Goal: Task Accomplishment & Management: Use online tool/utility

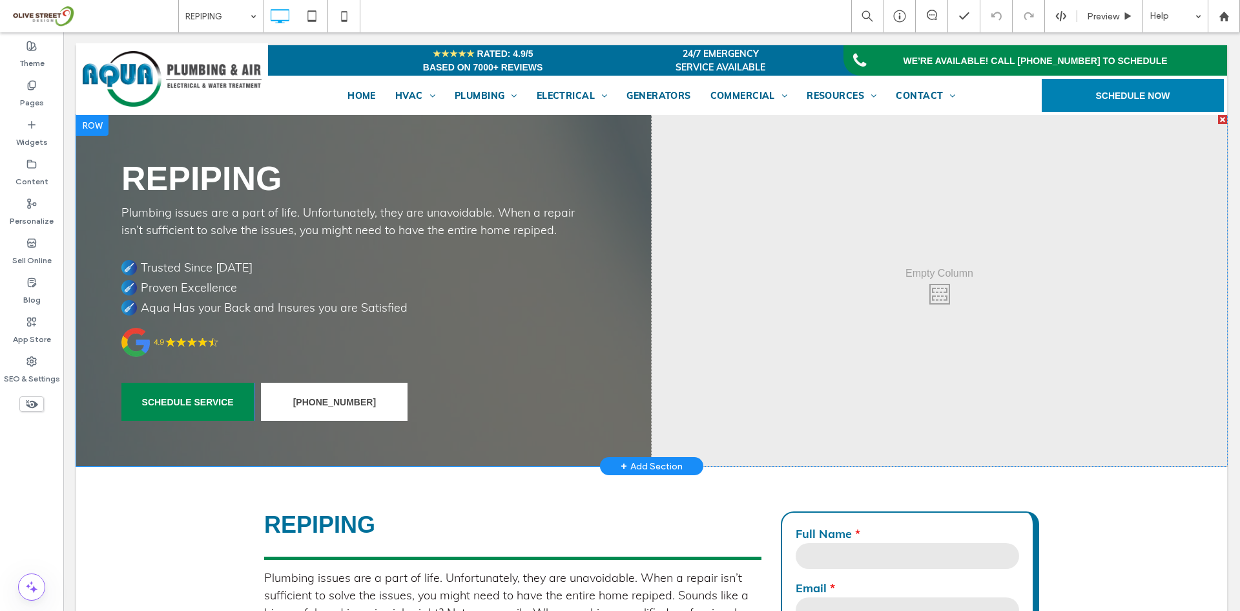
click at [811, 386] on div "Click To Paste" at bounding box center [940, 290] width 576 height 351
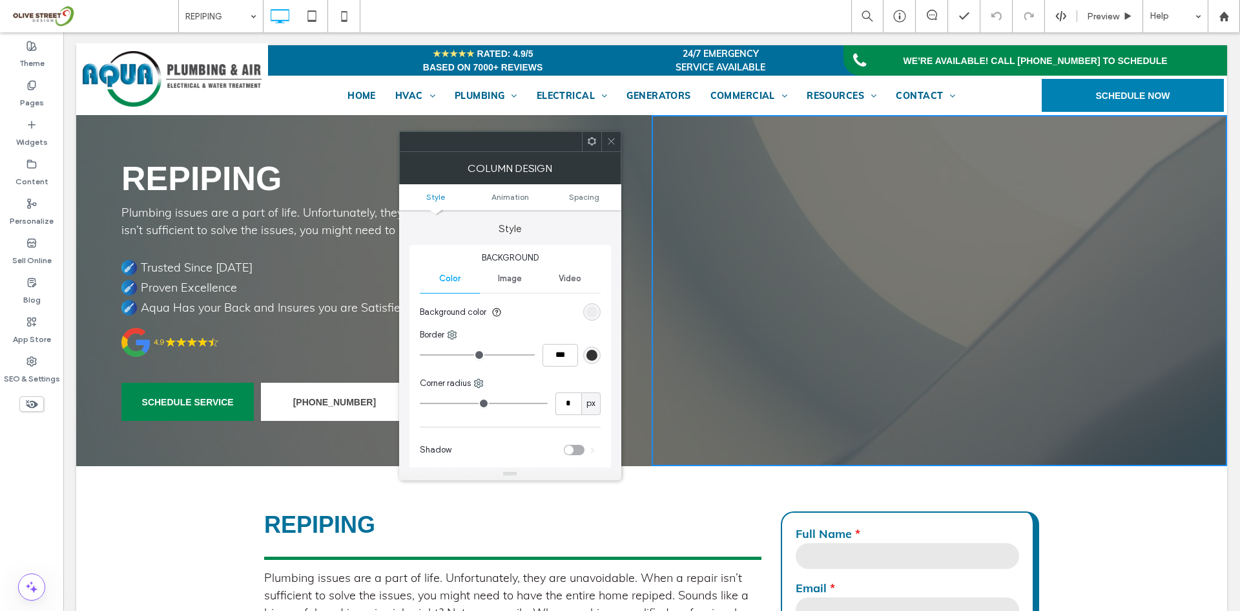
click at [507, 279] on span "Image" at bounding box center [510, 278] width 24 height 10
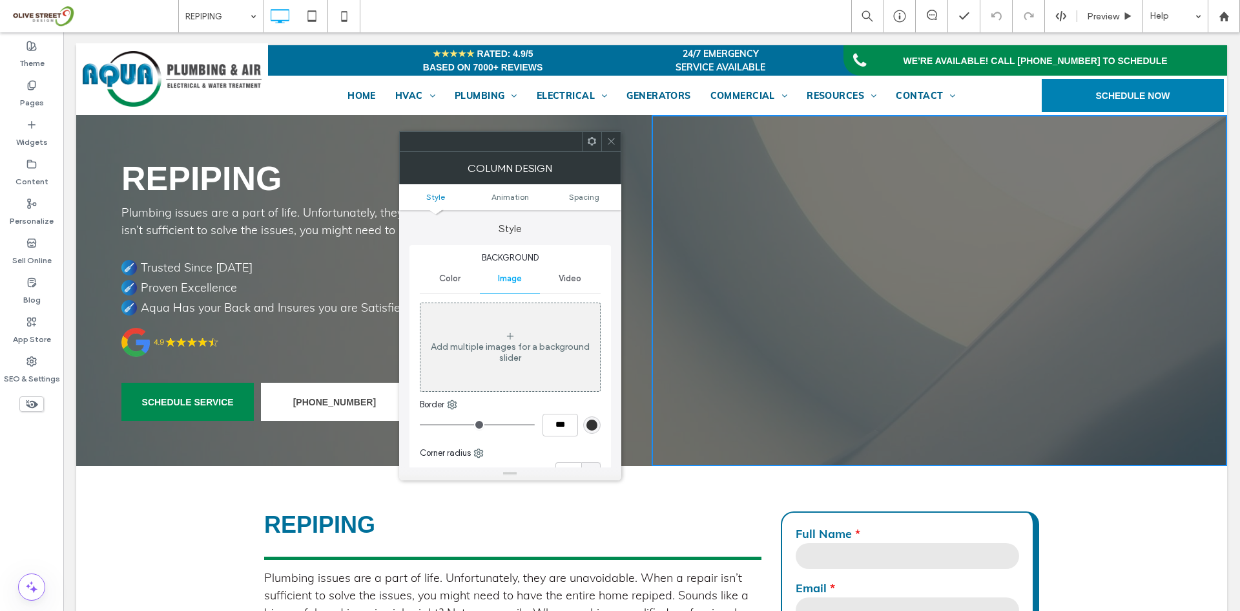
click at [511, 334] on icon at bounding box center [510, 336] width 10 height 10
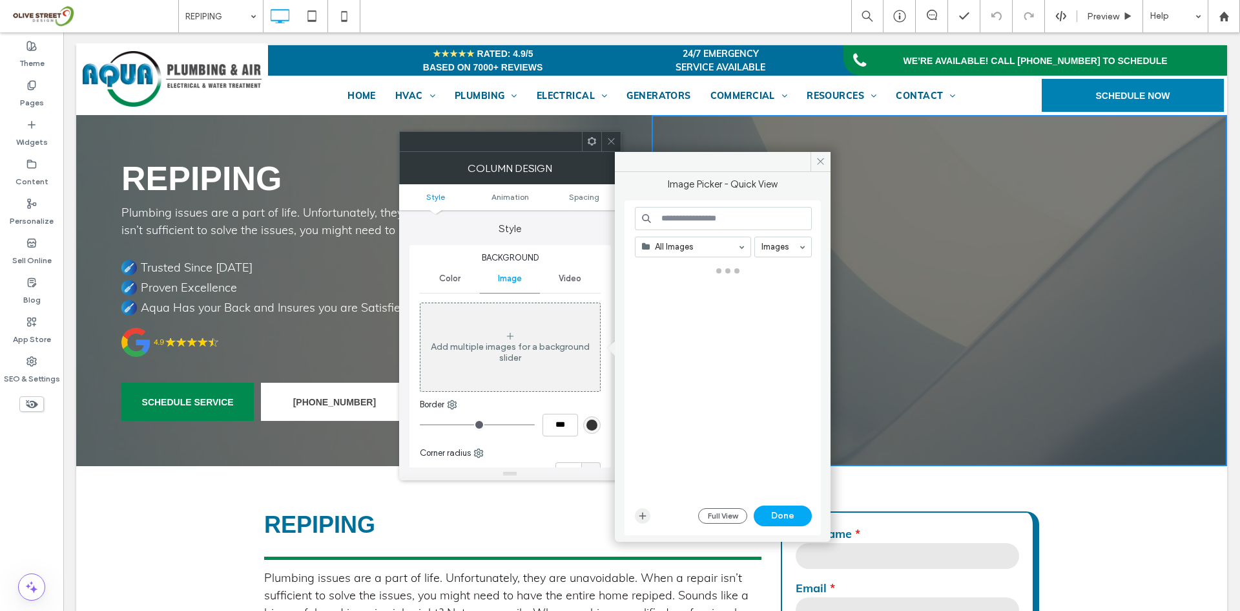
click at [643, 517] on icon "button" at bounding box center [643, 515] width 10 height 10
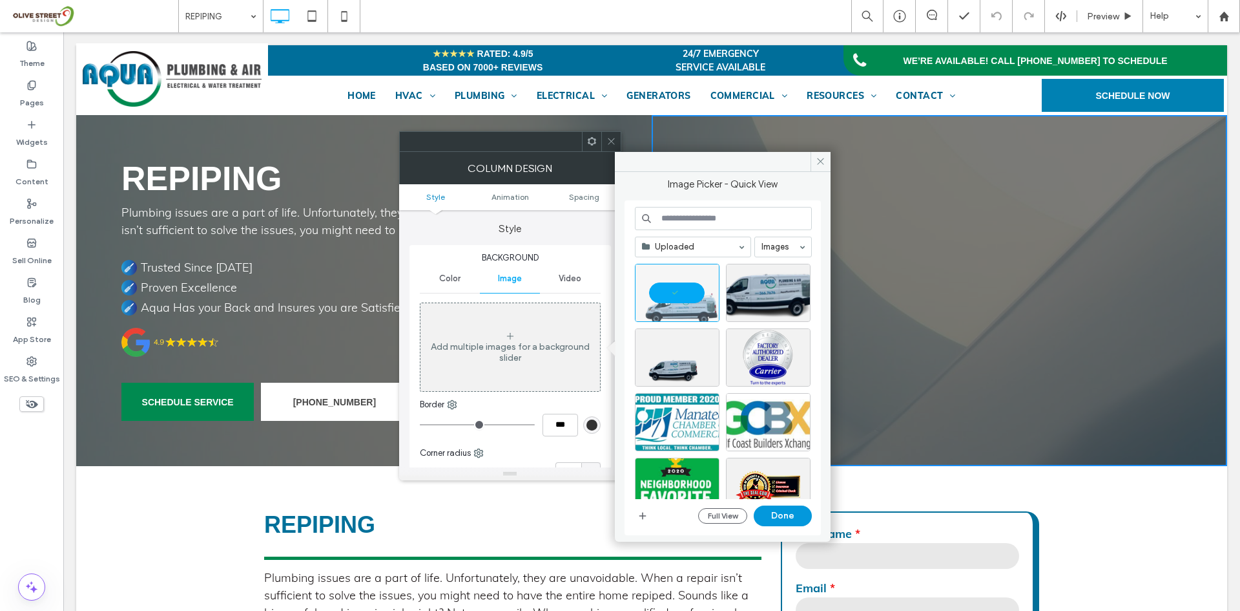
click at [788, 510] on button "Done" at bounding box center [783, 515] width 58 height 21
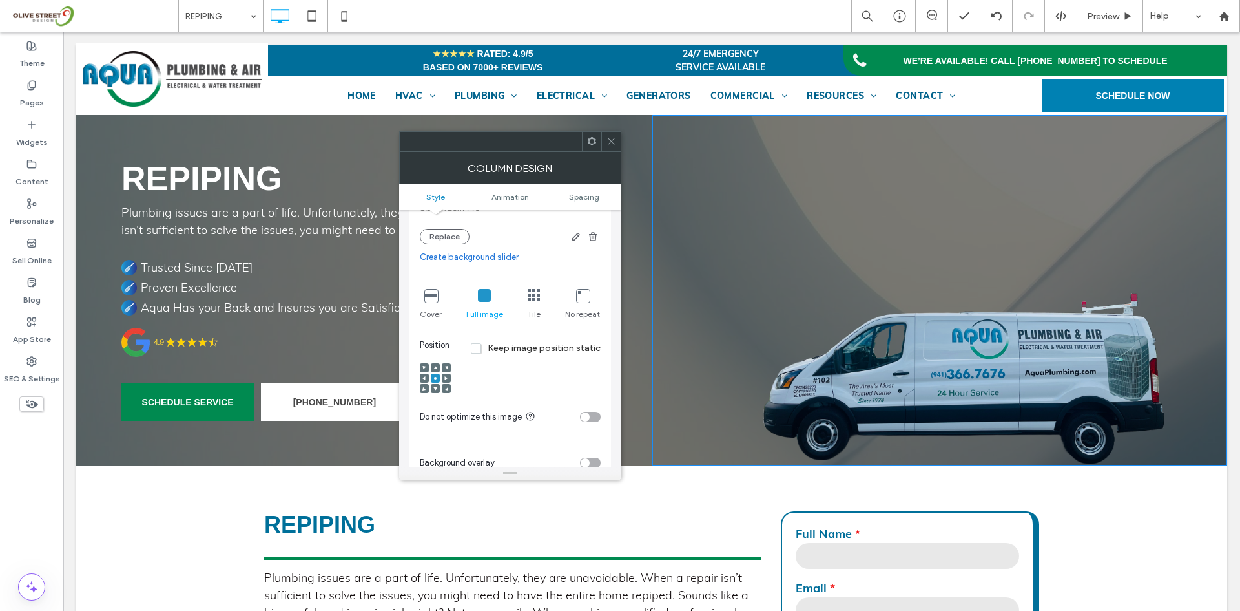
scroll to position [215, 0]
click at [437, 386] on use at bounding box center [435, 387] width 4 height 3
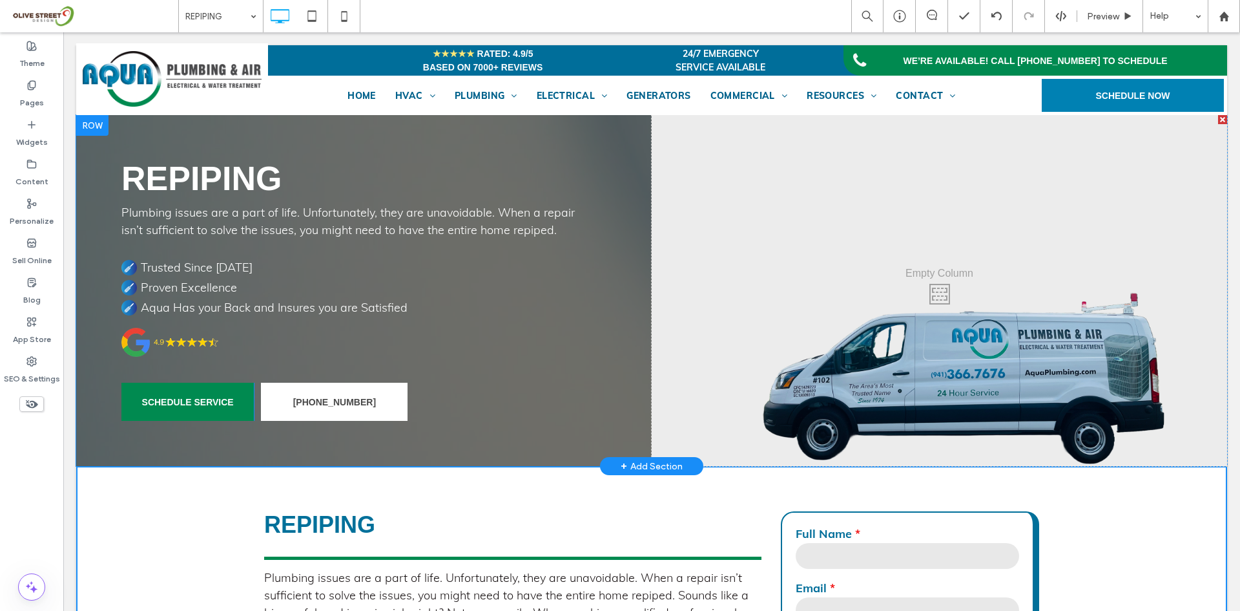
click at [823, 242] on div "Click To Paste" at bounding box center [940, 290] width 576 height 351
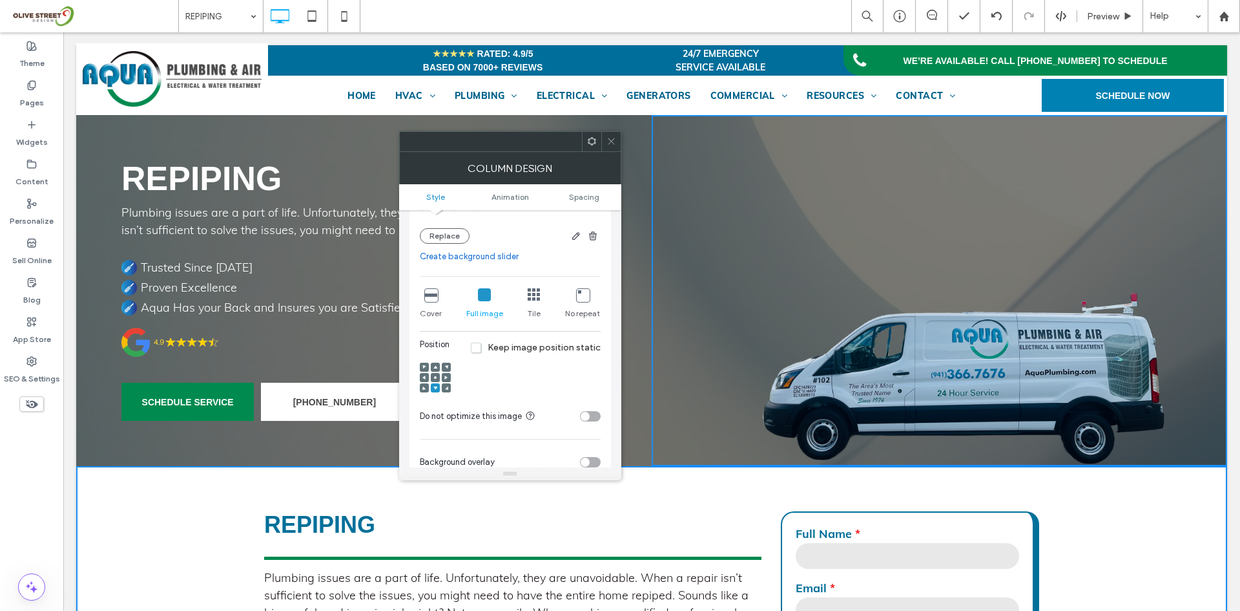
scroll to position [108, 0]
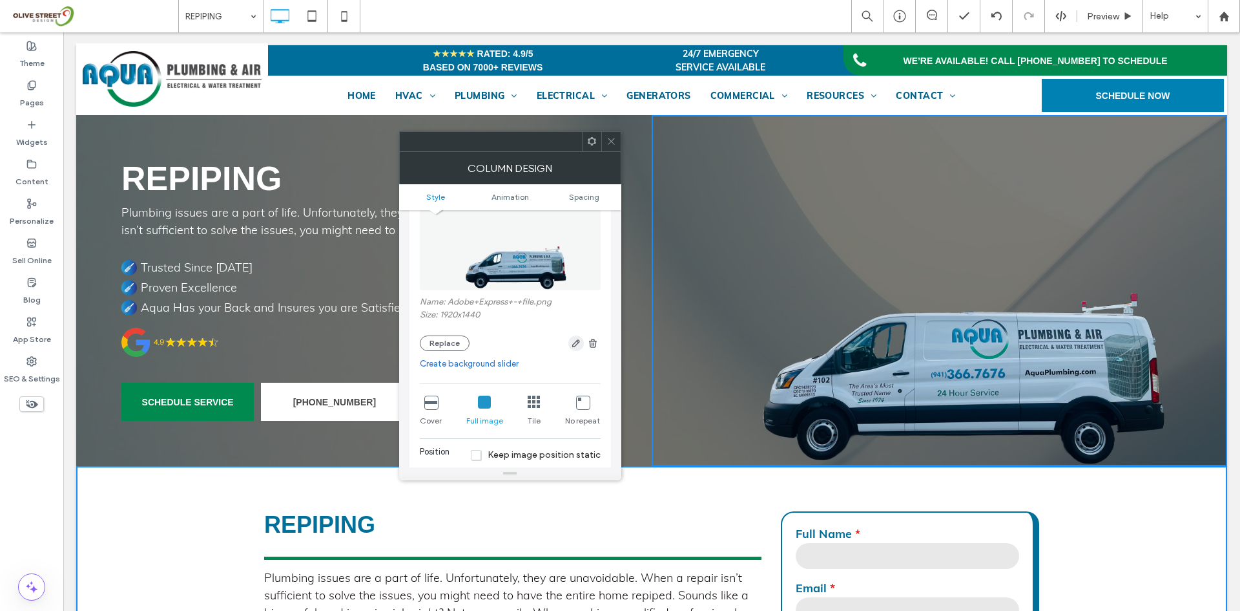
click at [576, 345] on use "button" at bounding box center [576, 343] width 8 height 8
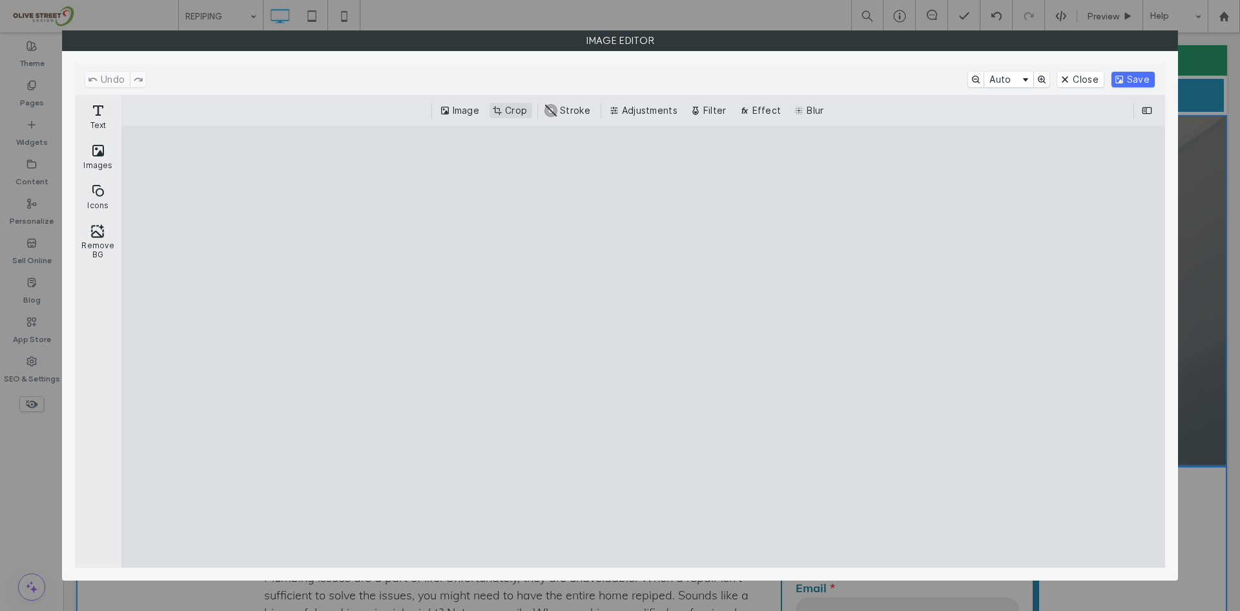
click at [509, 110] on button "Crop" at bounding box center [511, 111] width 43 height 16
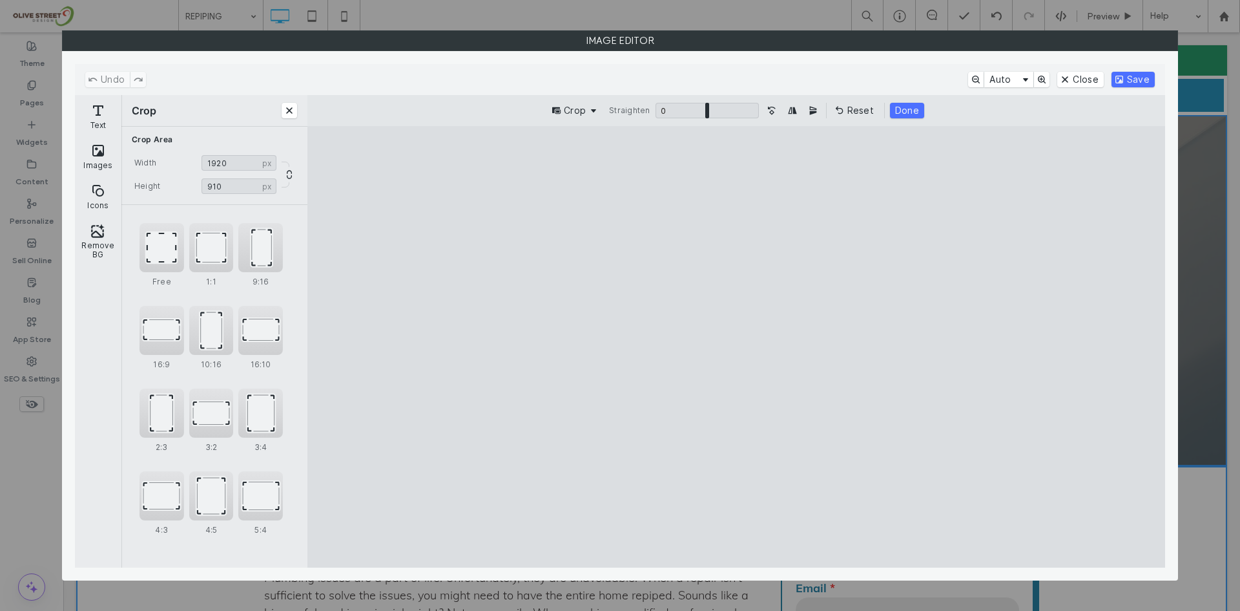
drag, startPoint x: 731, startPoint y: 171, endPoint x: 761, endPoint y: 282, distance: 115.2
click at [736, 347] on cesdk-canvas "Editor canvas" at bounding box center [736, 347] width 0 height 0
type input "***"
click at [903, 116] on button "Done" at bounding box center [907, 111] width 34 height 16
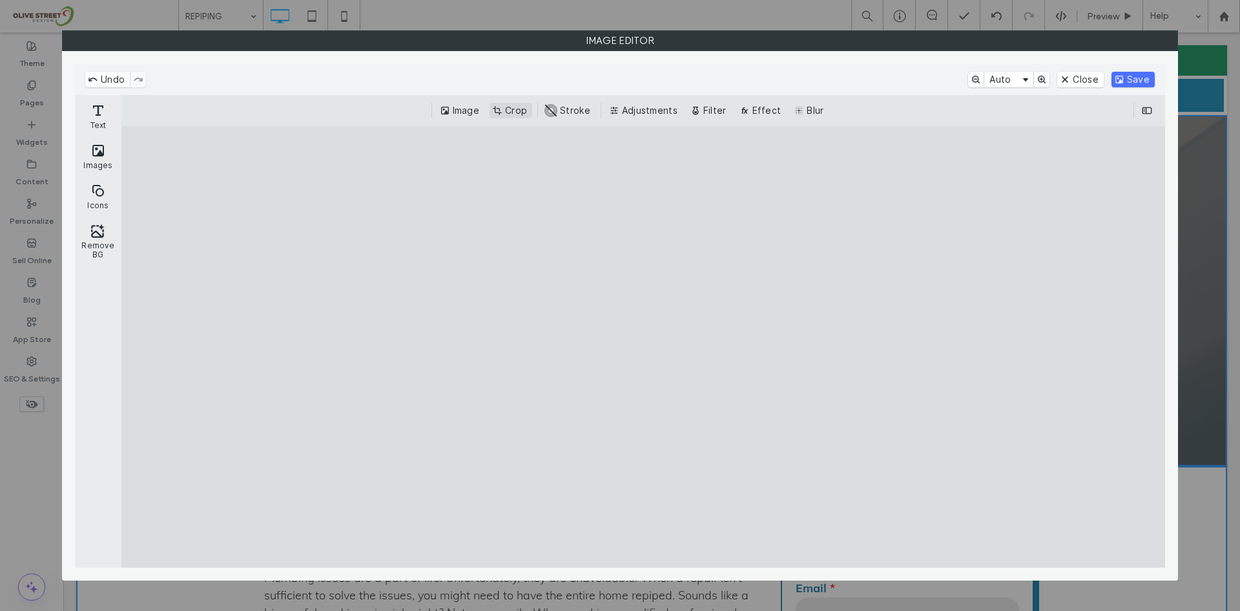
click at [515, 110] on button "Crop" at bounding box center [511, 111] width 43 height 16
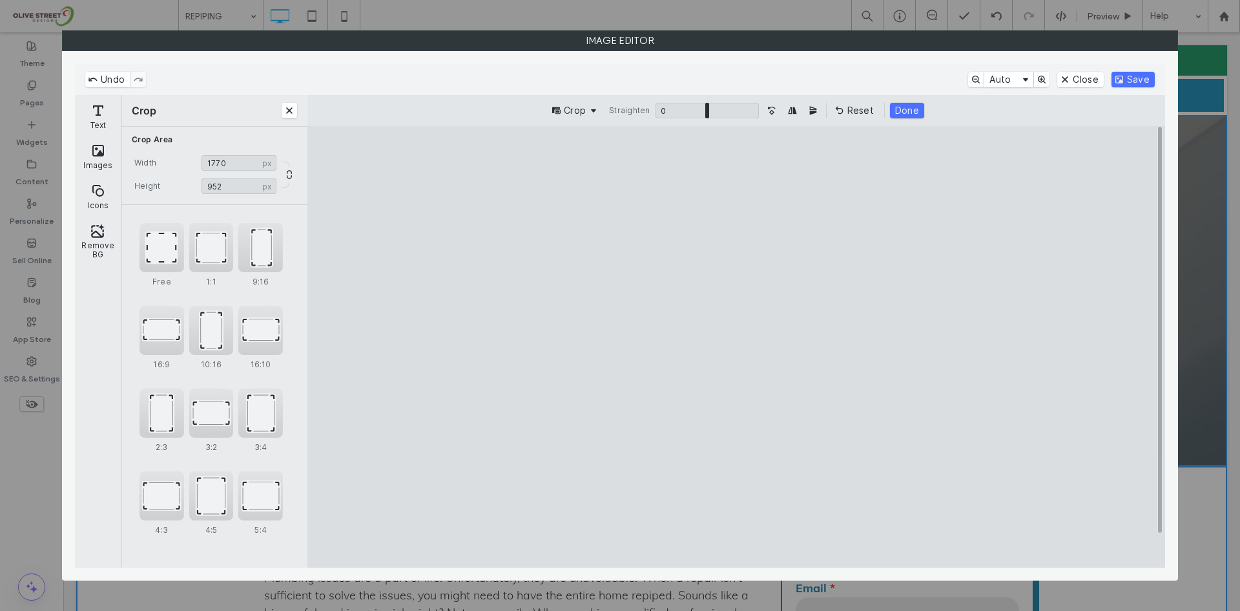
type input "****"
drag, startPoint x: 376, startPoint y: 378, endPoint x: 438, endPoint y: 396, distance: 64.6
click at [736, 347] on cesdk-canvas "Editor canvas" at bounding box center [736, 347] width 0 height 0
click at [913, 110] on button "Done" at bounding box center [907, 111] width 34 height 16
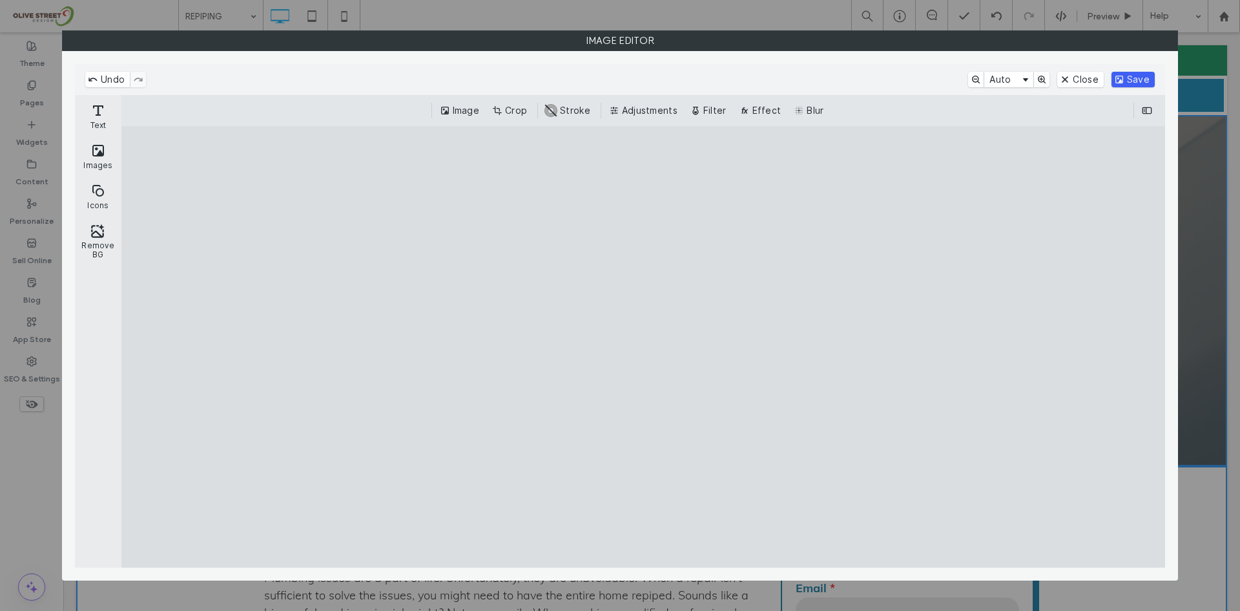
click at [1145, 74] on button "Save" at bounding box center [1133, 80] width 43 height 16
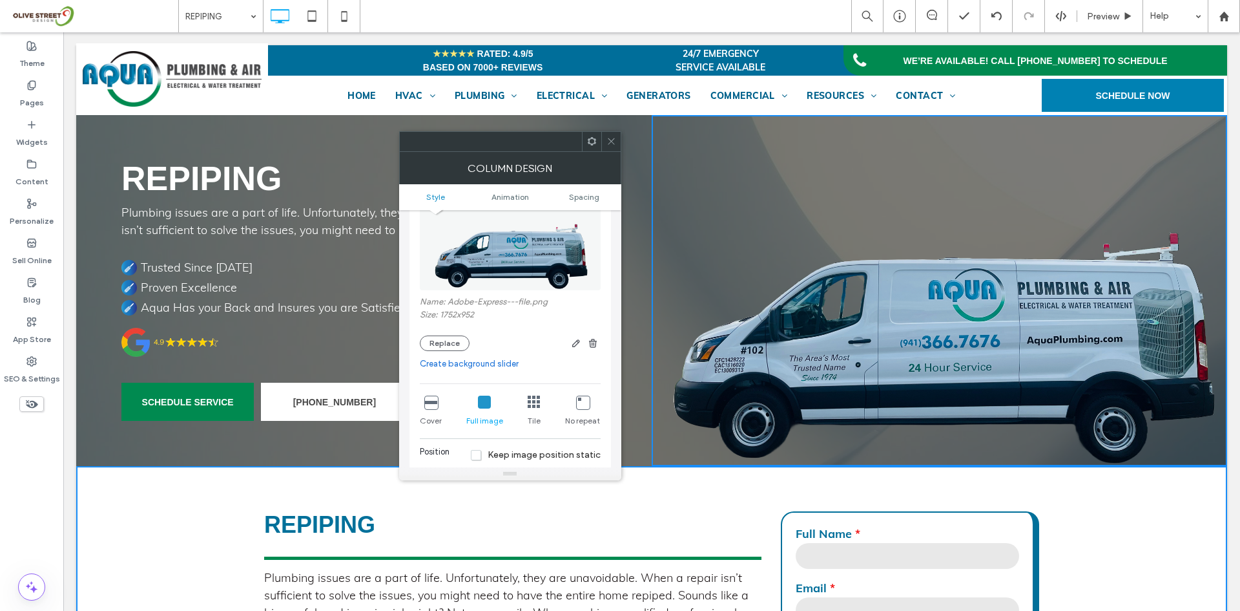
click at [614, 138] on use at bounding box center [611, 141] width 6 height 6
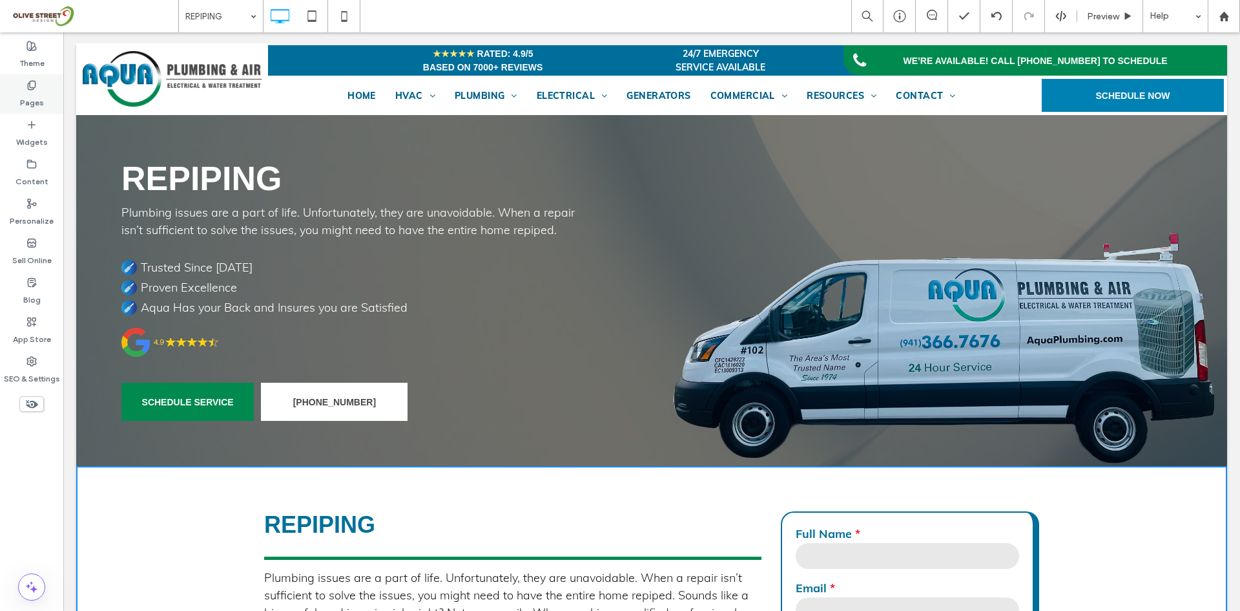
click at [24, 101] on label "Pages" at bounding box center [32, 99] width 24 height 18
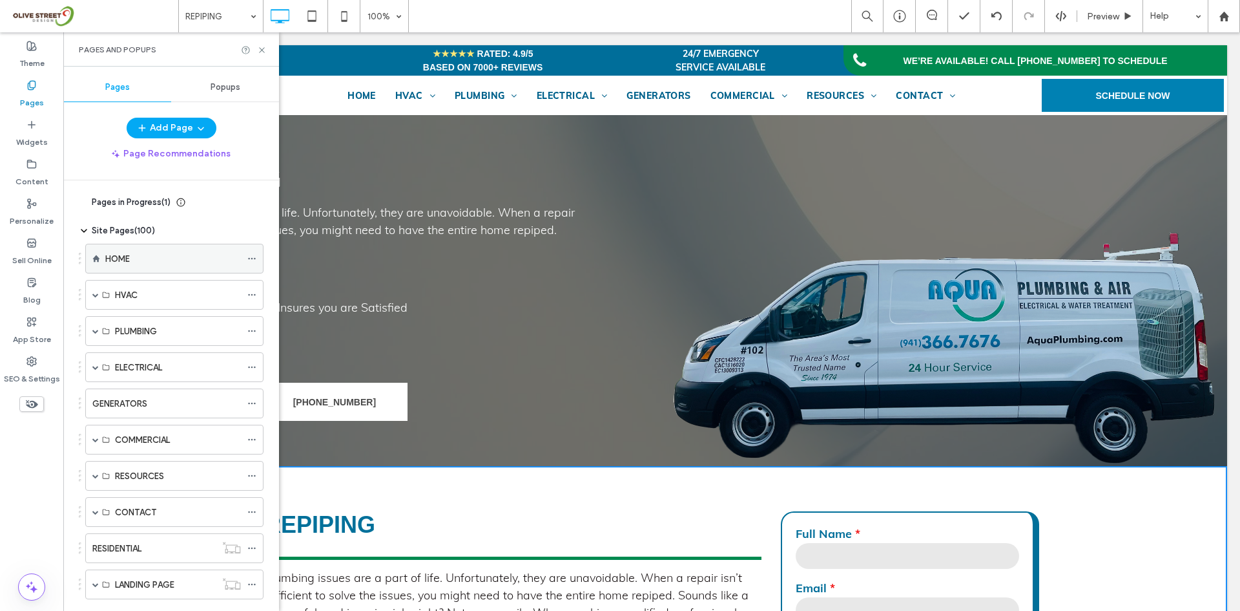
click at [194, 266] on div "HOME" at bounding box center [173, 258] width 136 height 28
click at [262, 48] on icon at bounding box center [262, 50] width 10 height 10
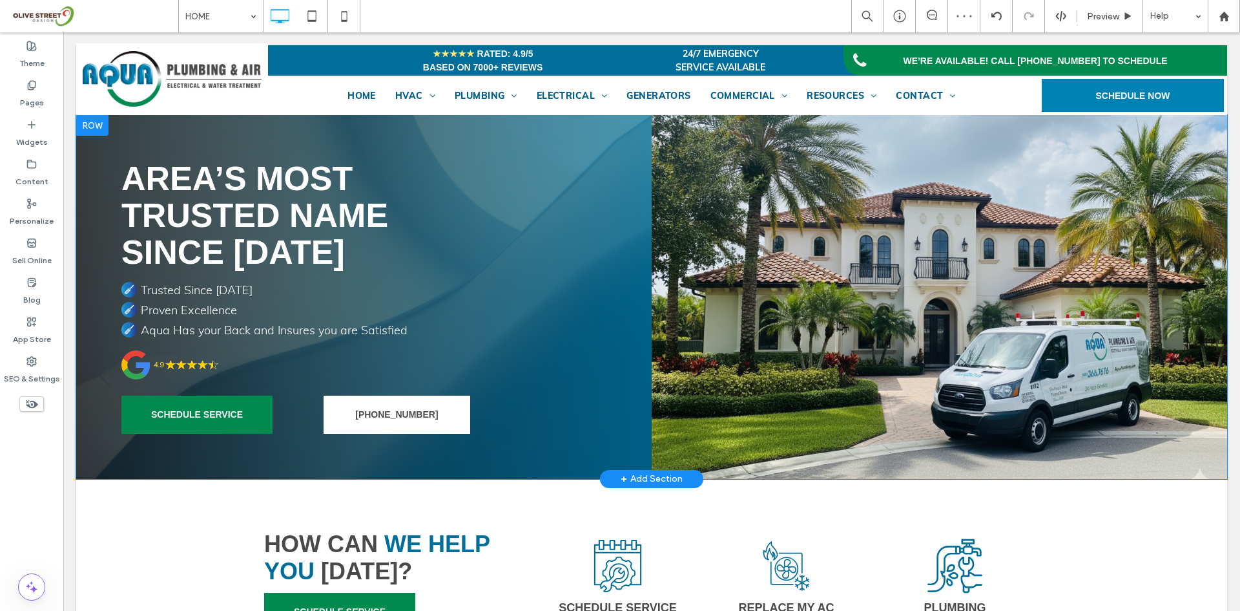
click at [107, 177] on div "AREA’S MOST TRUSTED NAME SINCE 1974 Trusted Since 1974 Proven Excellence Aqua H…" at bounding box center [364, 297] width 576 height 364
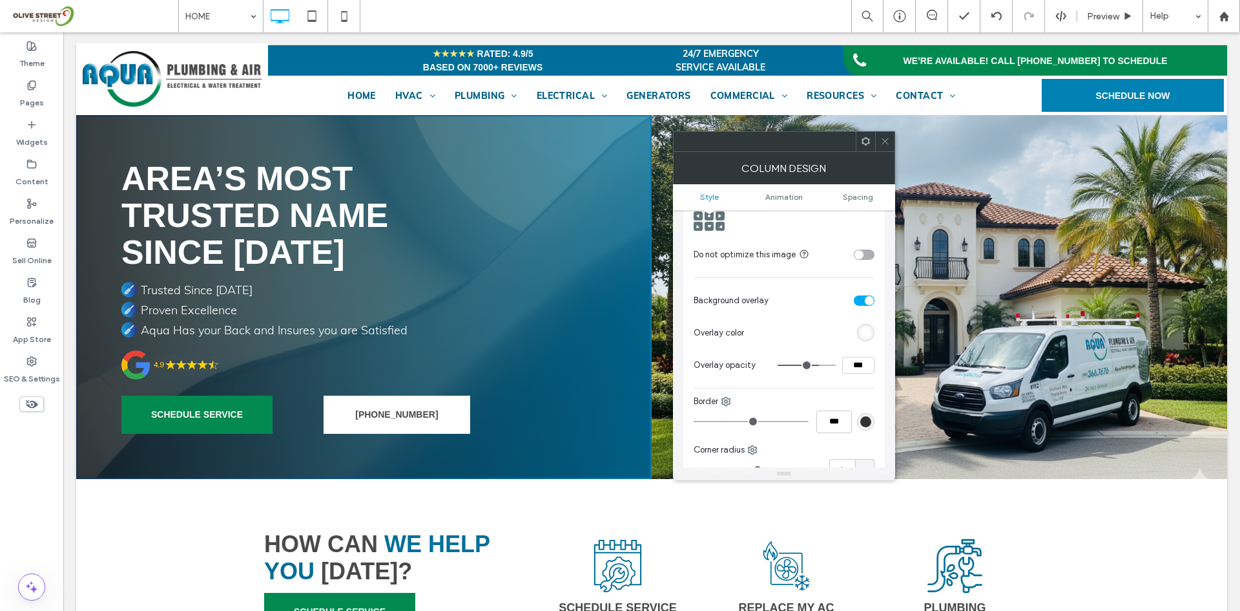
scroll to position [431, 0]
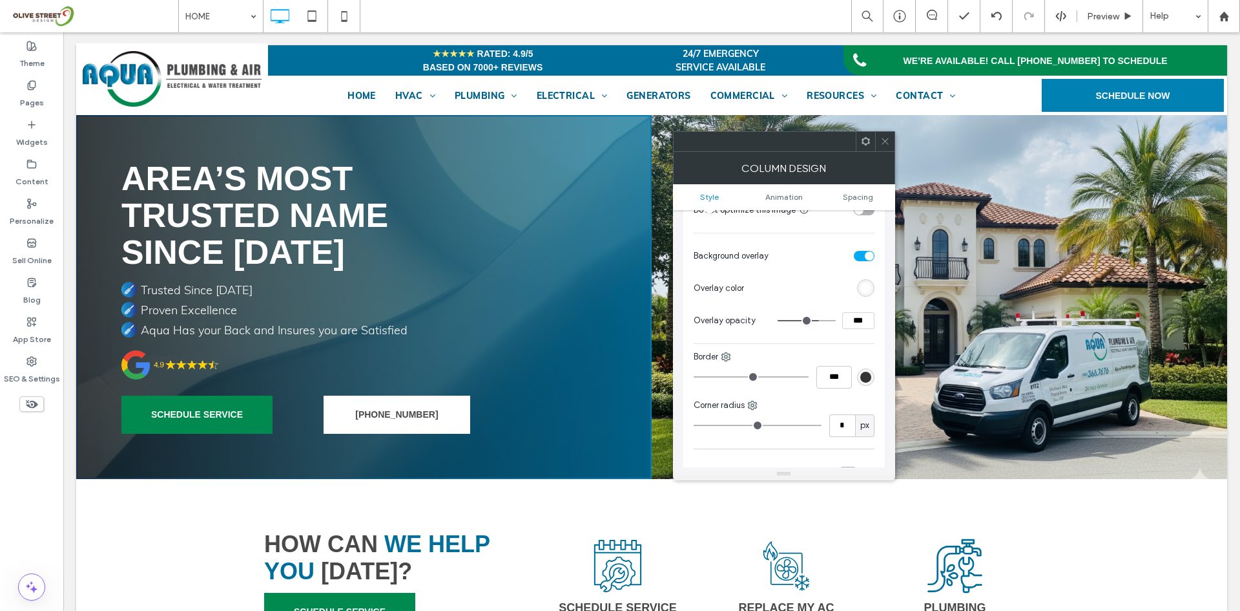
click at [864, 295] on div "rgb(255, 255, 255)" at bounding box center [865, 287] width 17 height 17
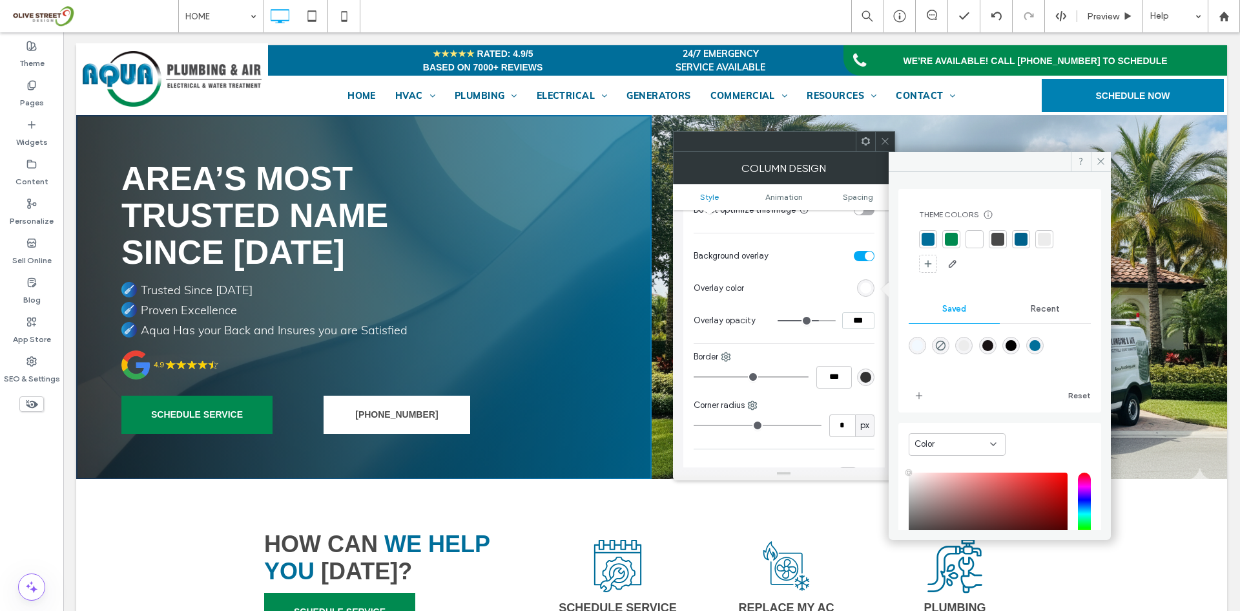
click at [886, 150] on span at bounding box center [886, 141] width 10 height 19
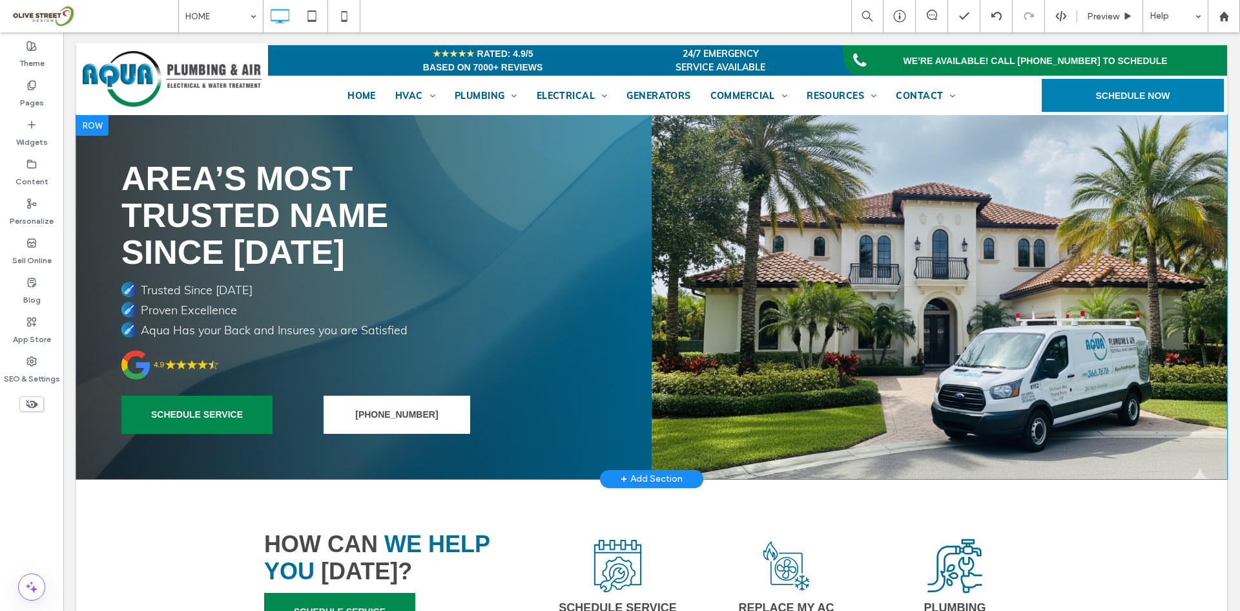
click at [507, 158] on div "AREA’S MOST TRUSTED NAME SINCE 1974 Trusted Since 1974 Proven Excellence Aqua H…" at bounding box center [364, 297] width 576 height 364
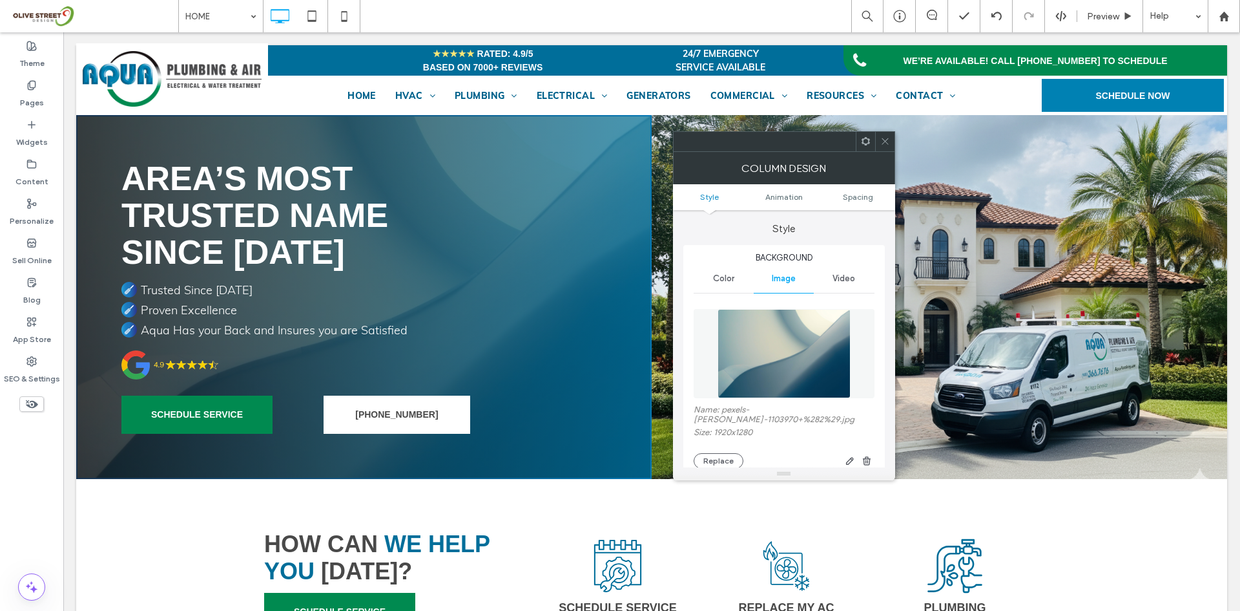
scroll to position [108, 0]
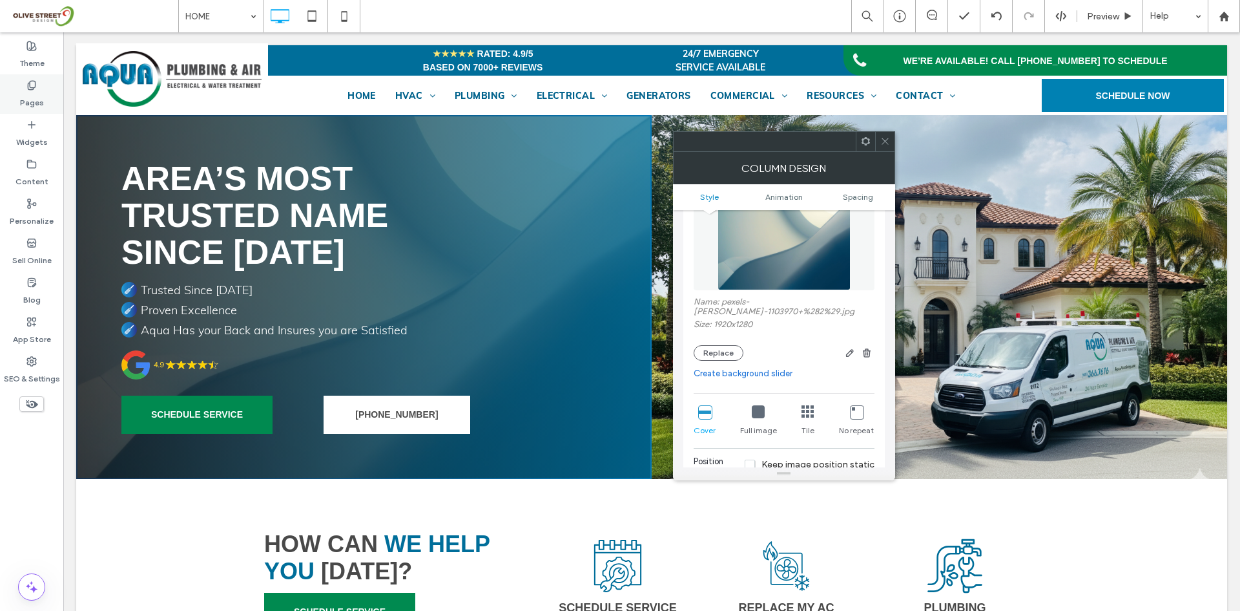
click at [42, 105] on label "Pages" at bounding box center [32, 99] width 24 height 18
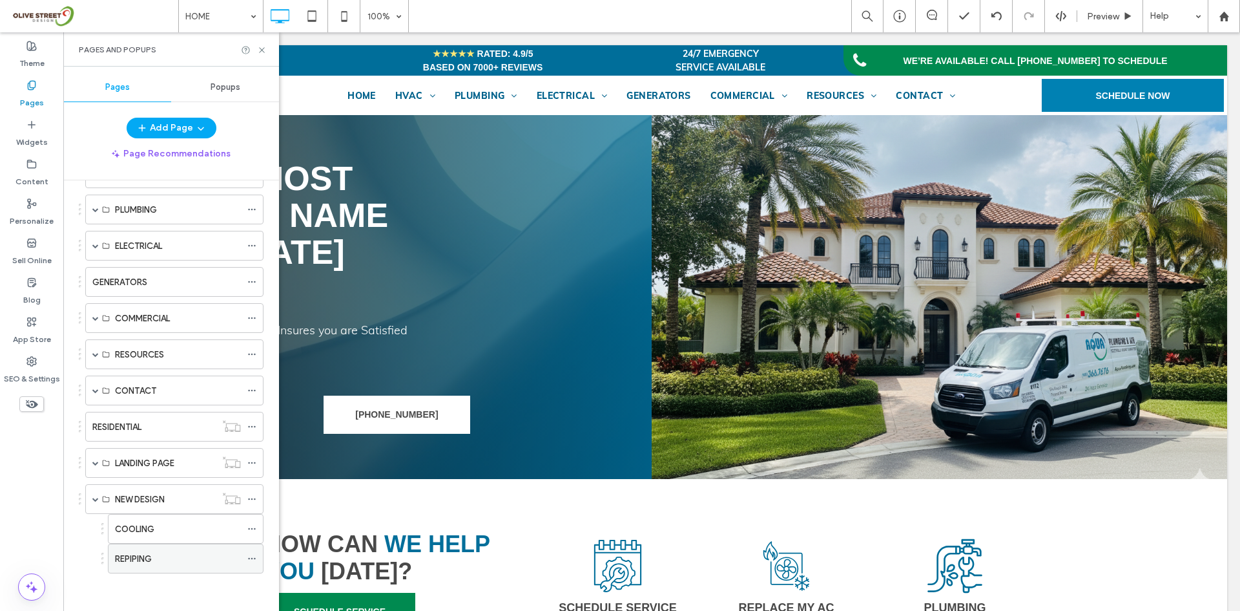
scroll to position [123, 0]
click at [152, 525] on label "COOLING" at bounding box center [134, 527] width 39 height 23
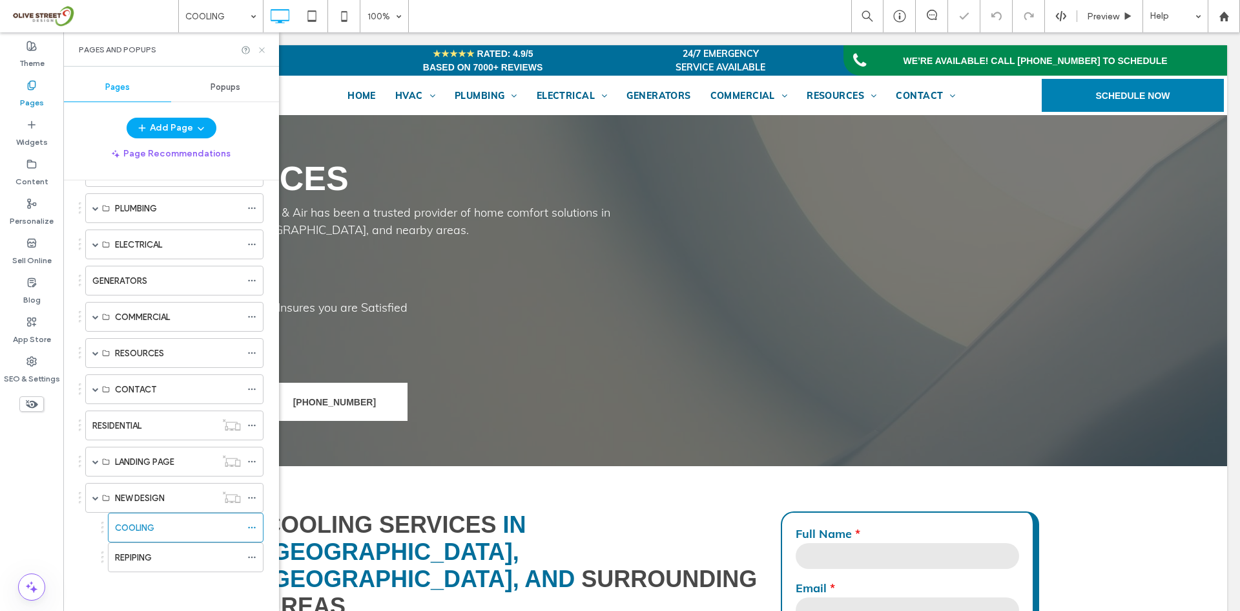
click at [260, 49] on icon at bounding box center [262, 50] width 10 height 10
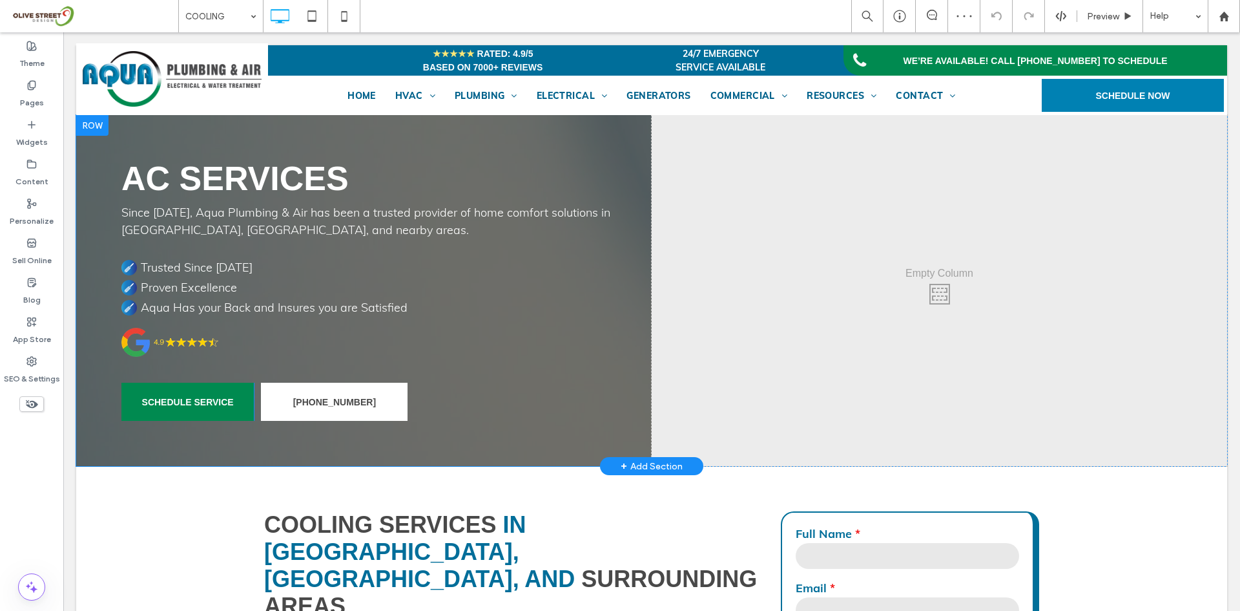
click at [139, 140] on div "AC Services Since 1974, Aqua Plumbing & Air has been a trusted provider of home…" at bounding box center [364, 290] width 576 height 351
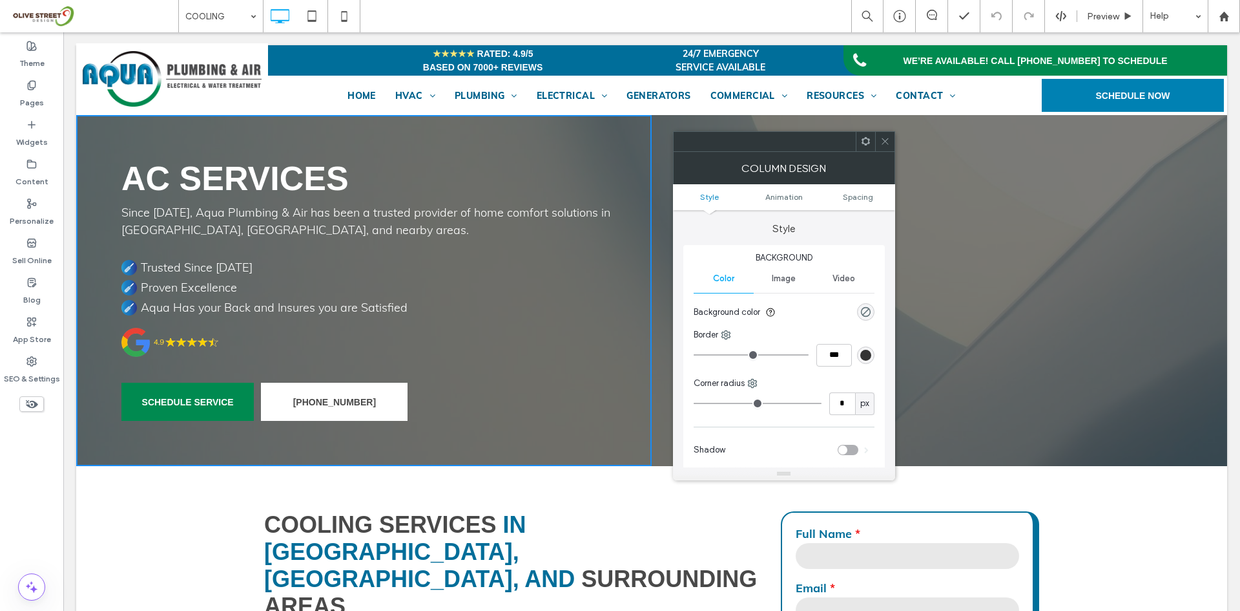
click at [882, 148] on span at bounding box center [886, 141] width 10 height 19
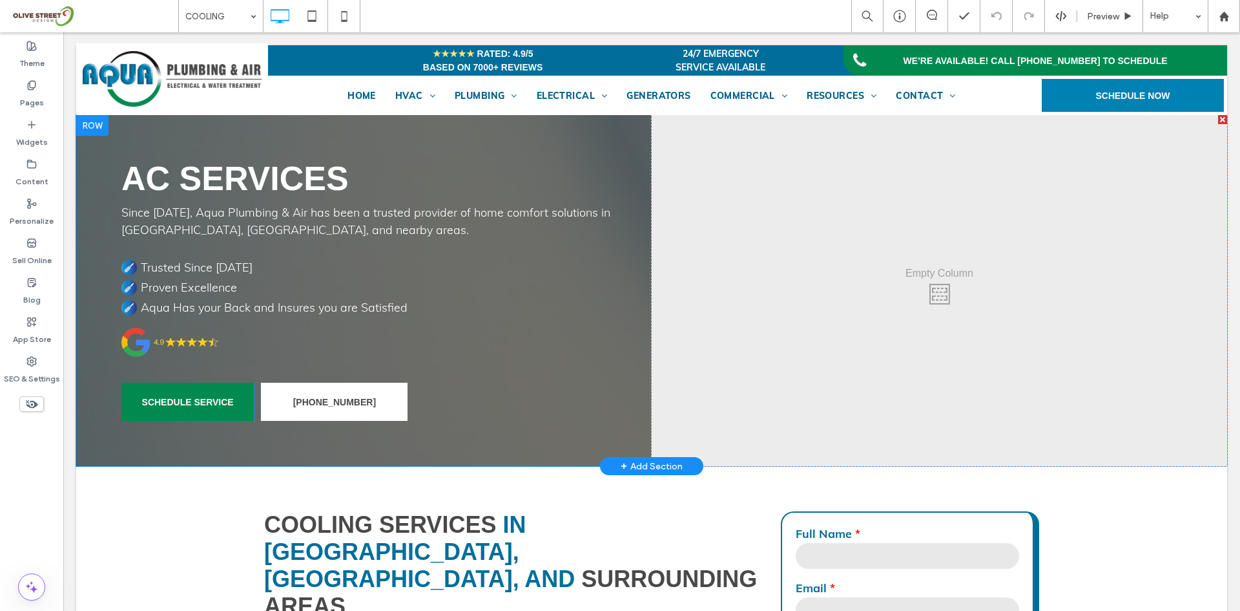
click at [95, 127] on div at bounding box center [92, 125] width 32 height 21
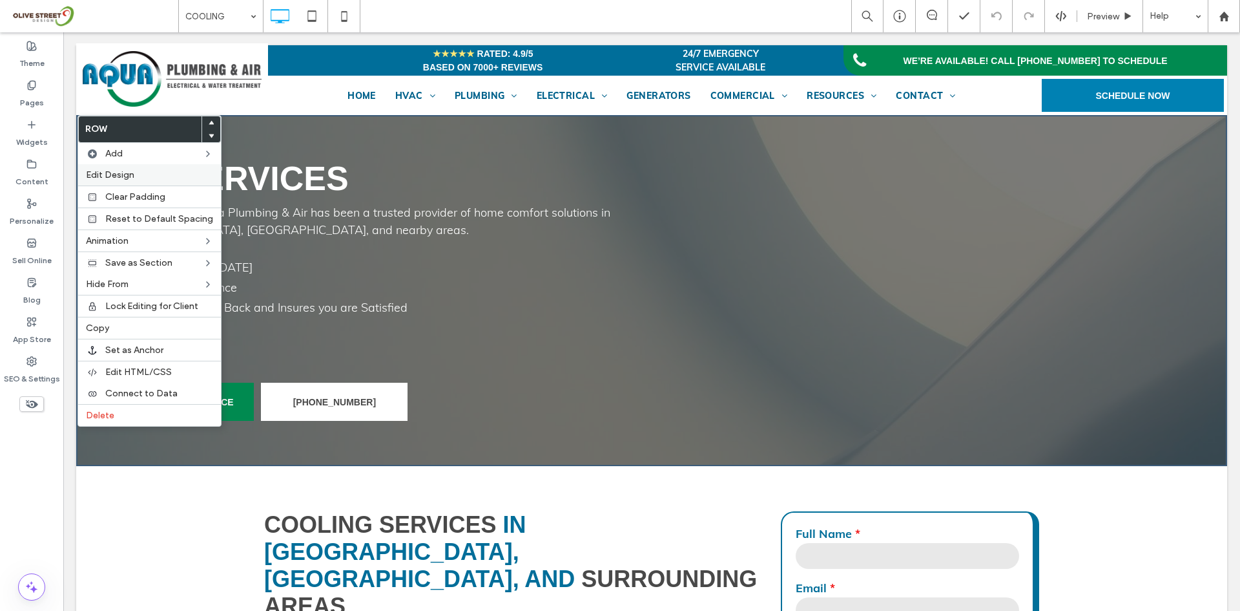
click at [124, 177] on span "Edit Design" at bounding box center [110, 174] width 48 height 11
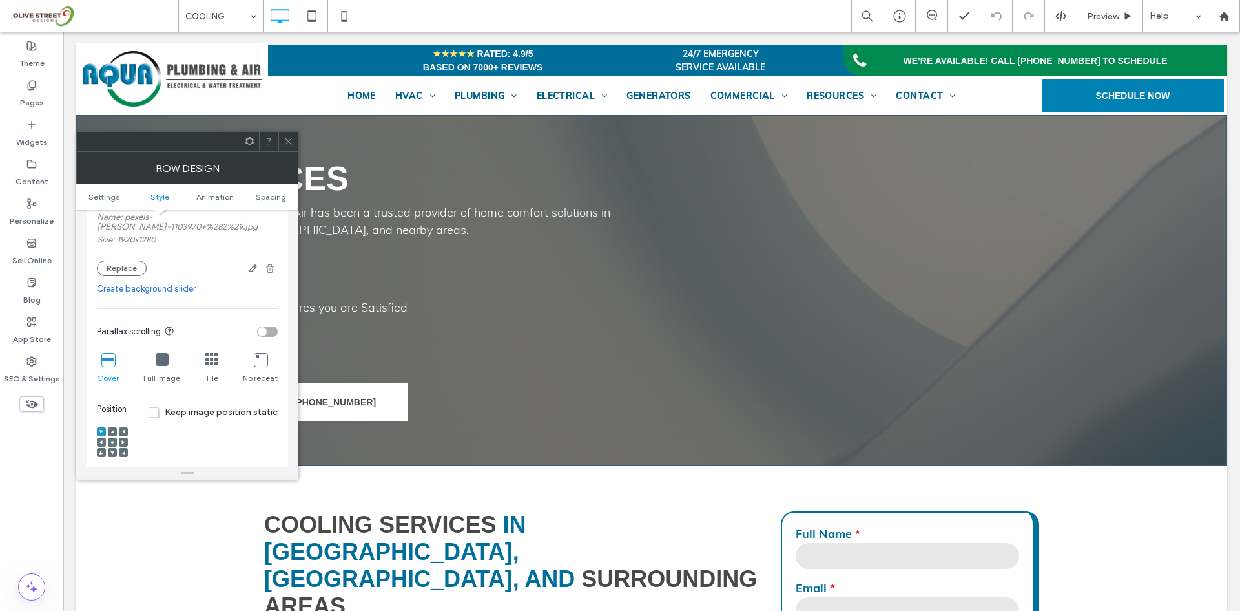
scroll to position [431, 0]
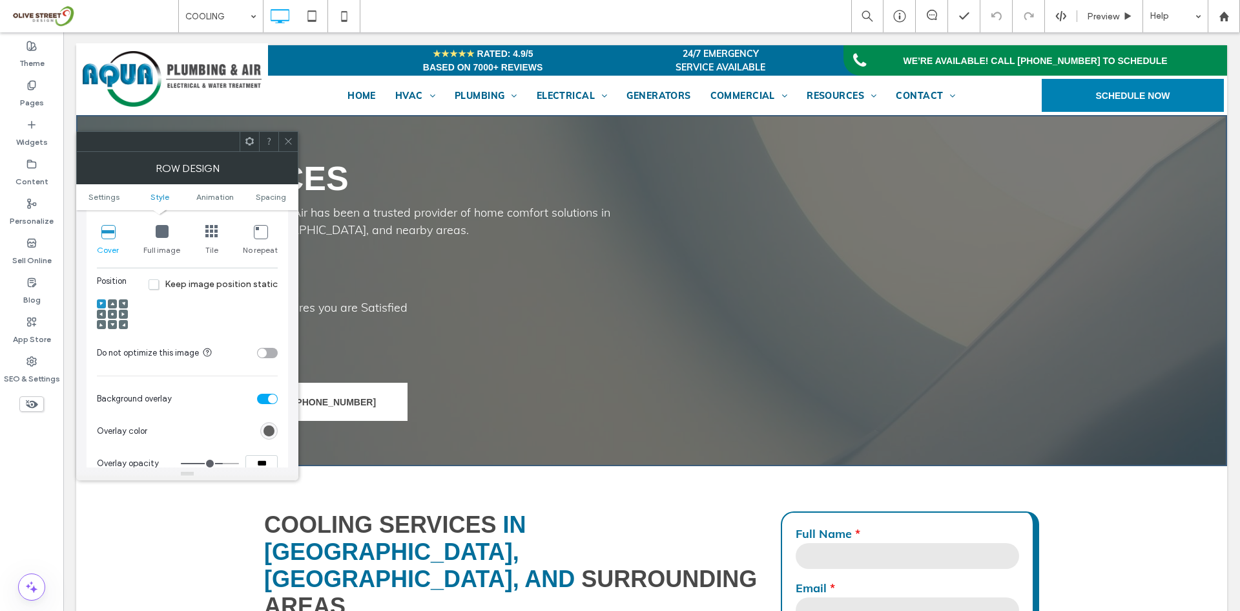
click at [264, 433] on div "rgb(73, 73, 73)" at bounding box center [269, 430] width 11 height 11
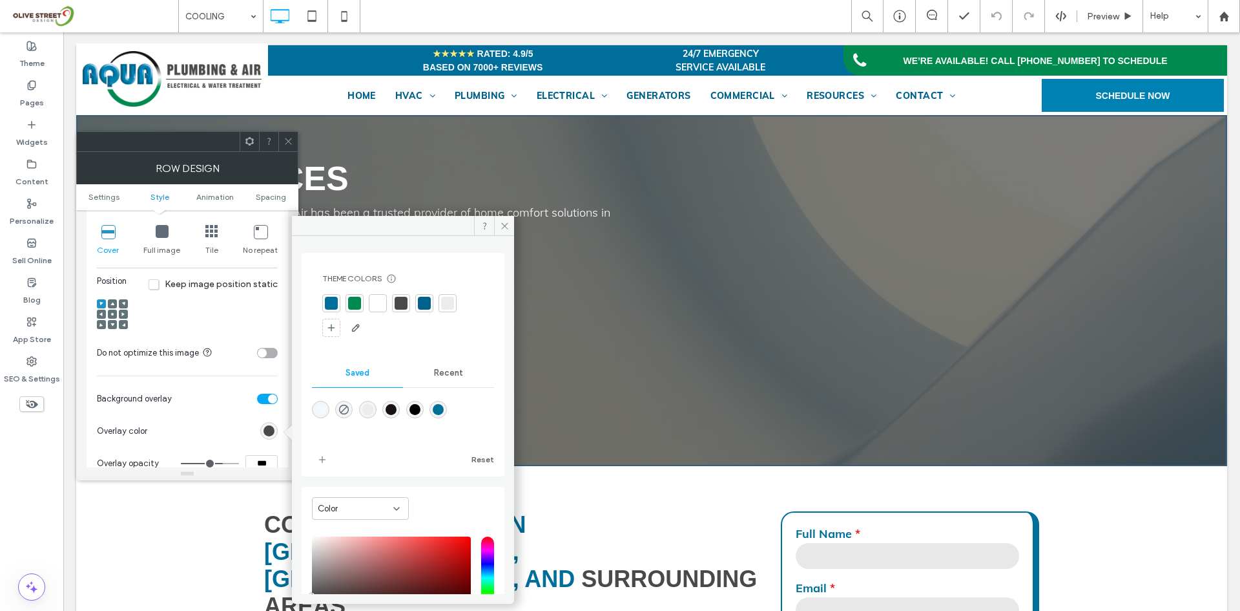
click at [375, 305] on div at bounding box center [377, 303] width 13 height 13
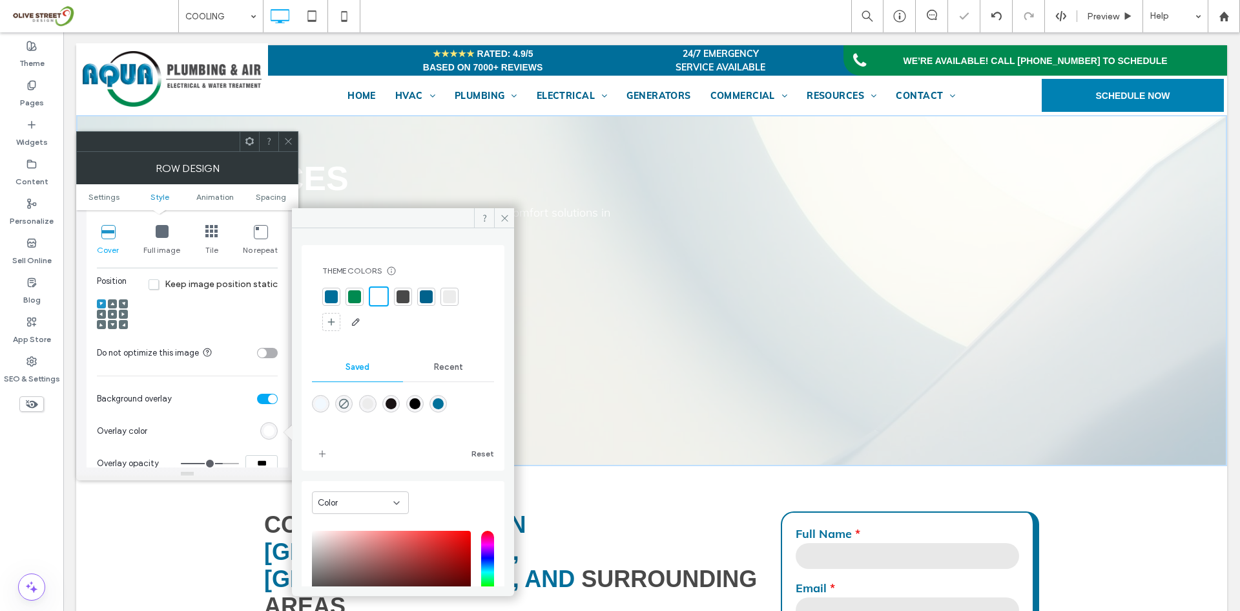
scroll to position [76, 0]
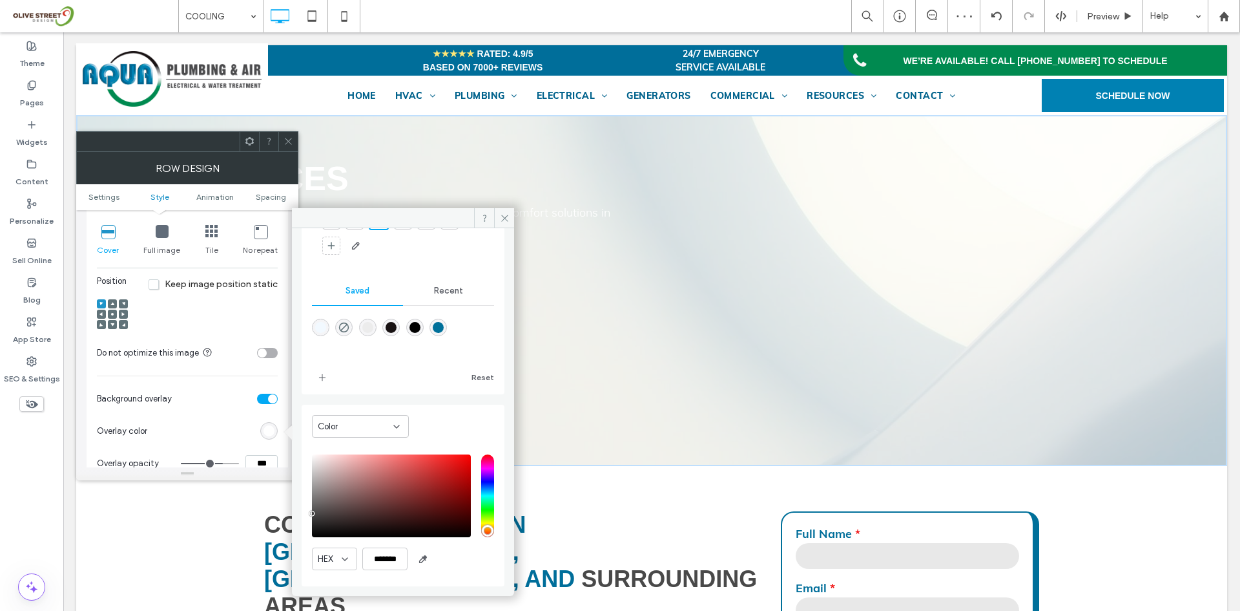
click at [287, 141] on icon at bounding box center [289, 141] width 10 height 10
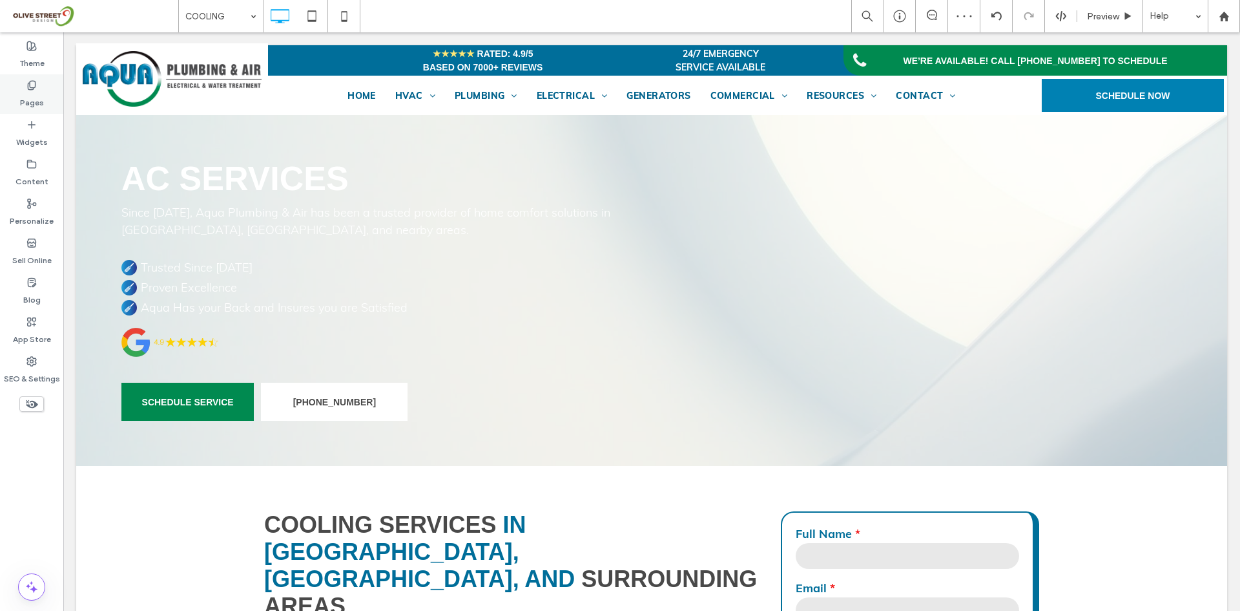
click at [30, 90] on label "Pages" at bounding box center [32, 99] width 24 height 18
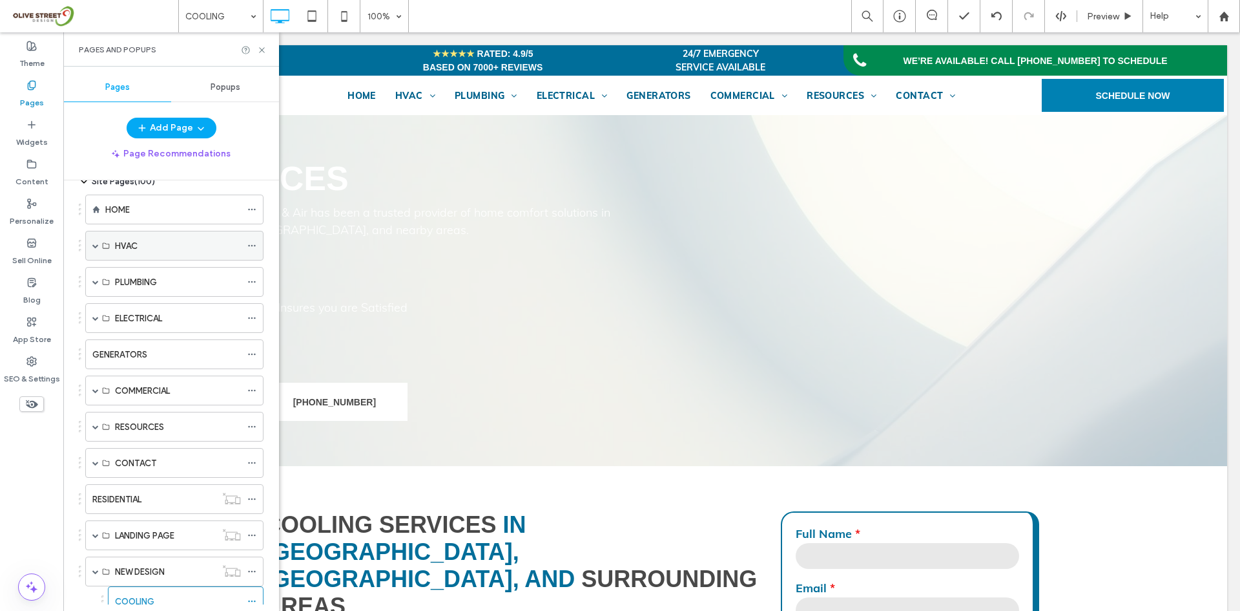
scroll to position [0, 0]
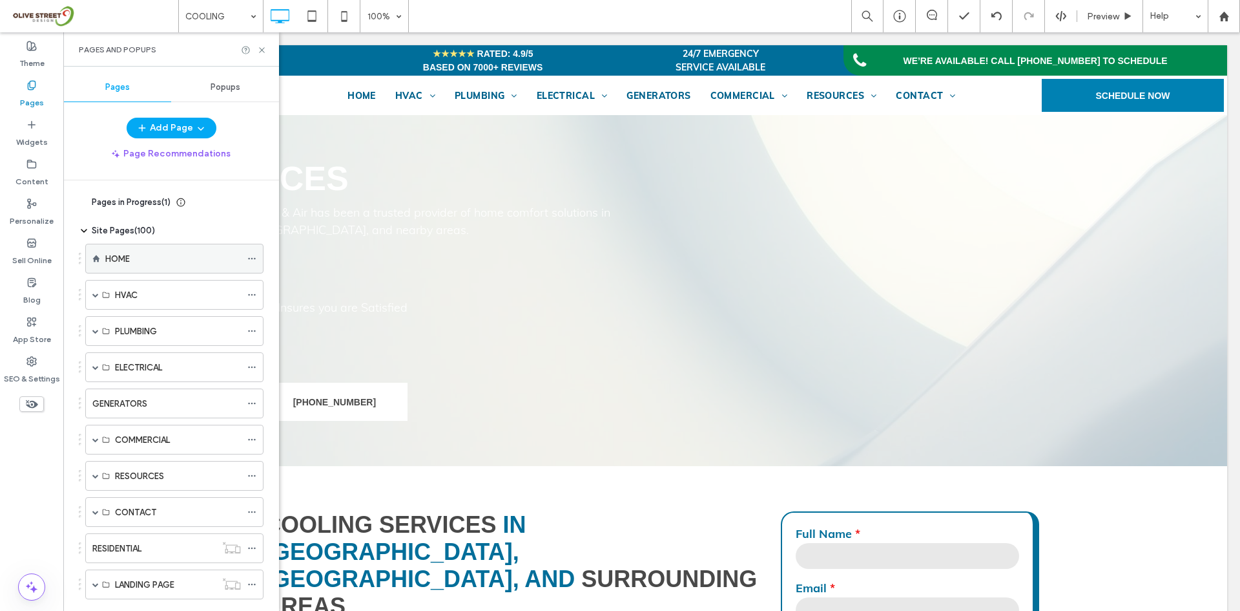
click at [182, 262] on div "HOME" at bounding box center [173, 259] width 136 height 14
click at [258, 49] on div "Pages and Popups" at bounding box center [171, 49] width 216 height 34
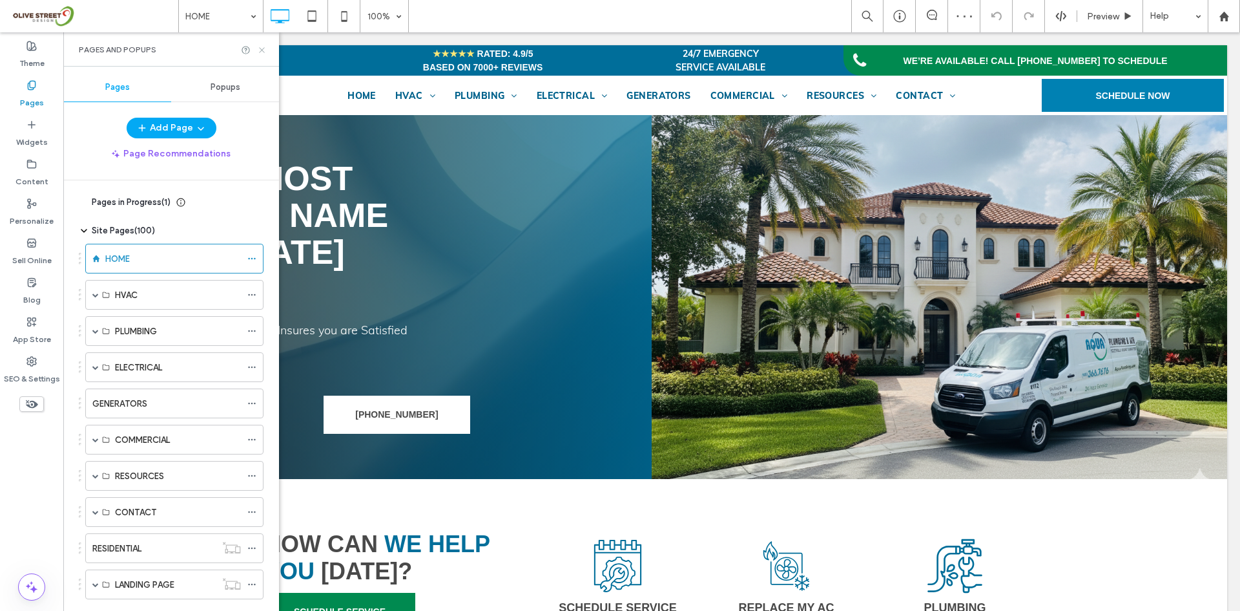
drag, startPoint x: 262, startPoint y: 49, endPoint x: 203, endPoint y: 23, distance: 65.1
click at [262, 49] on use at bounding box center [261, 49] width 5 height 5
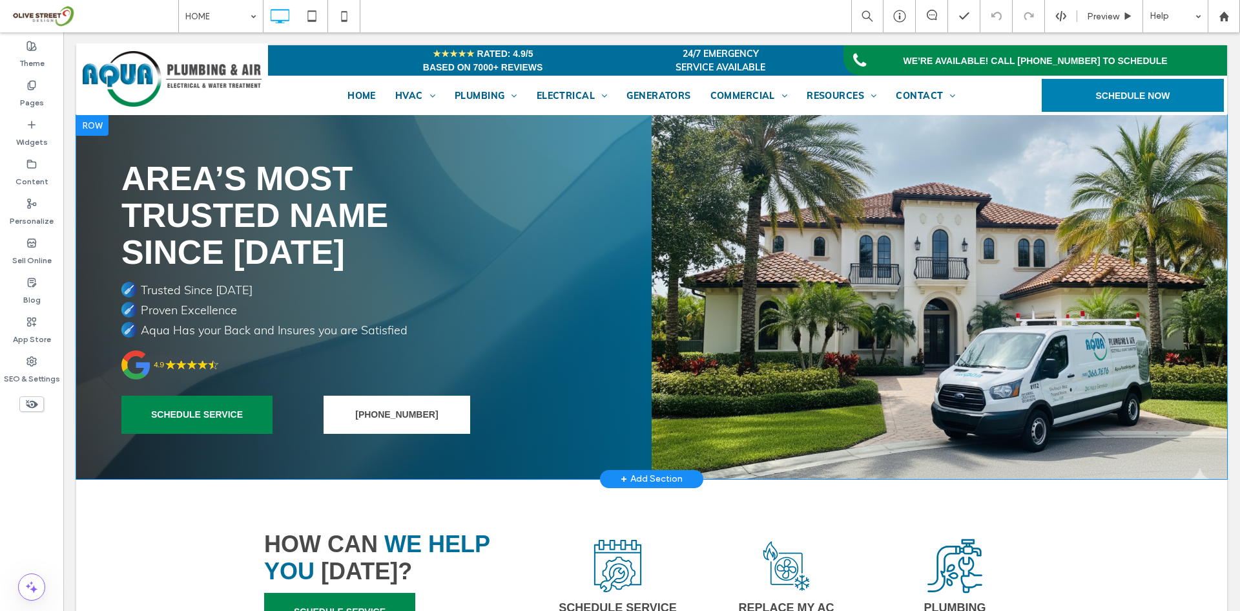
click at [572, 134] on div "AREA’S MOST TRUSTED NAME SINCE 1974 Trusted Since 1974 Proven Excellence Aqua H…" at bounding box center [364, 297] width 576 height 364
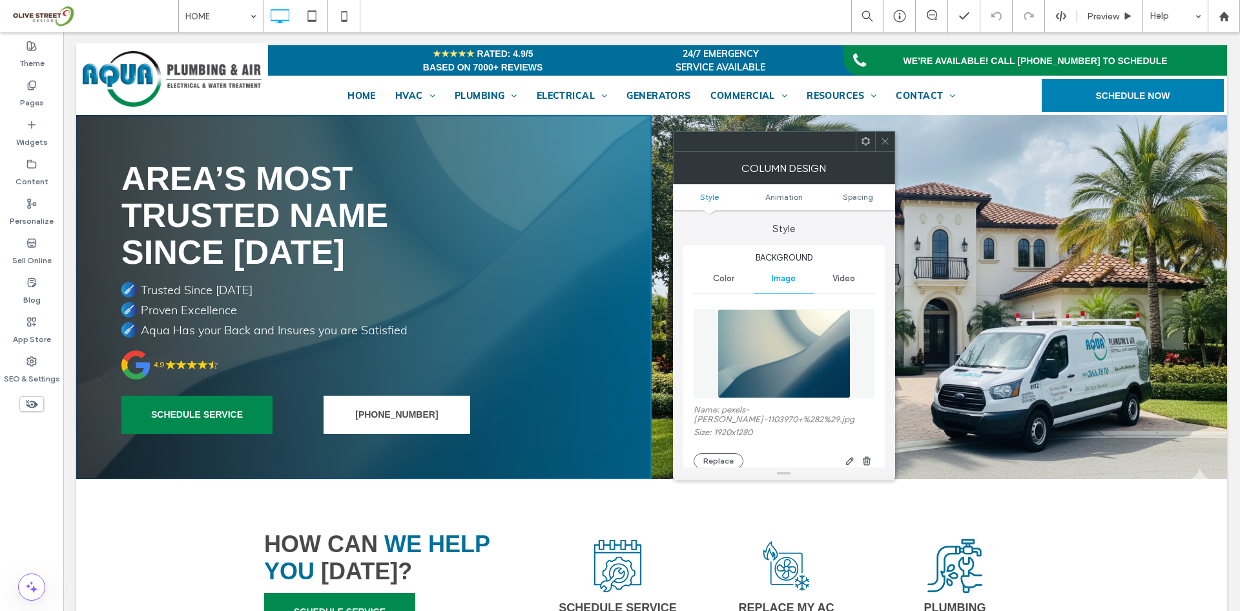
click at [886, 141] on icon at bounding box center [886, 141] width 10 height 10
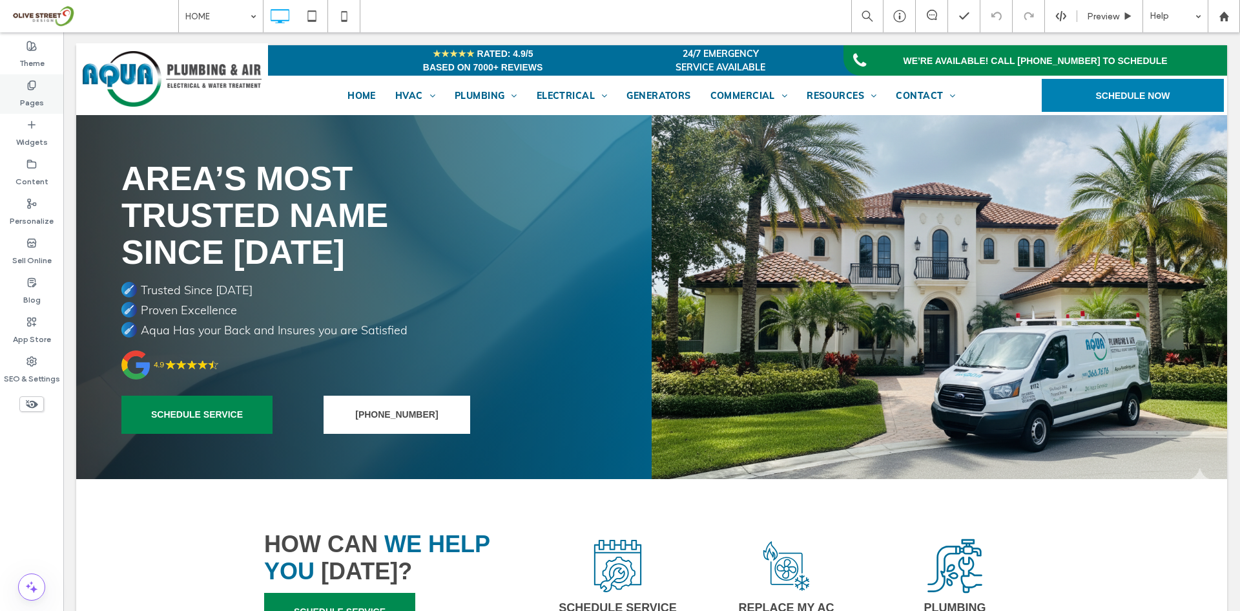
click at [34, 96] on label "Pages" at bounding box center [32, 99] width 24 height 18
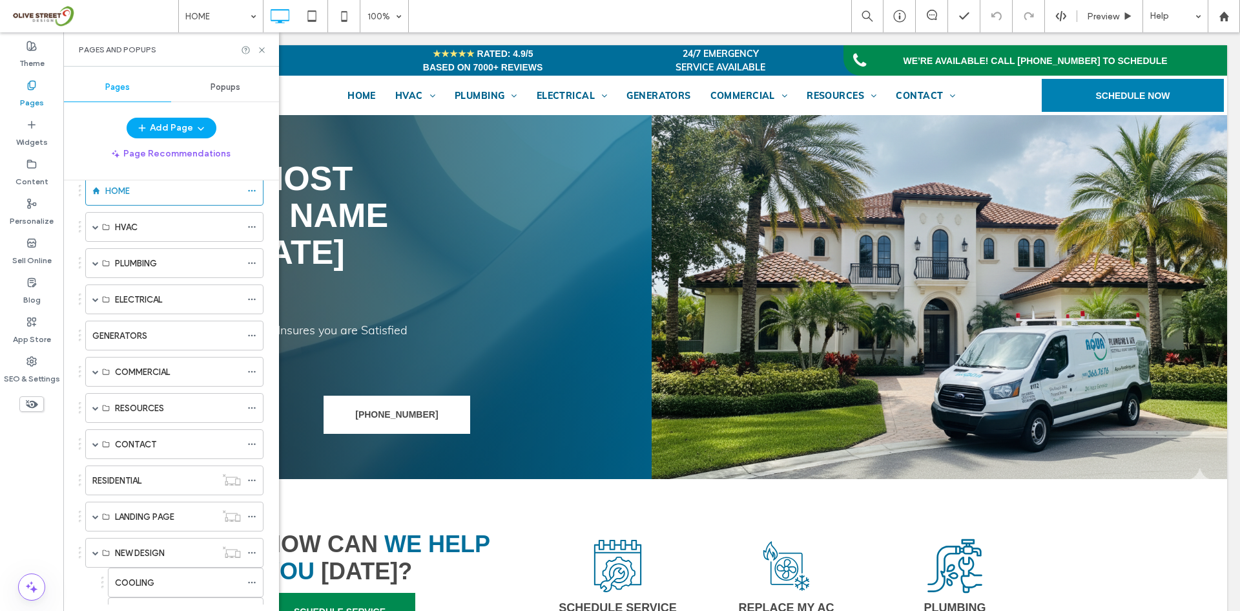
scroll to position [123, 0]
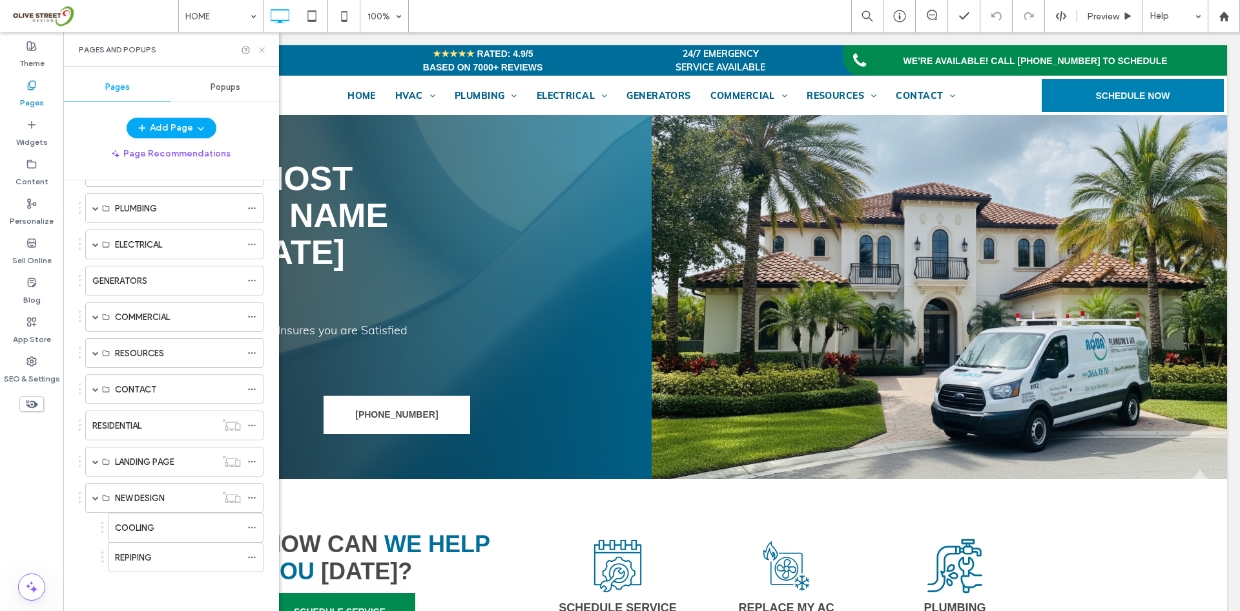
click at [262, 49] on use at bounding box center [261, 49] width 5 height 5
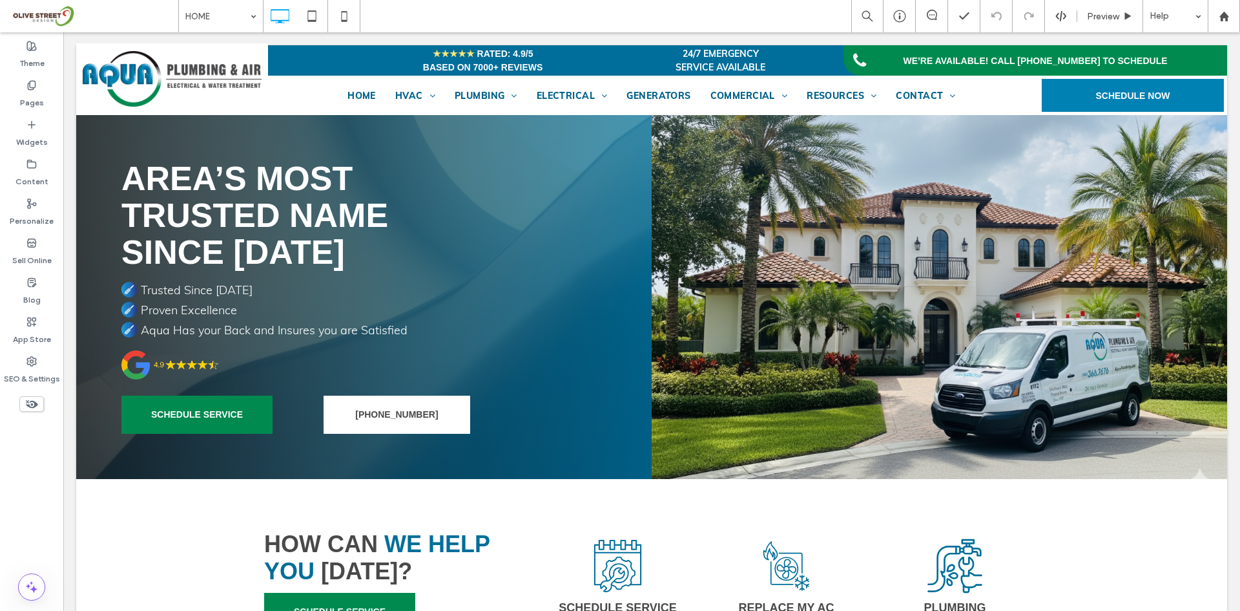
drag, startPoint x: 85, startPoint y: 127, endPoint x: 67, endPoint y: 275, distance: 149.0
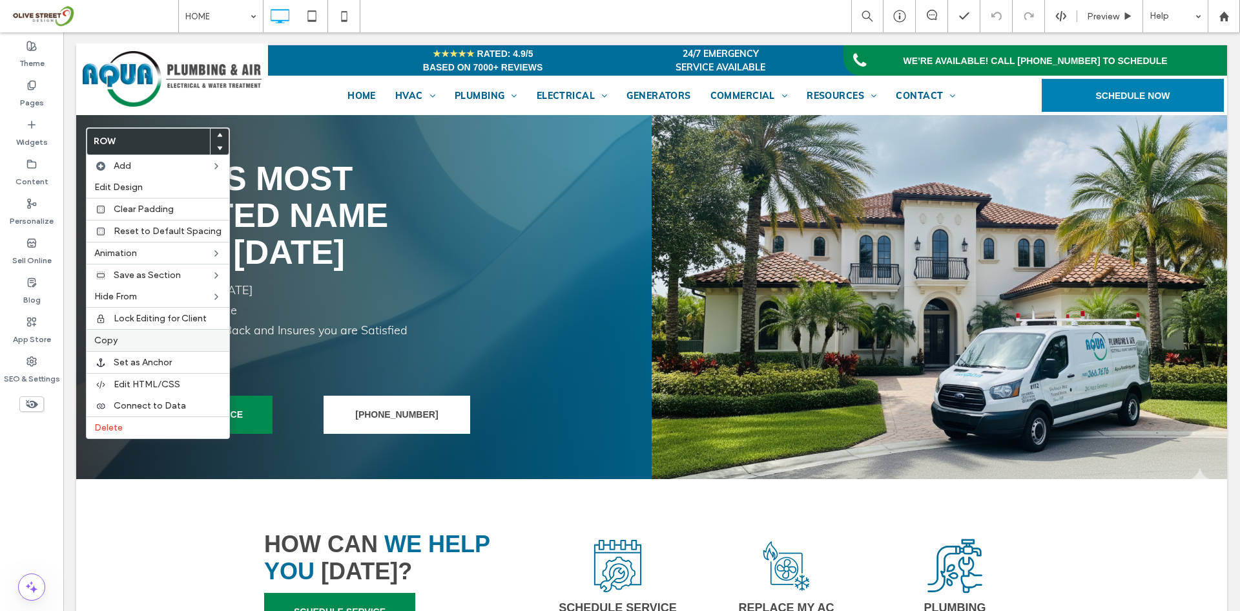
click at [120, 344] on label "Copy" at bounding box center [157, 340] width 127 height 11
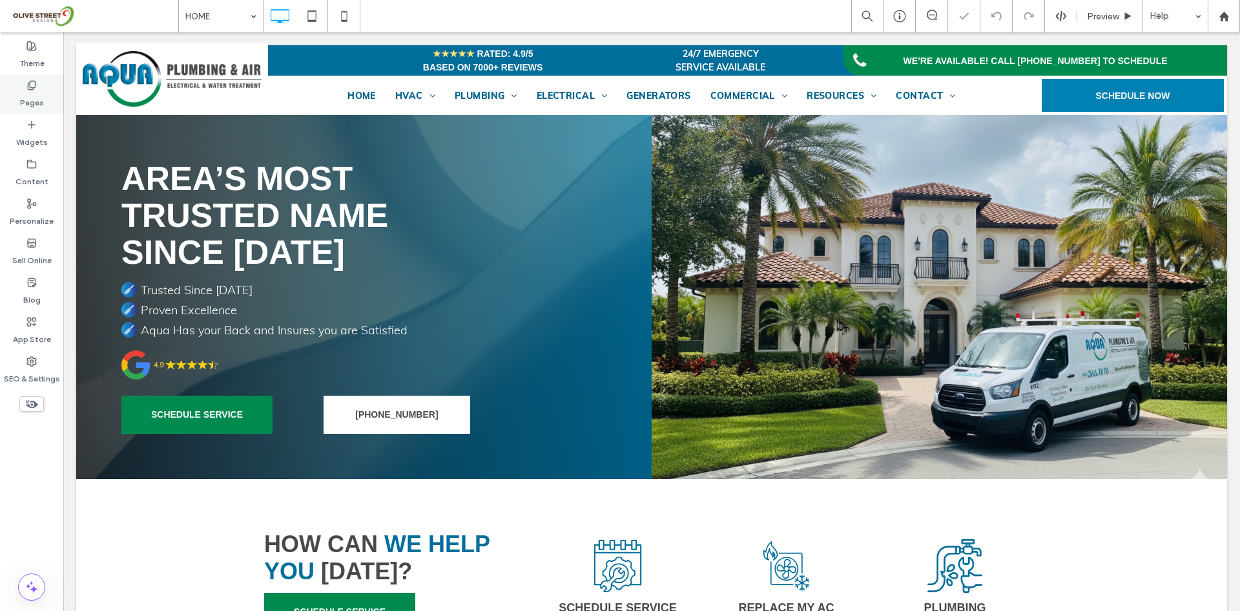
click at [34, 101] on label "Pages" at bounding box center [32, 99] width 24 height 18
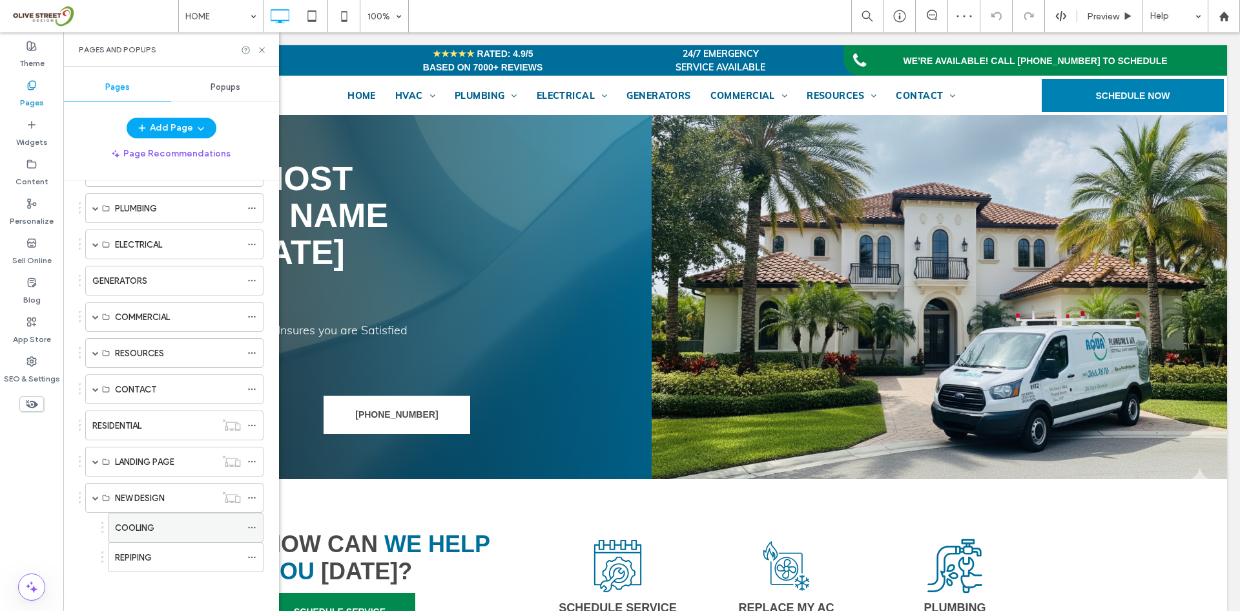
click at [145, 532] on label "COOLING" at bounding box center [134, 527] width 39 height 23
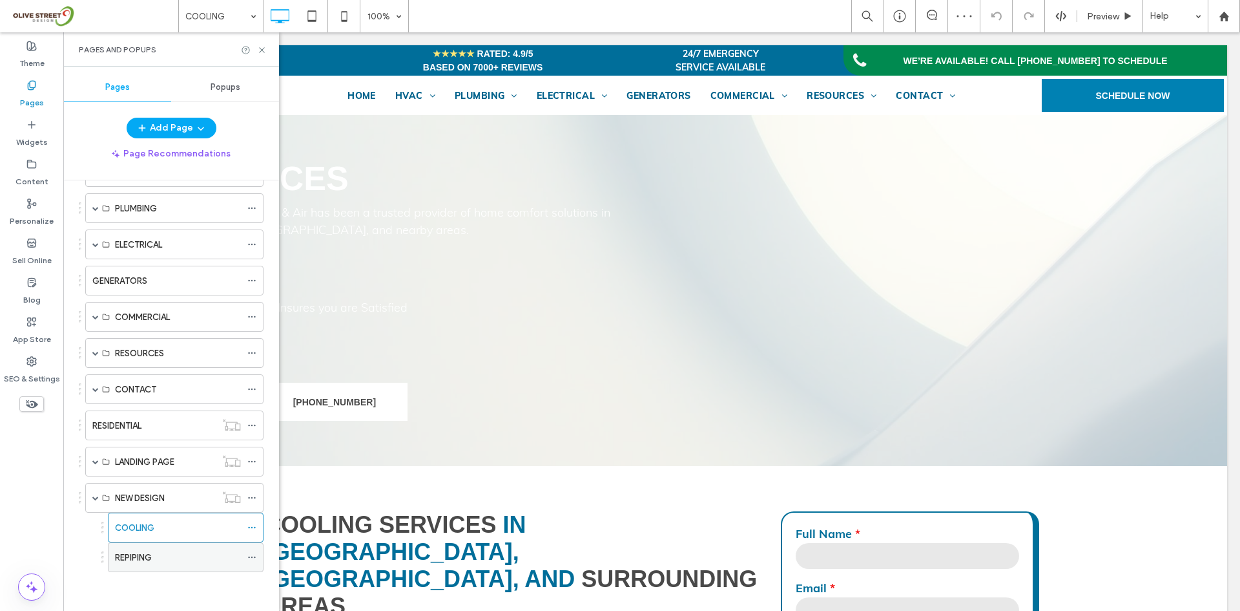
click at [143, 559] on label "REPIPING" at bounding box center [133, 557] width 37 height 23
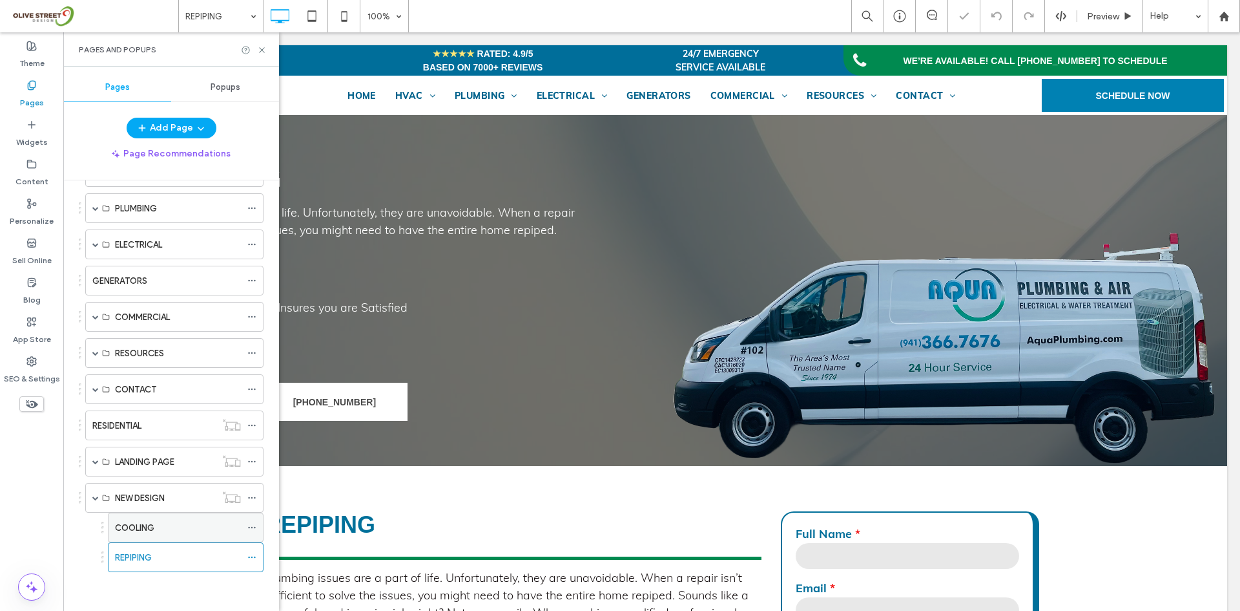
click at [172, 530] on div "COOLING" at bounding box center [178, 528] width 126 height 14
click at [260, 52] on use at bounding box center [261, 49] width 5 height 5
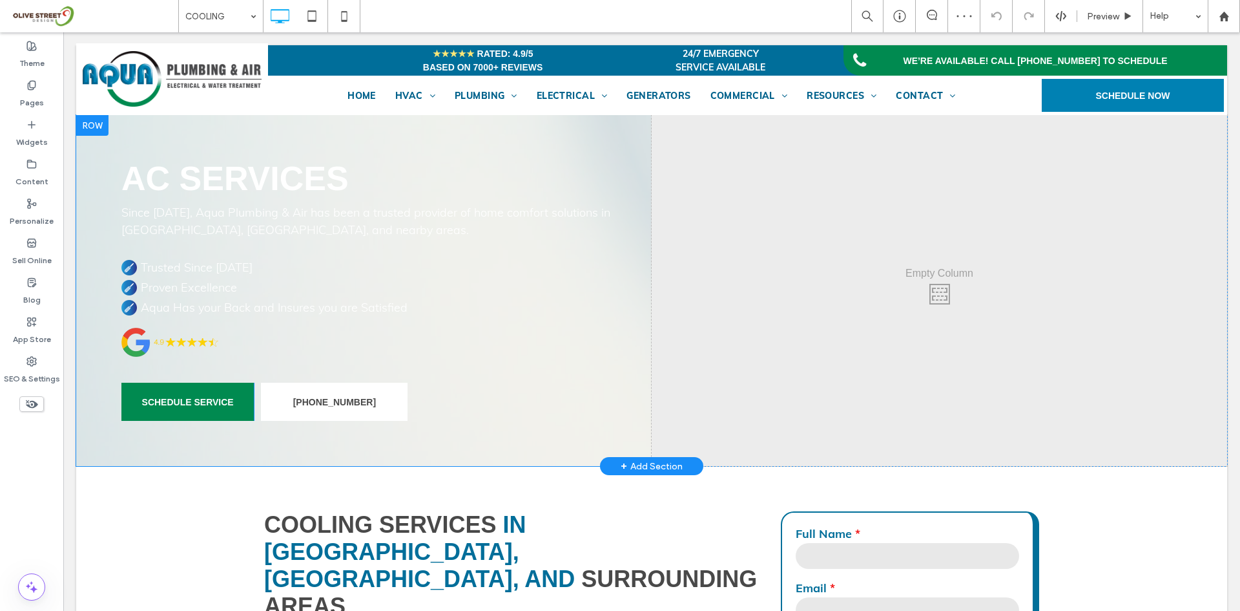
click at [128, 149] on div "AC Services Since 1974, Aqua Plumbing & Air has been a trusted provider of home…" at bounding box center [364, 290] width 576 height 351
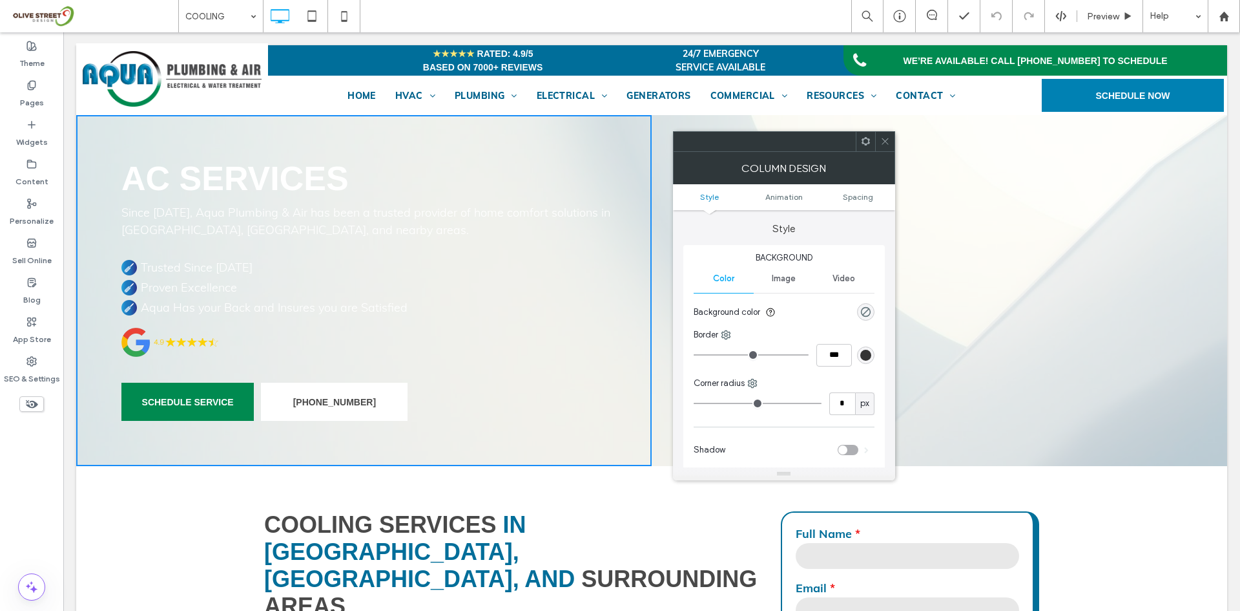
click at [884, 144] on icon at bounding box center [886, 141] width 10 height 10
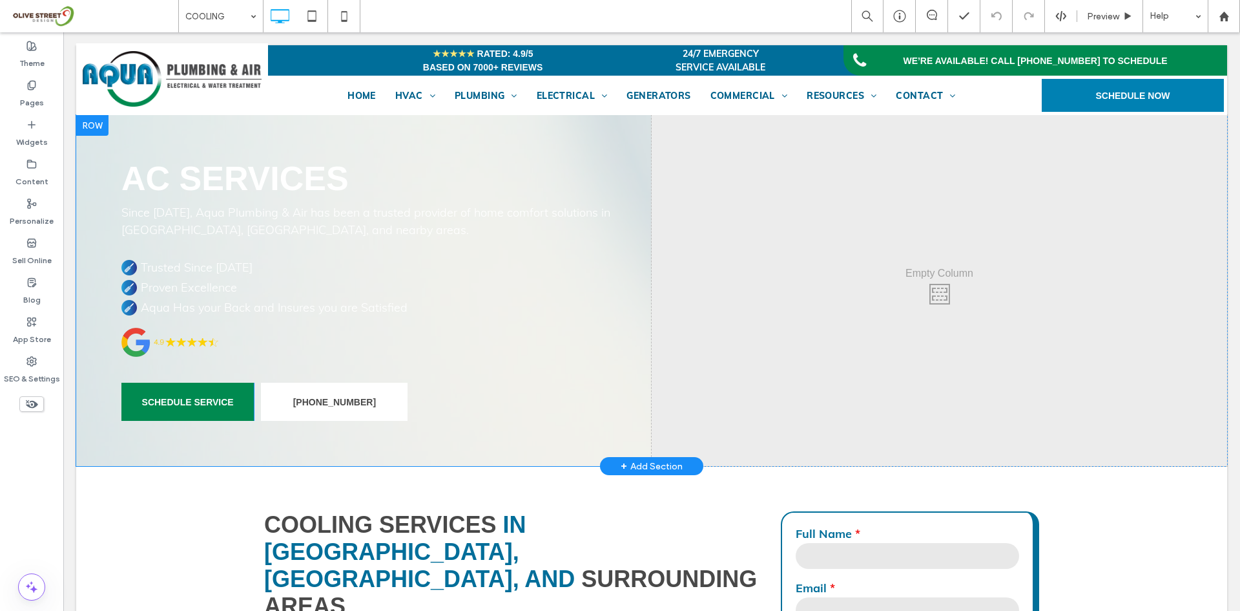
click at [99, 126] on div at bounding box center [92, 125] width 32 height 21
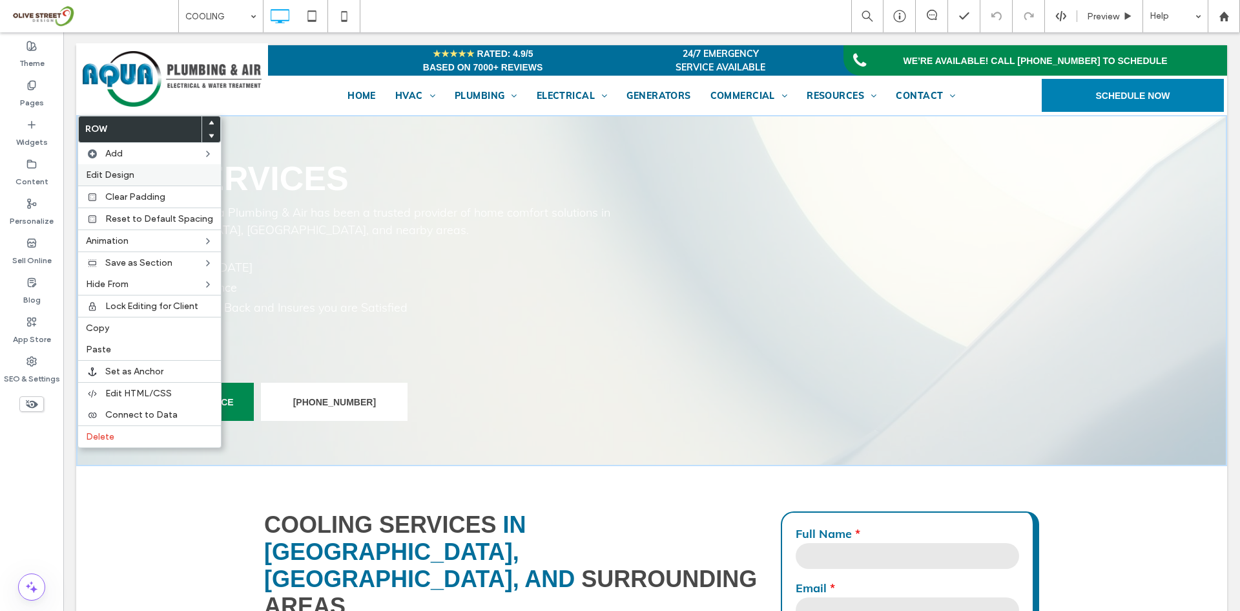
click at [101, 176] on span "Edit Design" at bounding box center [110, 174] width 48 height 11
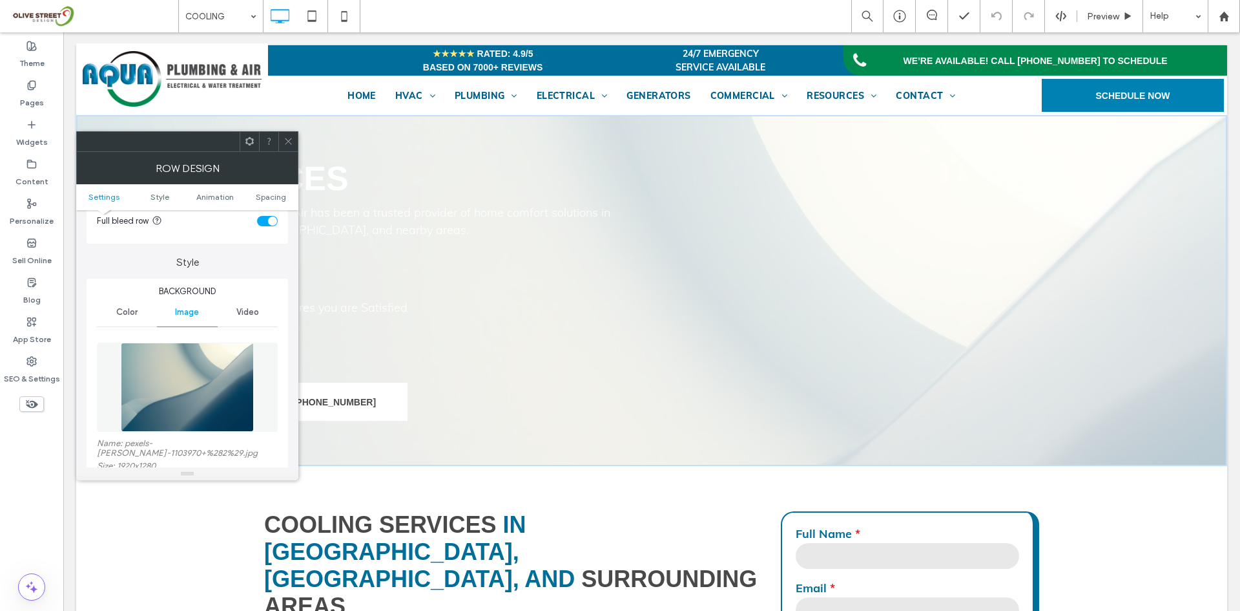
scroll to position [108, 0]
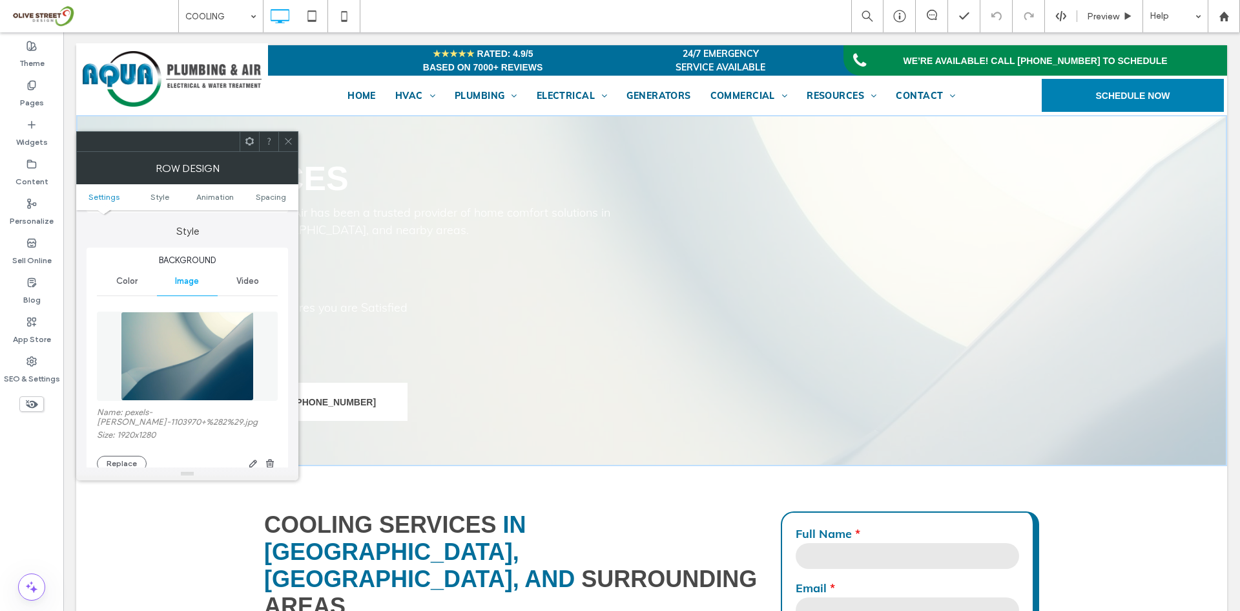
click at [191, 370] on img at bounding box center [187, 355] width 133 height 89
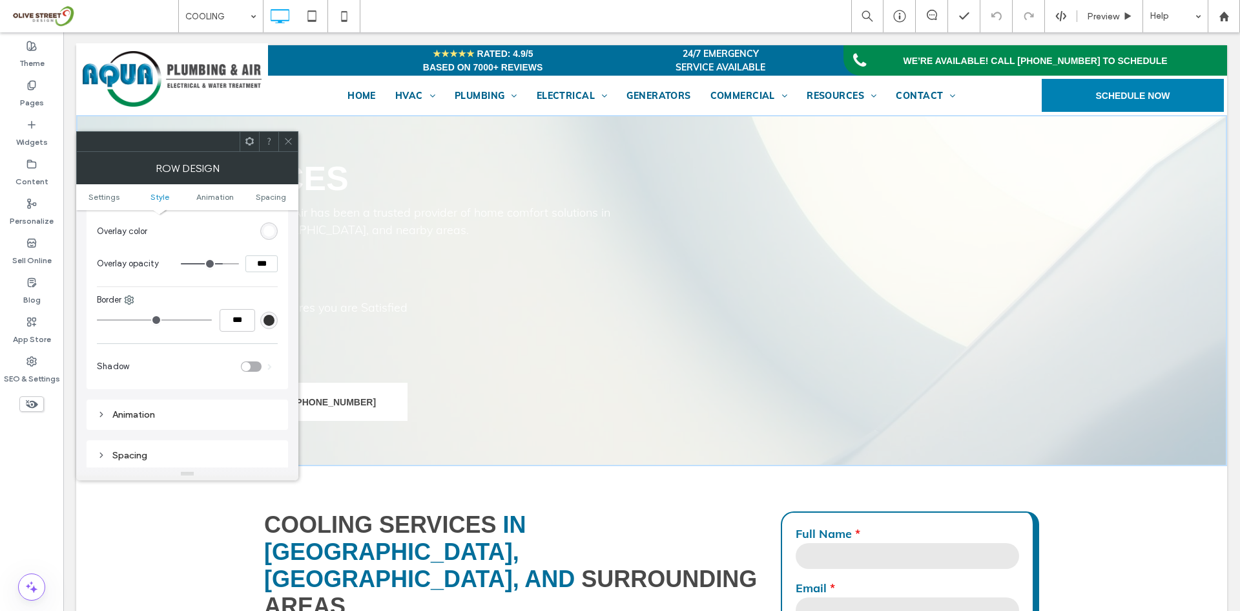
scroll to position [646, 0]
click at [268, 220] on div "rgb(255, 255, 255)" at bounding box center [269, 215] width 11 height 11
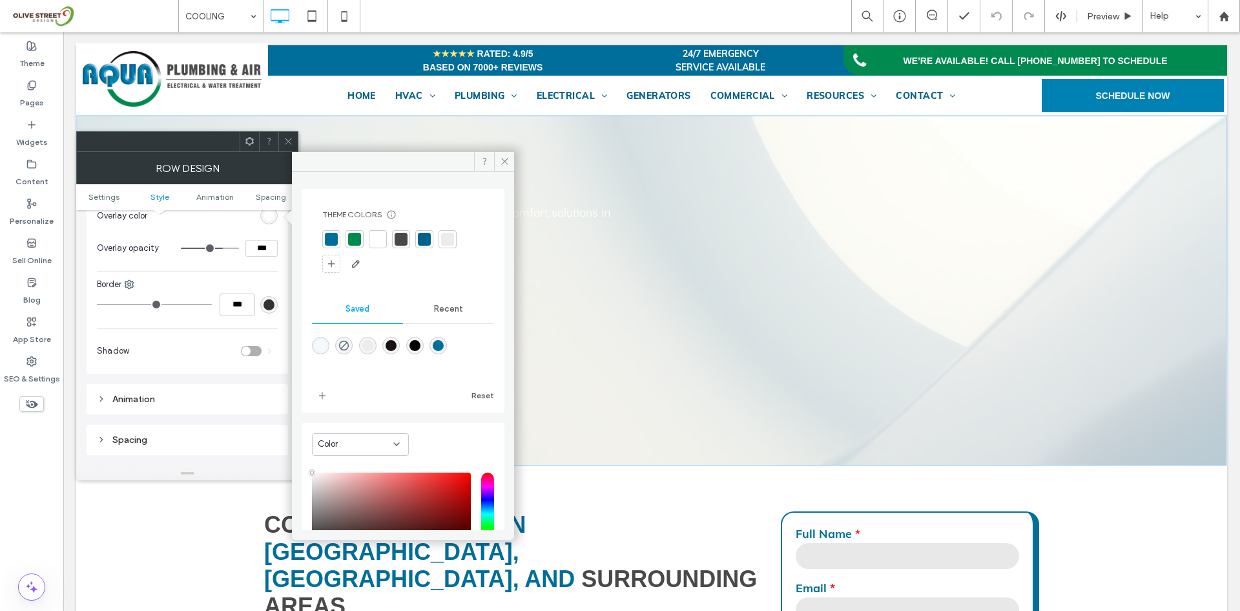
click at [402, 248] on div at bounding box center [403, 252] width 162 height 44
click at [397, 240] on div at bounding box center [401, 239] width 13 height 13
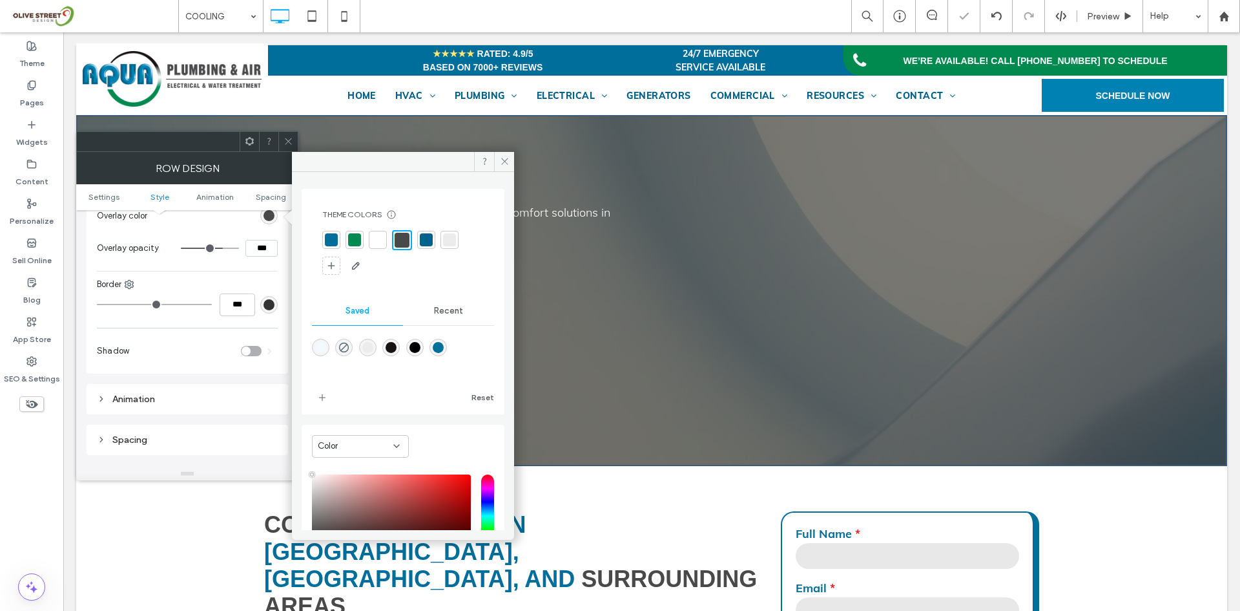
click at [289, 137] on icon at bounding box center [289, 141] width 10 height 10
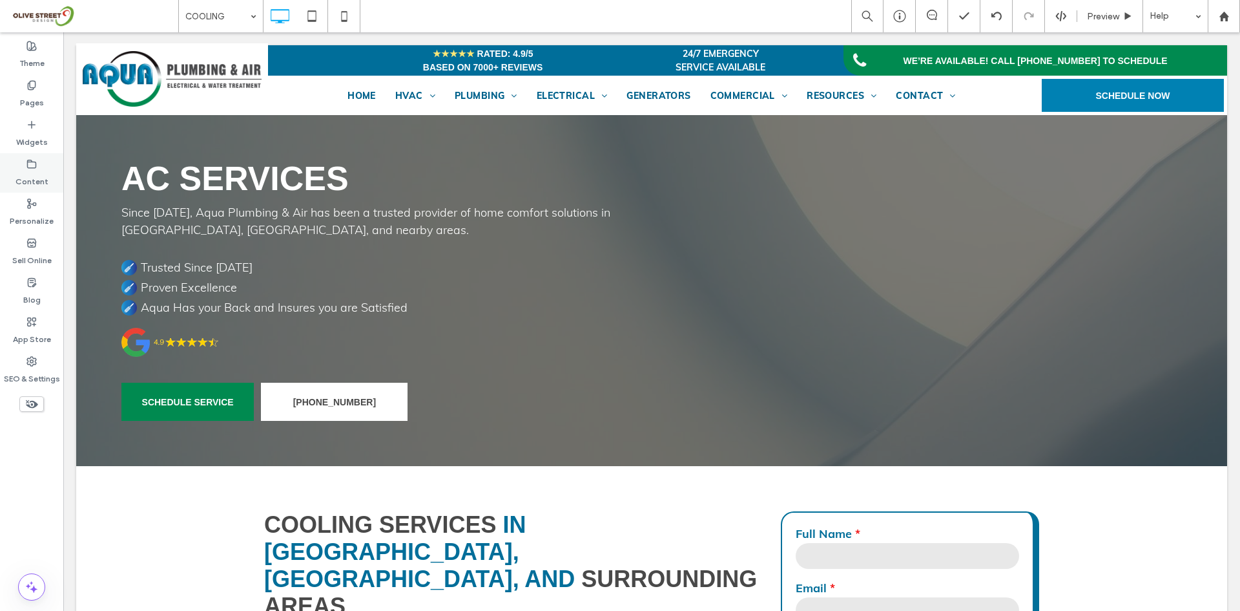
drag, startPoint x: 36, startPoint y: 103, endPoint x: 54, endPoint y: 156, distance: 56.6
click at [36, 103] on label "Pages" at bounding box center [32, 99] width 24 height 18
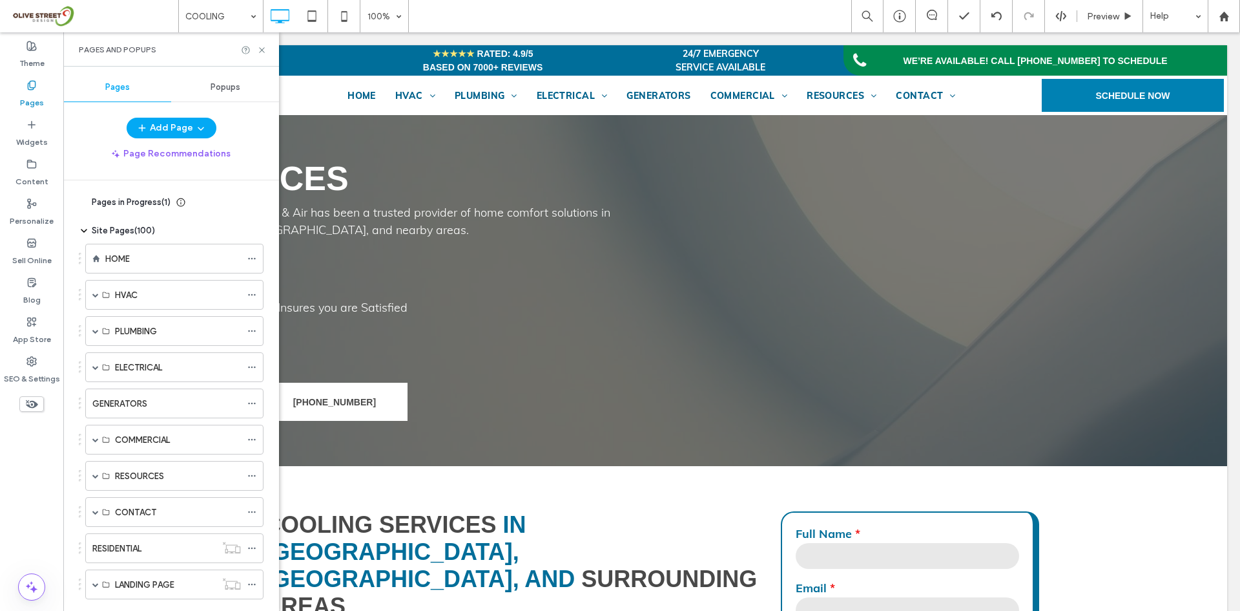
scroll to position [123, 0]
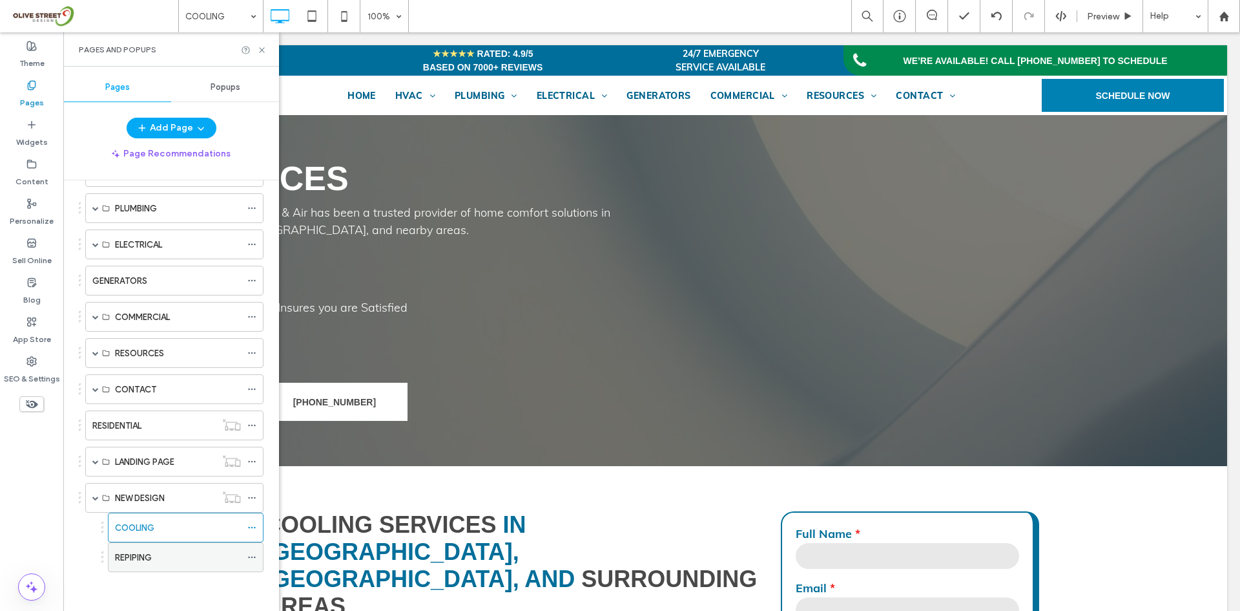
click at [149, 559] on label "REPIPING" at bounding box center [133, 557] width 37 height 23
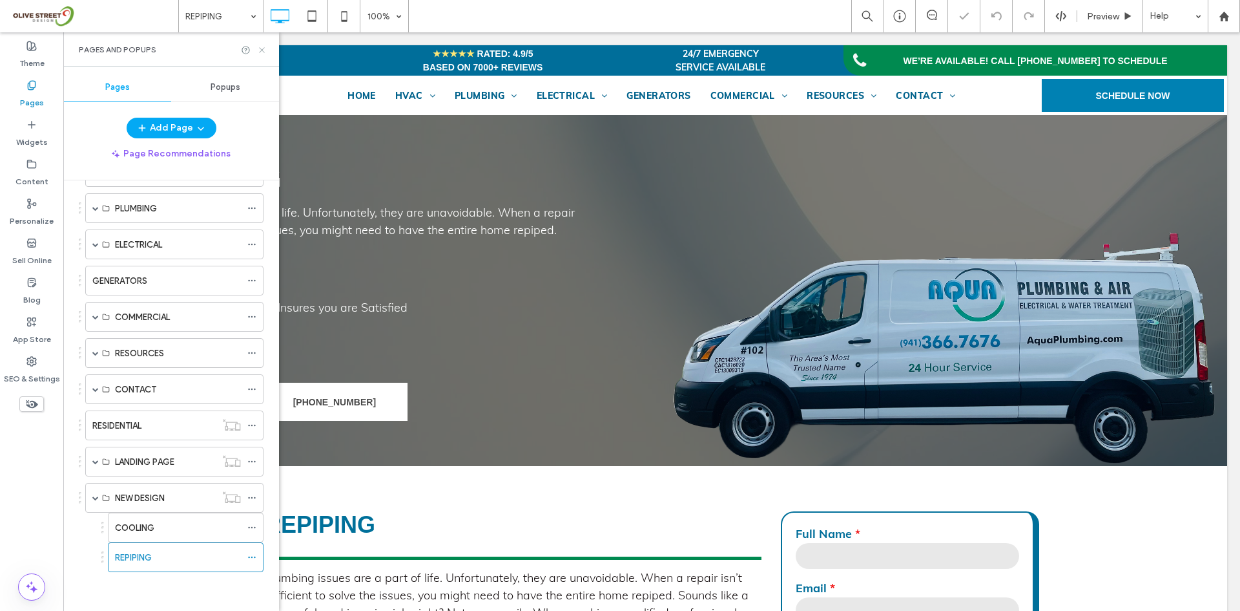
click at [263, 50] on icon at bounding box center [262, 50] width 10 height 10
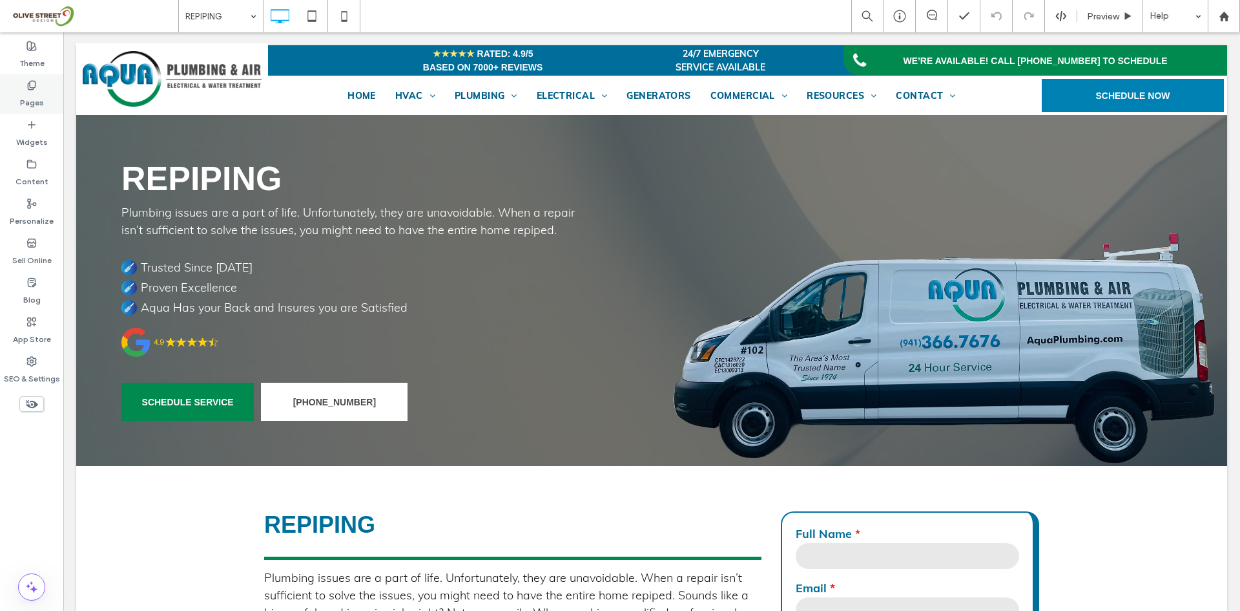
click at [28, 83] on icon at bounding box center [31, 85] width 10 height 10
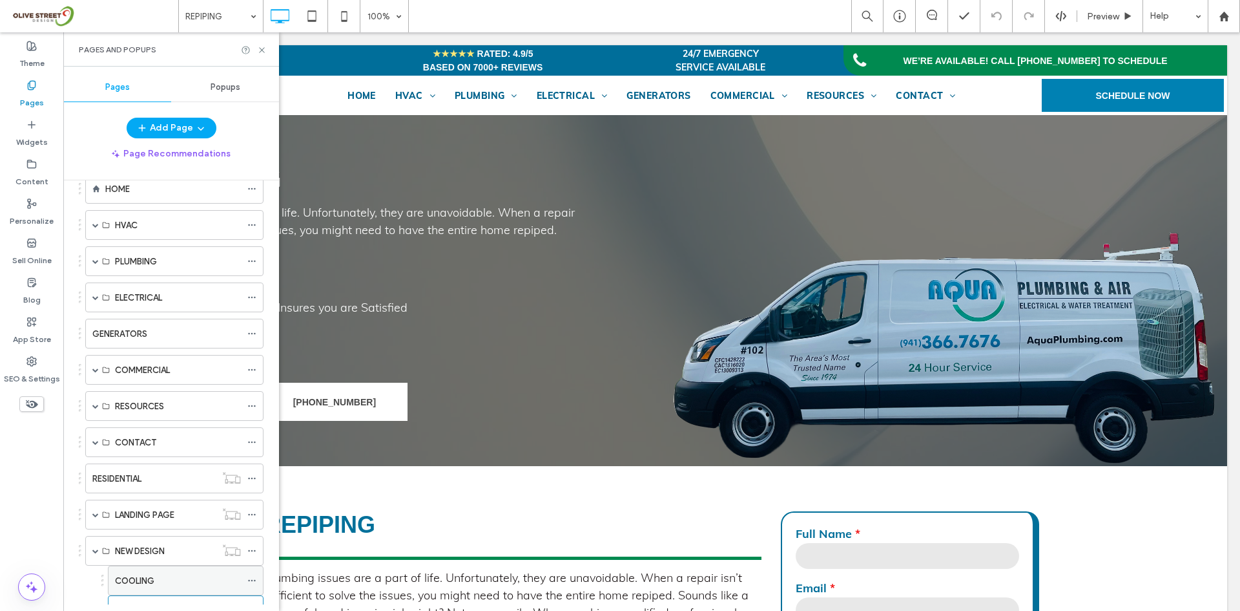
scroll to position [123, 0]
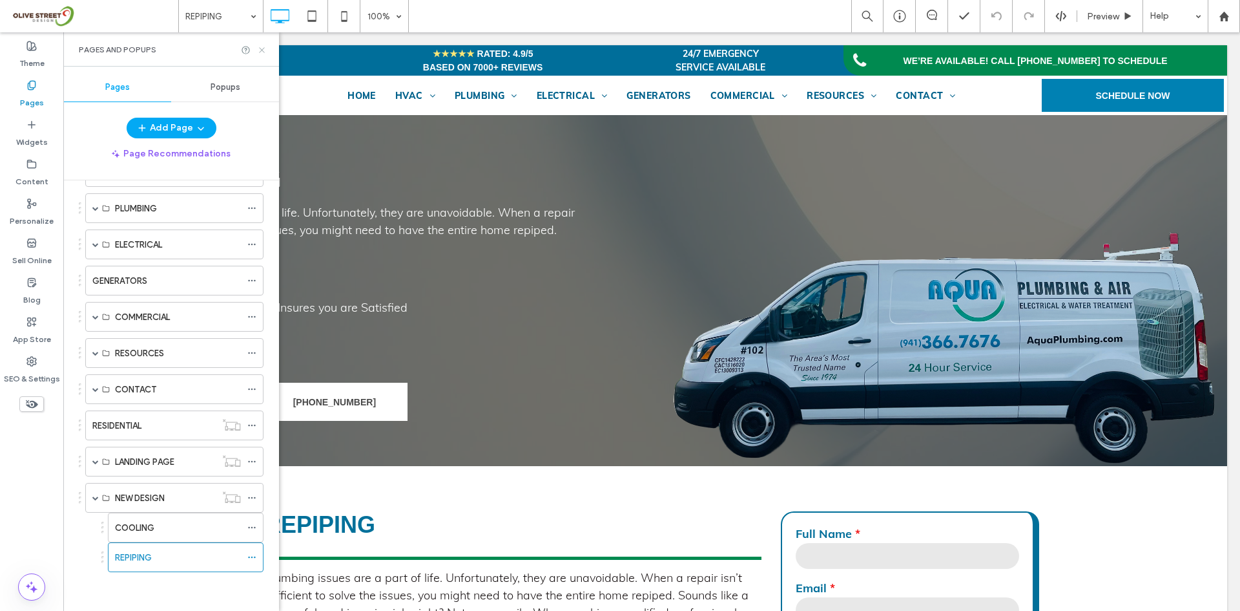
click at [262, 49] on use at bounding box center [261, 49] width 5 height 5
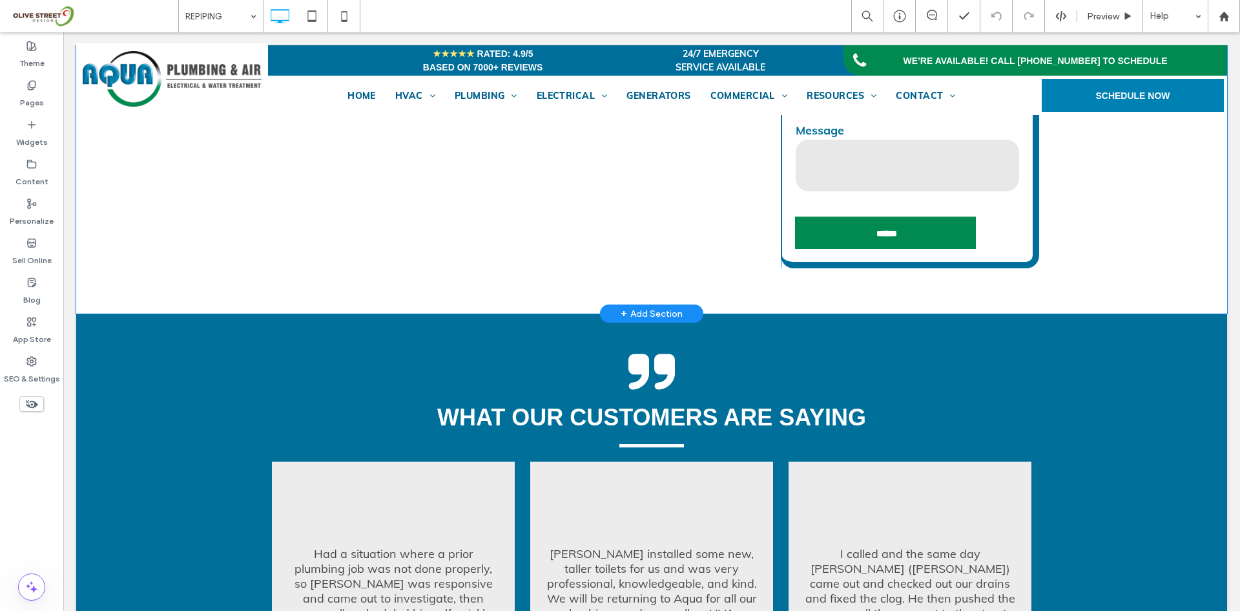
scroll to position [431, 0]
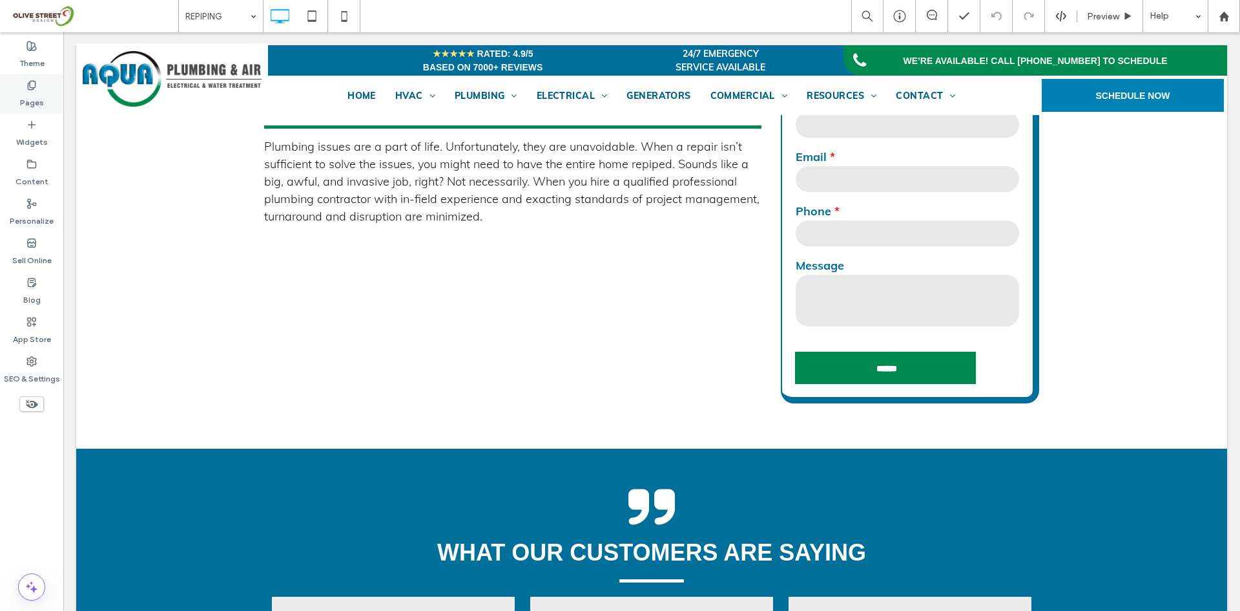
click at [21, 96] on label "Pages" at bounding box center [32, 99] width 24 height 18
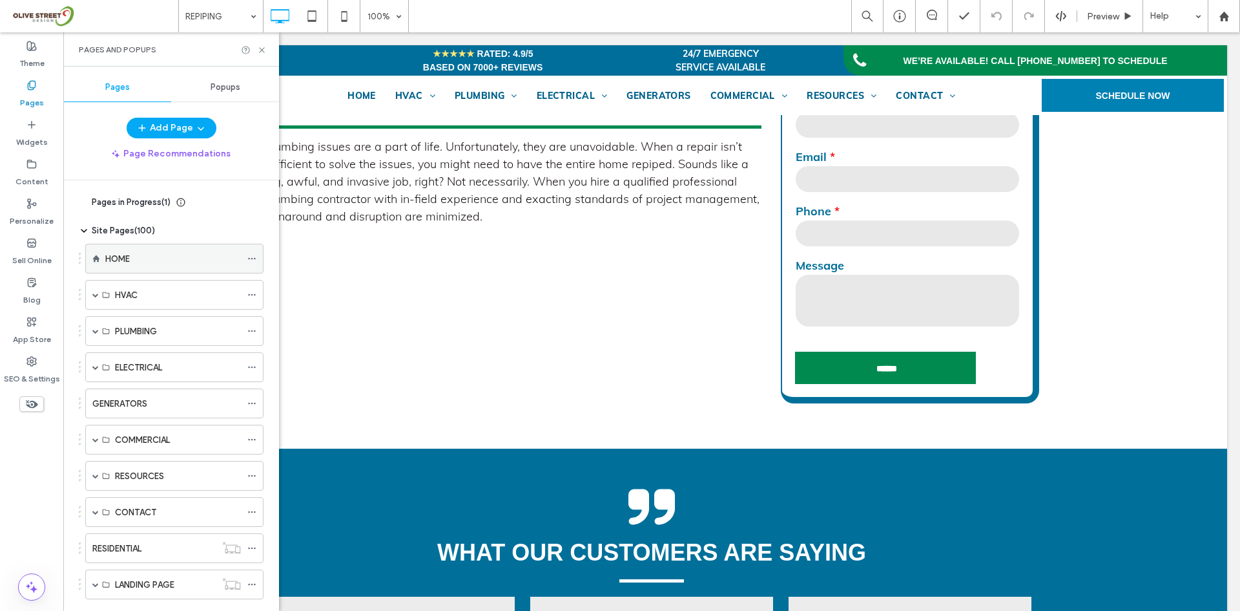
click at [131, 263] on div "HOME" at bounding box center [173, 259] width 136 height 14
click at [259, 47] on icon at bounding box center [262, 50] width 10 height 10
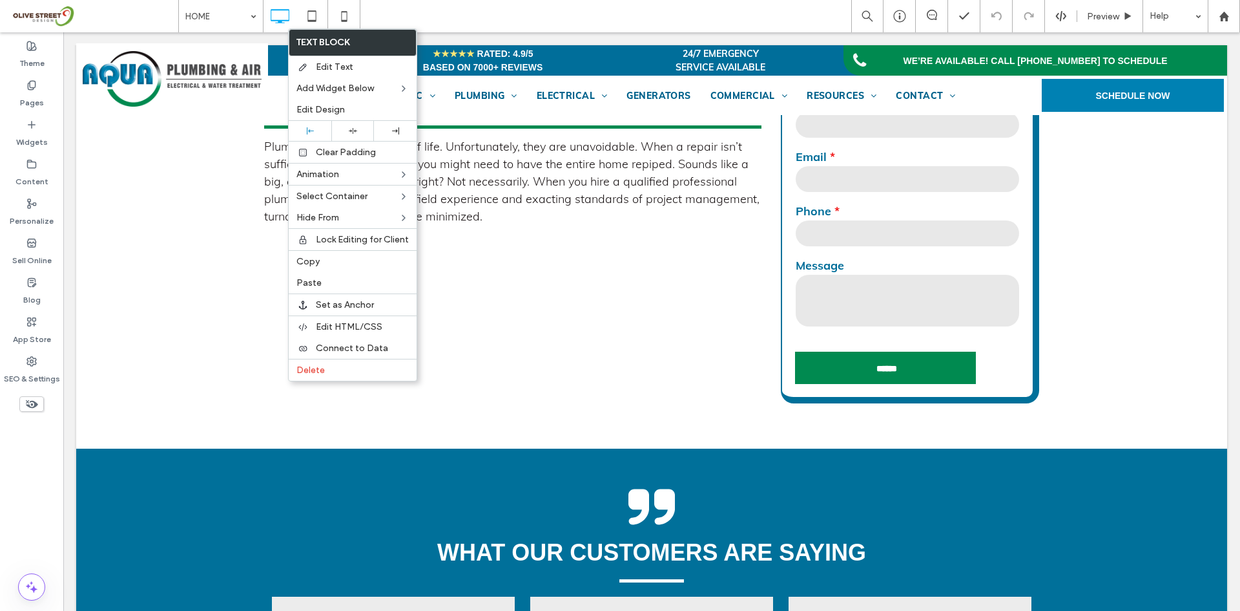
click at [311, 262] on span "Copy" at bounding box center [308, 261] width 23 height 11
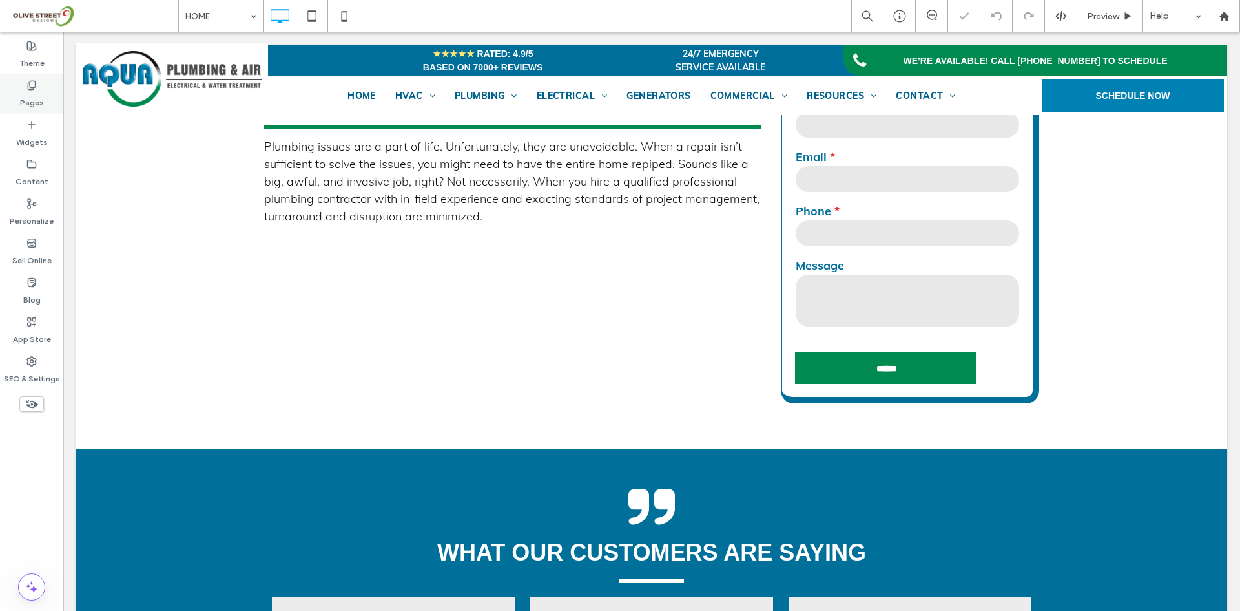
click at [30, 95] on label "Pages" at bounding box center [32, 99] width 24 height 18
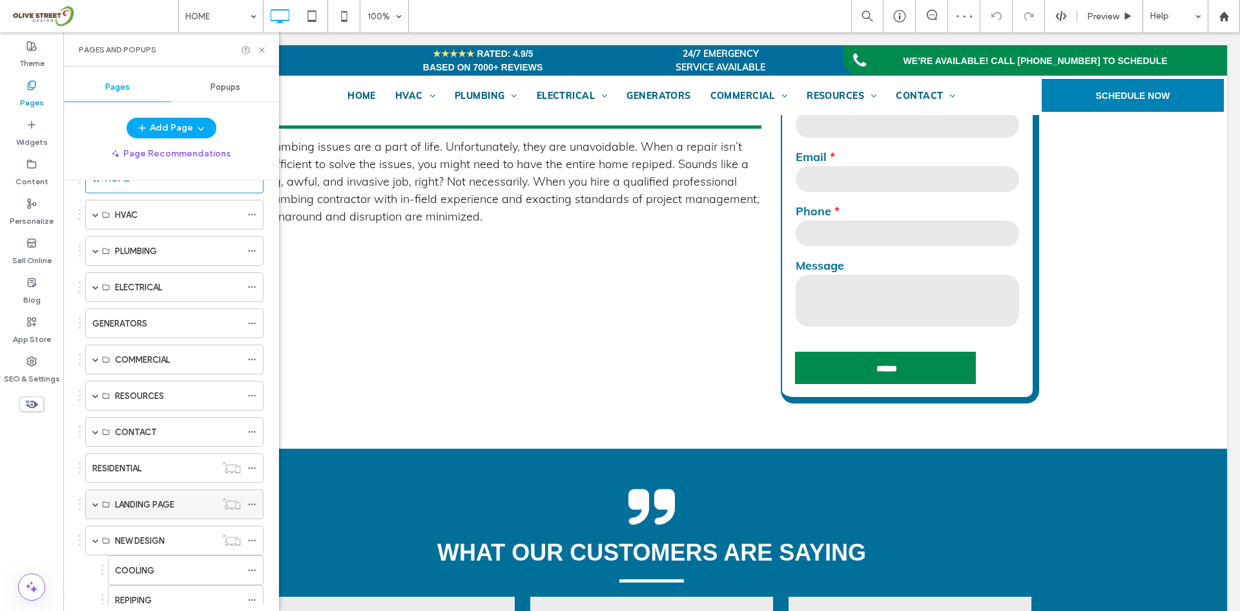
scroll to position [123, 0]
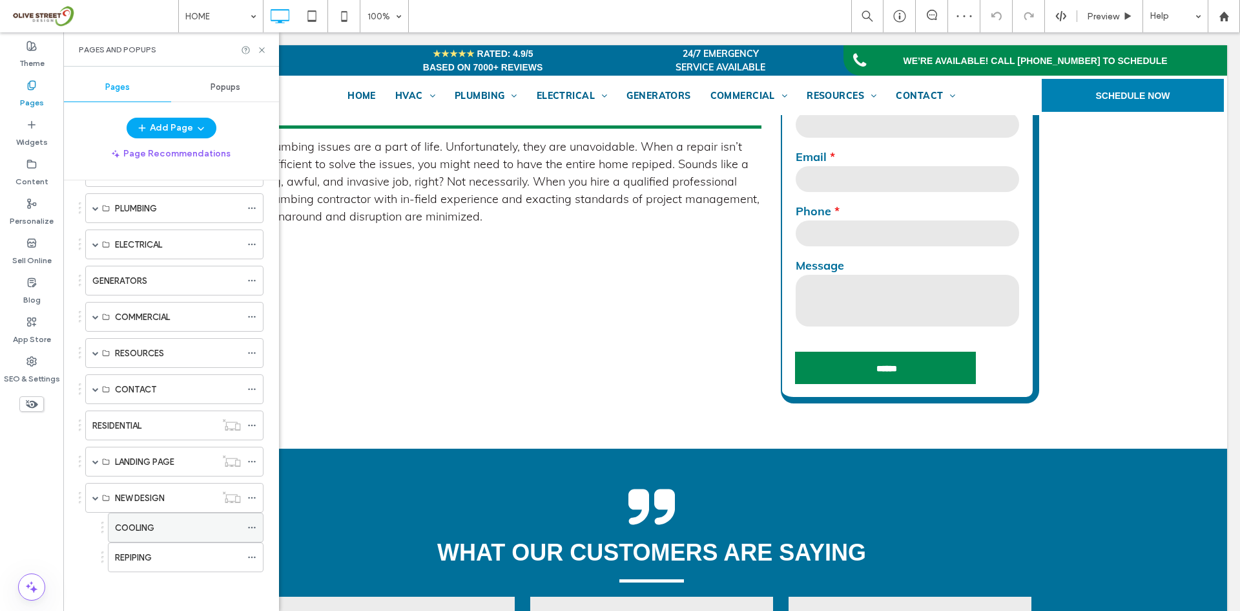
click at [159, 526] on div "COOLING" at bounding box center [178, 528] width 126 height 14
click at [263, 52] on icon at bounding box center [262, 50] width 10 height 10
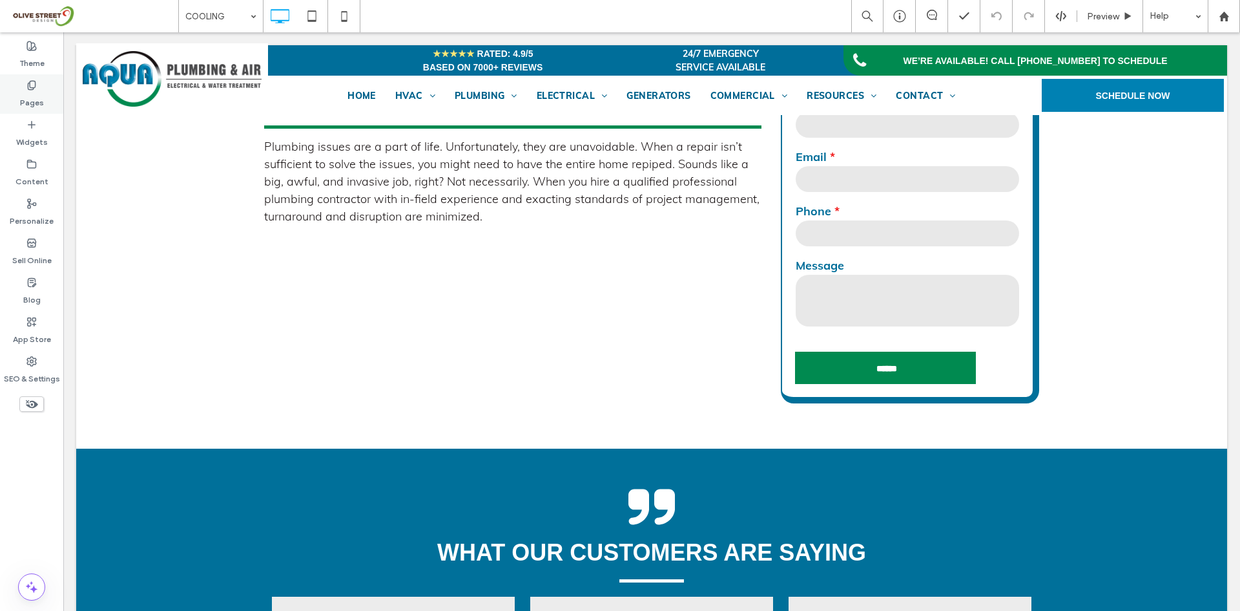
click at [48, 92] on div "Pages" at bounding box center [31, 93] width 63 height 39
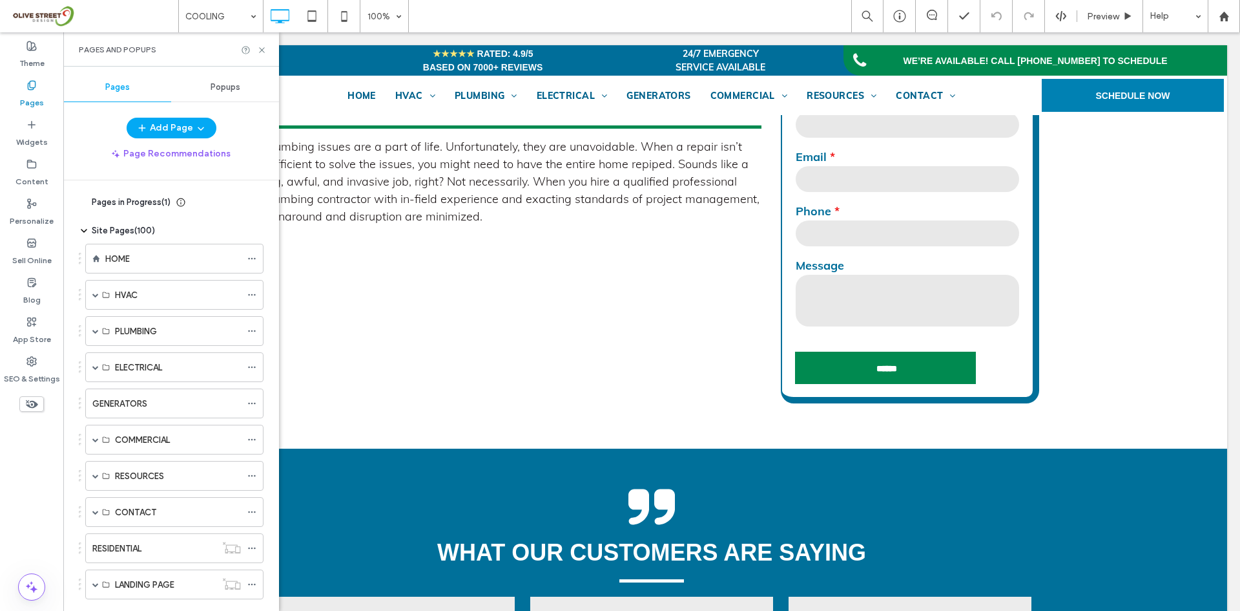
scroll to position [123, 0]
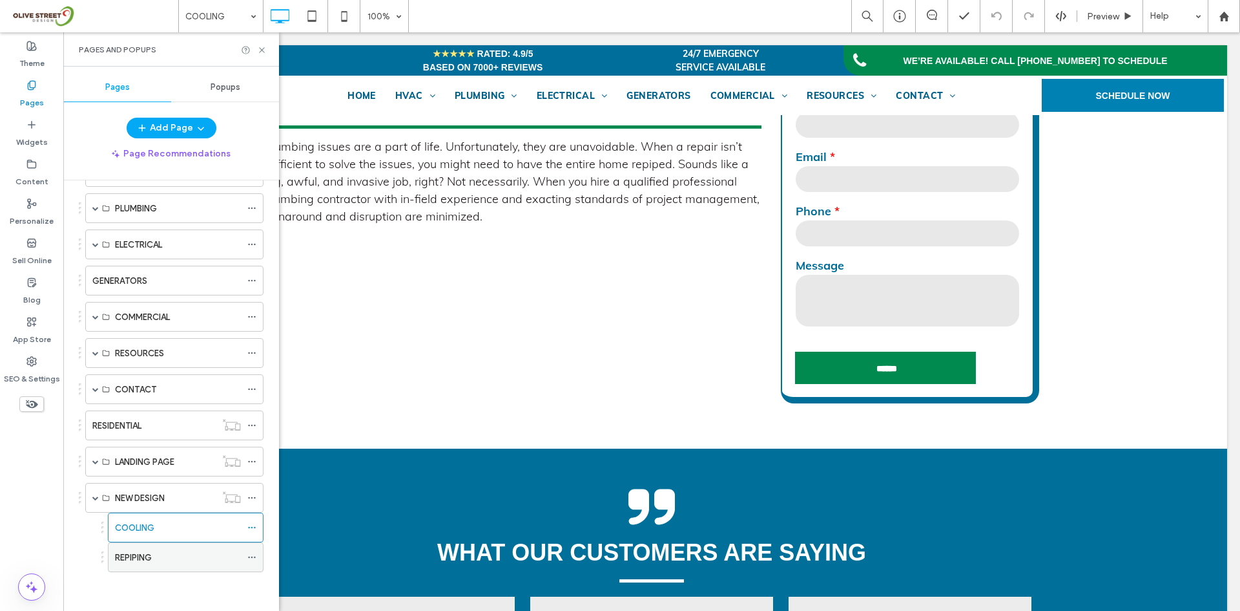
click at [151, 559] on label "REPIPING" at bounding box center [133, 557] width 37 height 23
click at [142, 538] on div "COOLING" at bounding box center [178, 527] width 126 height 28
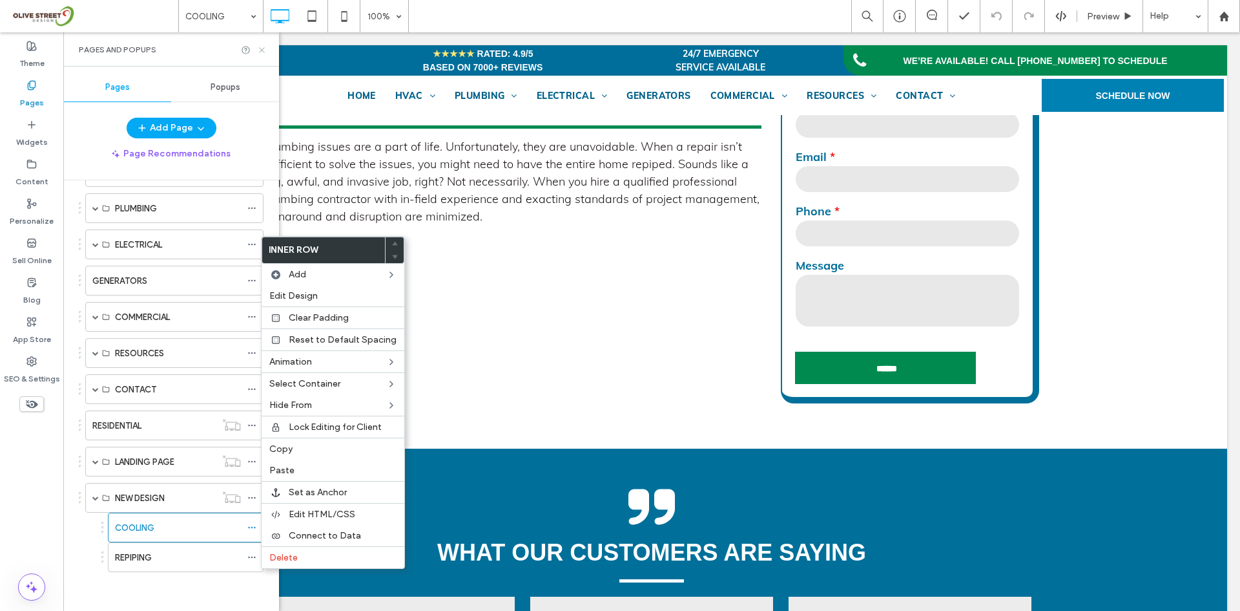
click at [262, 50] on use at bounding box center [261, 49] width 5 height 5
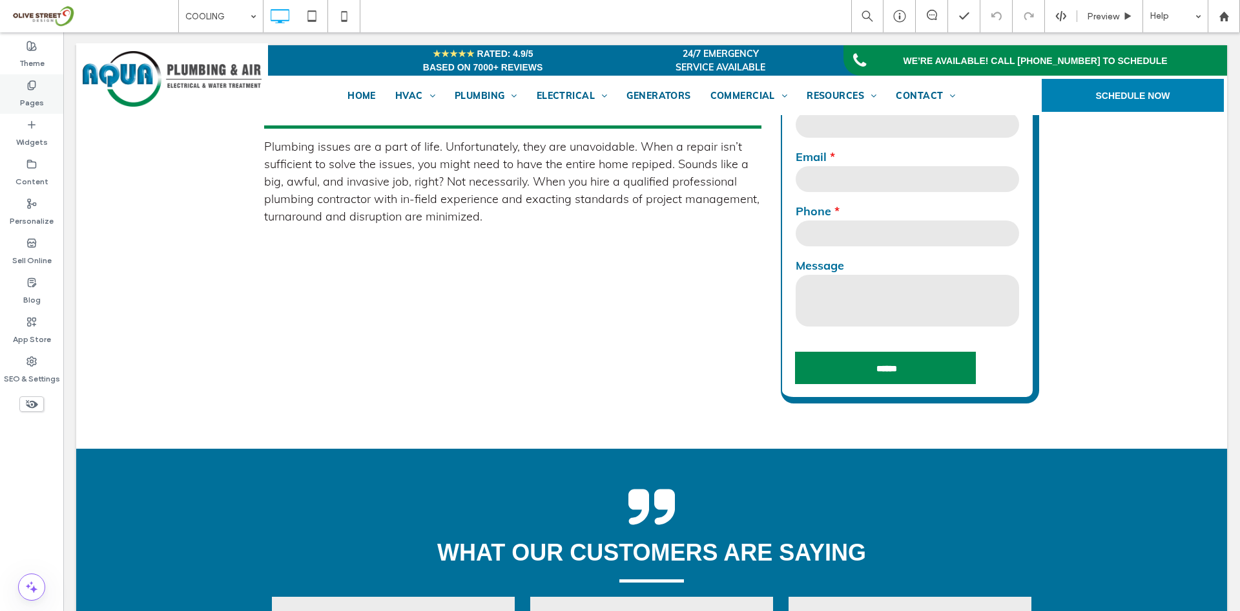
click at [37, 96] on label "Pages" at bounding box center [32, 99] width 24 height 18
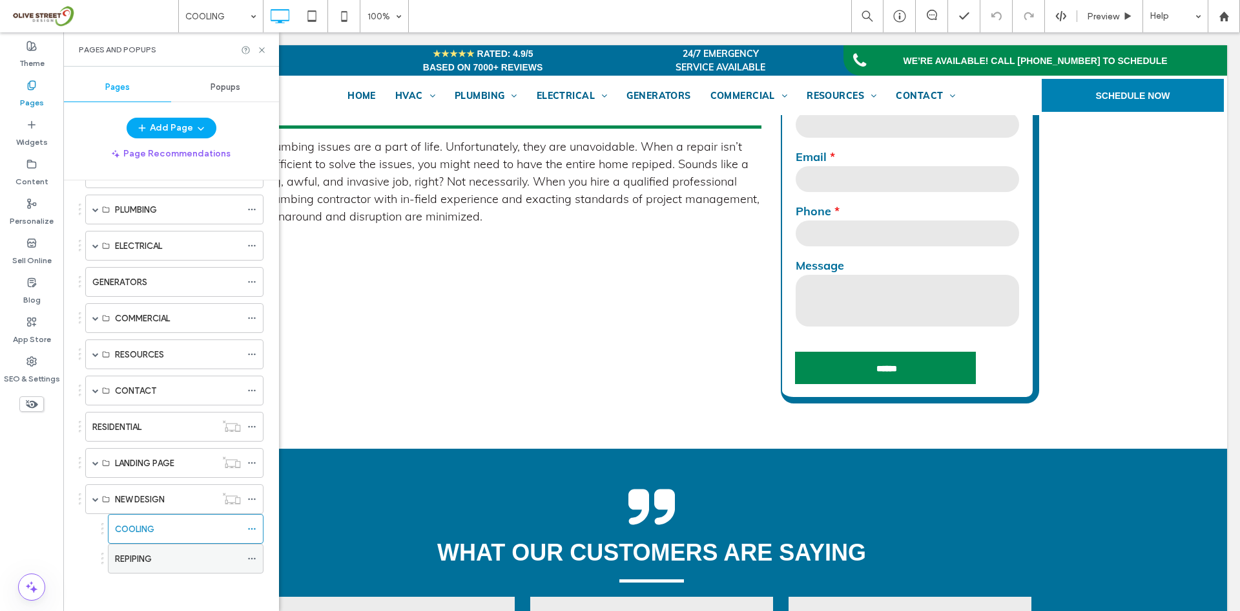
scroll to position [123, 0]
click at [139, 556] on label "REPIPING" at bounding box center [133, 557] width 37 height 23
click at [262, 47] on icon at bounding box center [262, 50] width 10 height 10
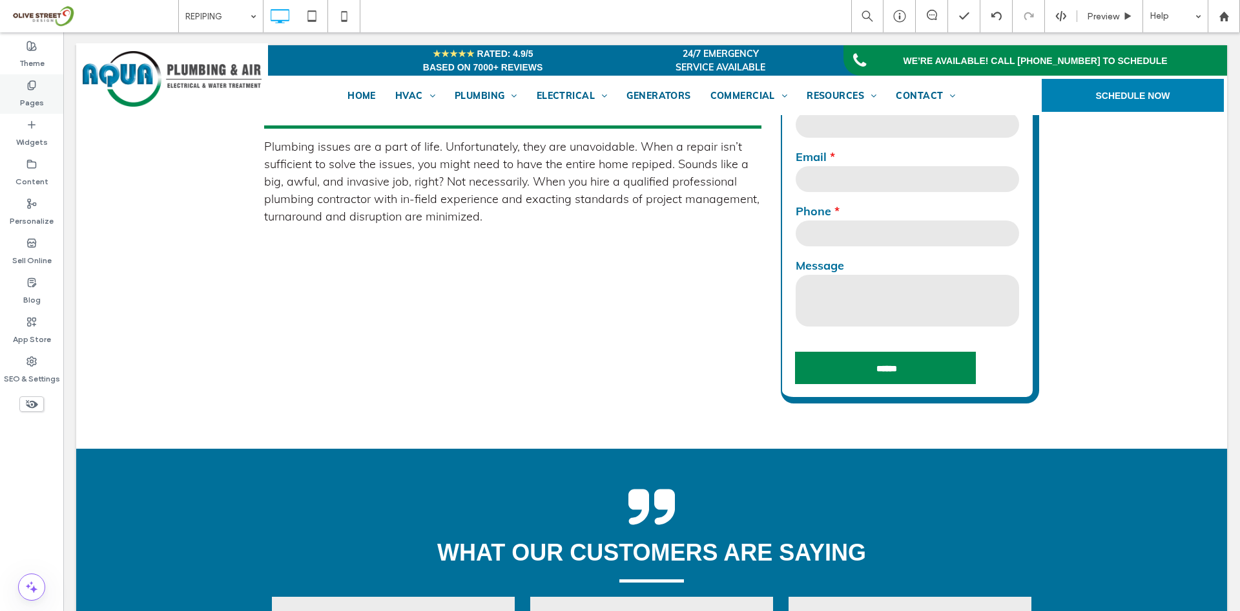
click at [31, 93] on label "Pages" at bounding box center [32, 99] width 24 height 18
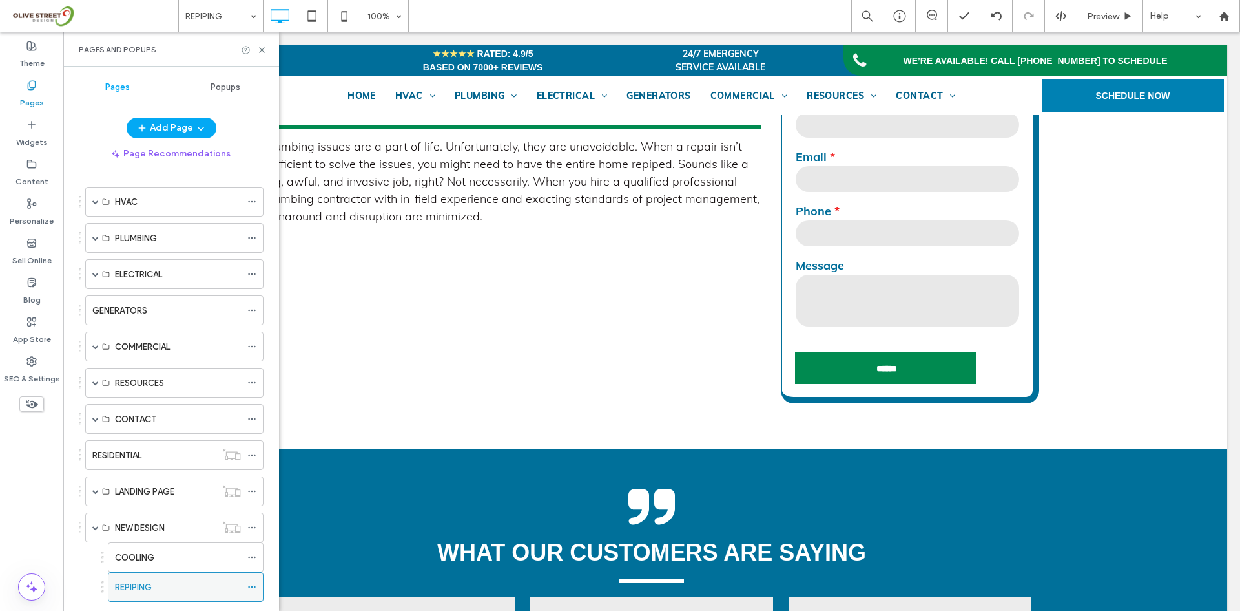
scroll to position [123, 0]
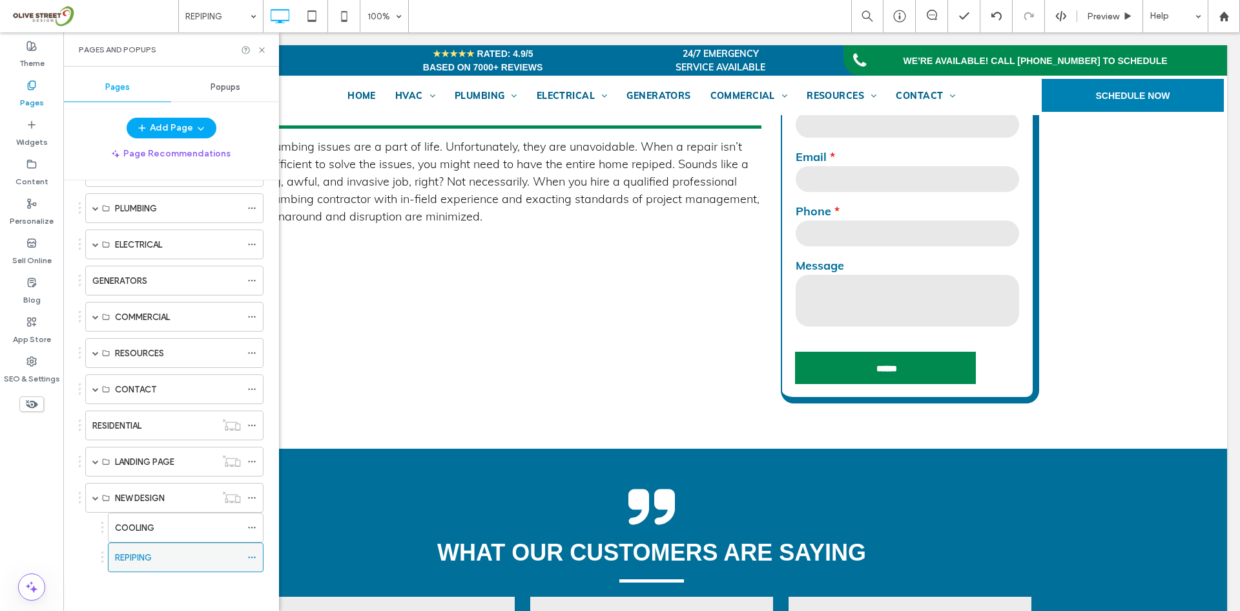
click at [249, 558] on icon at bounding box center [251, 556] width 9 height 9
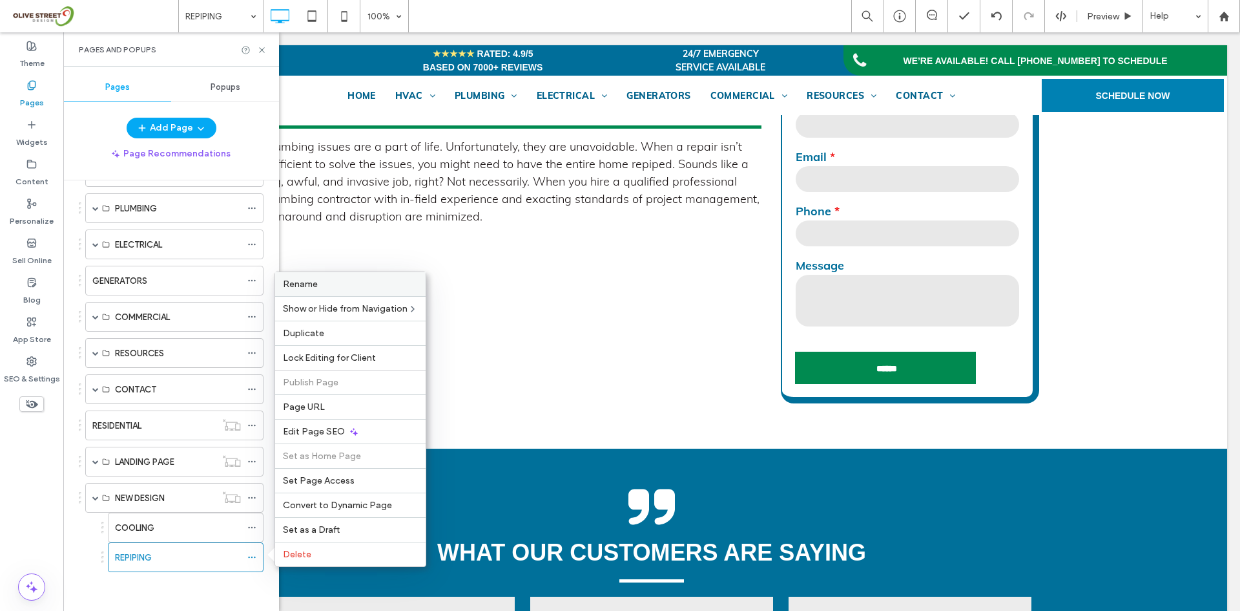
click at [309, 282] on span "Rename" at bounding box center [300, 283] width 35 height 11
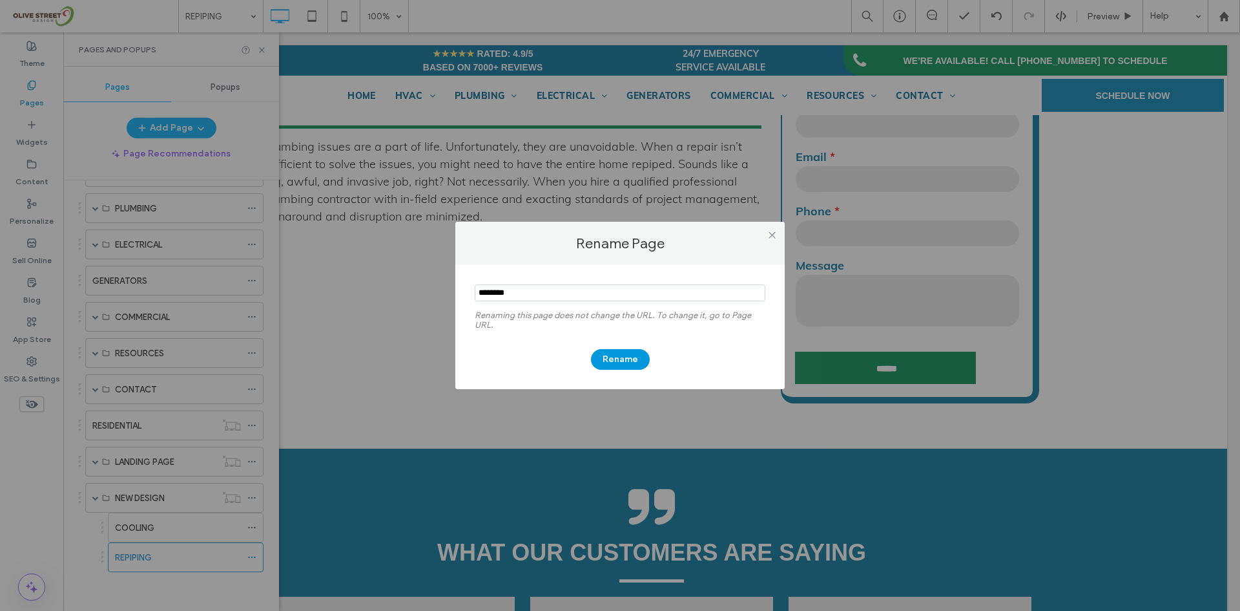
type input "********"
click at [615, 365] on button "Rename" at bounding box center [620, 359] width 59 height 21
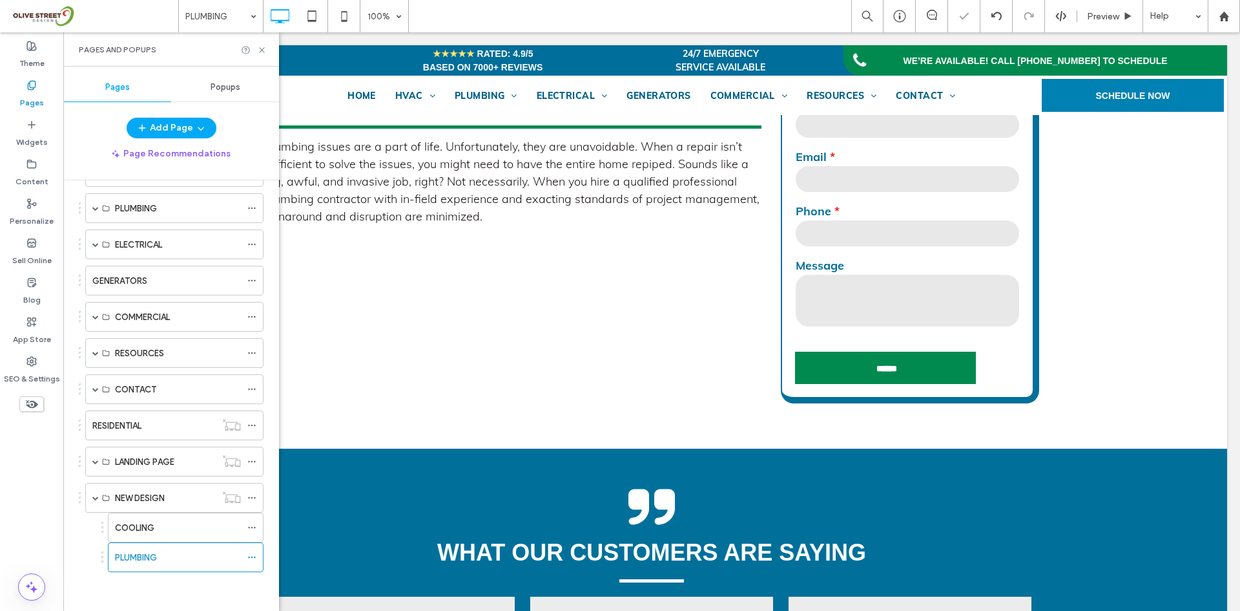
click at [267, 49] on div "Pages and Popups" at bounding box center [171, 49] width 216 height 34
click at [265, 52] on icon at bounding box center [262, 50] width 10 height 10
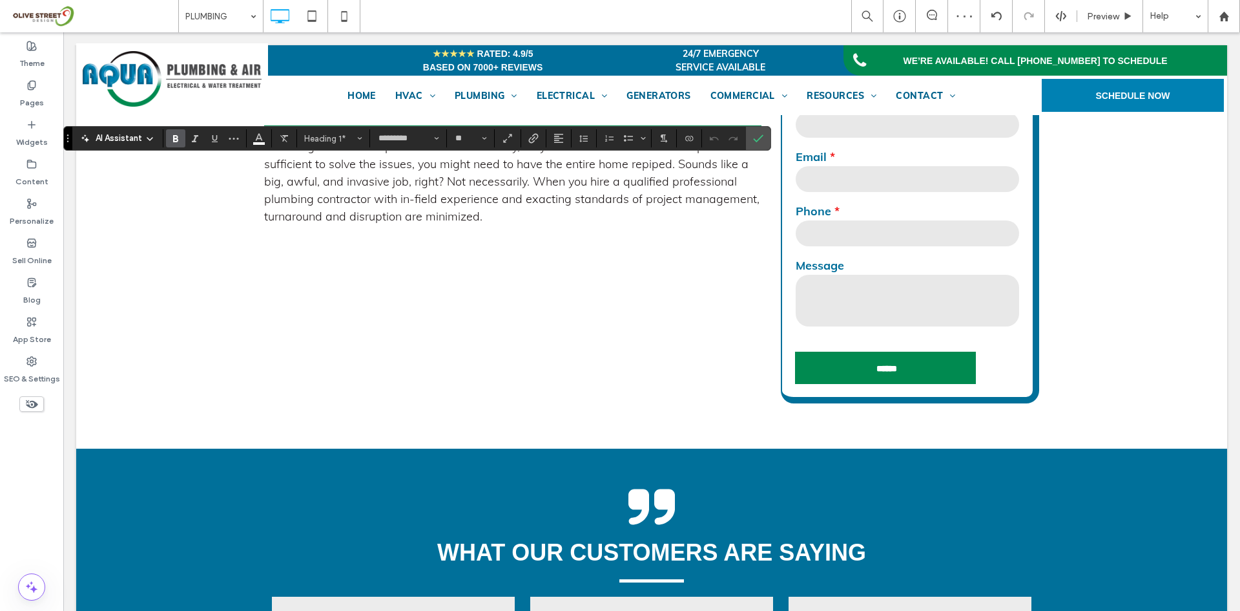
type input "****"
type input "**"
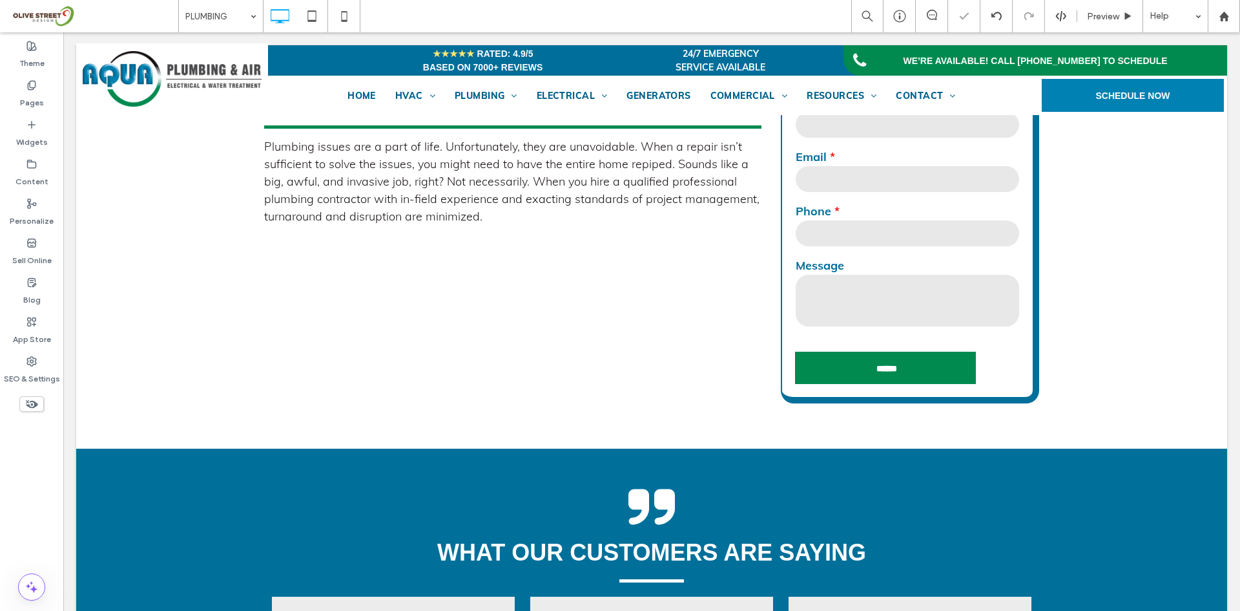
type input "****"
type input "**"
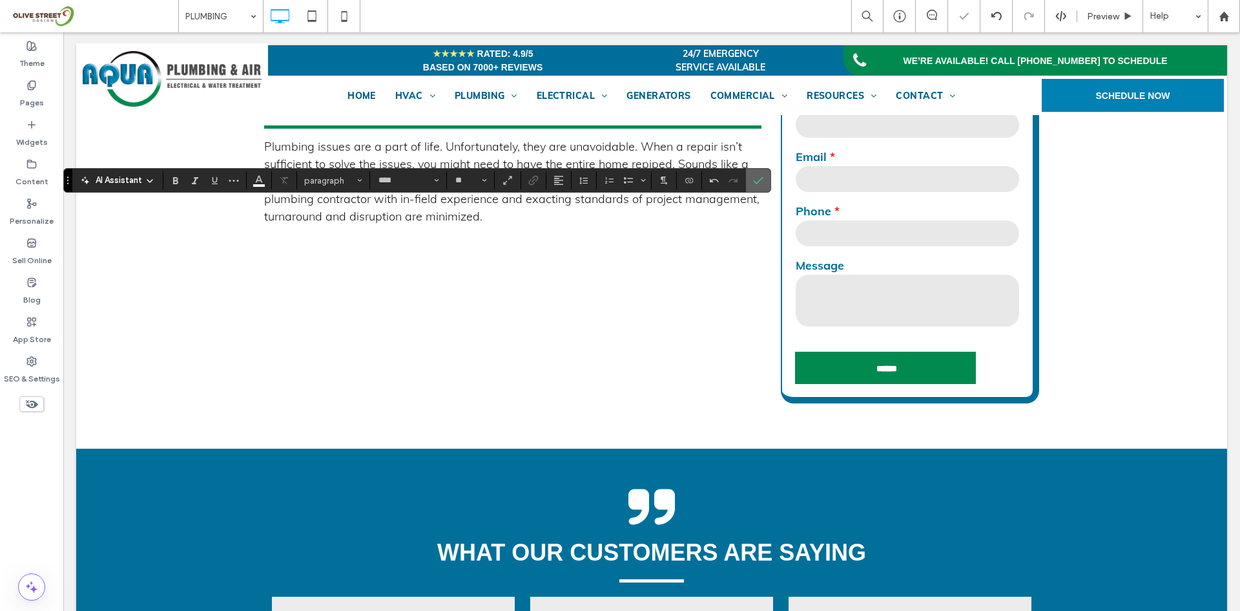
click at [765, 185] on label "Confirm" at bounding box center [758, 180] width 19 height 23
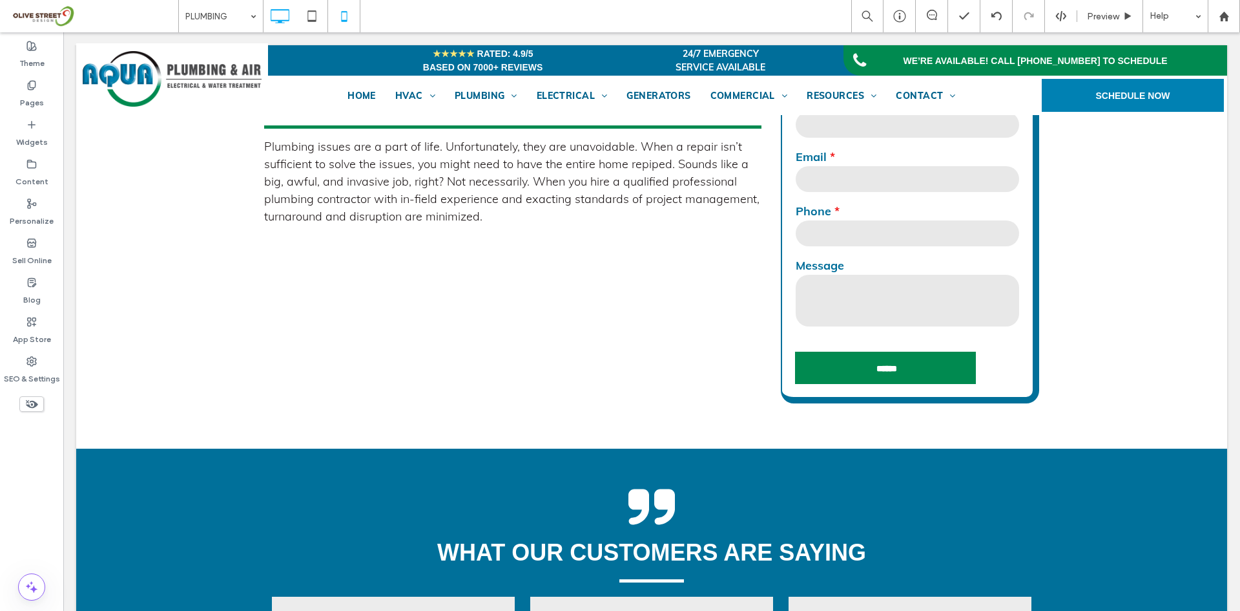
type input "*********"
type input "**"
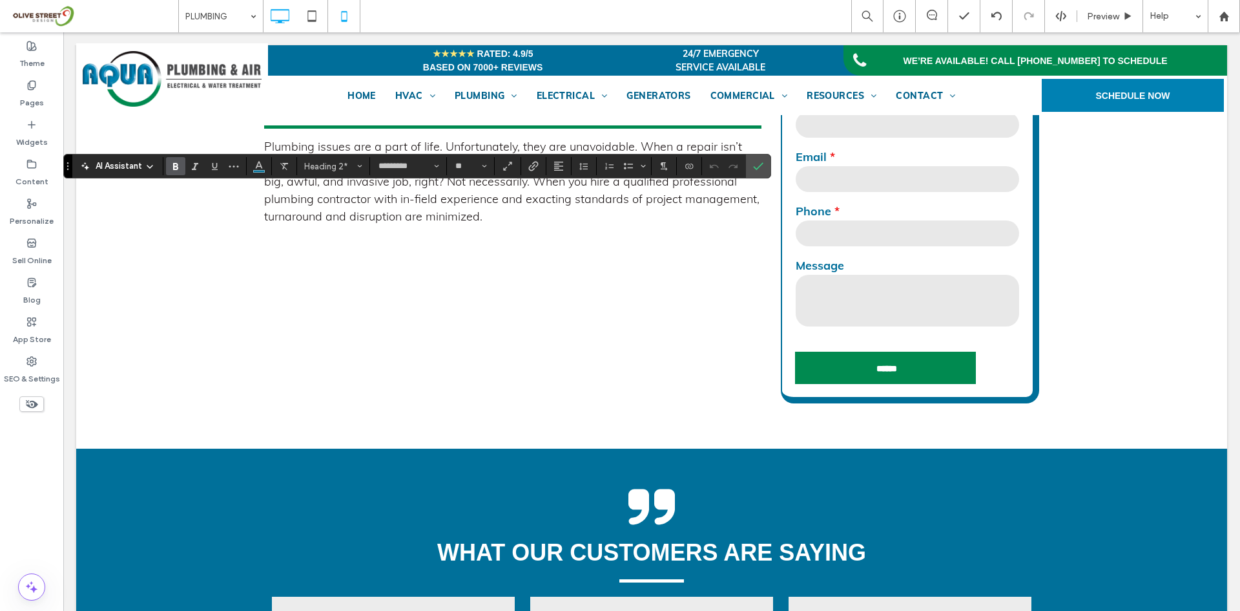
type input "****"
type input "**"
click at [752, 165] on label "Confirm" at bounding box center [758, 165] width 19 height 23
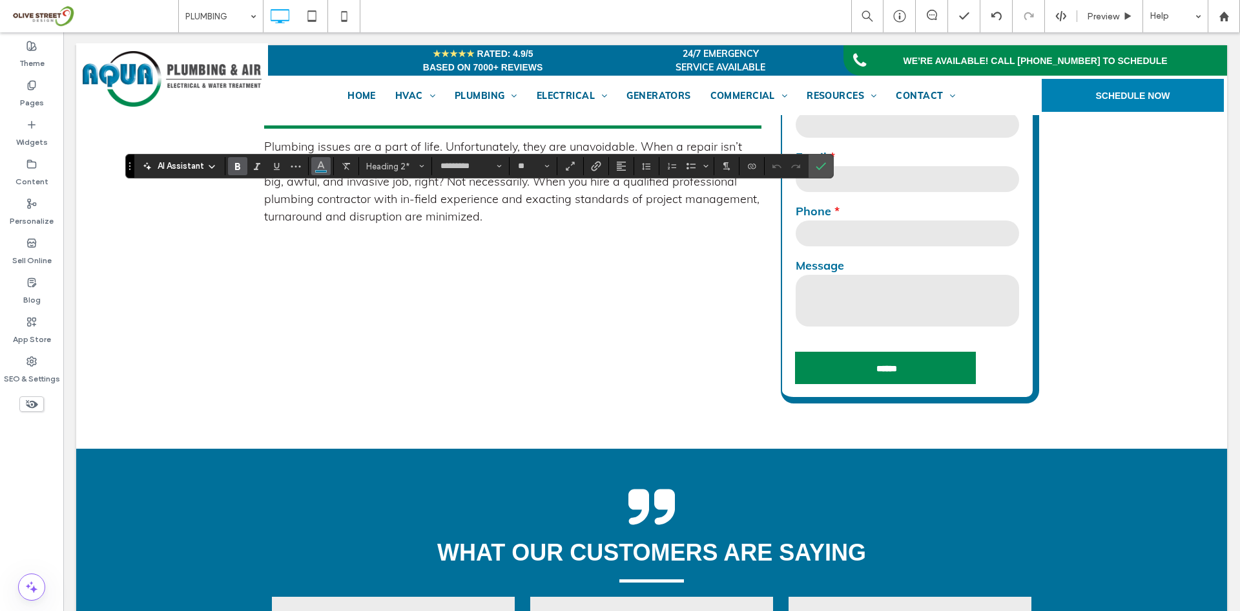
click at [313, 167] on button "Color" at bounding box center [320, 166] width 19 height 18
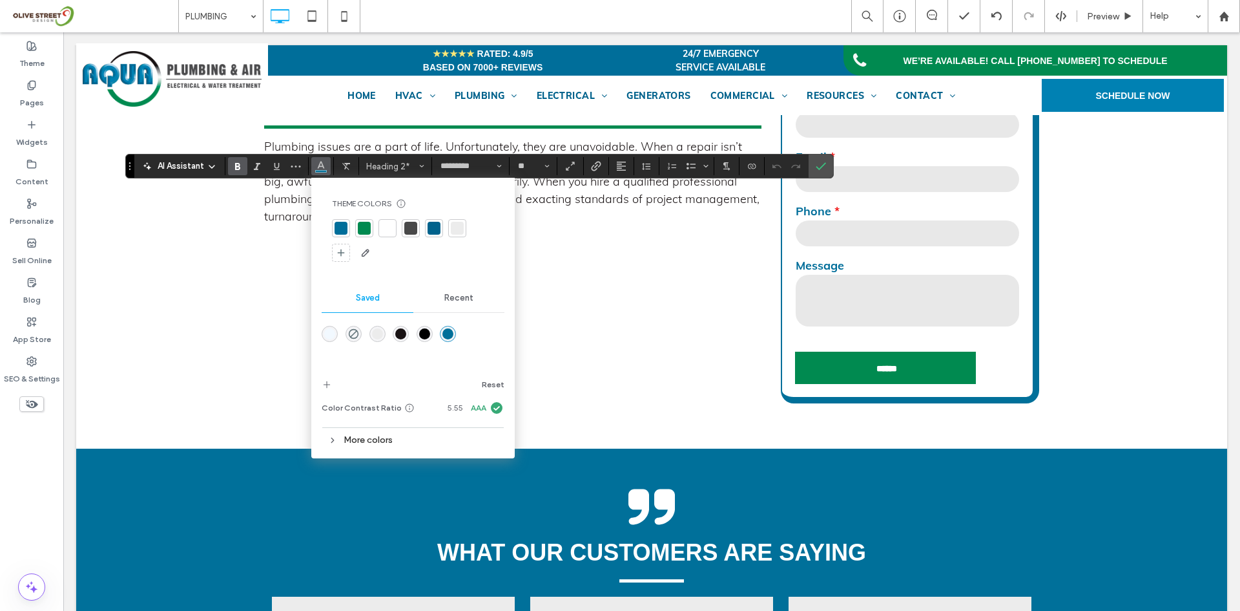
click at [418, 230] on div at bounding box center [411, 228] width 18 height 18
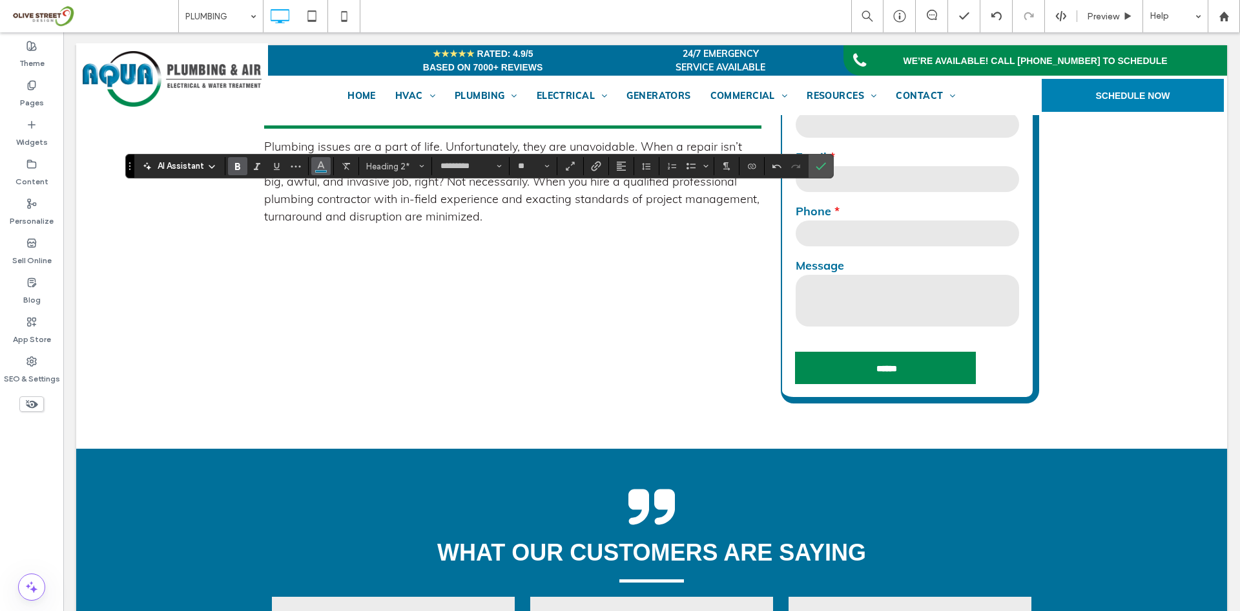
click at [316, 156] on span "Color" at bounding box center [321, 164] width 10 height 17
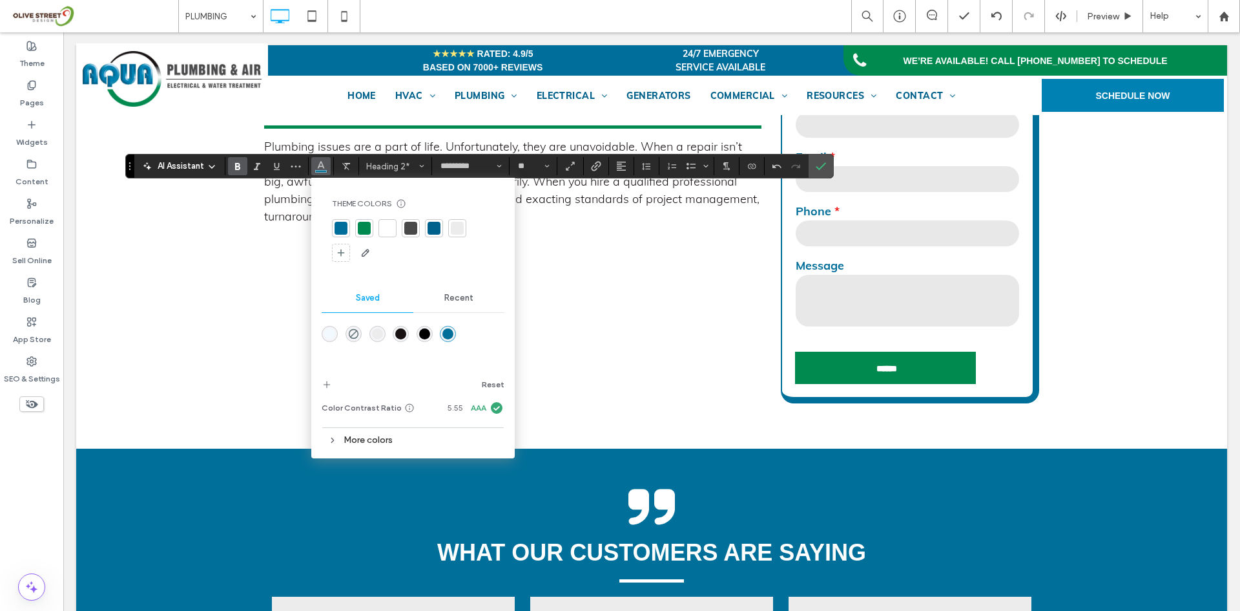
click at [404, 233] on div at bounding box center [410, 228] width 13 height 13
click at [817, 164] on icon "Confirm" at bounding box center [821, 166] width 10 height 10
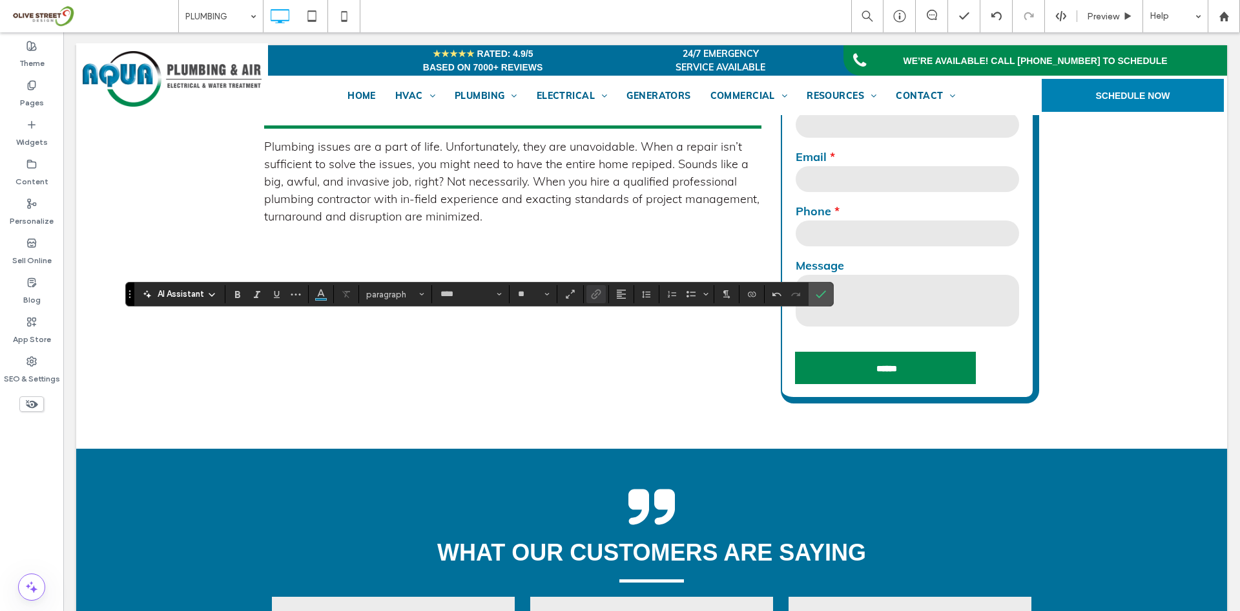
type input "*********"
click at [404, 289] on span "Heading 2" at bounding box center [391, 294] width 50 height 10
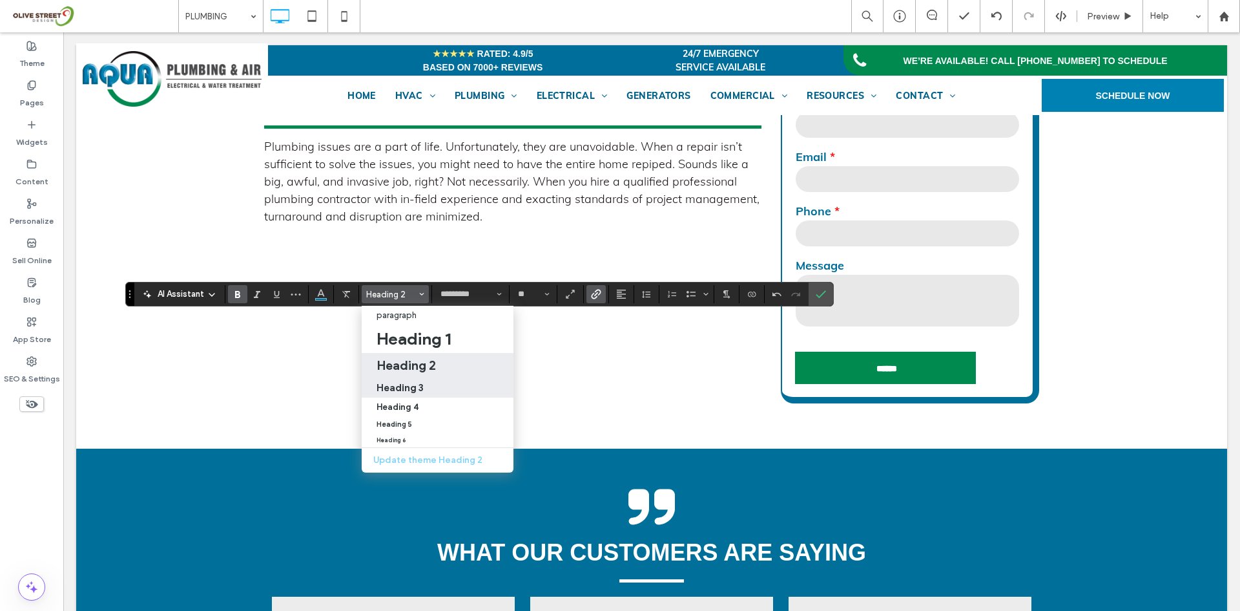
click at [397, 393] on label "Heading 3" at bounding box center [438, 387] width 152 height 21
type input "**"
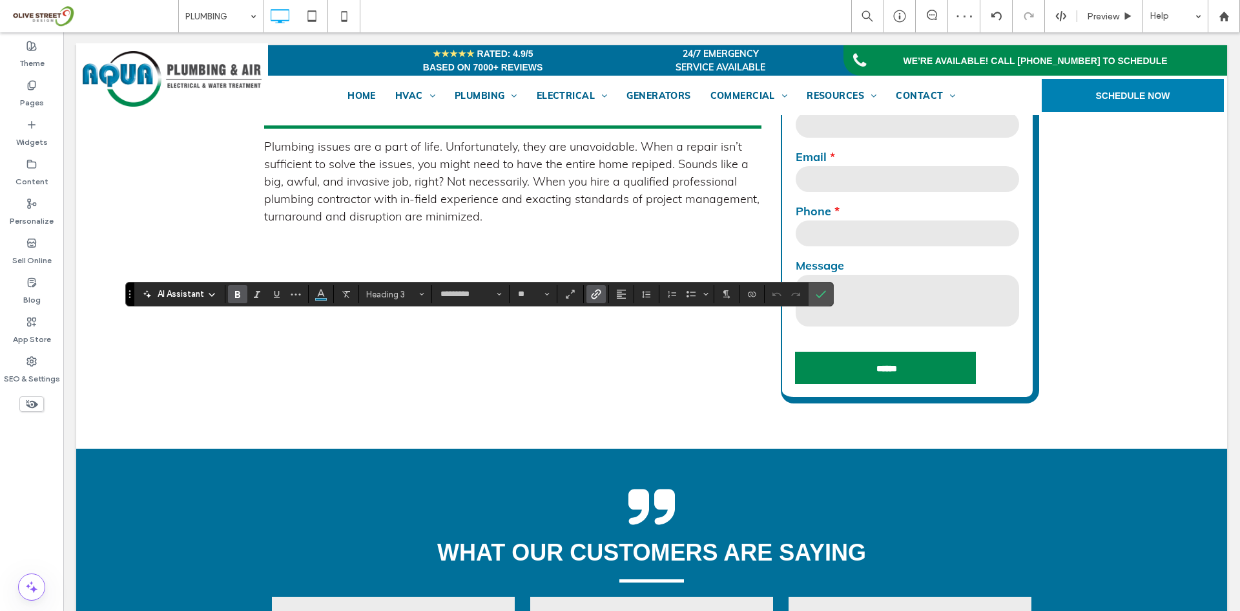
type input "****"
type input "**"
type input "*********"
type input "**"
click at [822, 293] on icon "Confirm" at bounding box center [821, 294] width 10 height 10
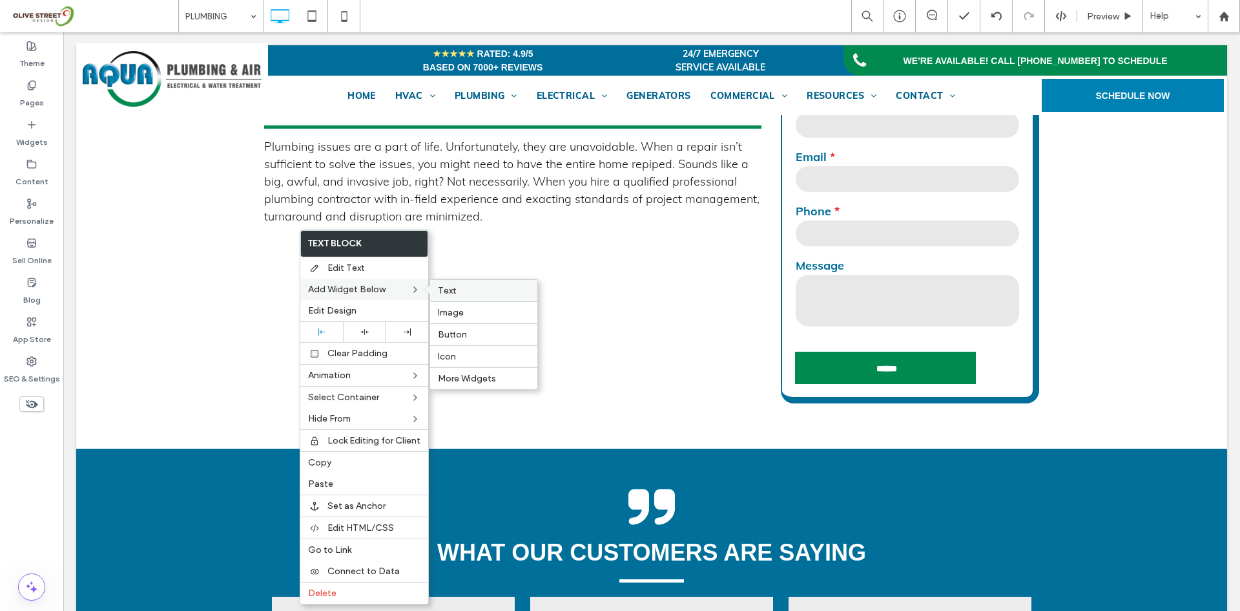
click at [466, 291] on label "Text" at bounding box center [484, 290] width 92 height 11
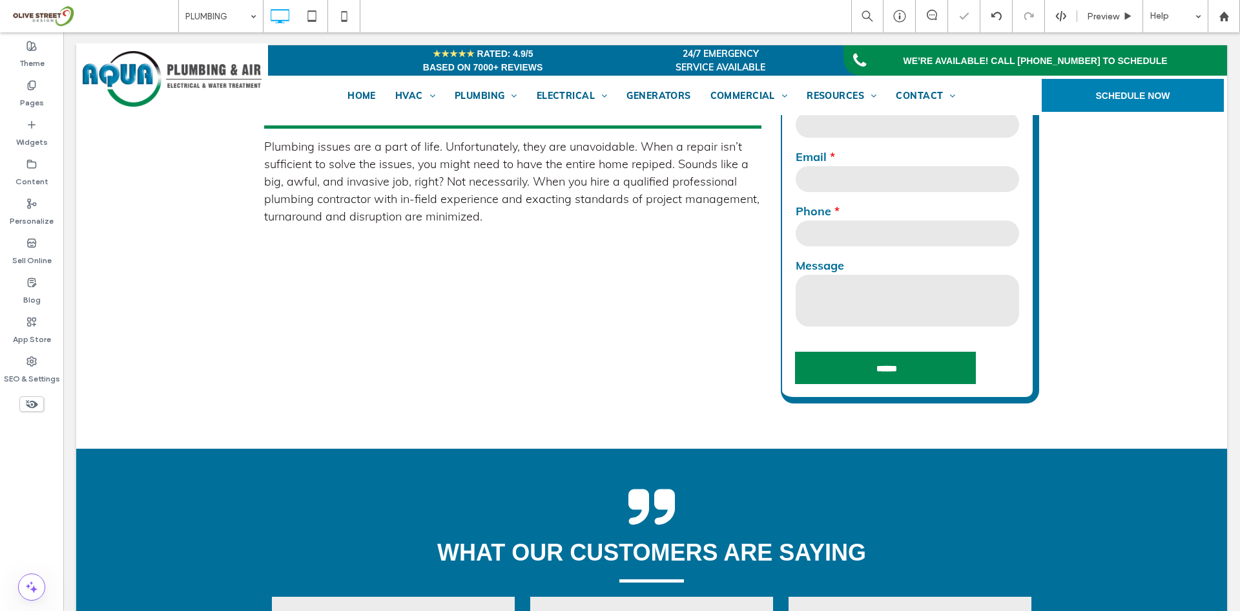
type input "****"
type input "**"
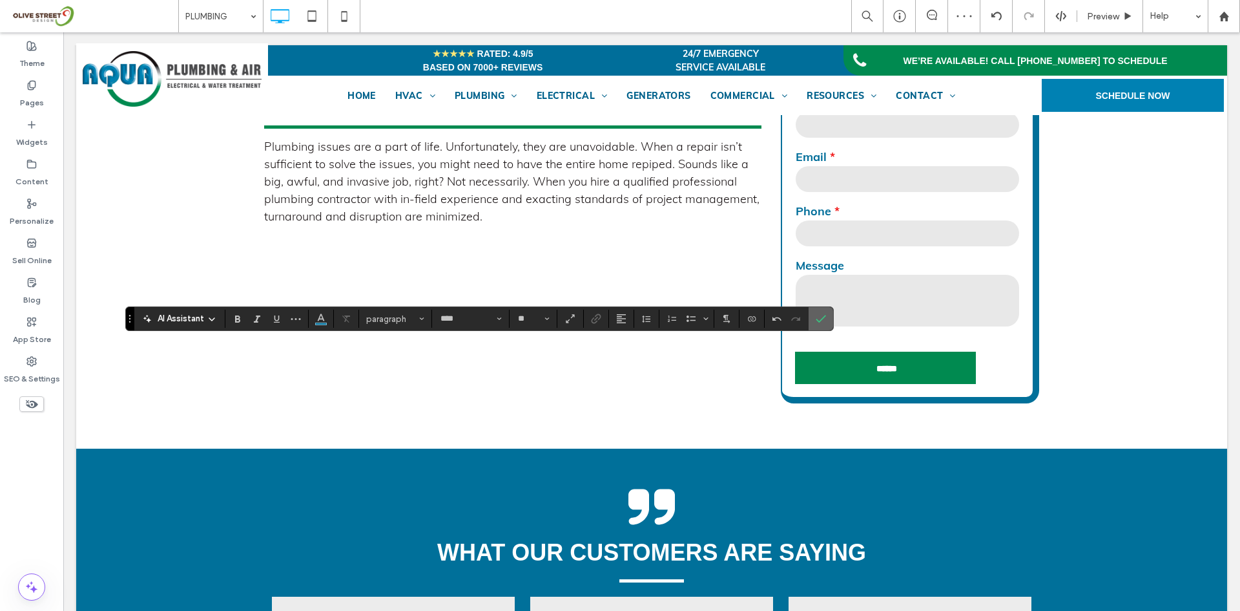
click at [818, 321] on use "Confirm" at bounding box center [821, 319] width 10 height 8
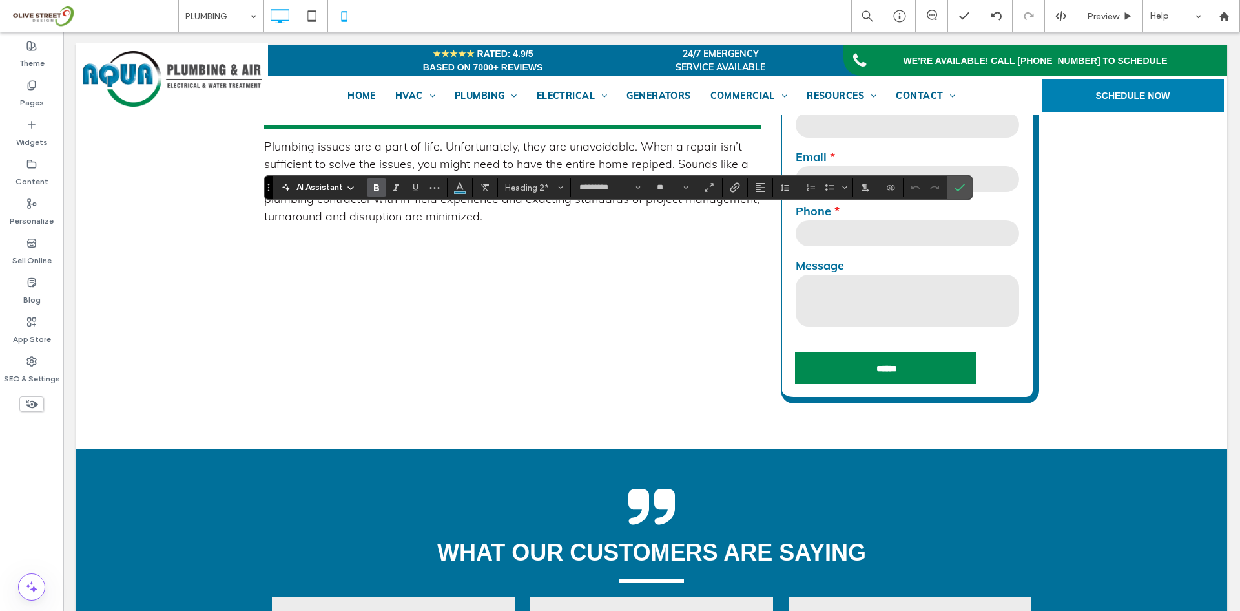
type input "****"
type input "**"
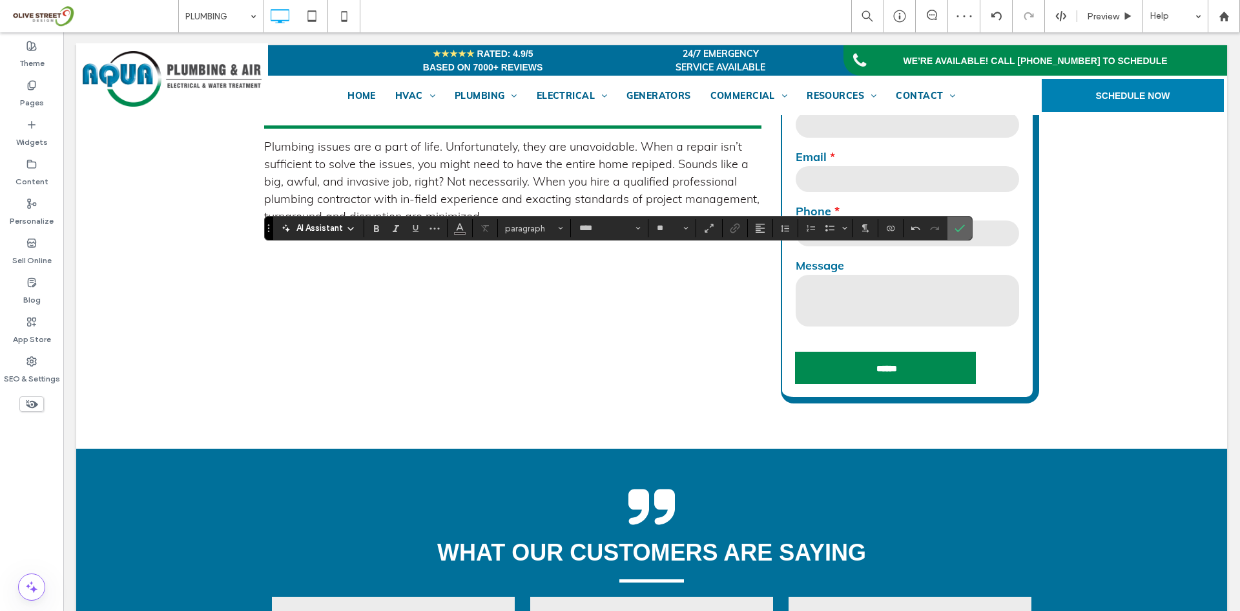
click at [966, 225] on label "Confirm" at bounding box center [959, 227] width 19 height 23
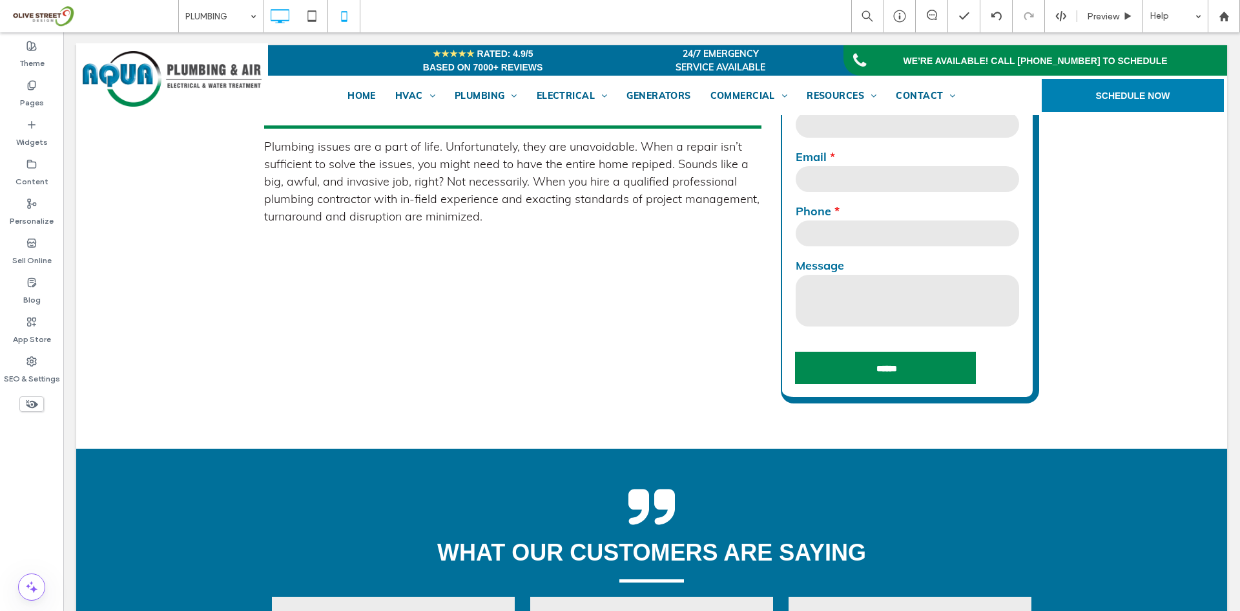
type input "*********"
type input "**"
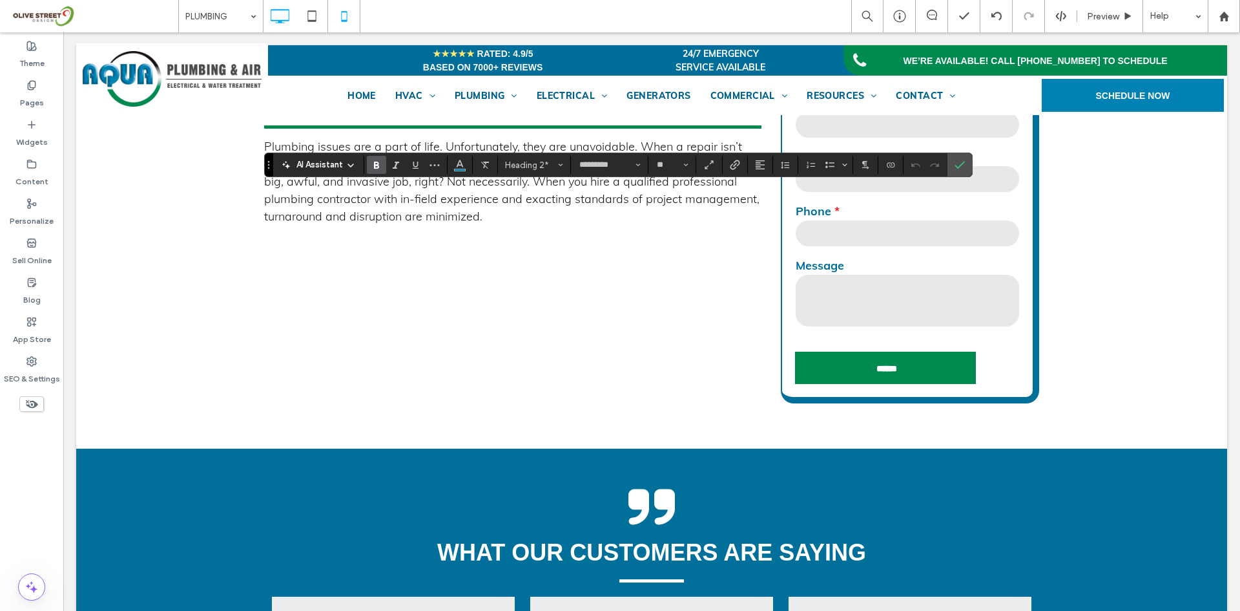
type input "****"
type input "**"
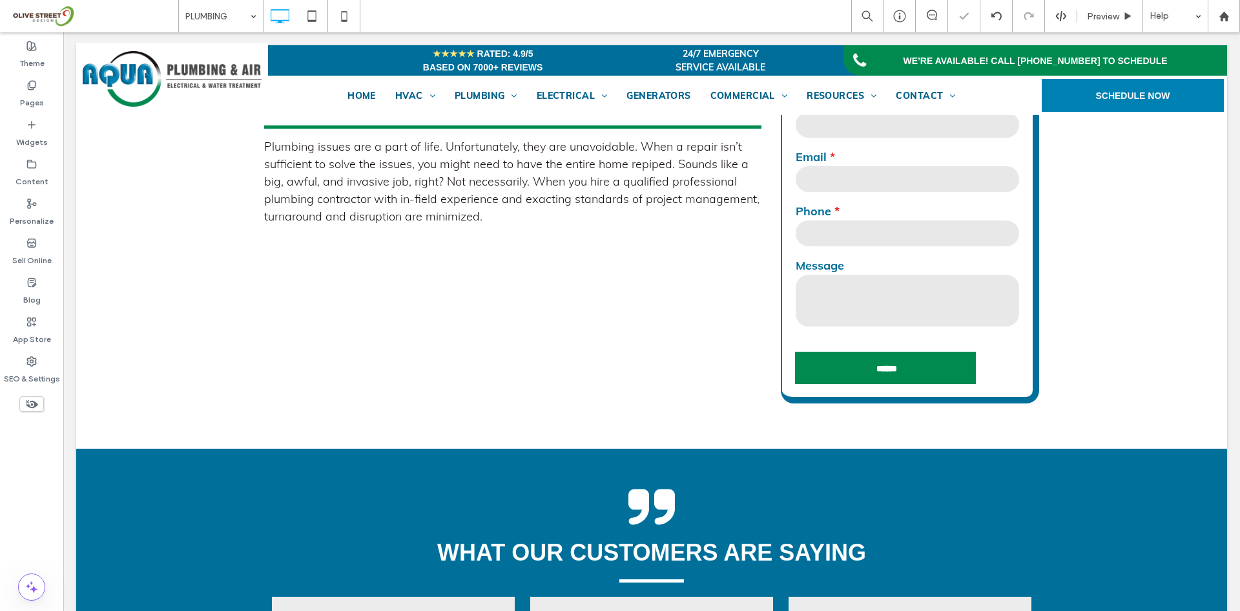
type input "****"
type input "**"
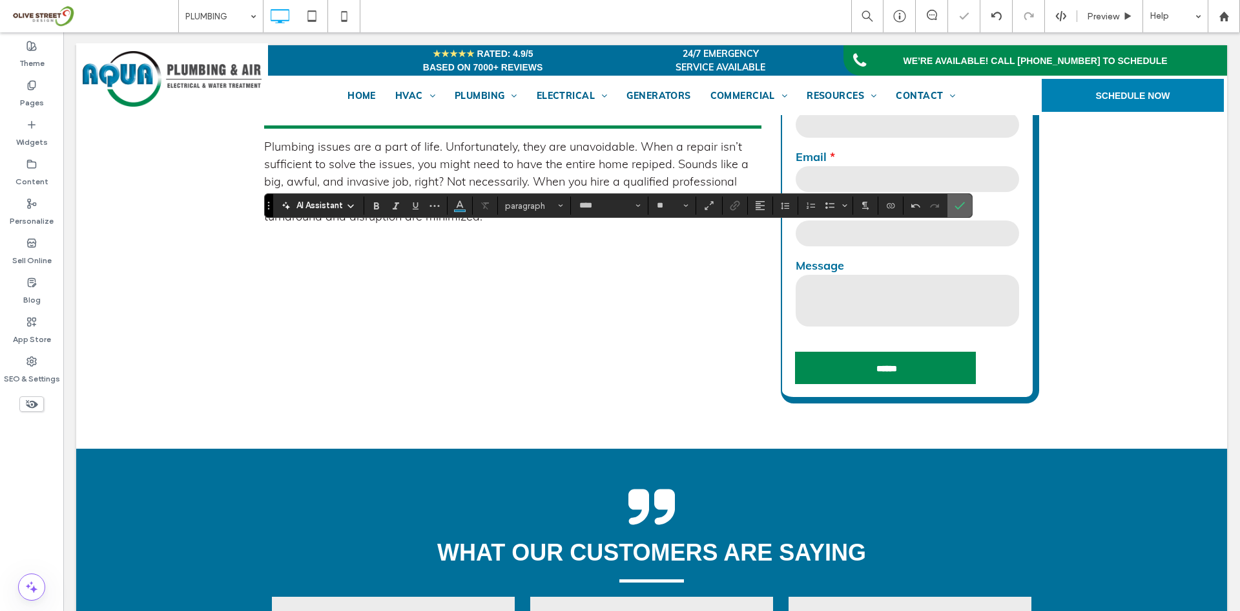
click at [959, 213] on span "Confirm" at bounding box center [958, 205] width 6 height 23
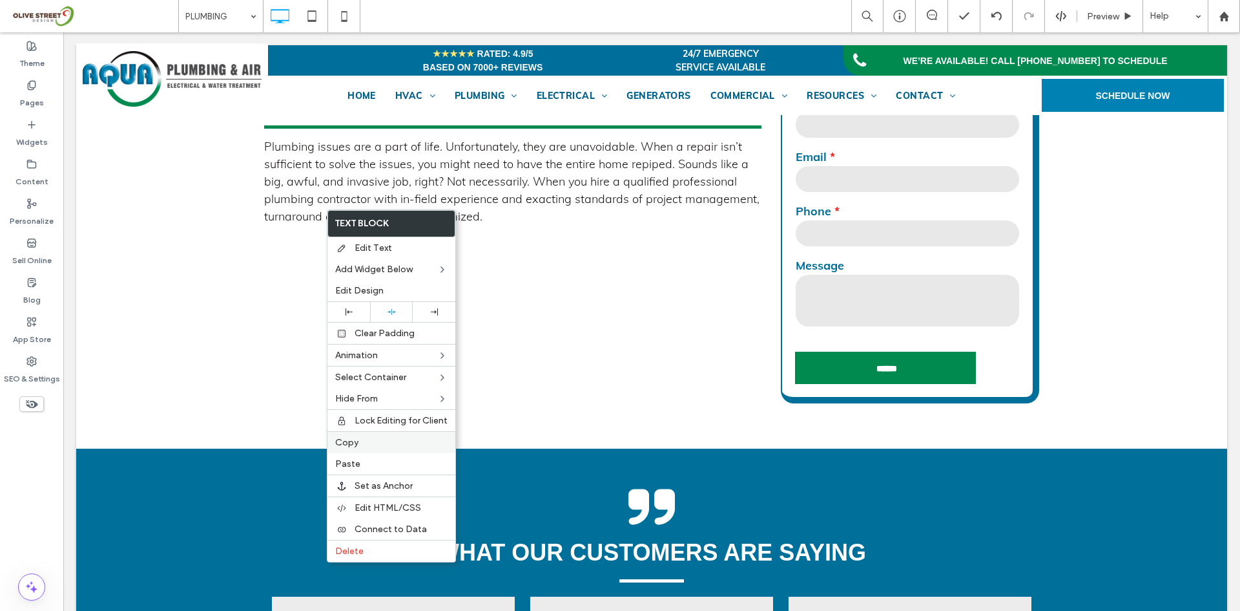
click at [358, 435] on div "Copy" at bounding box center [392, 442] width 128 height 22
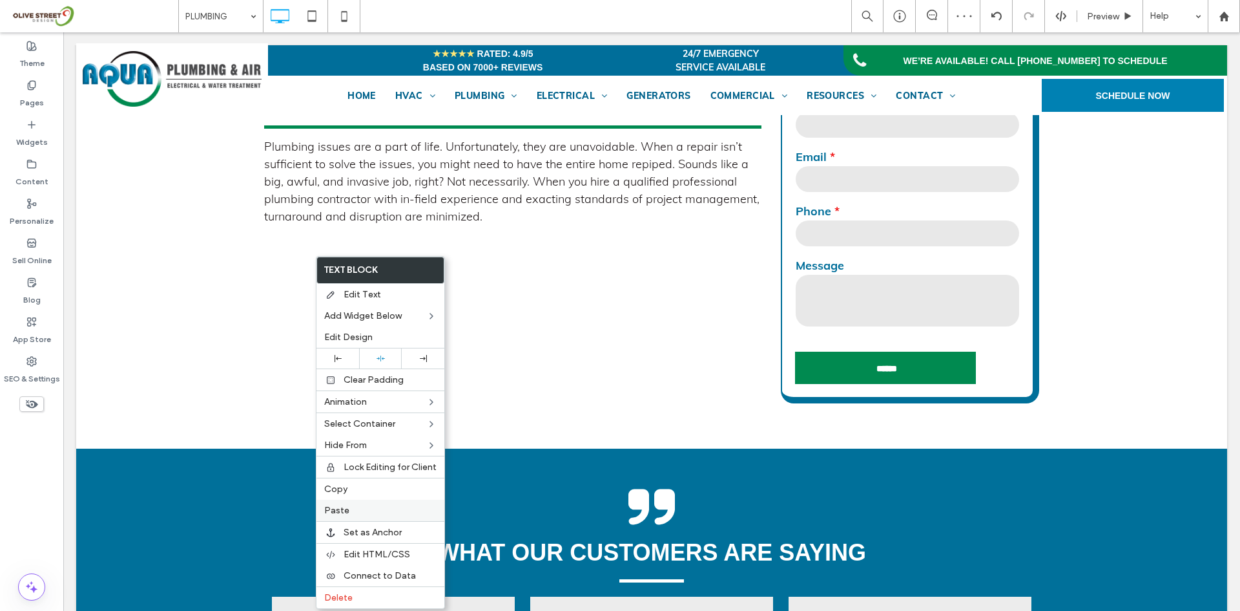
click at [364, 508] on label "Paste" at bounding box center [380, 510] width 112 height 11
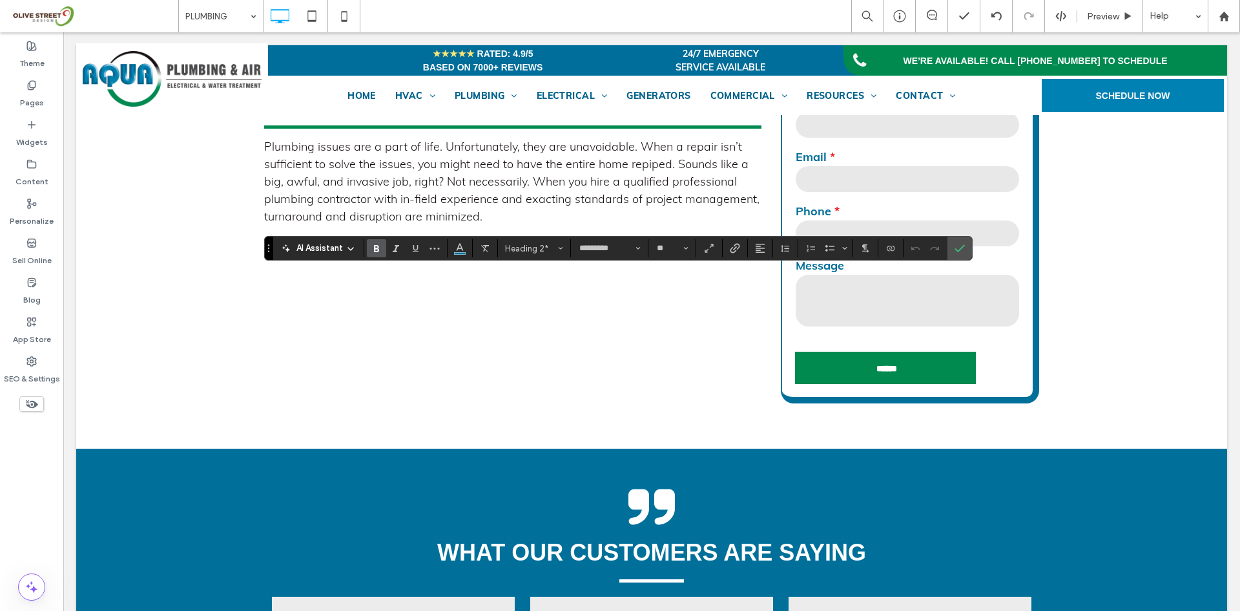
type input "****"
type input "**"
click at [955, 251] on icon "Confirm" at bounding box center [960, 248] width 10 height 10
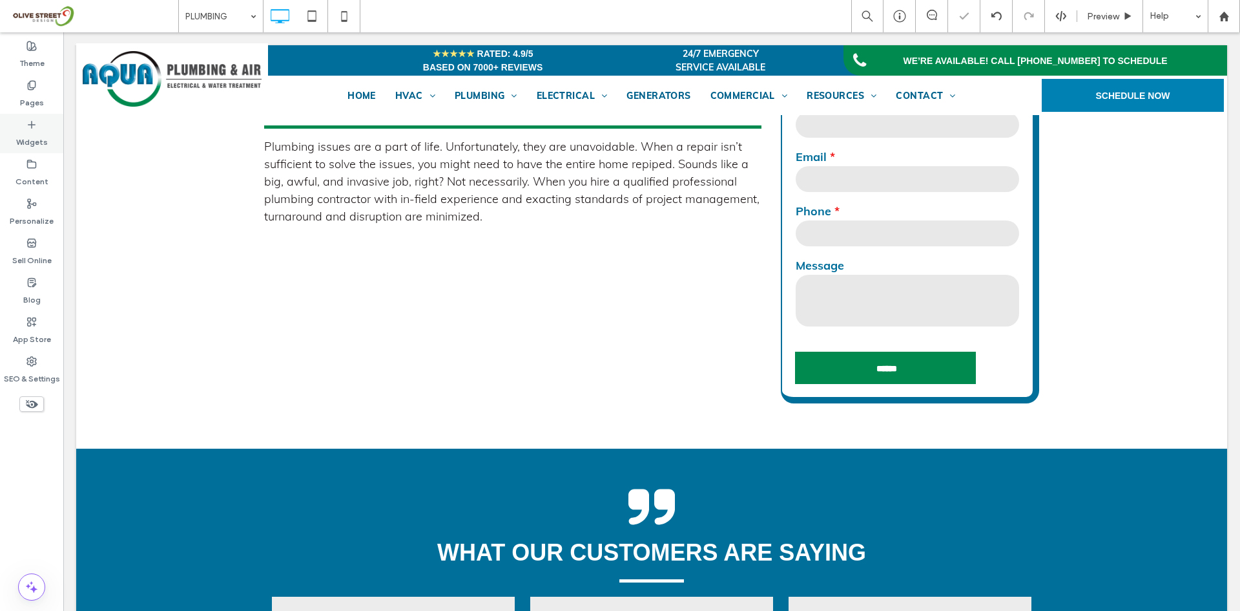
click at [14, 133] on div "Widgets" at bounding box center [31, 133] width 63 height 39
drag, startPoint x: 415, startPoint y: 295, endPoint x: 418, endPoint y: 304, distance: 10.2
click at [418, 304] on div at bounding box center [620, 305] width 1240 height 611
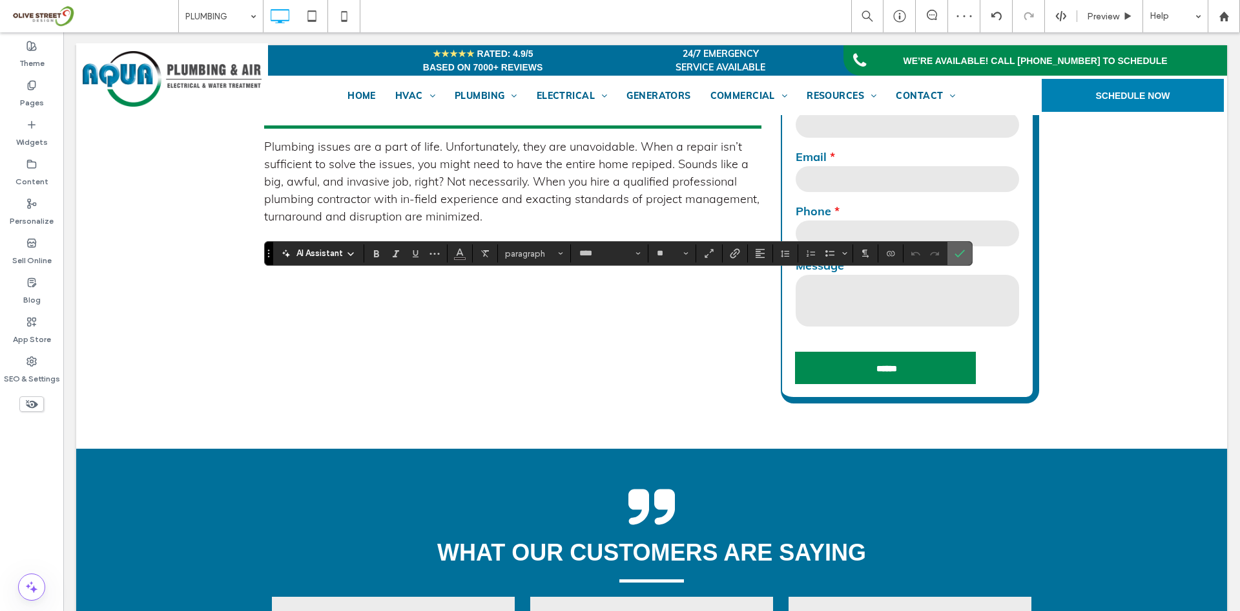
click at [955, 255] on icon "Confirm" at bounding box center [960, 253] width 10 height 10
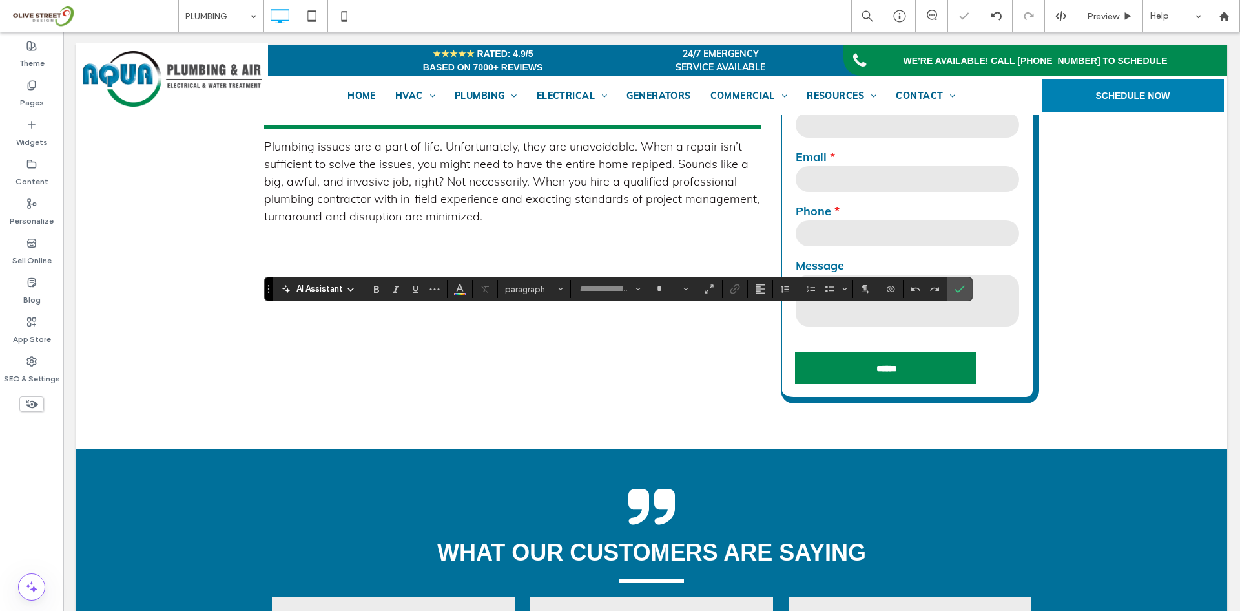
type input "****"
type input "**"
click at [963, 290] on icon "Confirm" at bounding box center [960, 289] width 10 height 10
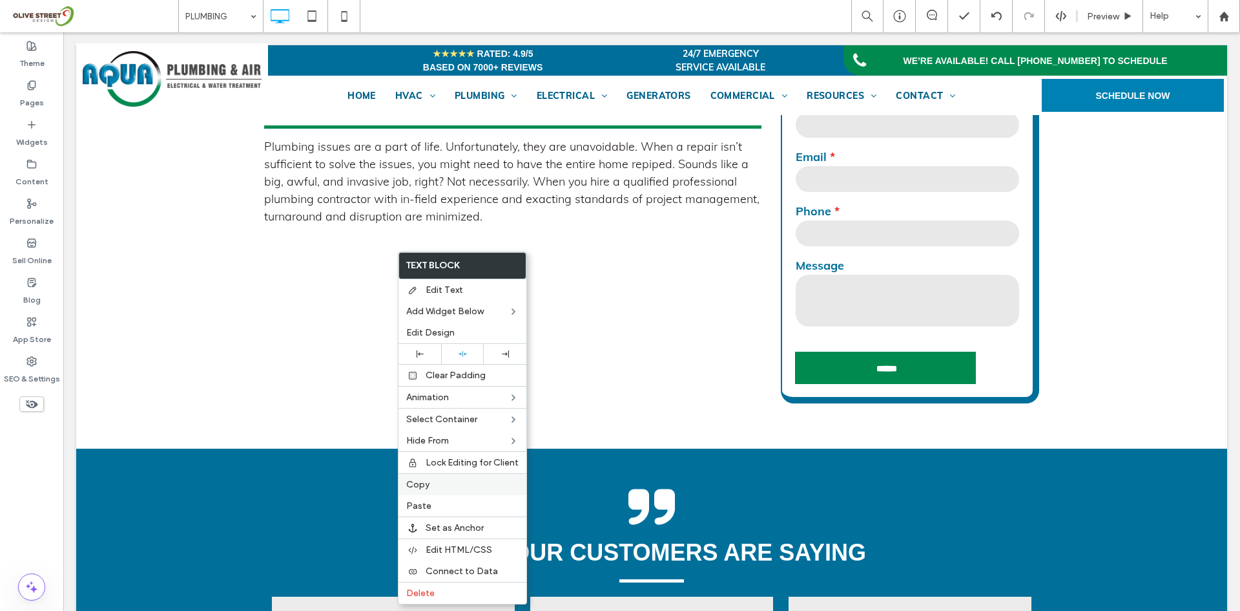
click at [424, 484] on span "Copy" at bounding box center [417, 484] width 23 height 11
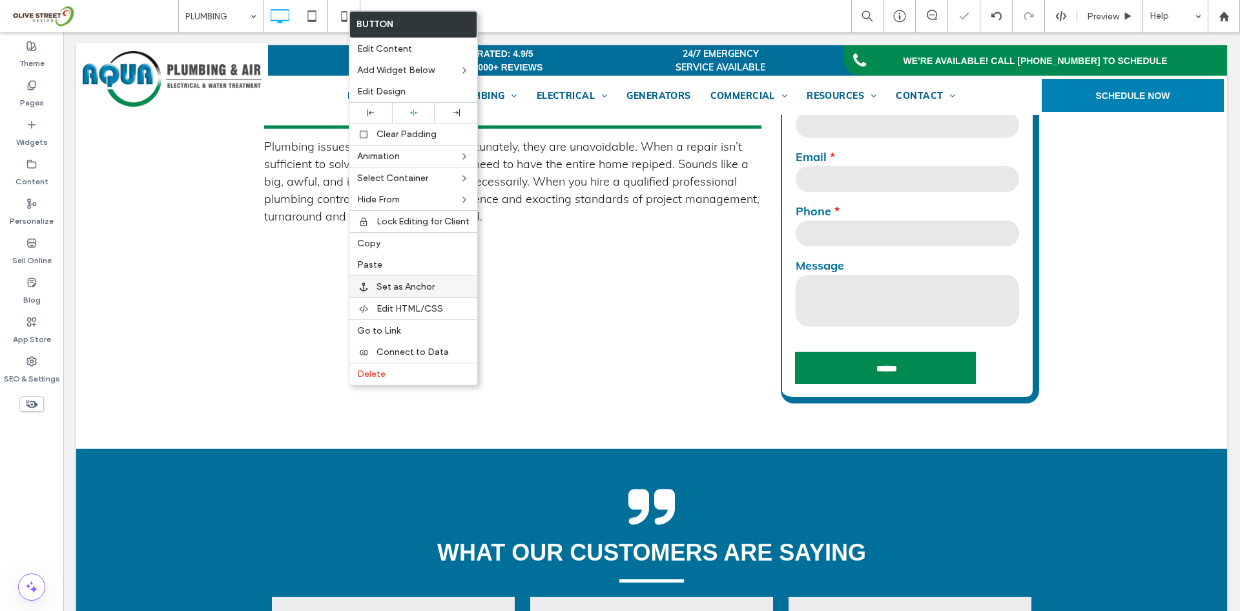
drag, startPoint x: 362, startPoint y: 255, endPoint x: 370, endPoint y: 284, distance: 29.3
click at [363, 255] on div "Paste" at bounding box center [414, 264] width 128 height 21
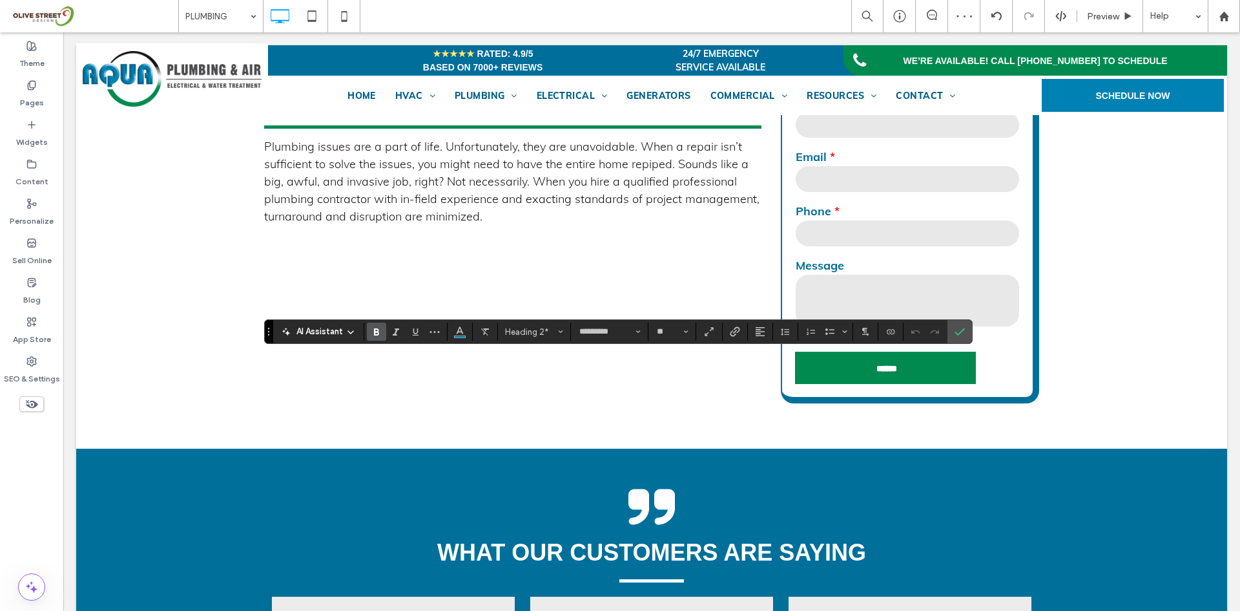
type input "****"
type input "**"
type input "*********"
type input "**"
click at [957, 333] on icon "Confirm" at bounding box center [960, 331] width 10 height 10
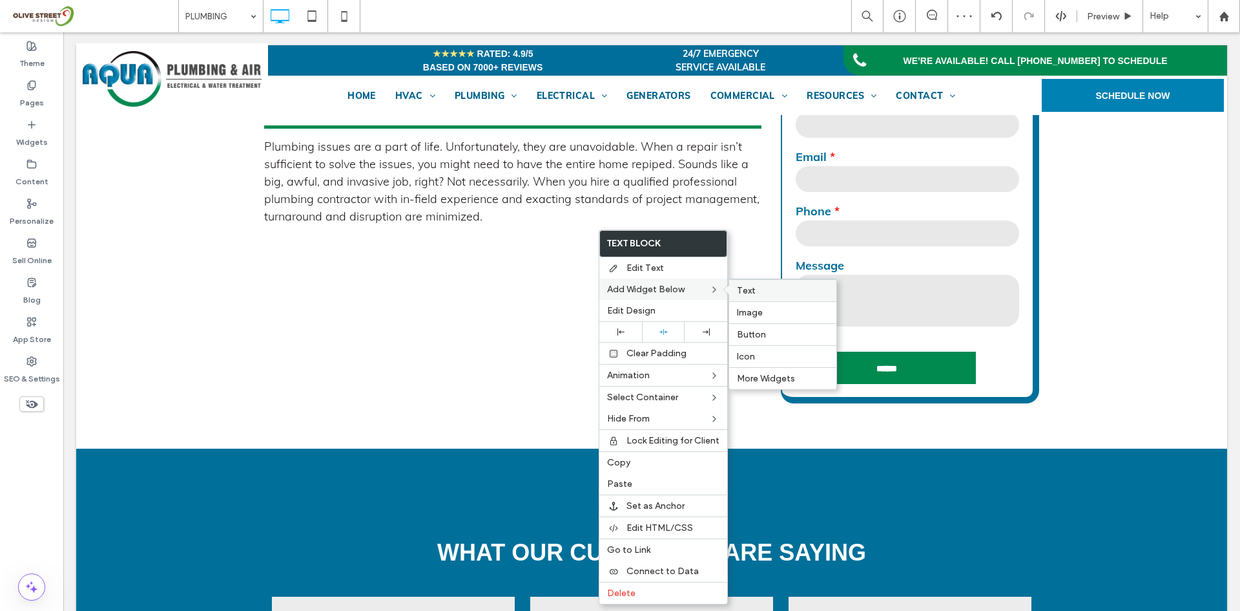
click at [750, 286] on span "Text" at bounding box center [746, 290] width 19 height 11
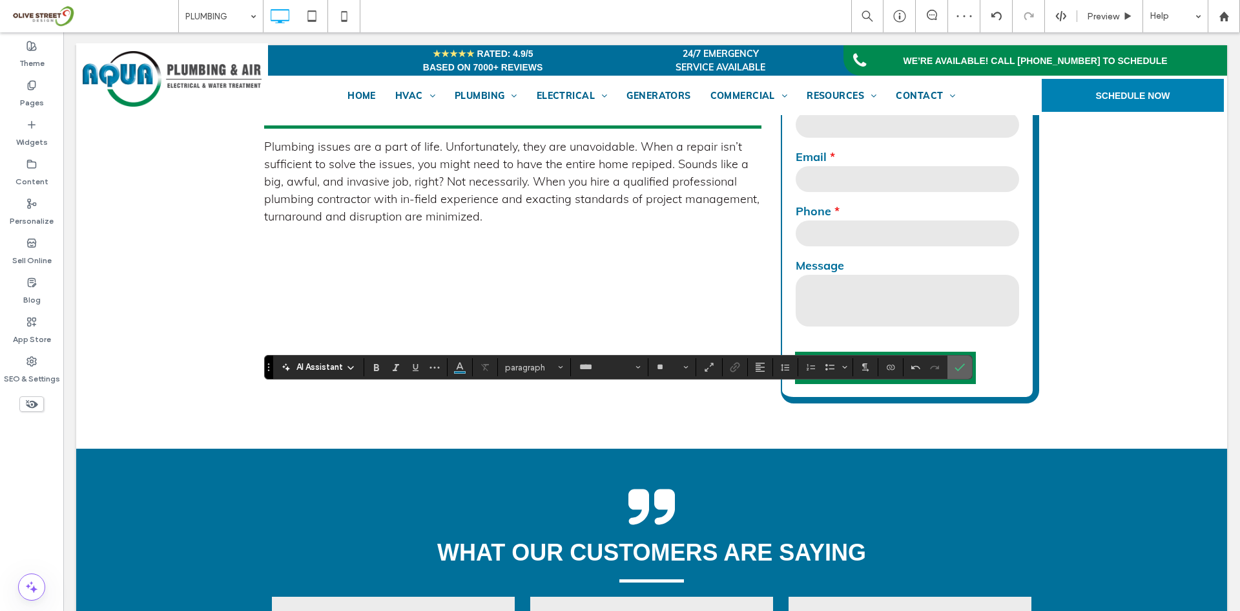
click at [963, 367] on icon "Confirm" at bounding box center [960, 367] width 10 height 10
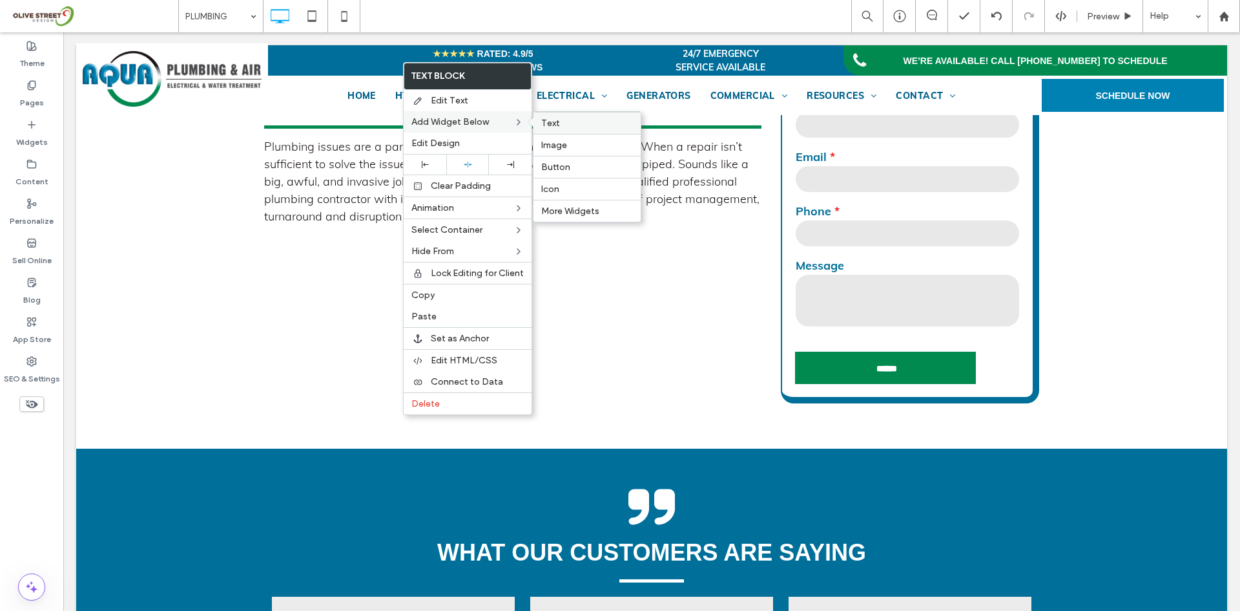
click at [557, 122] on span "Text" at bounding box center [550, 123] width 19 height 11
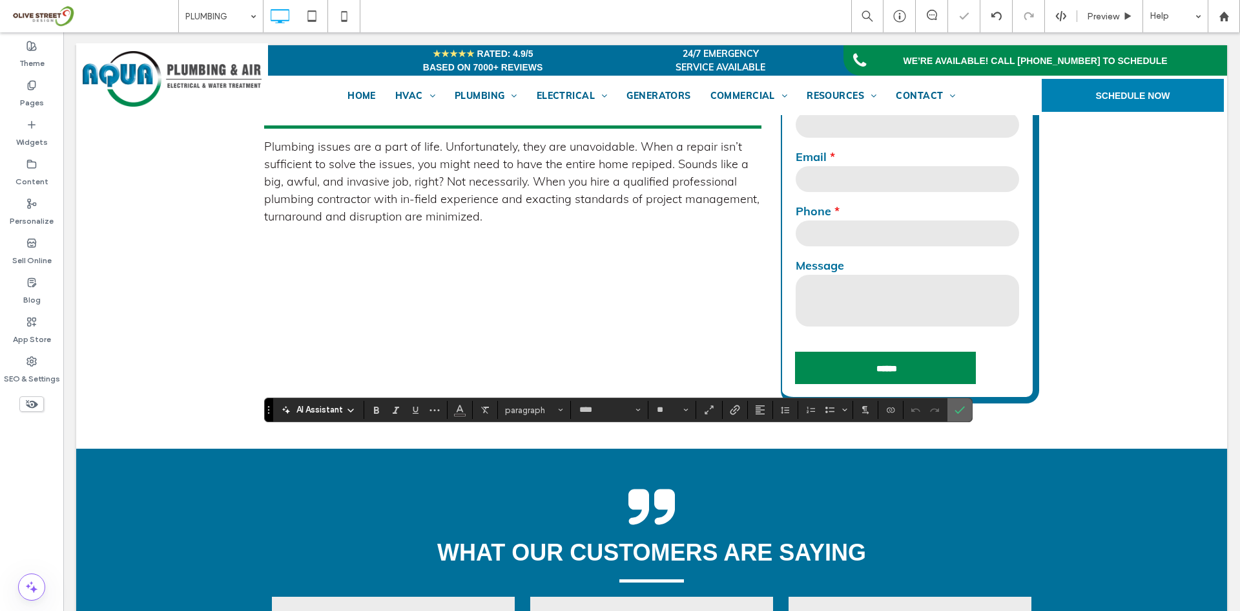
click at [955, 409] on icon "Confirm" at bounding box center [960, 409] width 10 height 10
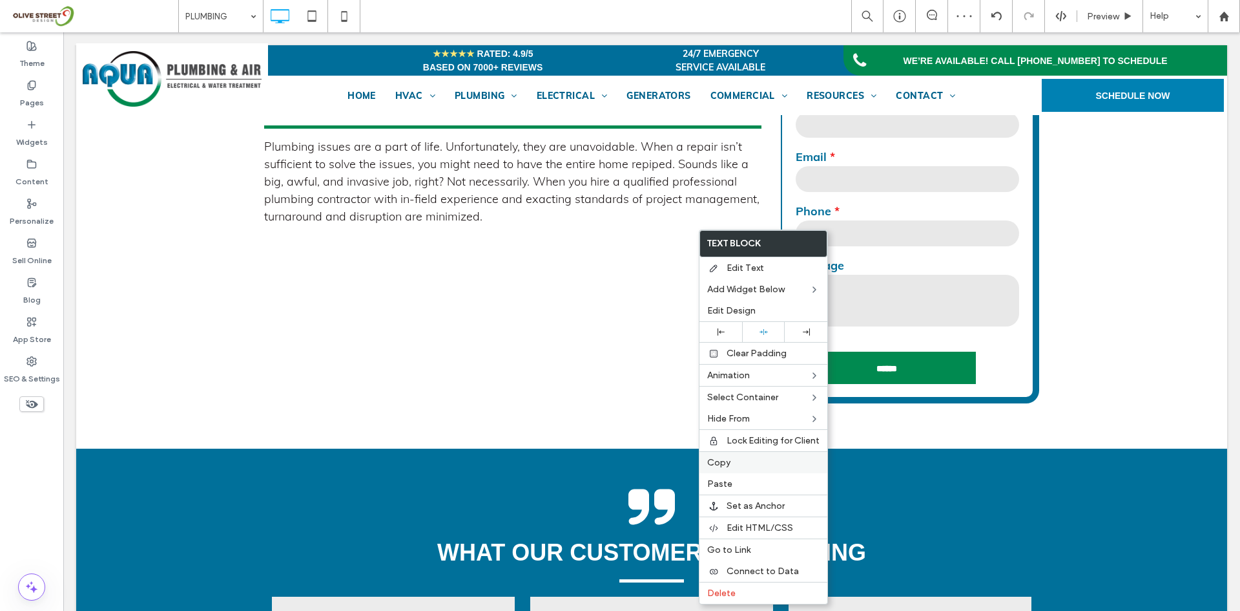
click at [720, 469] on div "Copy" at bounding box center [764, 462] width 128 height 22
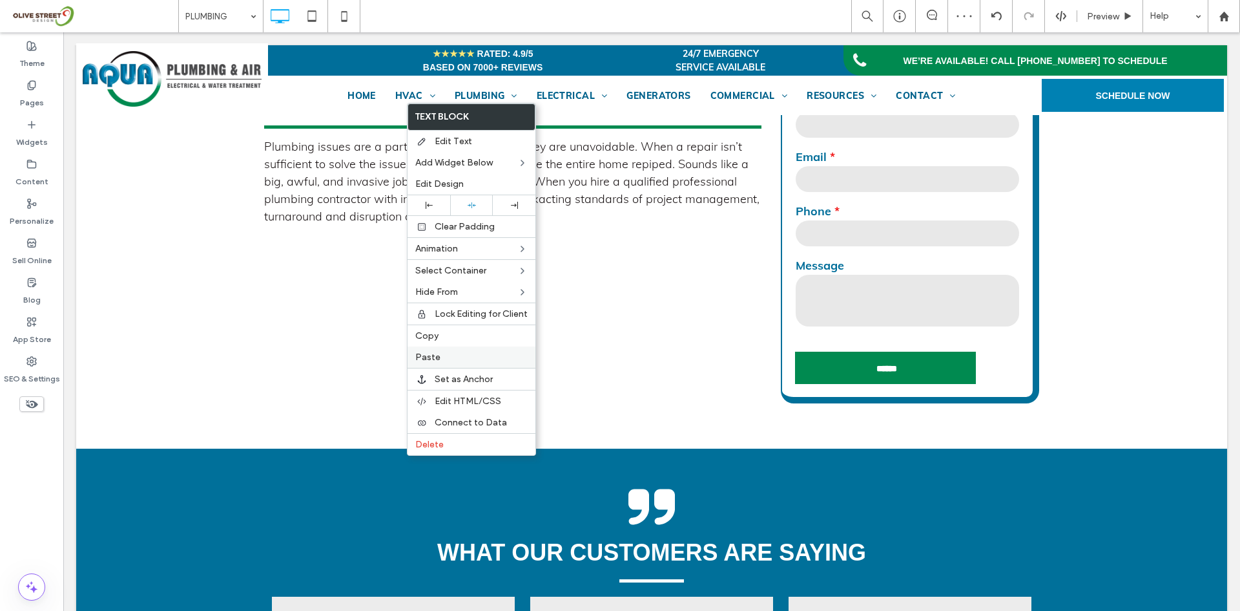
click at [416, 359] on span "Paste" at bounding box center [427, 356] width 25 height 11
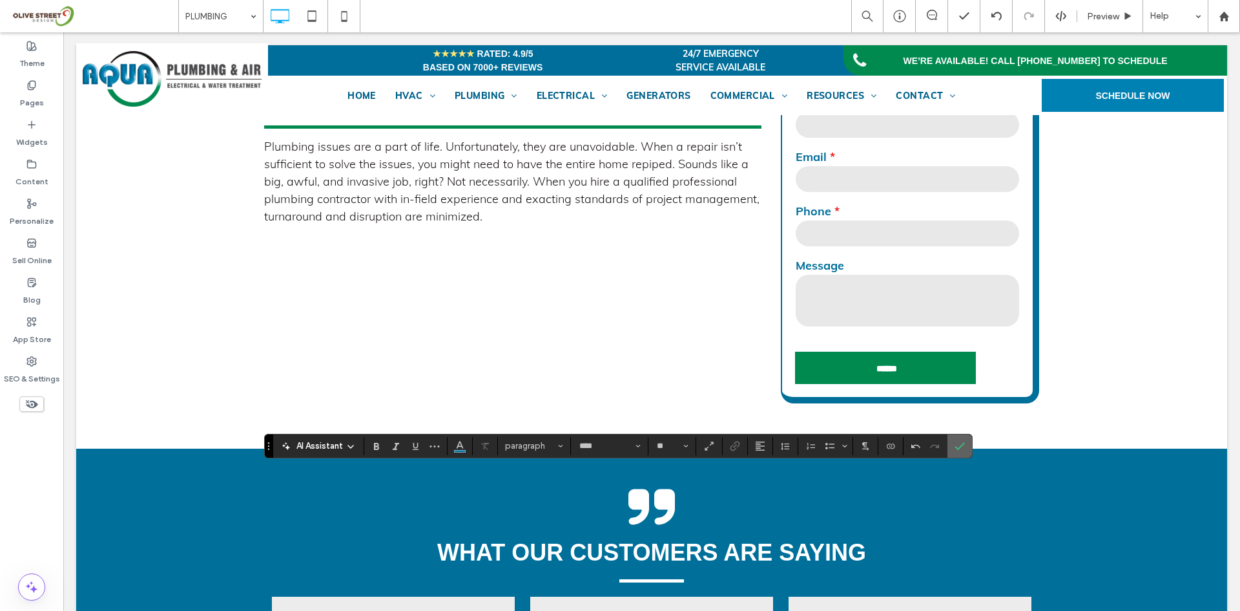
click at [964, 448] on icon "Confirm" at bounding box center [960, 446] width 10 height 10
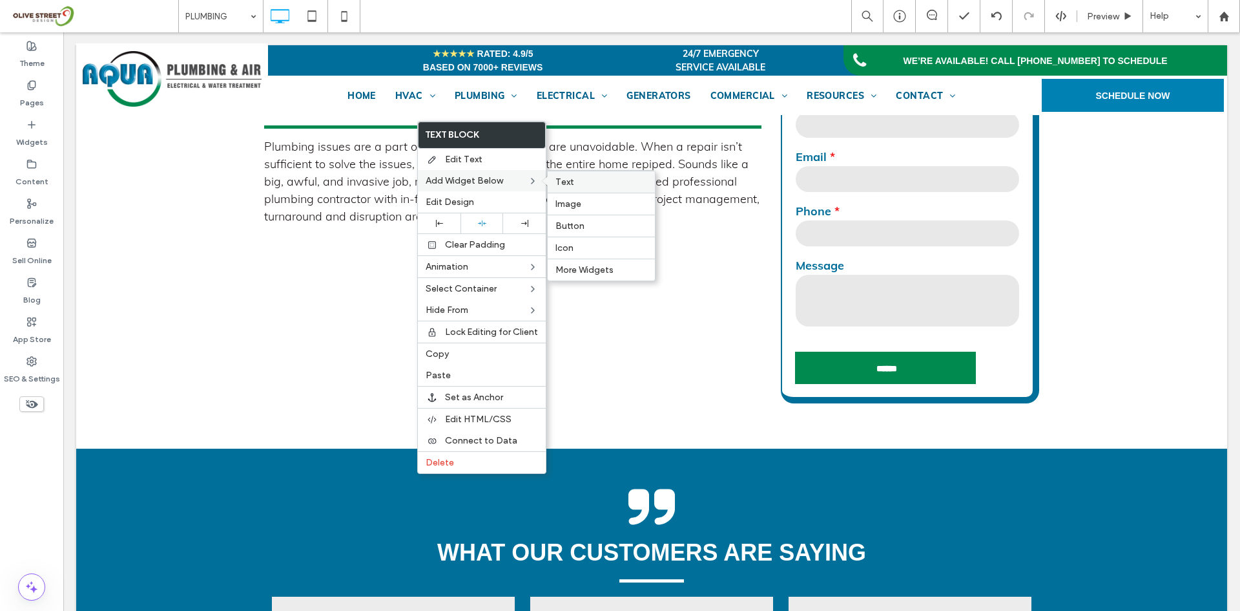
click at [580, 178] on label "Text" at bounding box center [602, 181] width 92 height 11
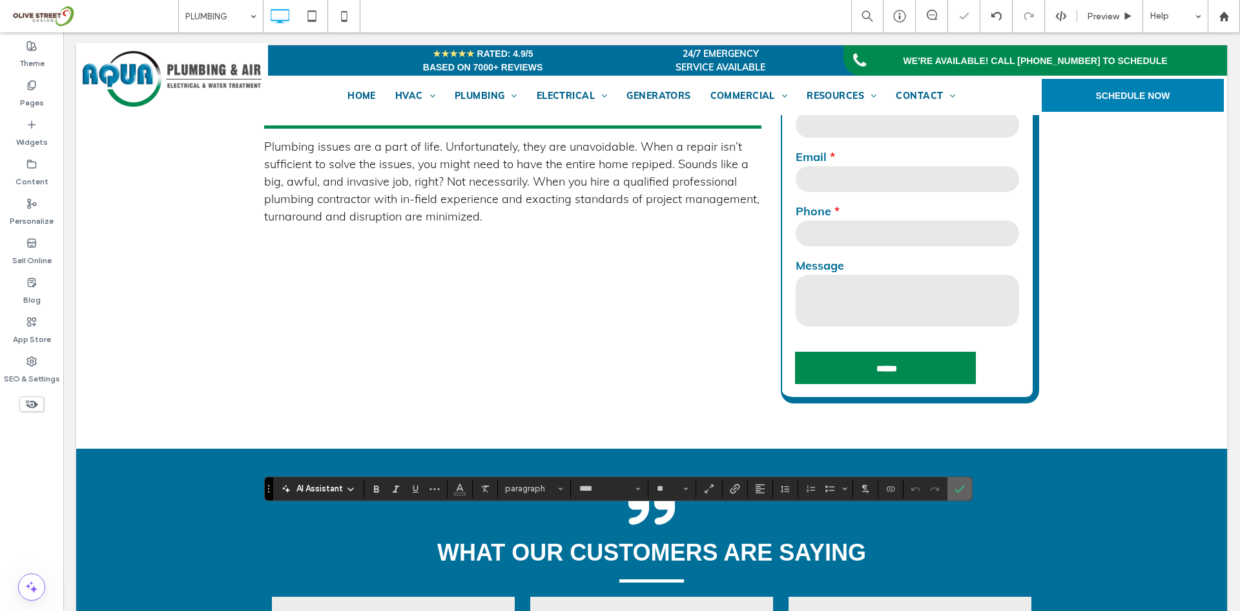
click at [964, 493] on icon "Confirm" at bounding box center [960, 488] width 10 height 10
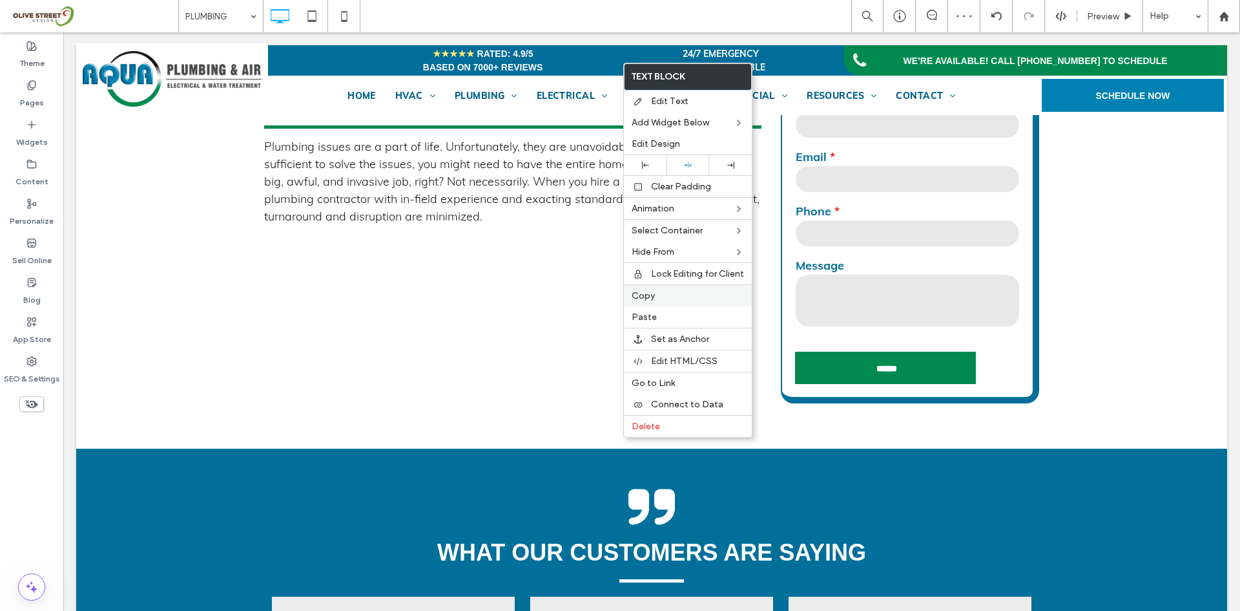
click at [651, 293] on span "Copy" at bounding box center [643, 295] width 23 height 11
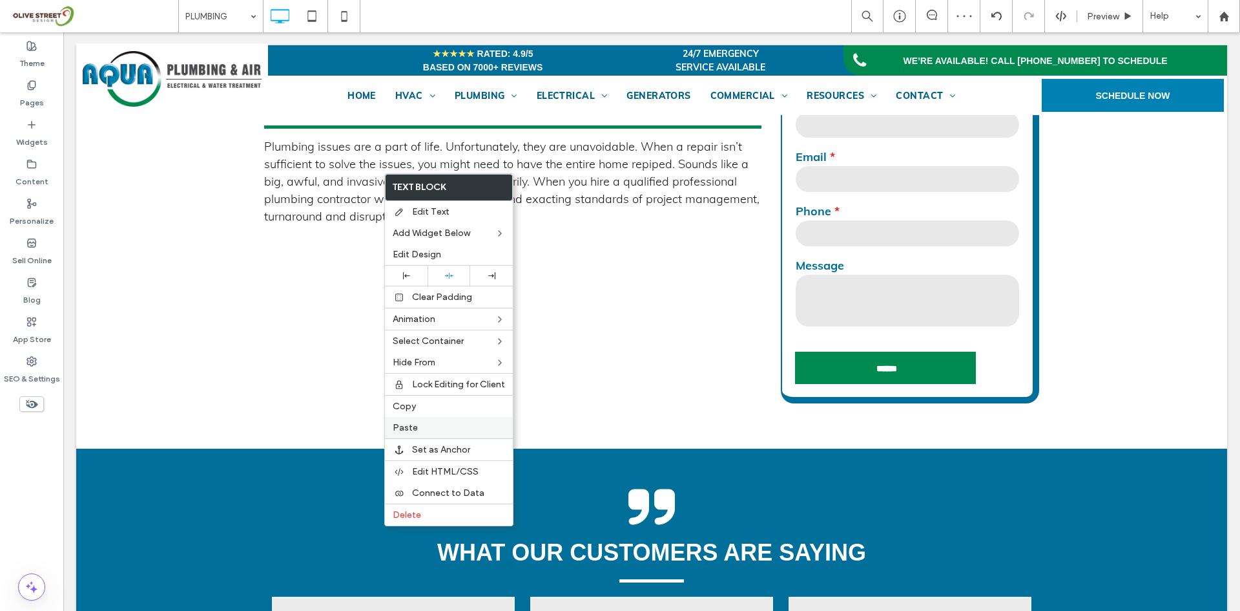
click at [415, 423] on span "Paste" at bounding box center [405, 427] width 25 height 11
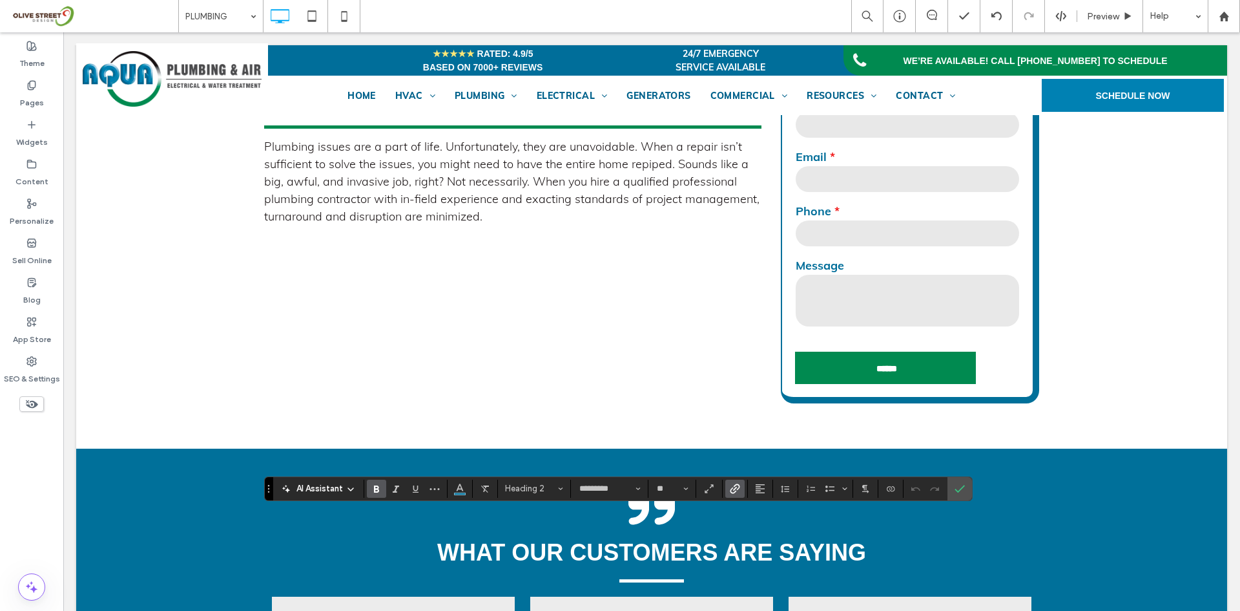
type input "****"
type input "**"
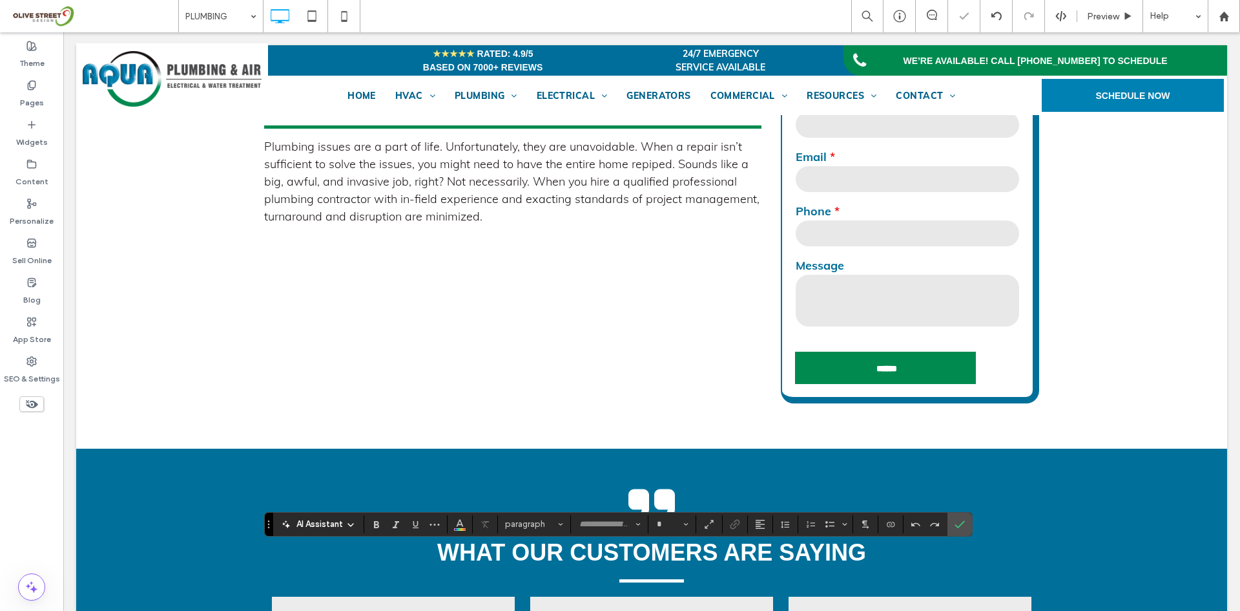
type input "****"
type input "**"
click at [957, 530] on span "Confirm" at bounding box center [958, 523] width 6 height 23
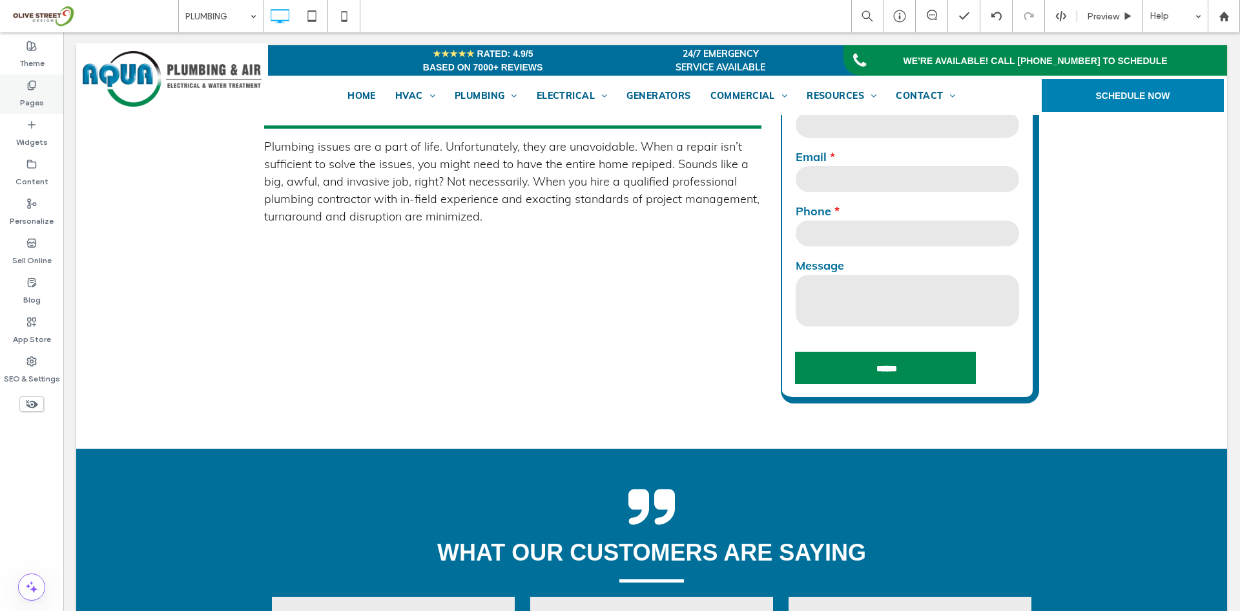
click at [50, 97] on div "Pages" at bounding box center [31, 93] width 63 height 39
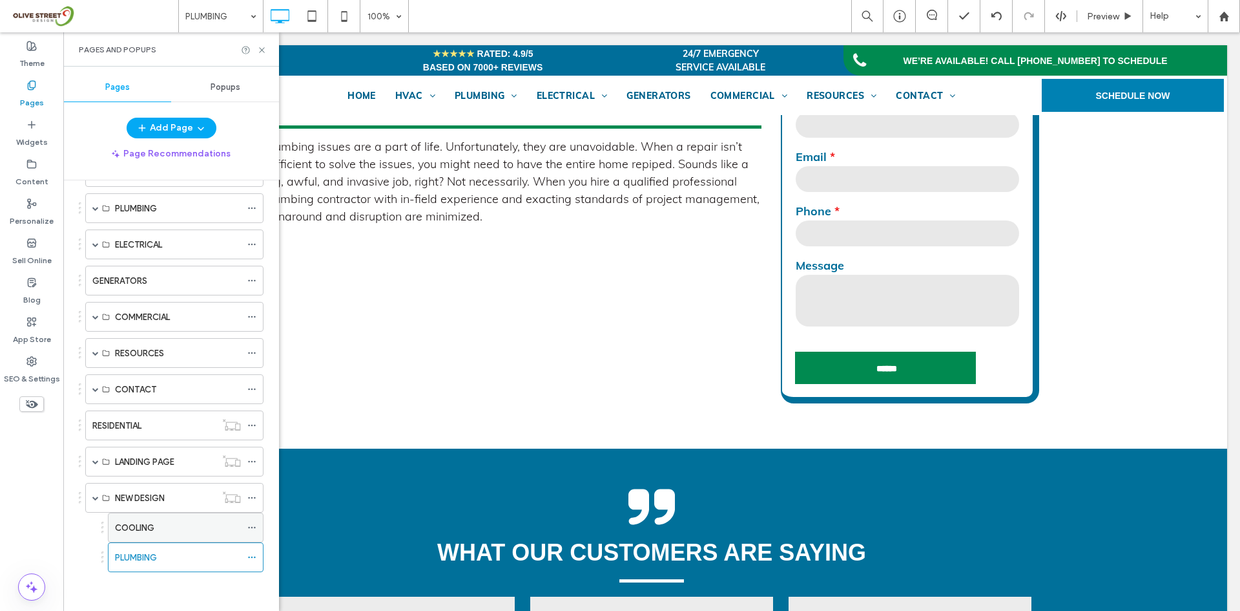
click at [154, 531] on label "COOLING" at bounding box center [134, 527] width 39 height 23
click at [262, 48] on icon at bounding box center [262, 50] width 10 height 10
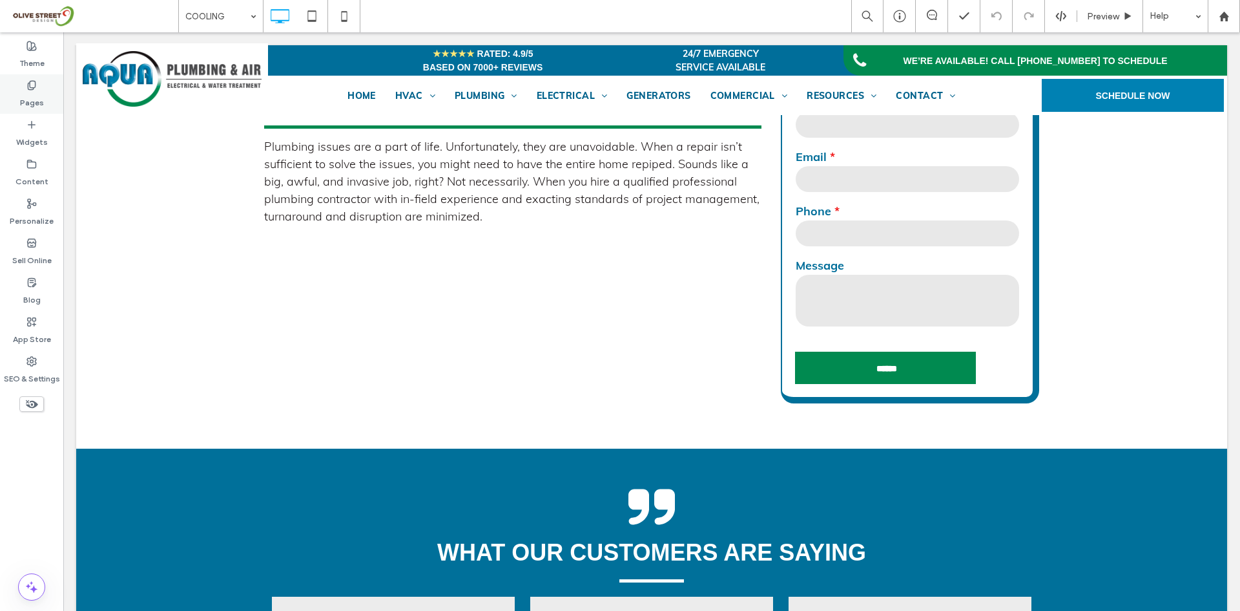
click at [36, 105] on label "Pages" at bounding box center [32, 99] width 24 height 18
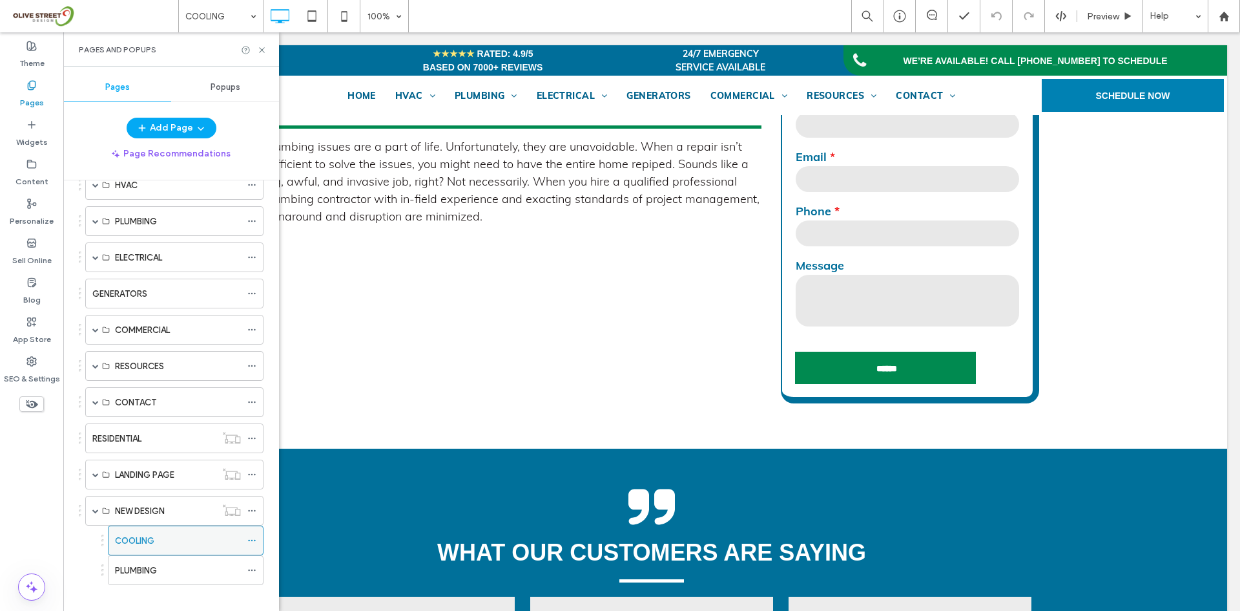
scroll to position [123, 0]
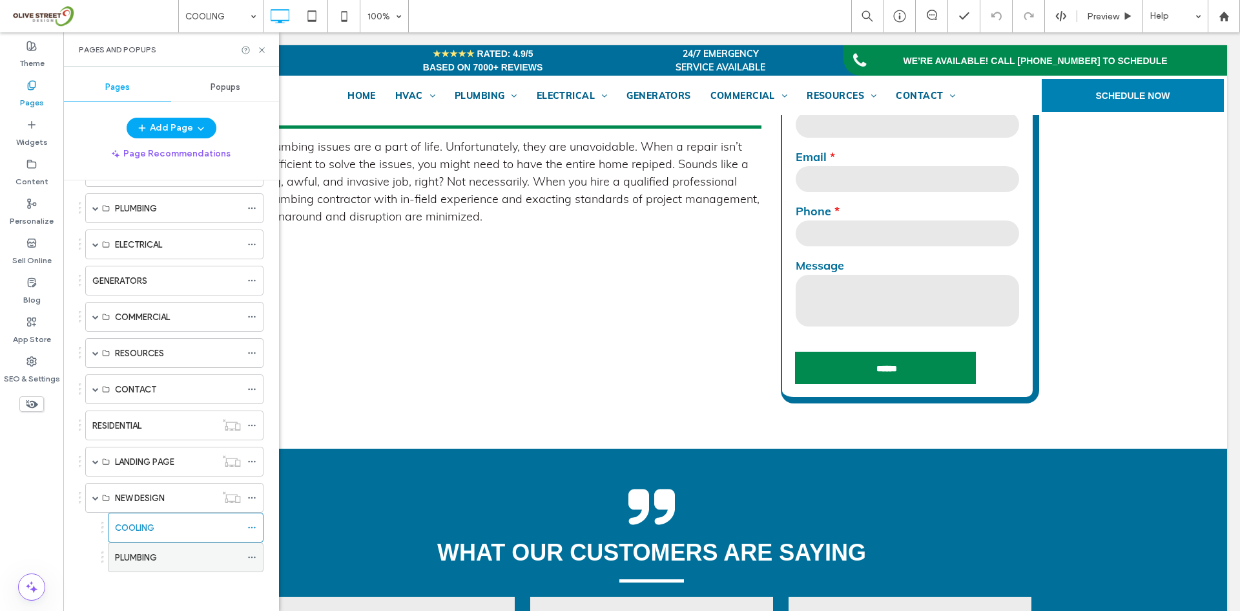
click at [163, 561] on div "PLUMBING" at bounding box center [178, 557] width 126 height 14
click at [262, 49] on use at bounding box center [261, 49] width 5 height 5
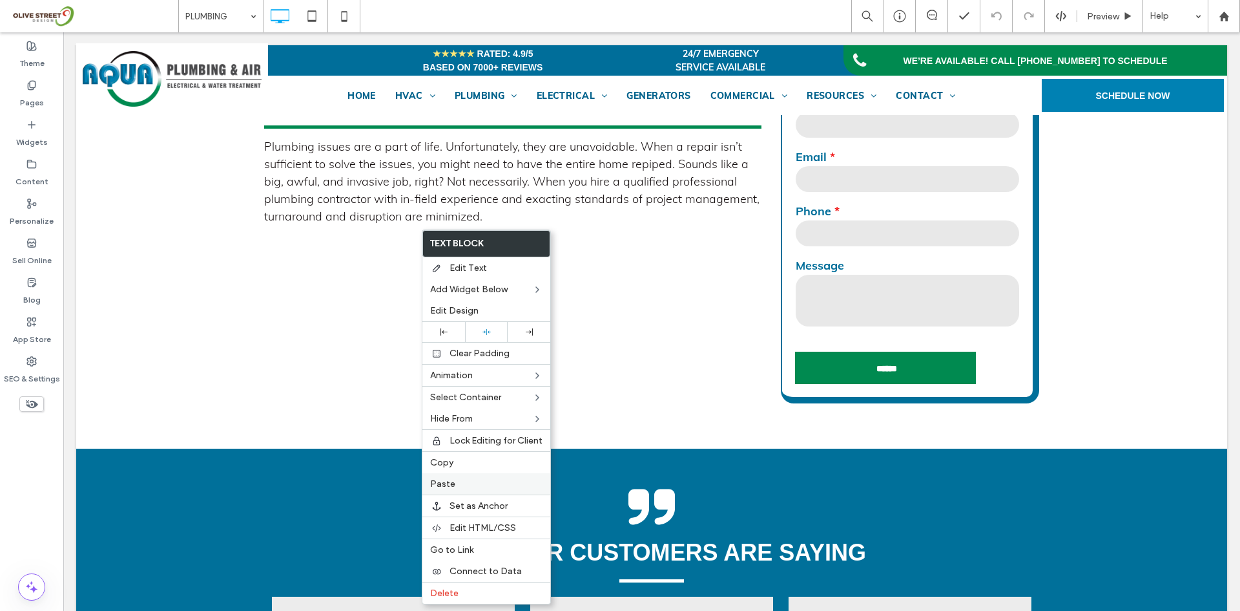
click at [474, 474] on div "Paste" at bounding box center [487, 483] width 128 height 21
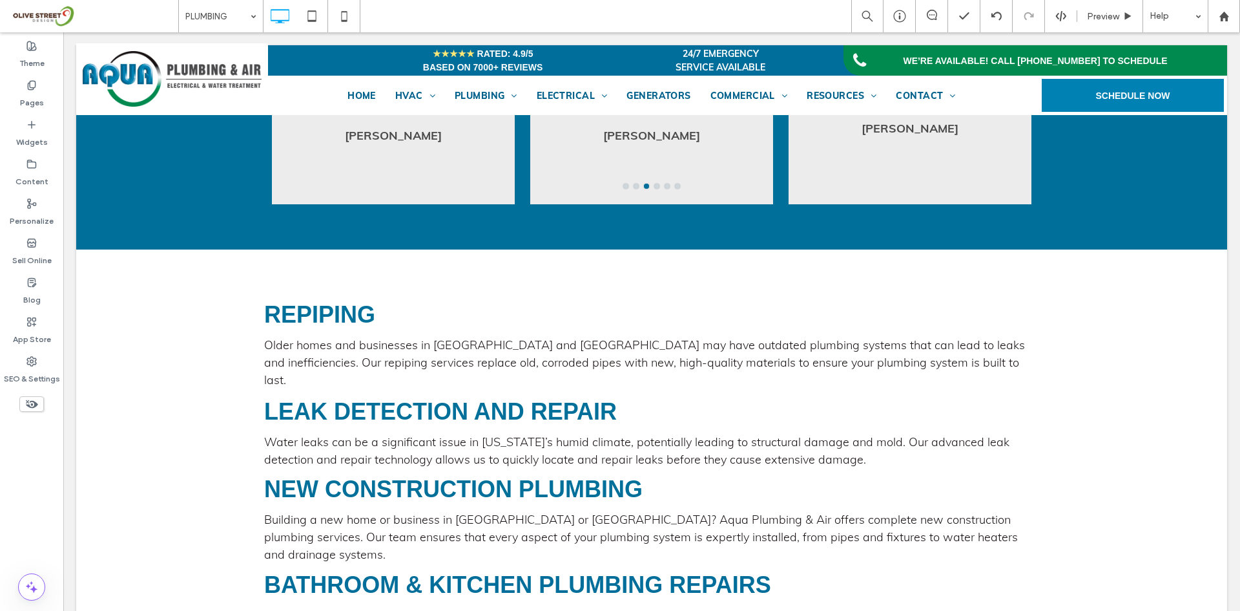
scroll to position [1077, 0]
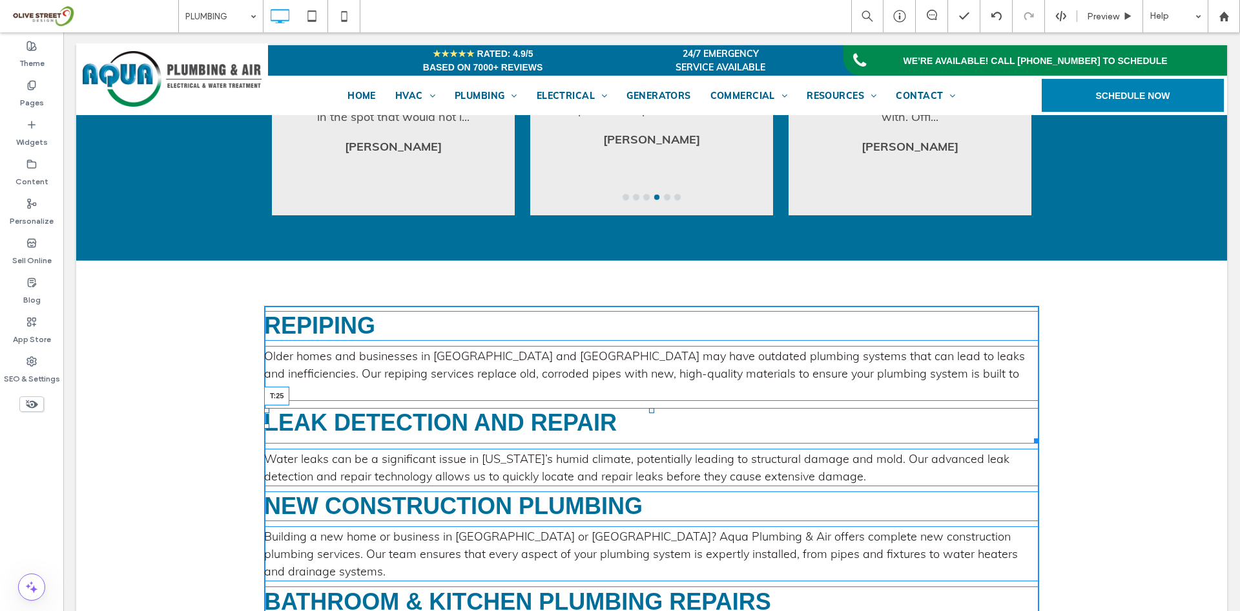
drag, startPoint x: 647, startPoint y: 402, endPoint x: 651, endPoint y: 410, distance: 9.0
click at [651, 410] on div "Leak Detection and Repair T:25" at bounding box center [651, 426] width 775 height 36
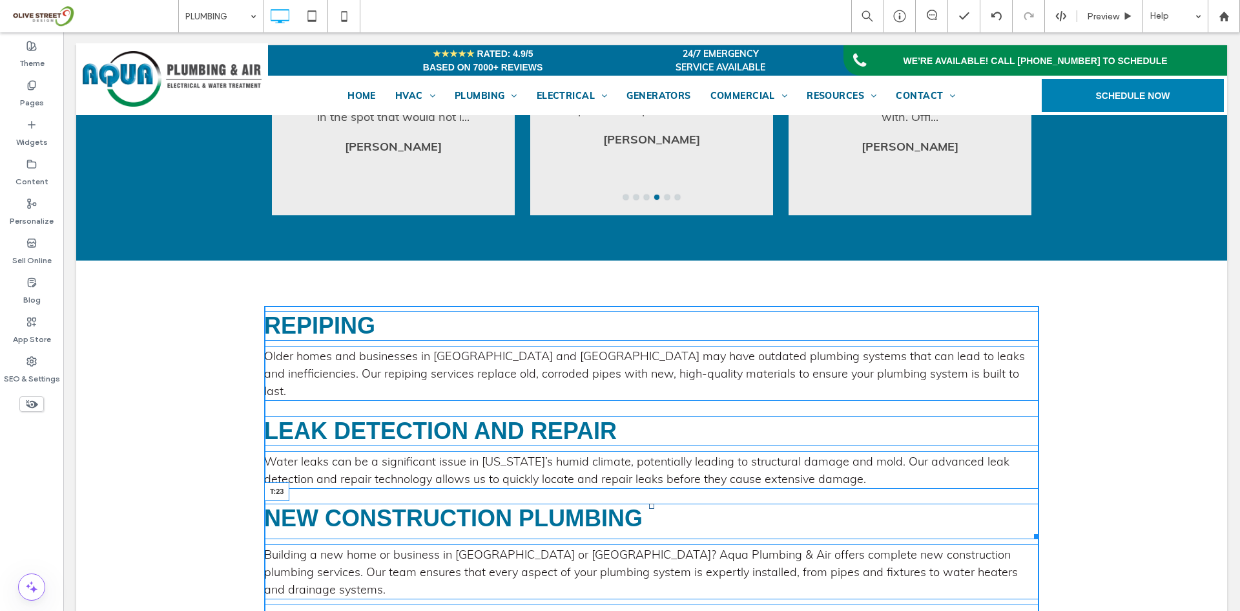
drag, startPoint x: 647, startPoint y: 496, endPoint x: 651, endPoint y: 505, distance: 10.7
click at [651, 505] on div "New Construction Plumbing T:23" at bounding box center [651, 521] width 775 height 36
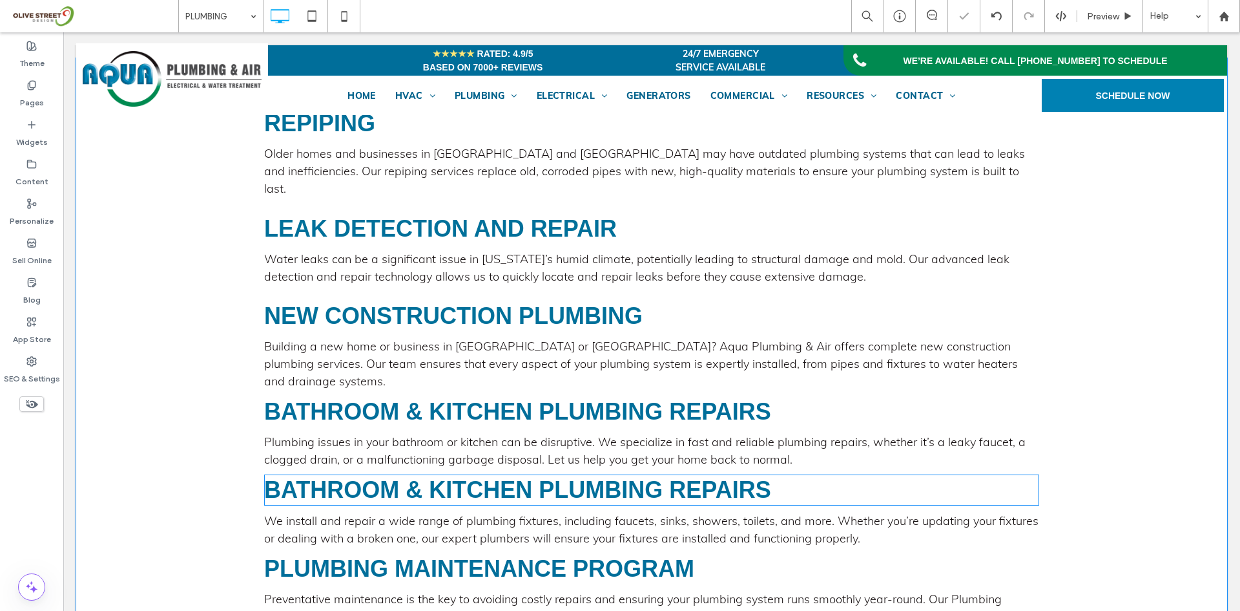
scroll to position [1292, 0]
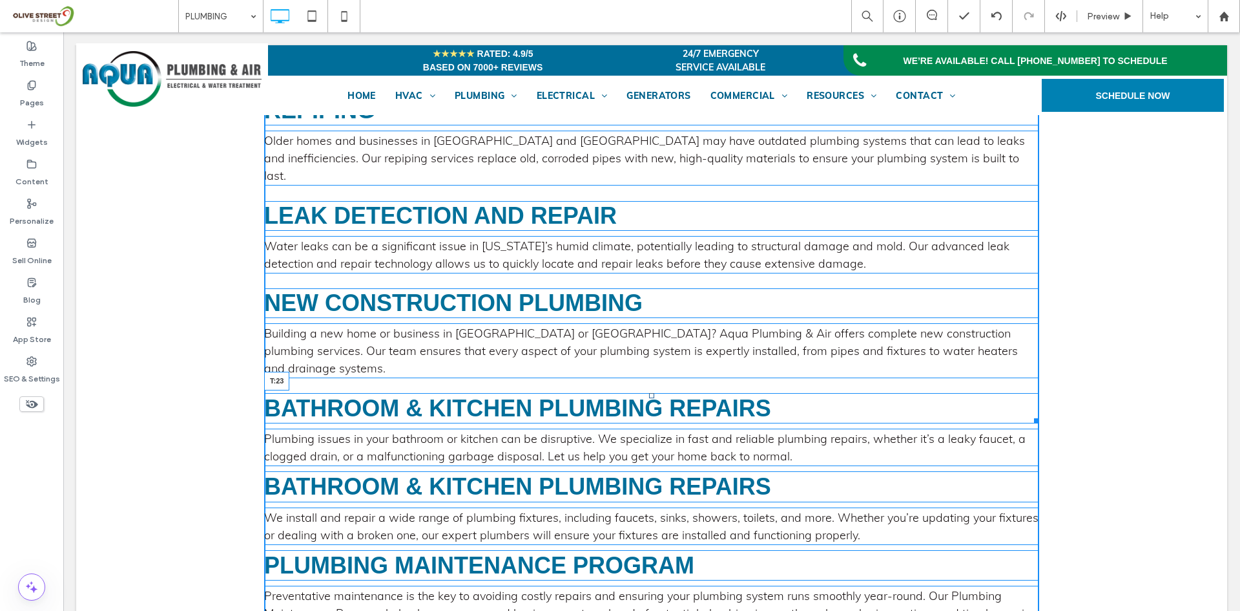
drag, startPoint x: 645, startPoint y: 377, endPoint x: 631, endPoint y: 516, distance: 140.2
click at [652, 393] on div "Bathroom & Kitchen Plumbing Repairs T:23" at bounding box center [651, 408] width 775 height 30
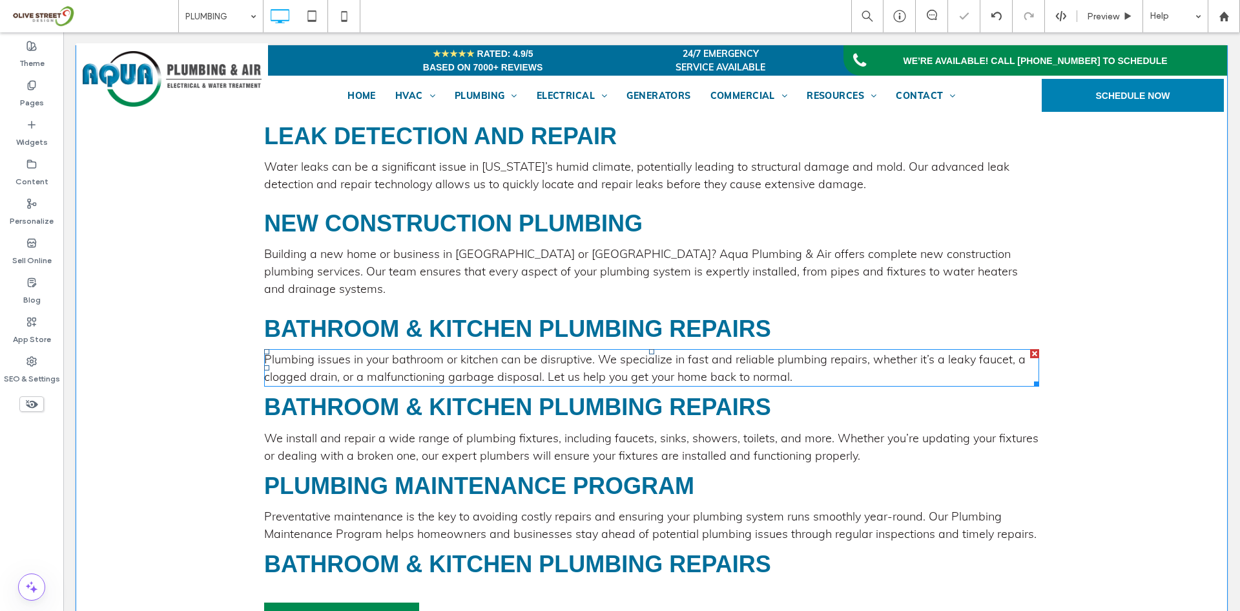
scroll to position [1400, 0]
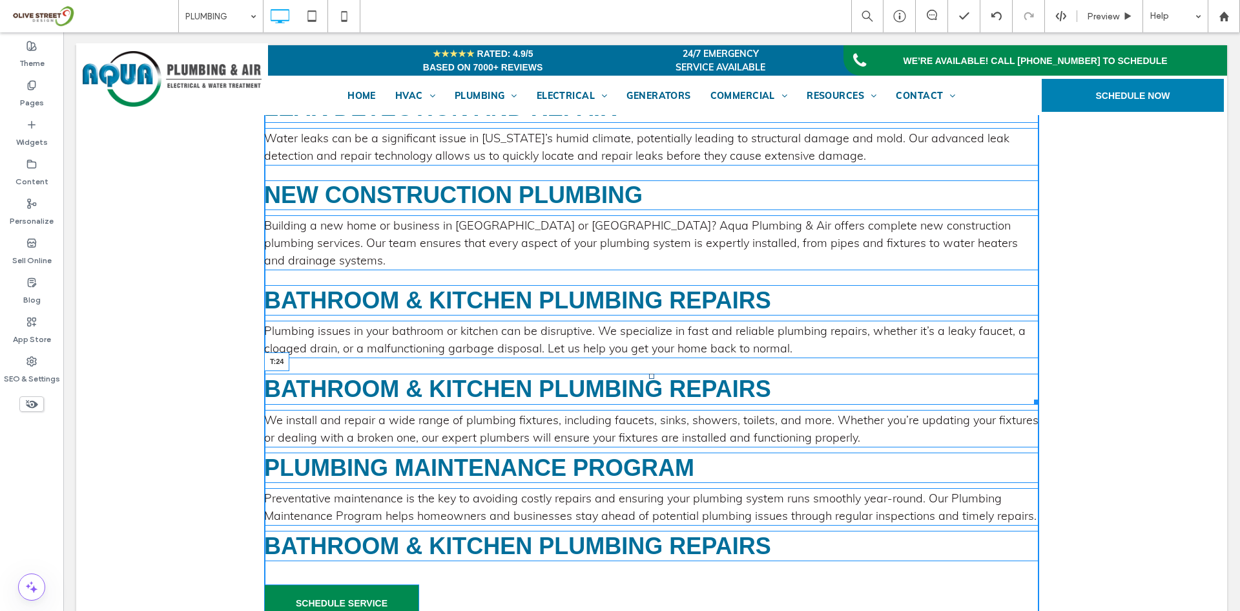
drag, startPoint x: 647, startPoint y: 355, endPoint x: 654, endPoint y: 365, distance: 12.2
click at [654, 373] on div "Bathroom & Kitchen Plumbing Repairs T:24" at bounding box center [651, 388] width 775 height 30
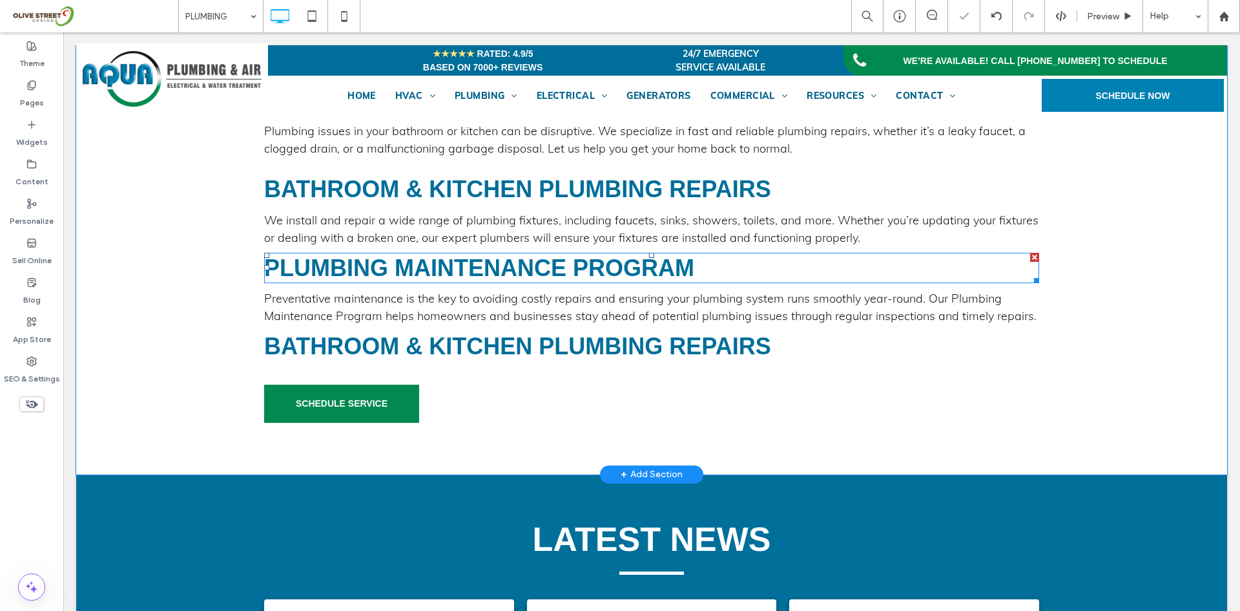
scroll to position [1615, 0]
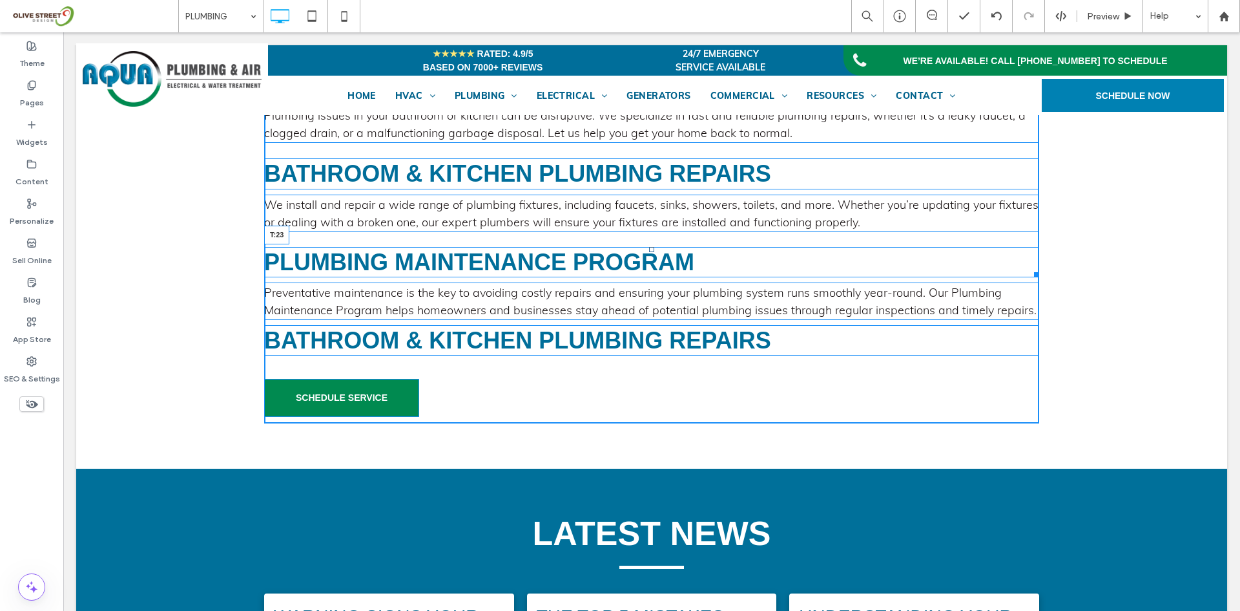
drag, startPoint x: 647, startPoint y: 228, endPoint x: 658, endPoint y: 238, distance: 14.6
click at [658, 247] on div "Plumbing Maintenance Program T:23" at bounding box center [651, 262] width 775 height 30
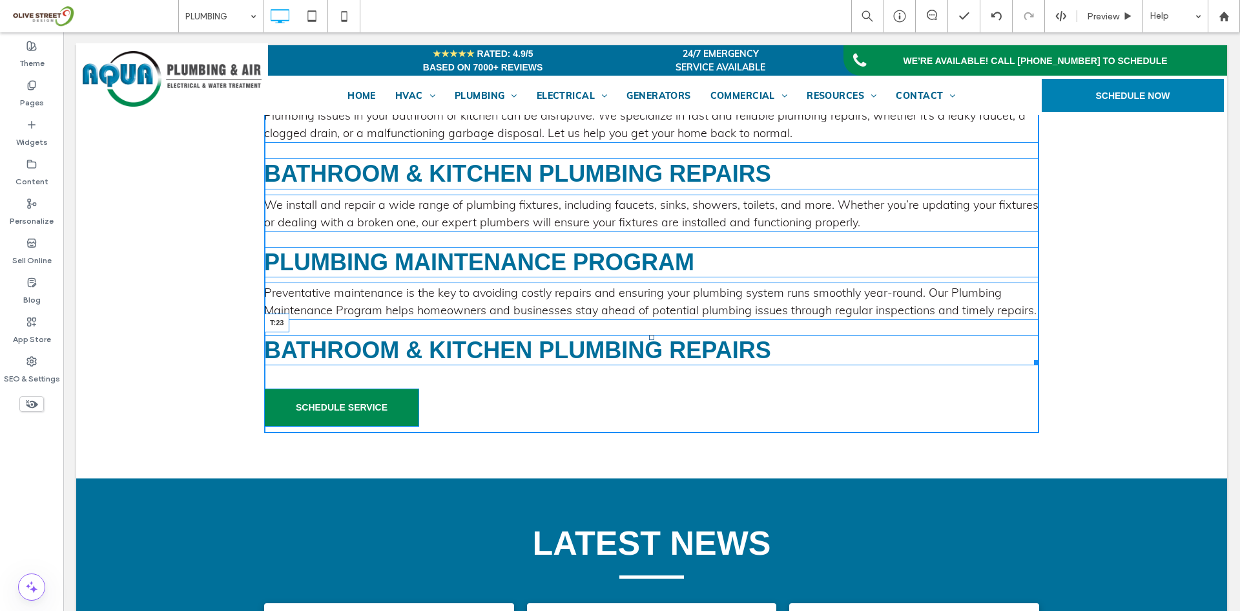
drag, startPoint x: 647, startPoint y: 318, endPoint x: 656, endPoint y: 328, distance: 13.7
click at [656, 335] on div "Bathroom & Kitchen Plumbing Repairs T:23" at bounding box center [651, 350] width 775 height 30
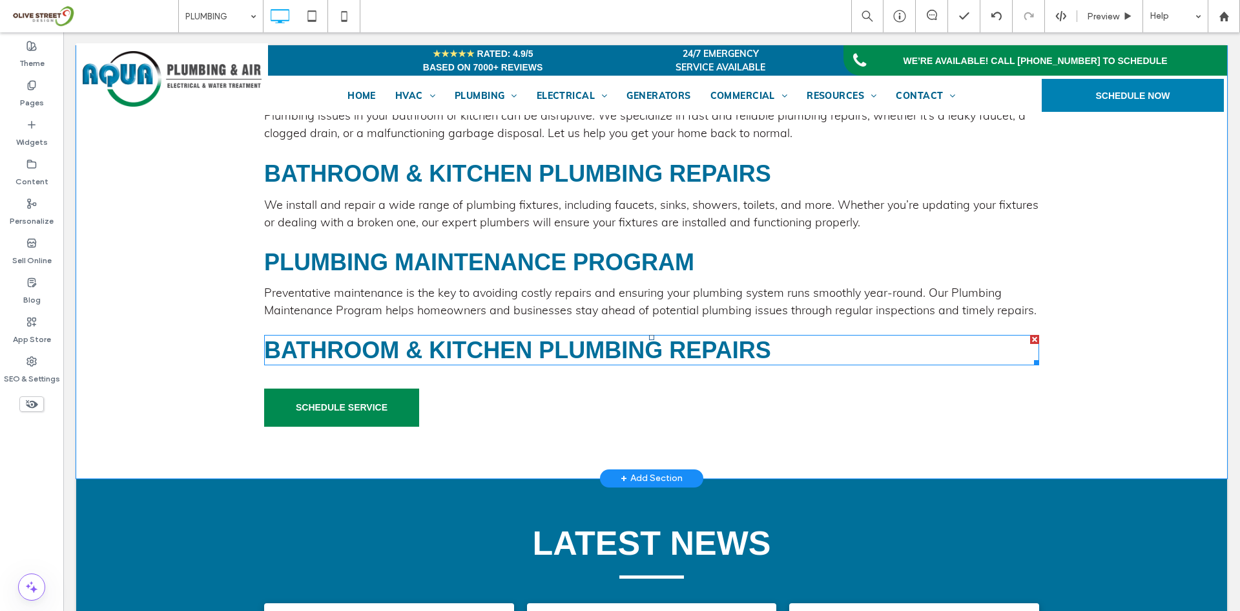
click at [444, 346] on link "Bathroom & Kitchen Plumbing Repairs" at bounding box center [517, 350] width 507 height 26
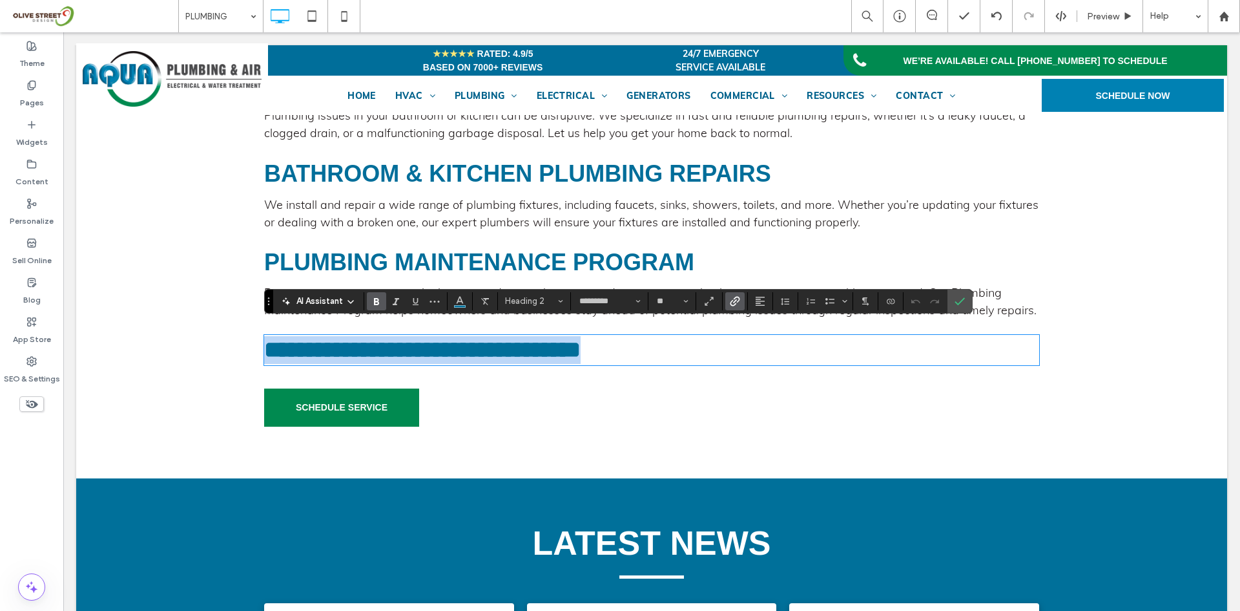
type input "****"
type input "**"
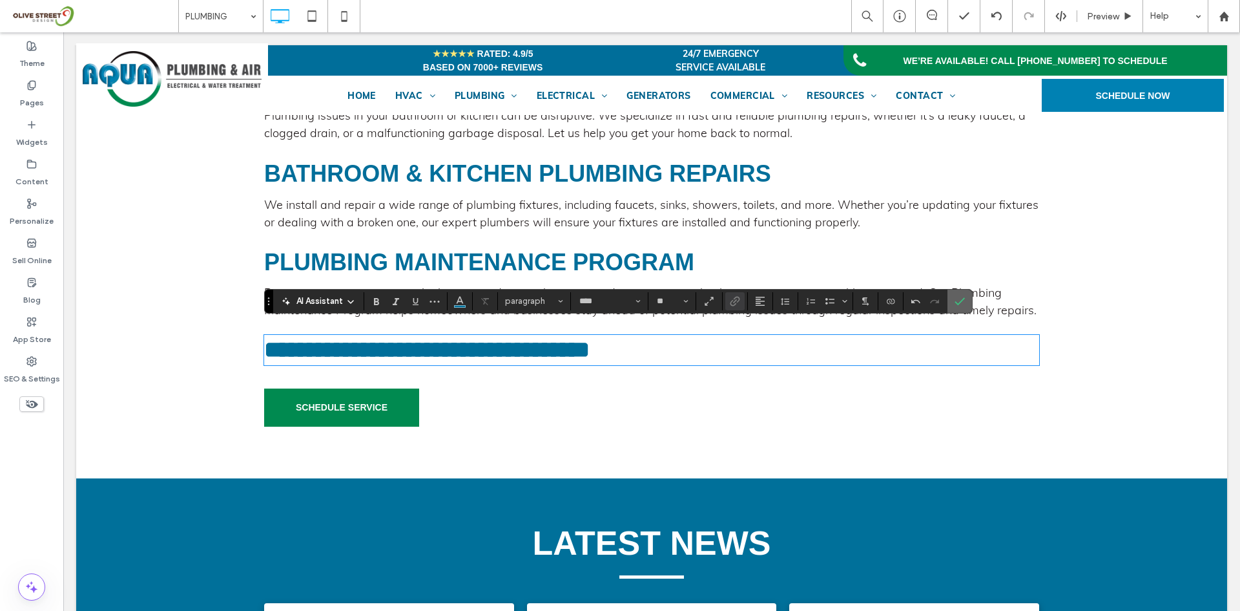
click at [960, 297] on icon "Confirm" at bounding box center [960, 301] width 10 height 10
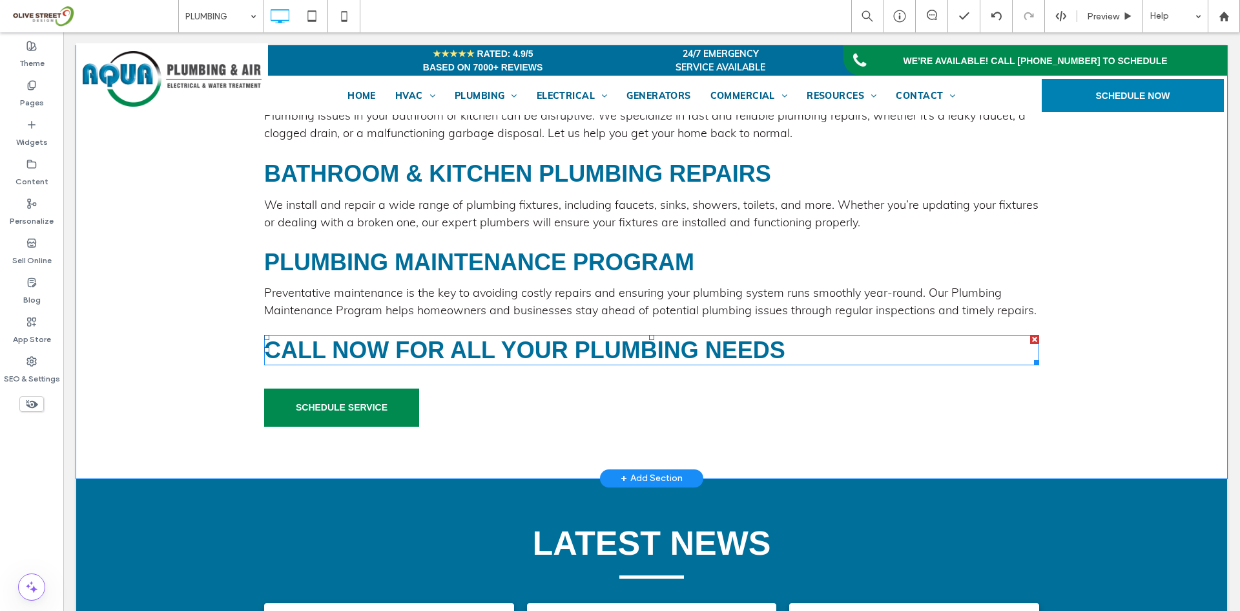
drag, startPoint x: 426, startPoint y: 341, endPoint x: 425, endPoint y: 397, distance: 56.2
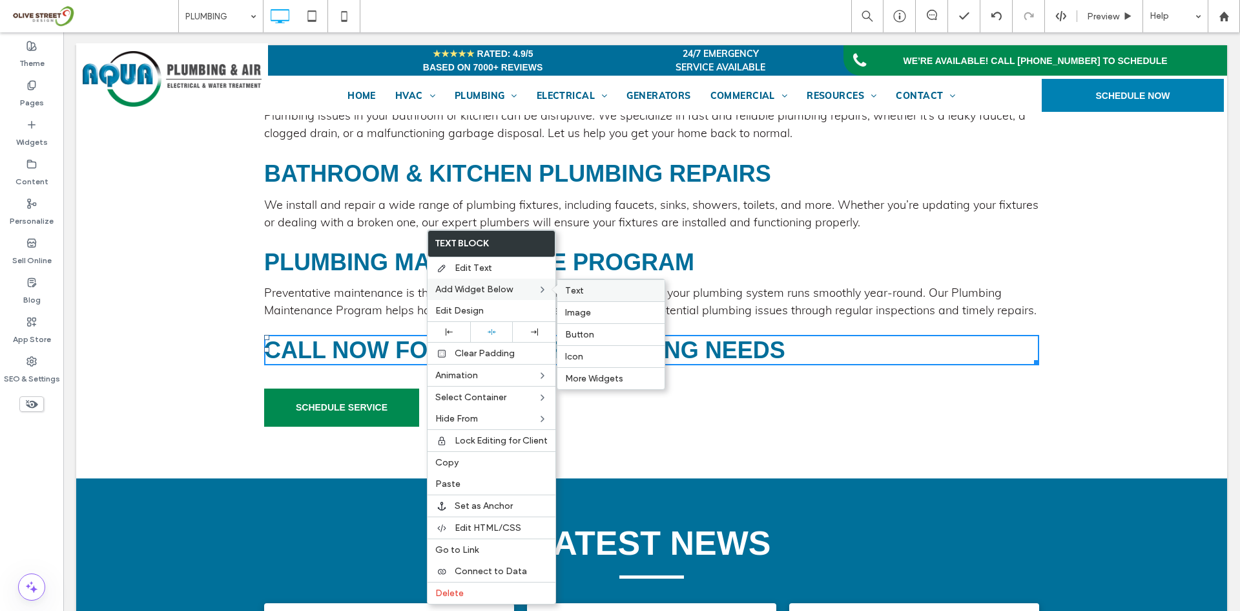
click at [614, 285] on label "Text" at bounding box center [611, 290] width 92 height 11
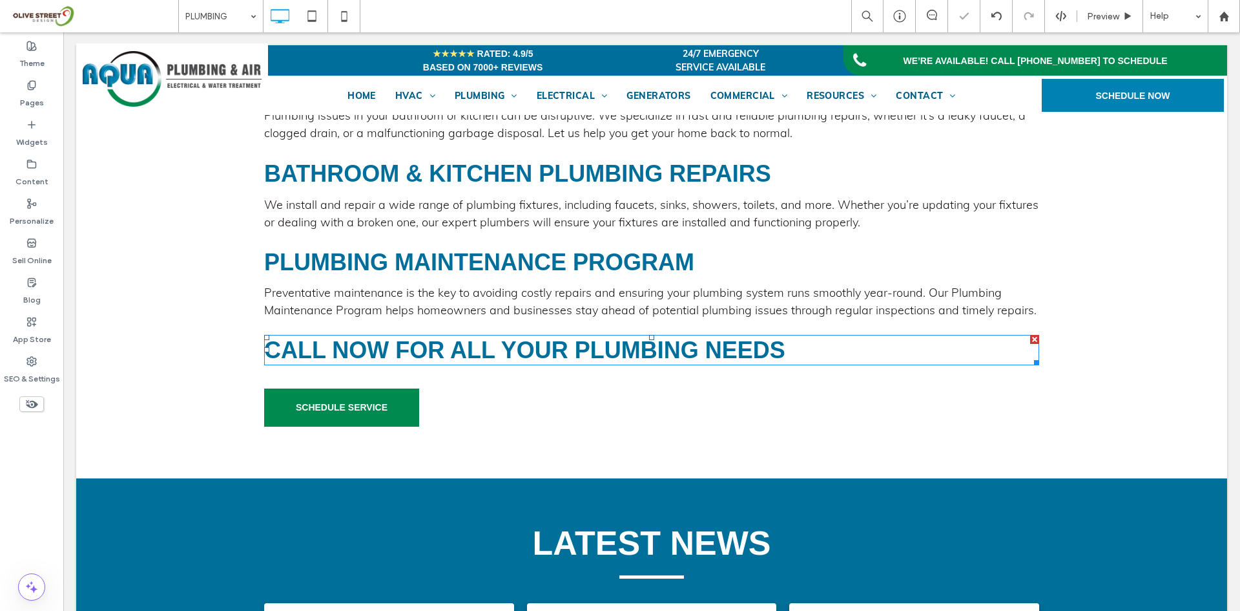
type input "****"
type input "**"
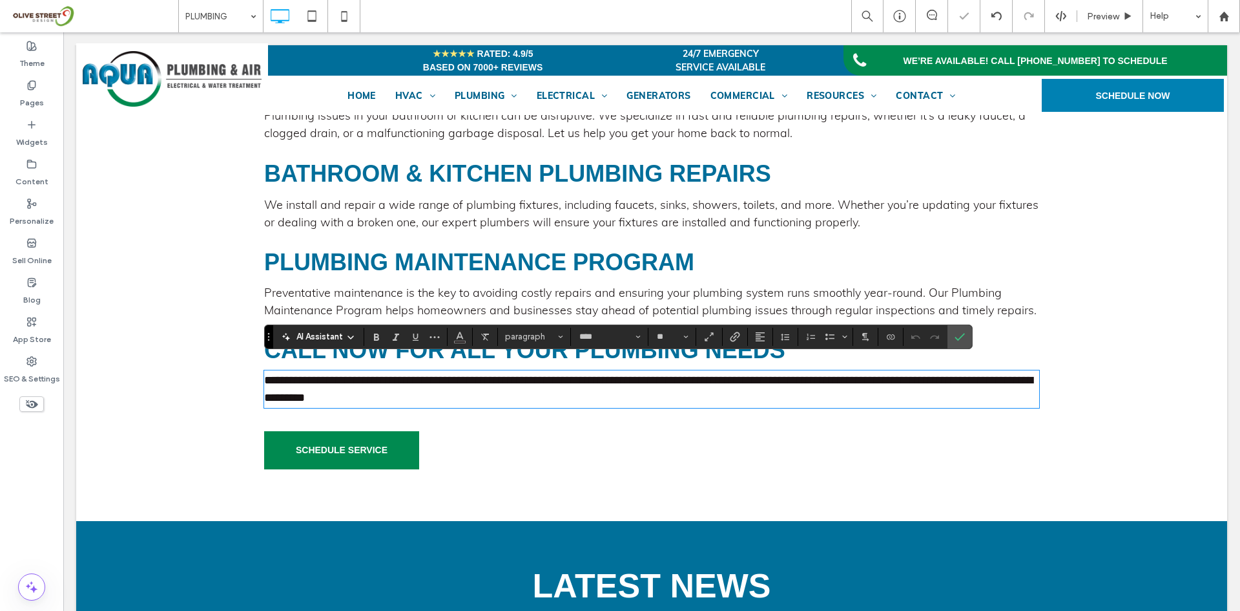
paste div
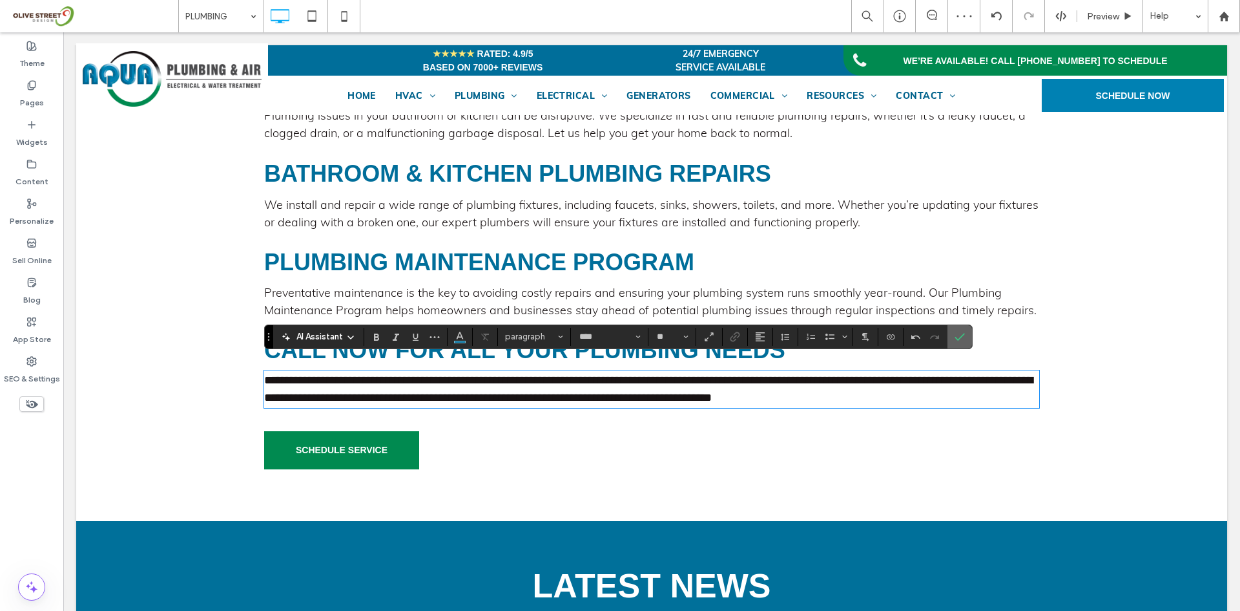
drag, startPoint x: 952, startPoint y: 341, endPoint x: 892, endPoint y: 319, distance: 64.6
click at [952, 341] on label "Confirm" at bounding box center [959, 336] width 19 height 23
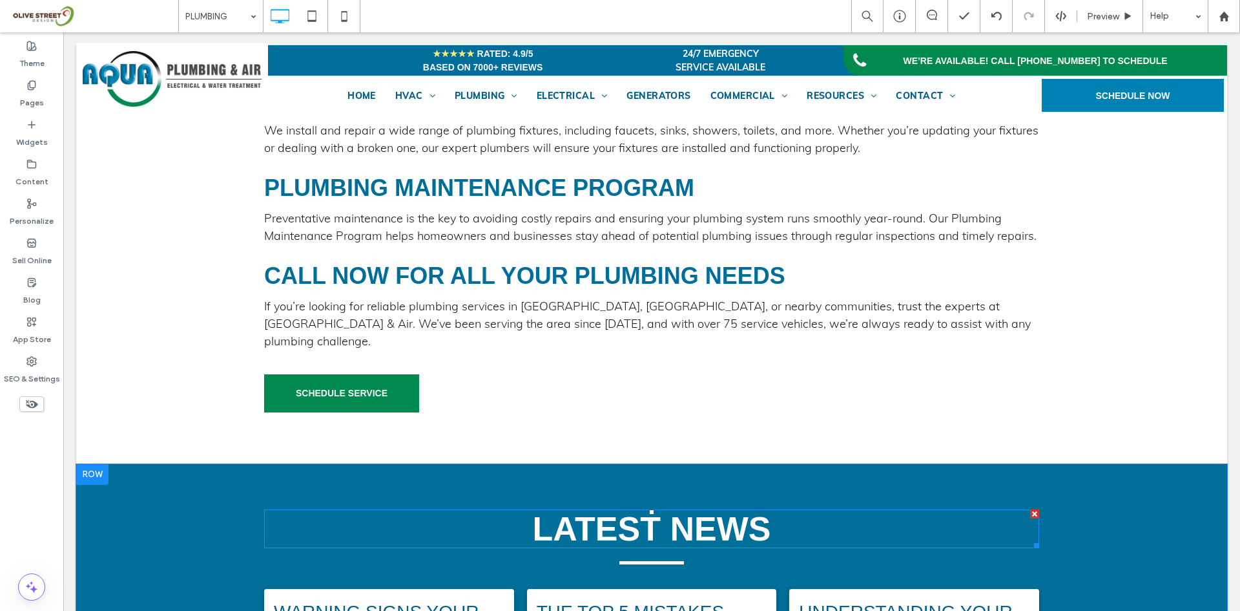
scroll to position [1723, 0]
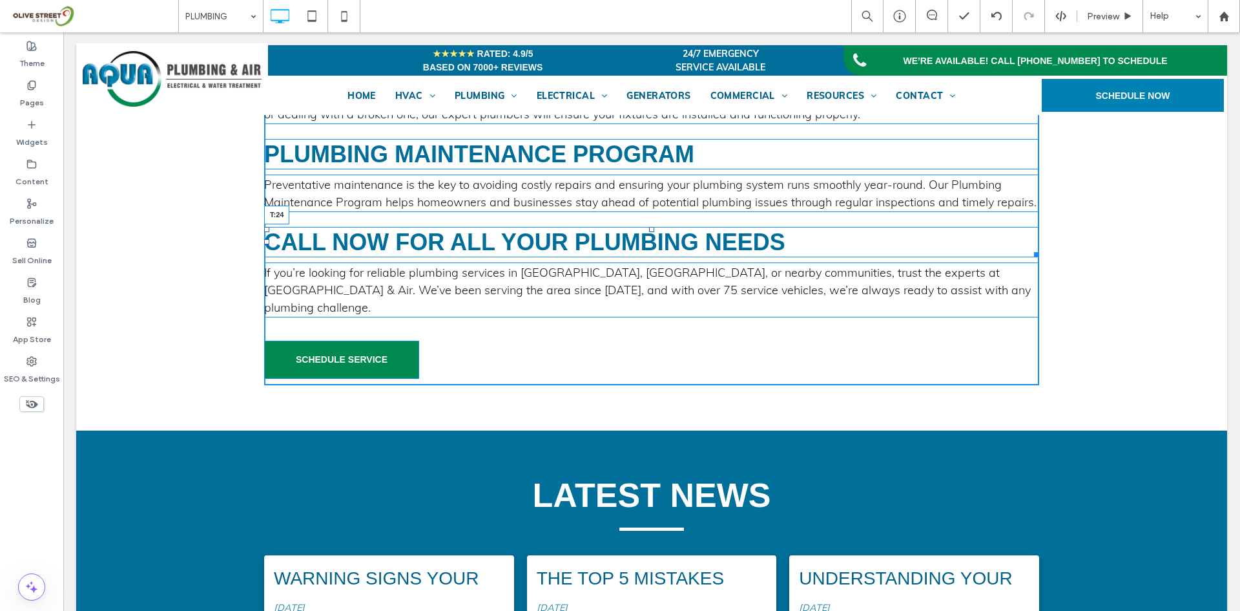
drag, startPoint x: 647, startPoint y: 219, endPoint x: 500, endPoint y: 421, distance: 249.7
click at [649, 227] on div at bounding box center [651, 229] width 5 height 5
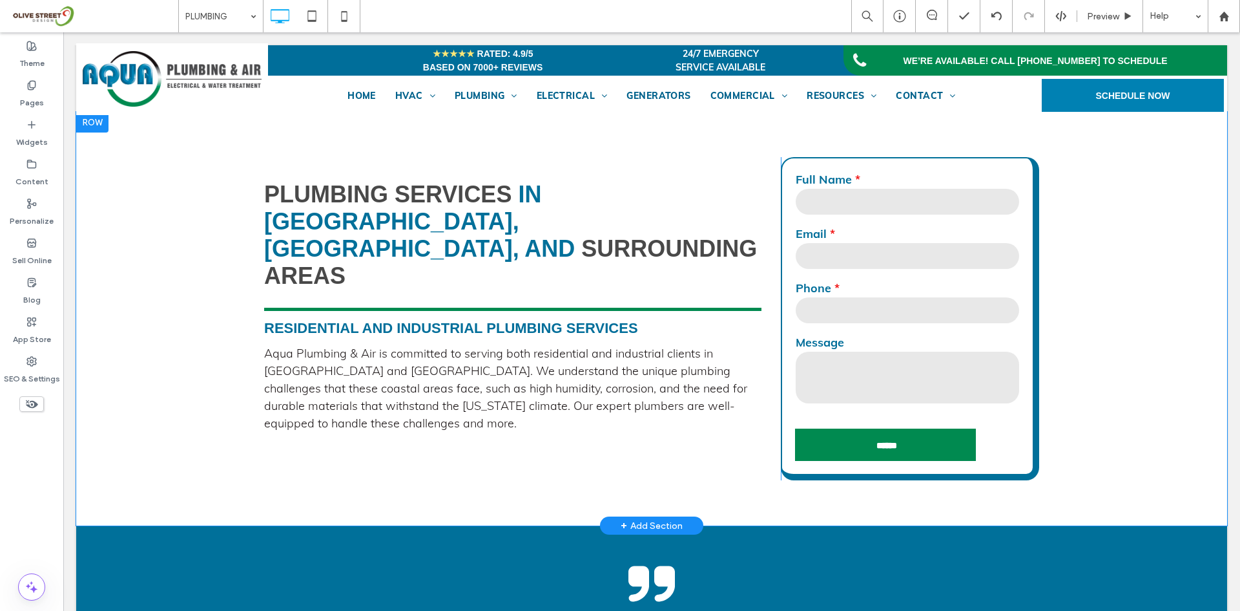
scroll to position [323, 0]
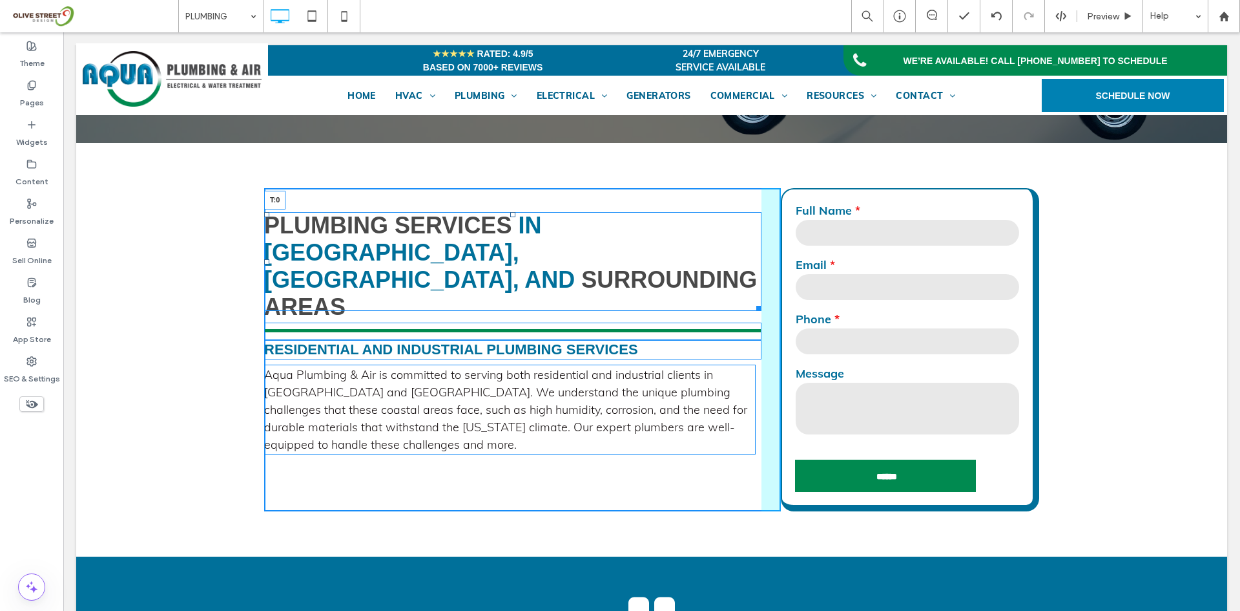
drag, startPoint x: 510, startPoint y: 214, endPoint x: 413, endPoint y: 492, distance: 294.0
click at [510, 212] on div at bounding box center [512, 214] width 5 height 5
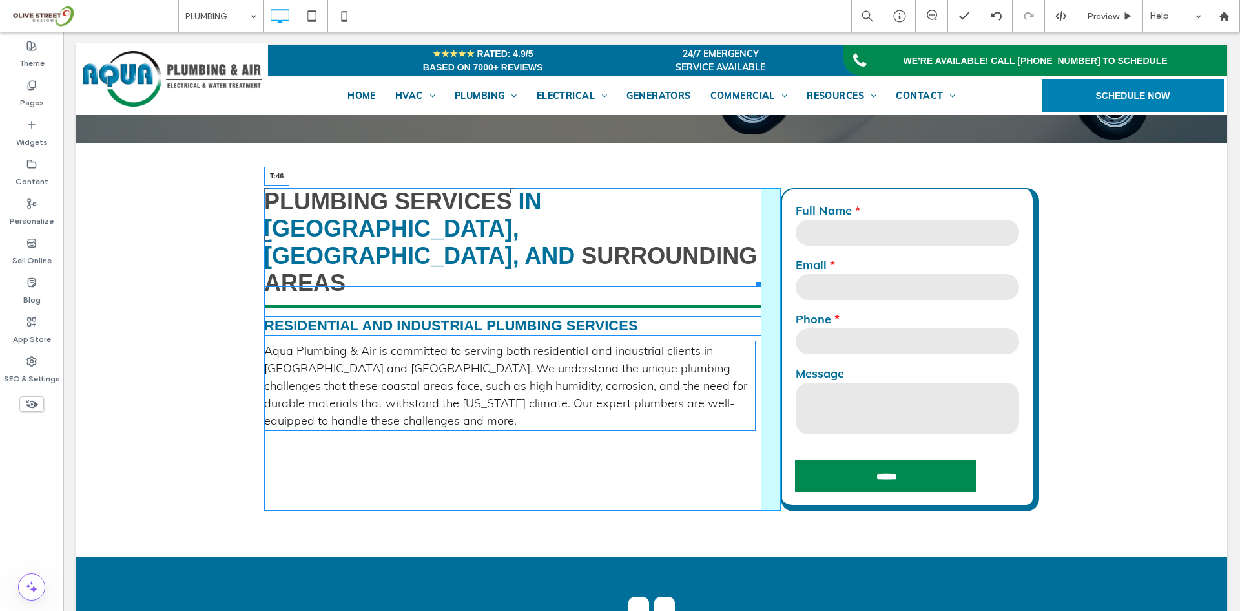
drag, startPoint x: 506, startPoint y: 188, endPoint x: 510, endPoint y: 218, distance: 30.0
click at [510, 193] on div at bounding box center [512, 190] width 5 height 5
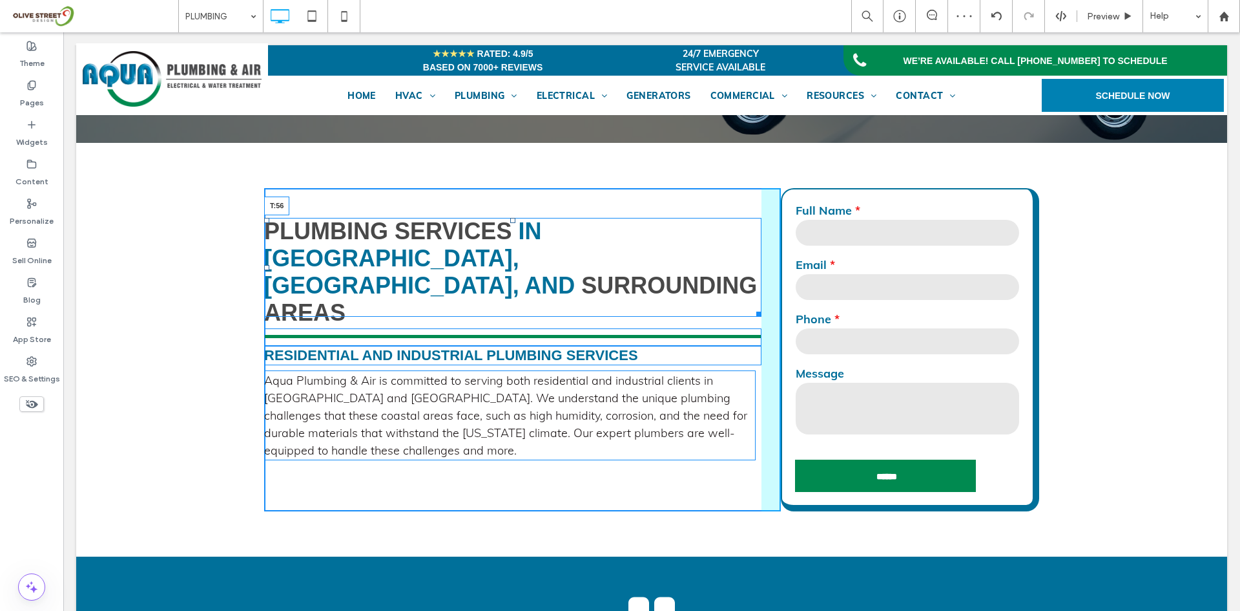
click at [510, 223] on div at bounding box center [512, 220] width 5 height 5
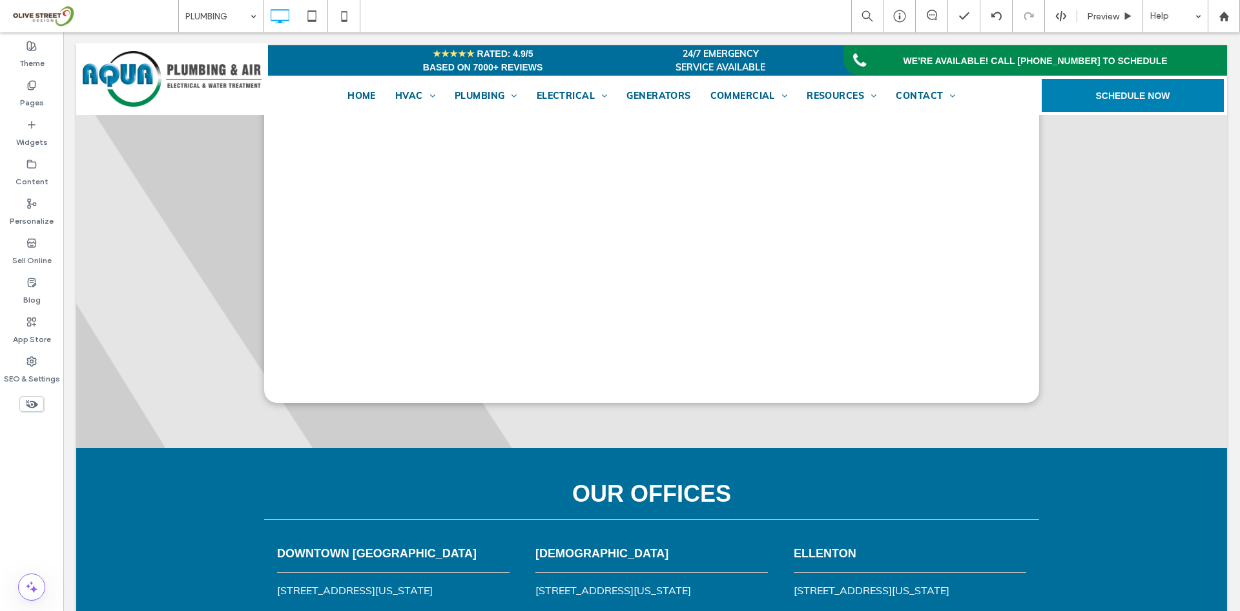
scroll to position [3123, 0]
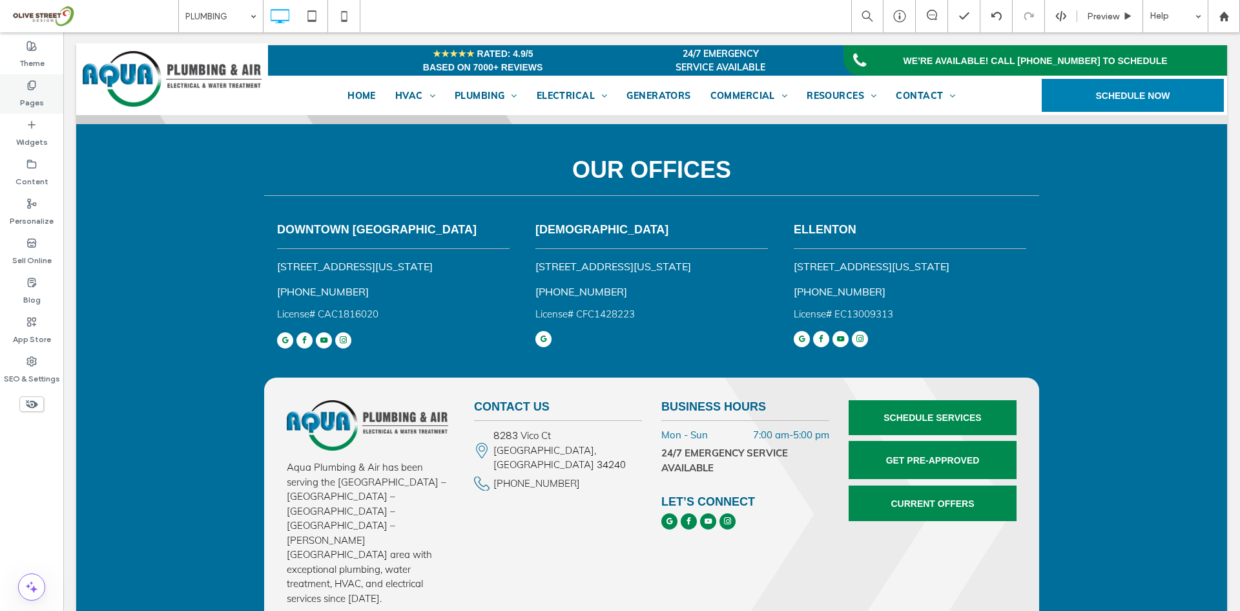
click at [35, 96] on label "Pages" at bounding box center [32, 99] width 24 height 18
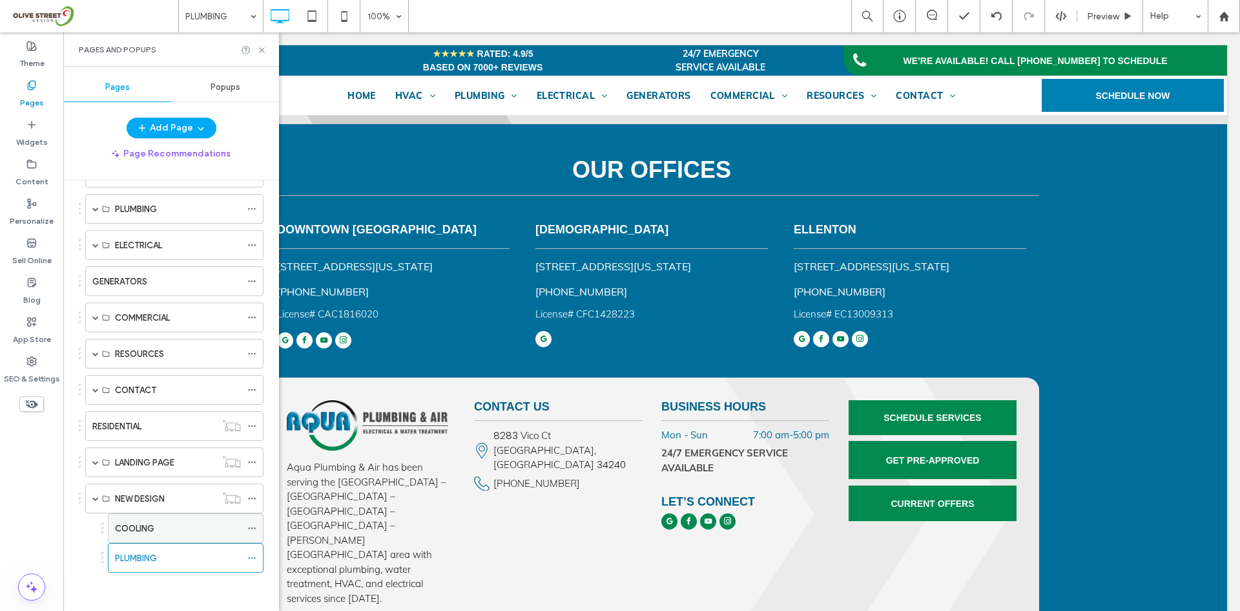
scroll to position [123, 0]
click at [156, 537] on div "COOLING" at bounding box center [178, 527] width 126 height 28
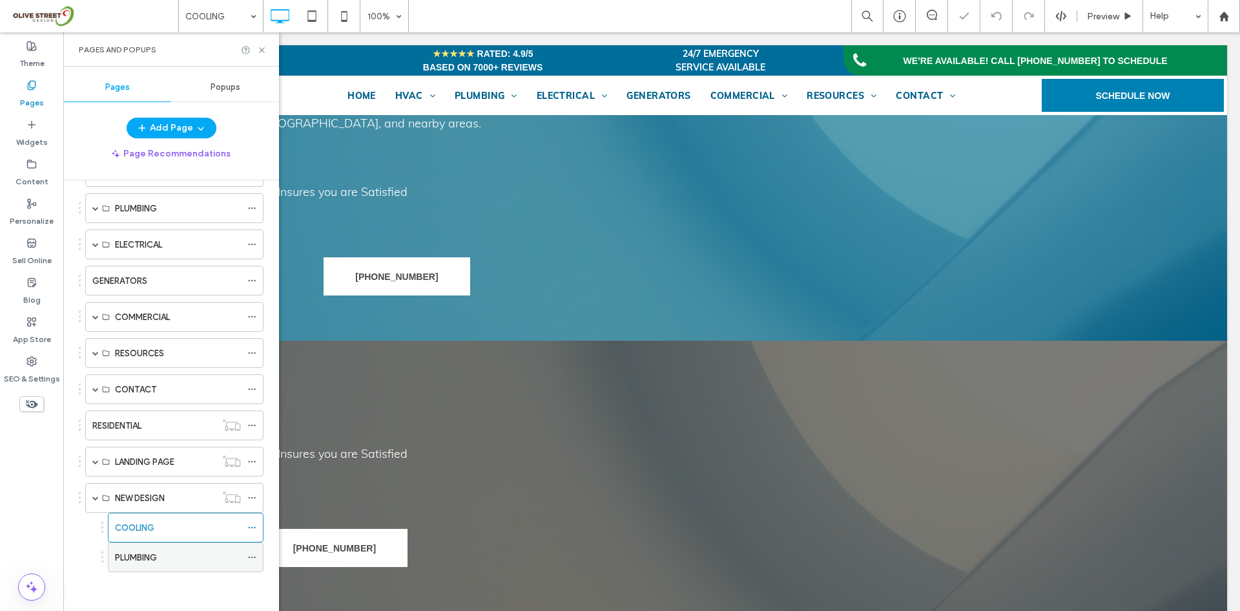
click at [156, 547] on div "PLUMBING" at bounding box center [178, 557] width 126 height 28
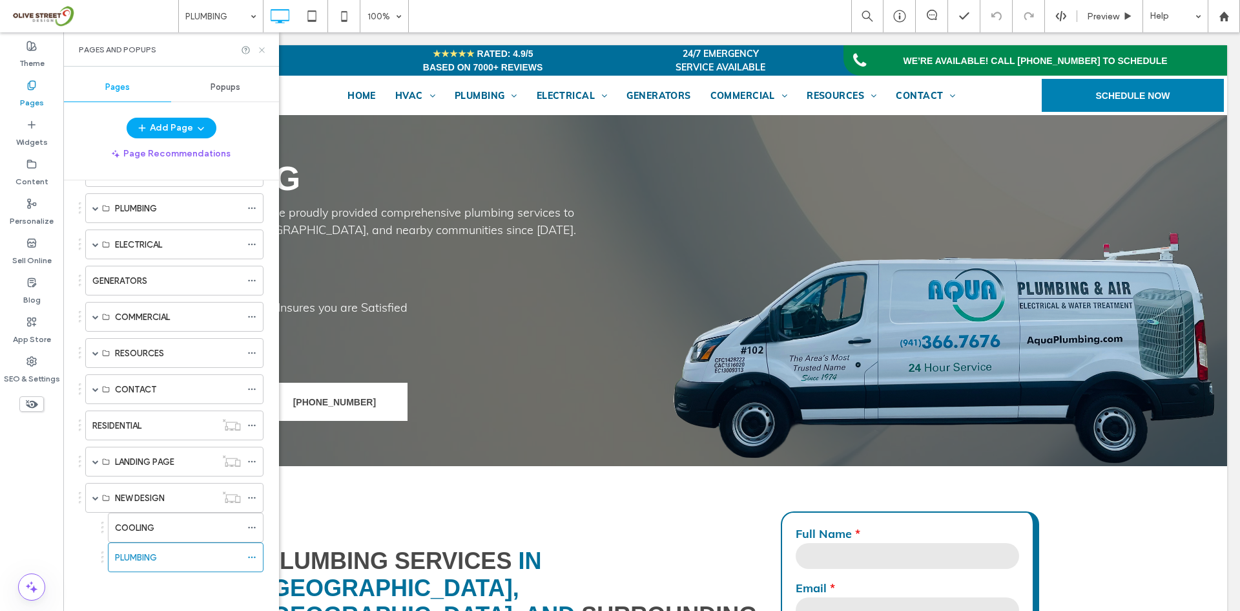
drag, startPoint x: 263, startPoint y: 47, endPoint x: 198, endPoint y: 92, distance: 78.5
click at [263, 47] on icon at bounding box center [262, 50] width 10 height 10
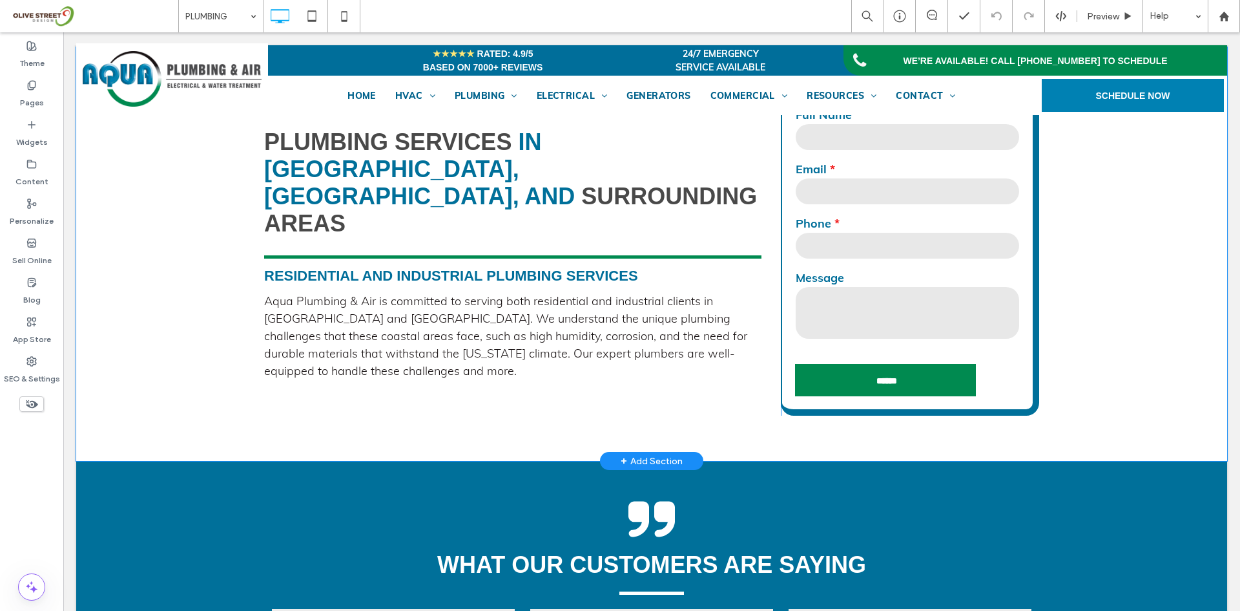
scroll to position [431, 0]
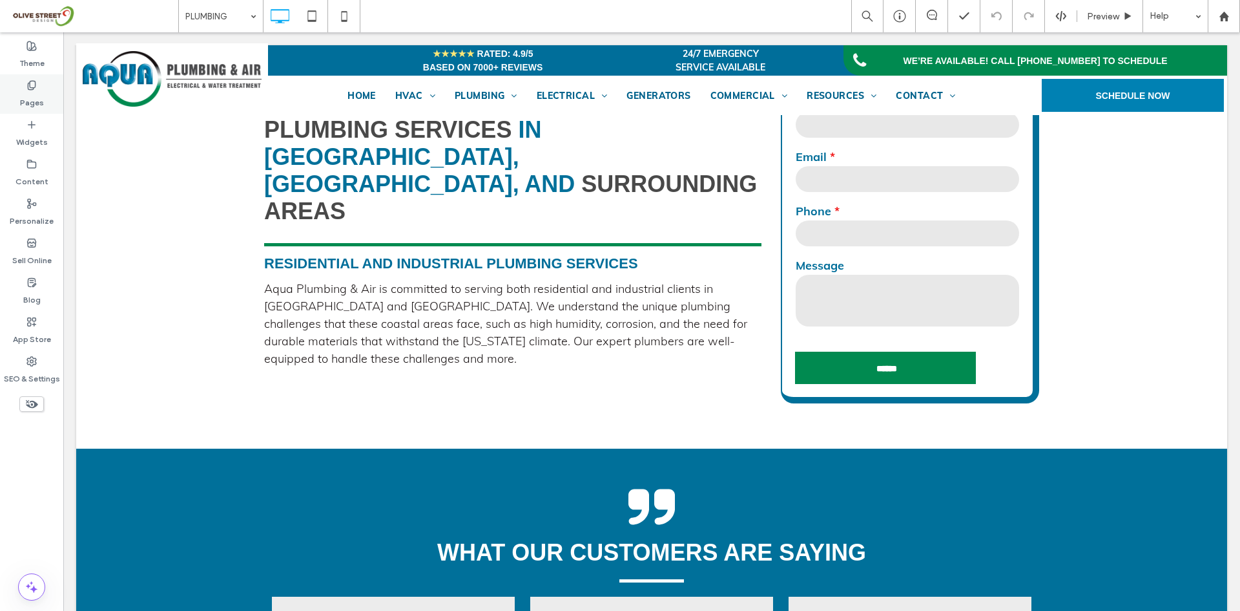
click at [32, 89] on use at bounding box center [31, 85] width 7 height 8
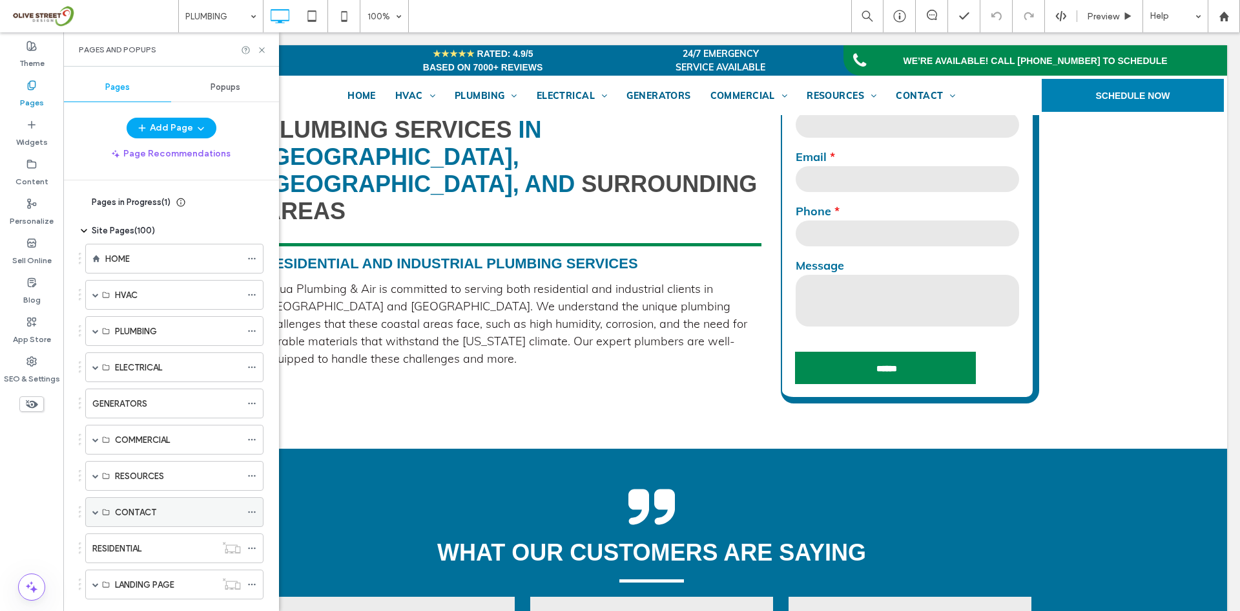
scroll to position [123, 0]
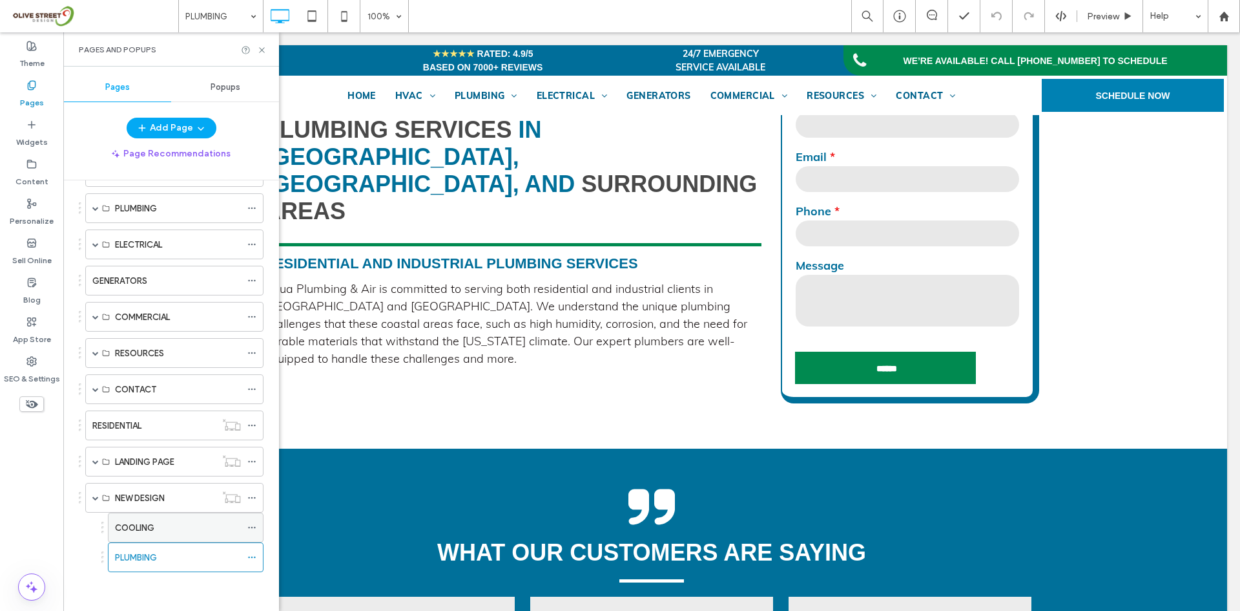
click at [165, 539] on div "COOLING" at bounding box center [178, 527] width 126 height 28
click at [261, 47] on icon at bounding box center [262, 50] width 10 height 10
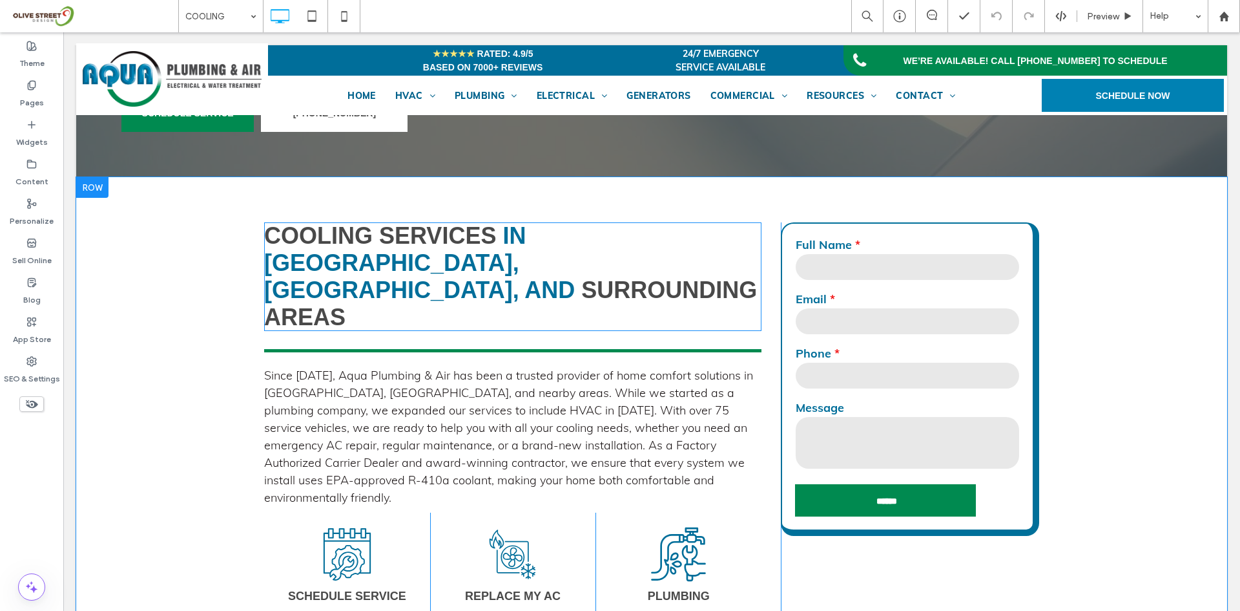
scroll to position [861, 0]
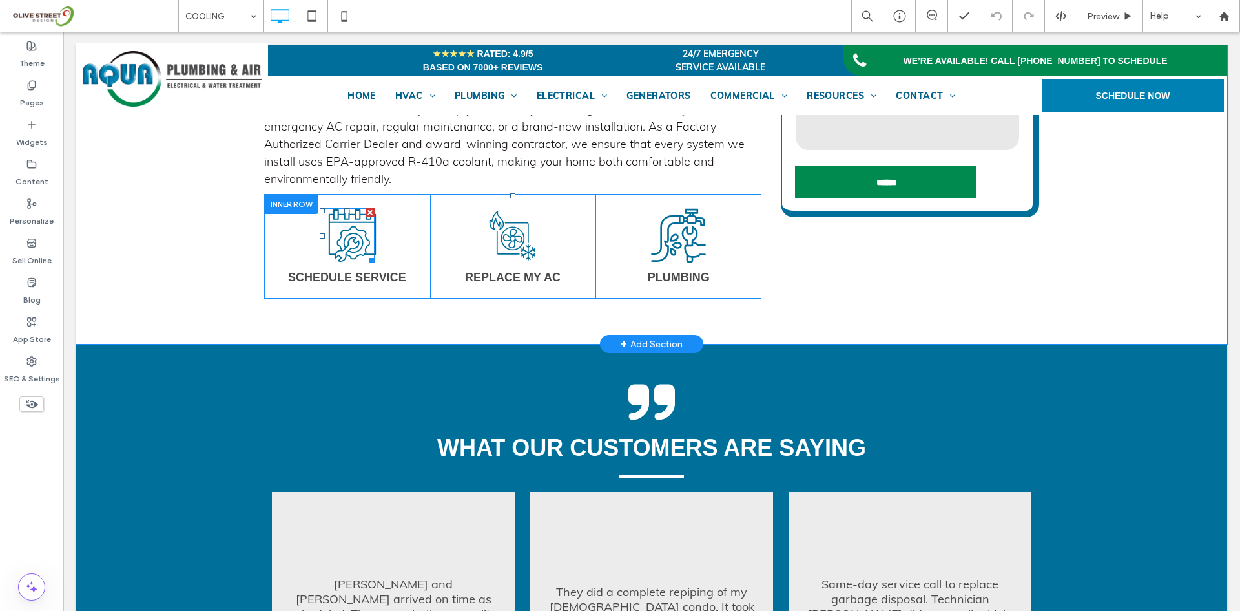
click at [341, 218] on icon at bounding box center [352, 235] width 55 height 55
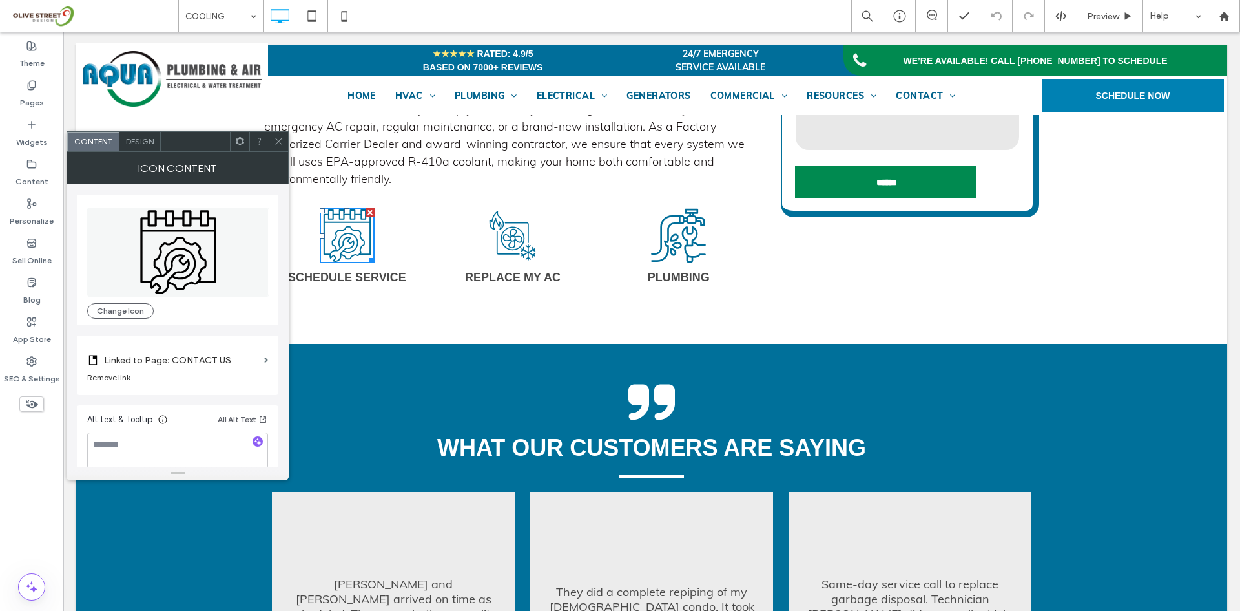
click at [281, 140] on icon at bounding box center [279, 141] width 10 height 10
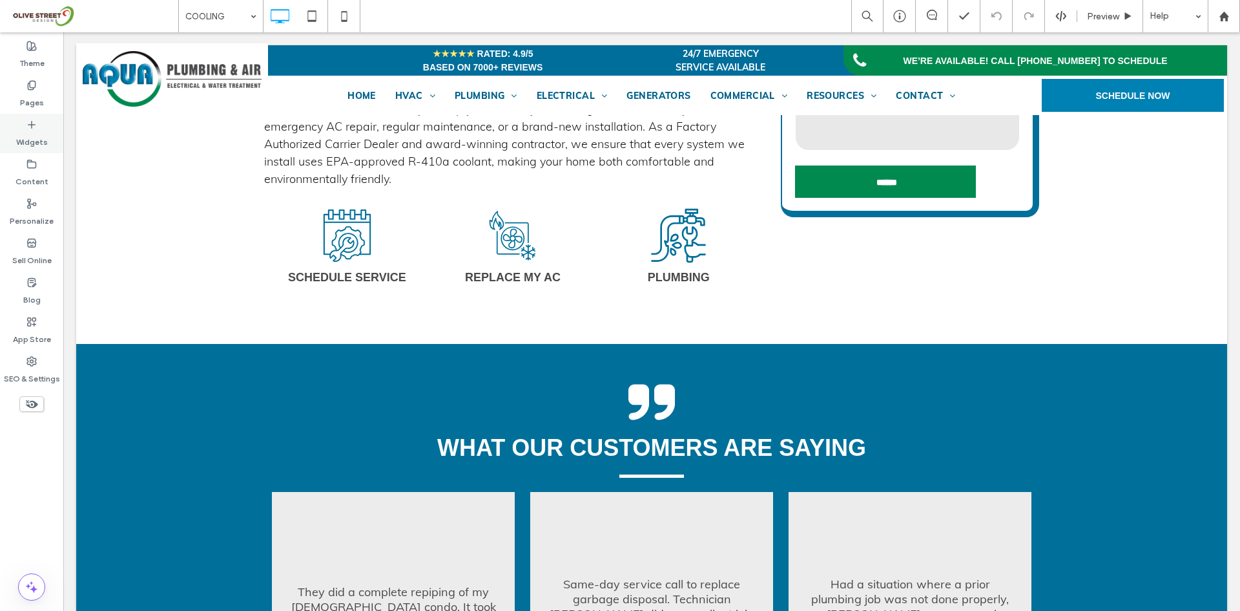
click at [12, 141] on div "Widgets" at bounding box center [31, 133] width 63 height 39
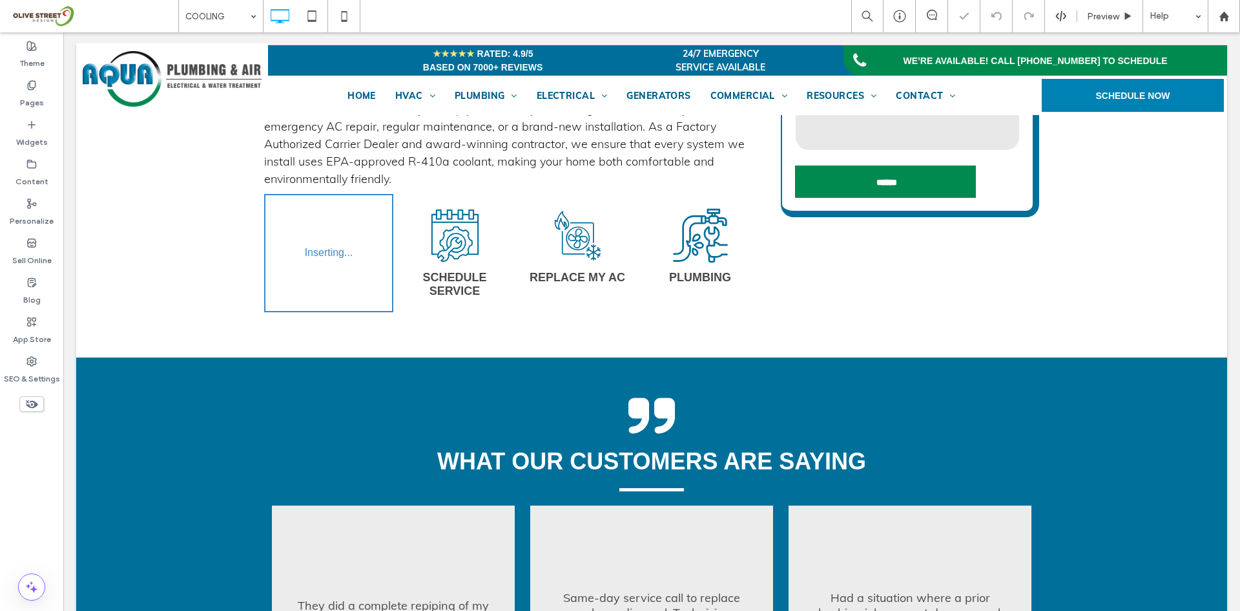
click at [333, 201] on div at bounding box center [620, 305] width 1240 height 611
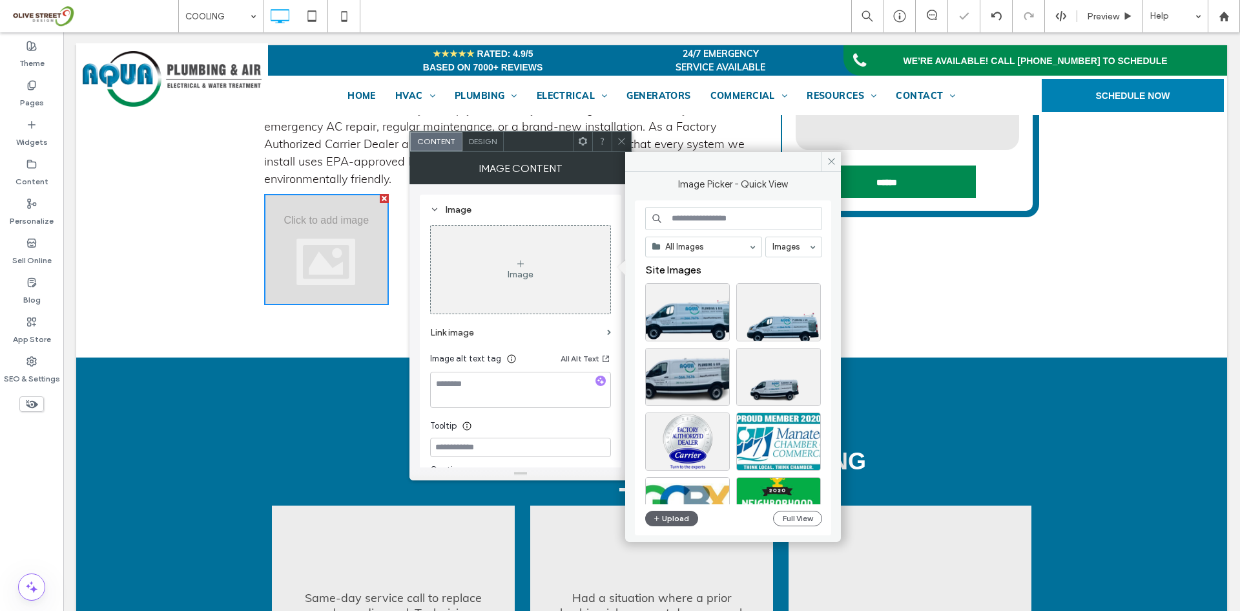
click at [630, 148] on div at bounding box center [621, 141] width 19 height 19
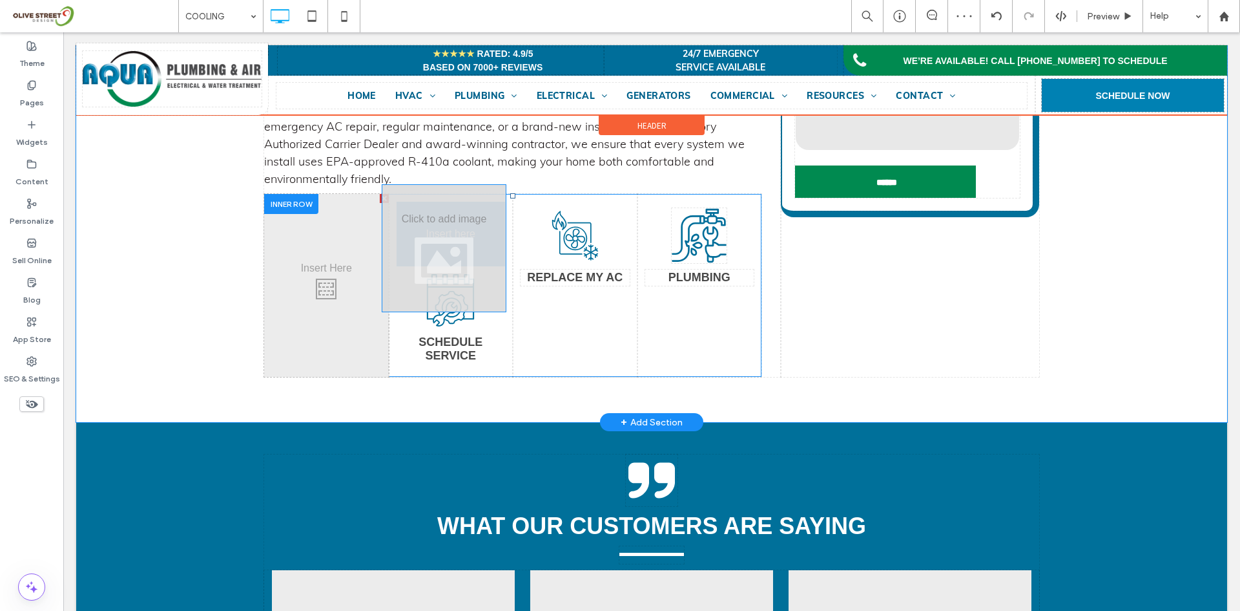
drag, startPoint x: 351, startPoint y: 214, endPoint x: 423, endPoint y: 204, distance: 72.4
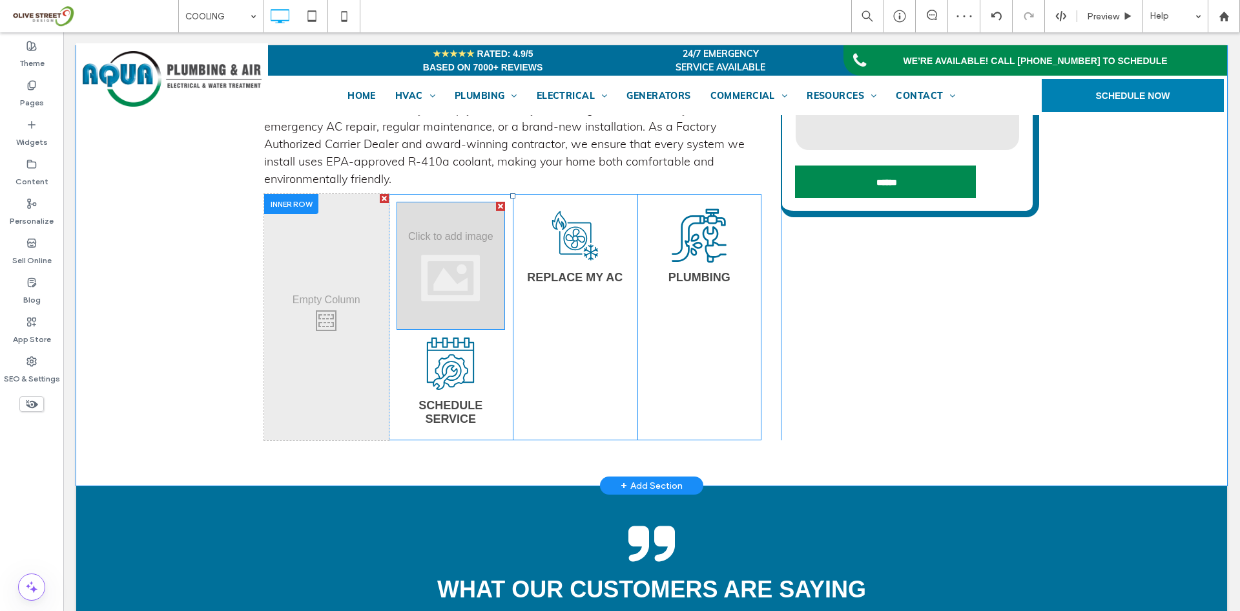
click at [472, 308] on div at bounding box center [451, 266] width 109 height 128
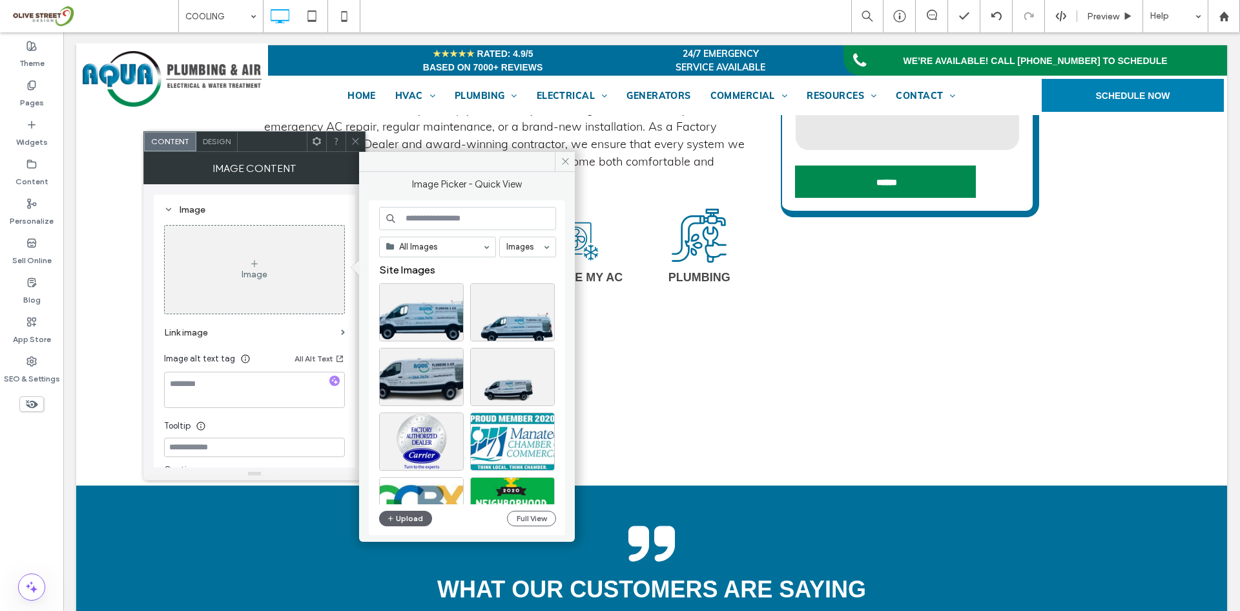
click at [355, 138] on icon at bounding box center [356, 141] width 10 height 10
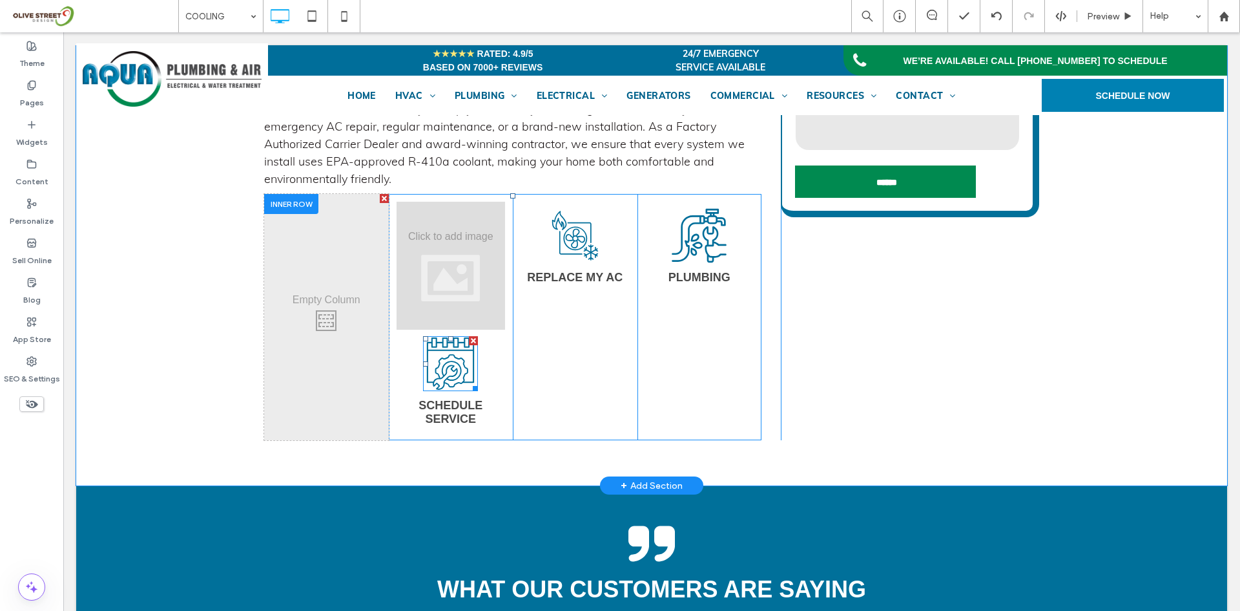
drag, startPoint x: 519, startPoint y: 340, endPoint x: 467, endPoint y: 315, distance: 57.5
click at [469, 336] on div at bounding box center [473, 340] width 9 height 9
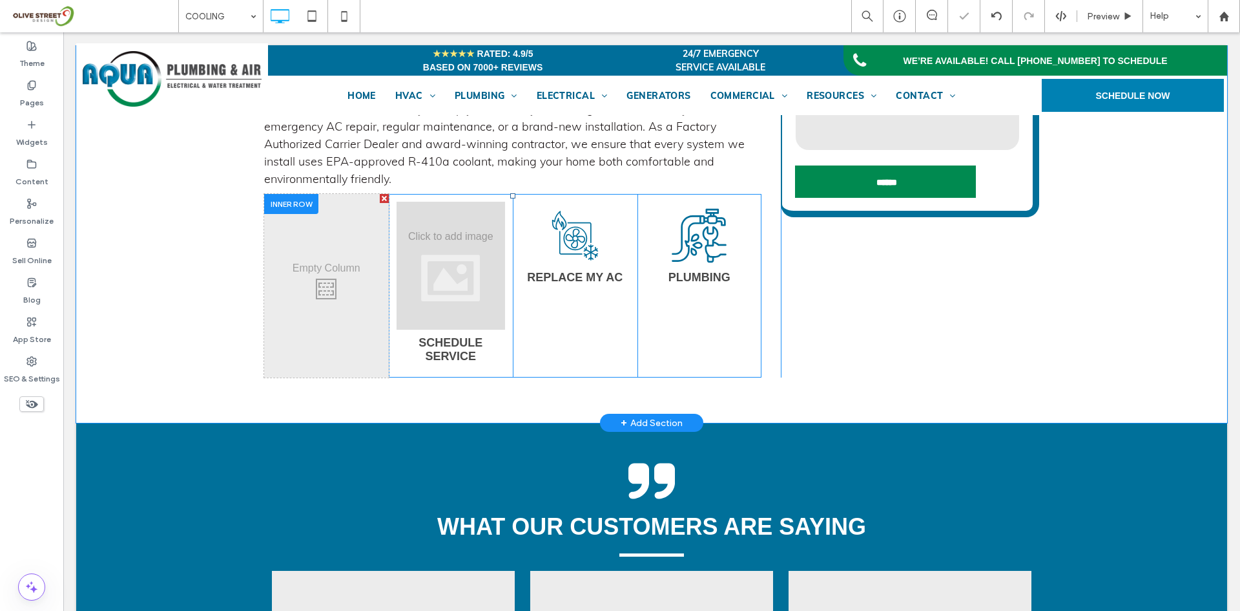
click at [380, 194] on div at bounding box center [384, 198] width 9 height 9
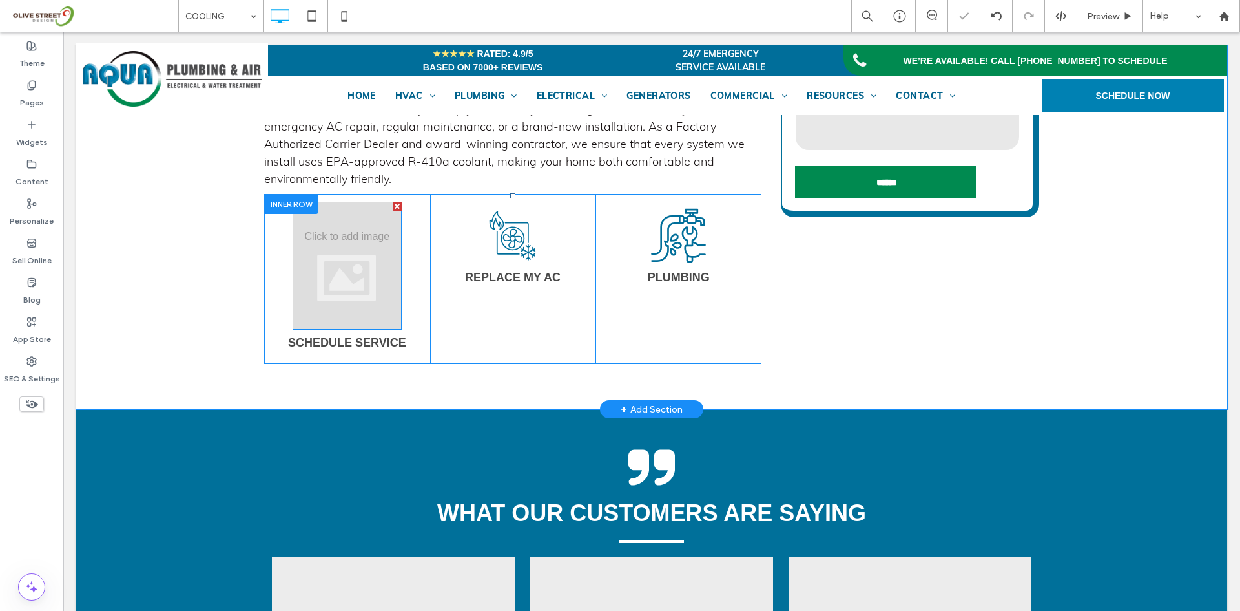
click at [328, 238] on div at bounding box center [347, 266] width 109 height 128
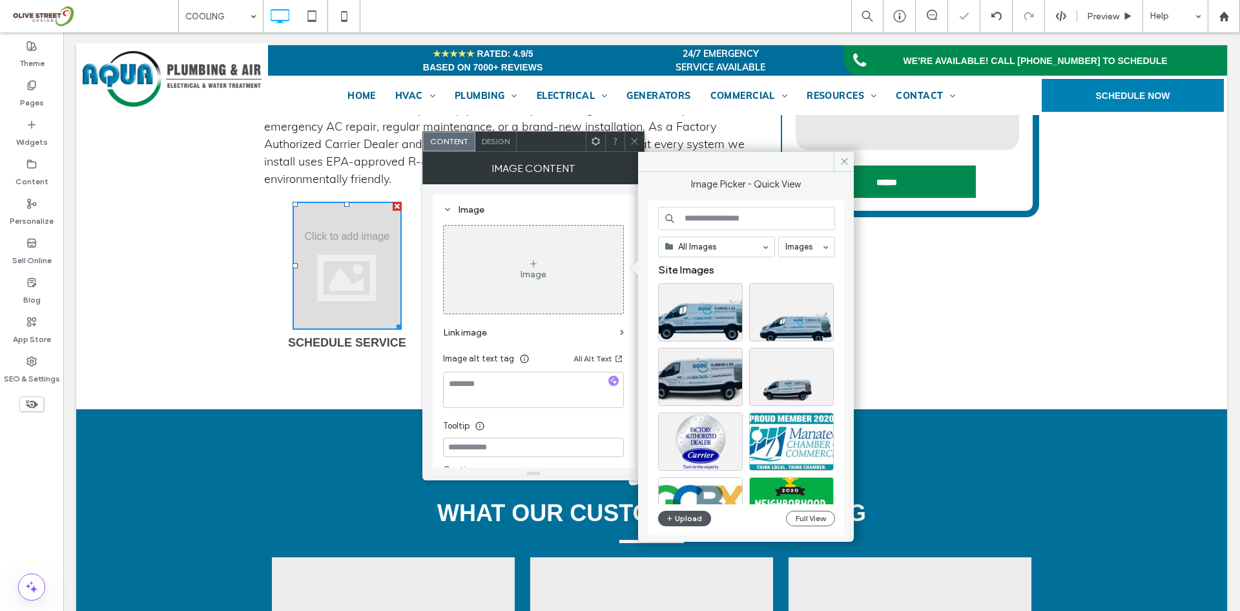
click at [678, 516] on button "Upload" at bounding box center [684, 518] width 53 height 16
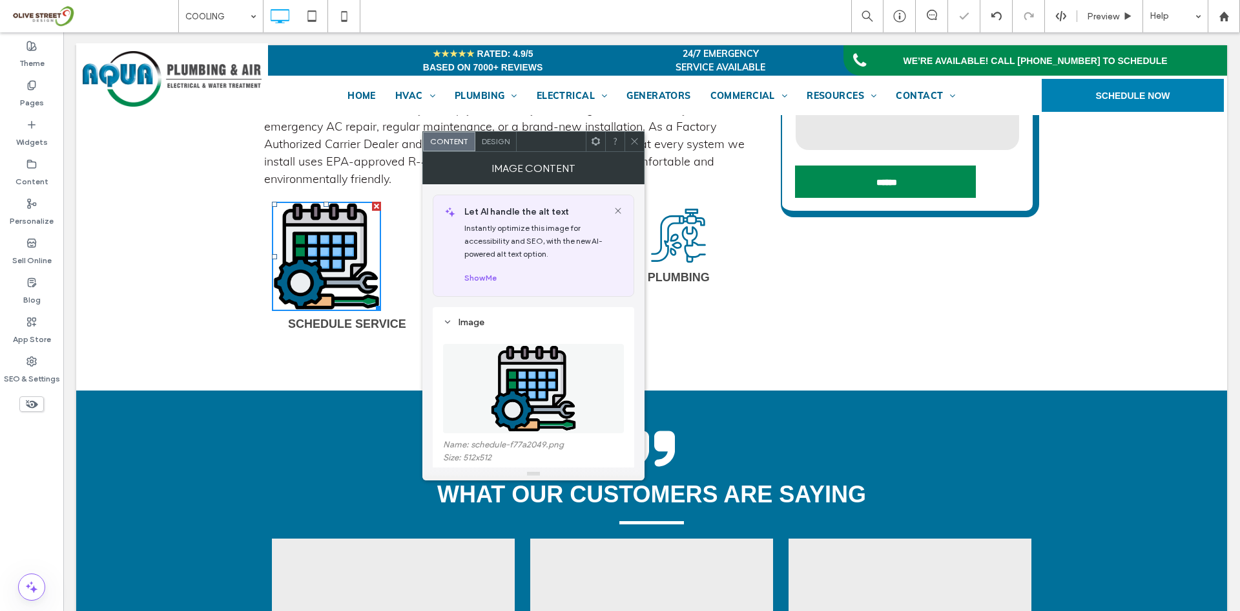
click at [491, 140] on span "Design" at bounding box center [496, 141] width 28 height 10
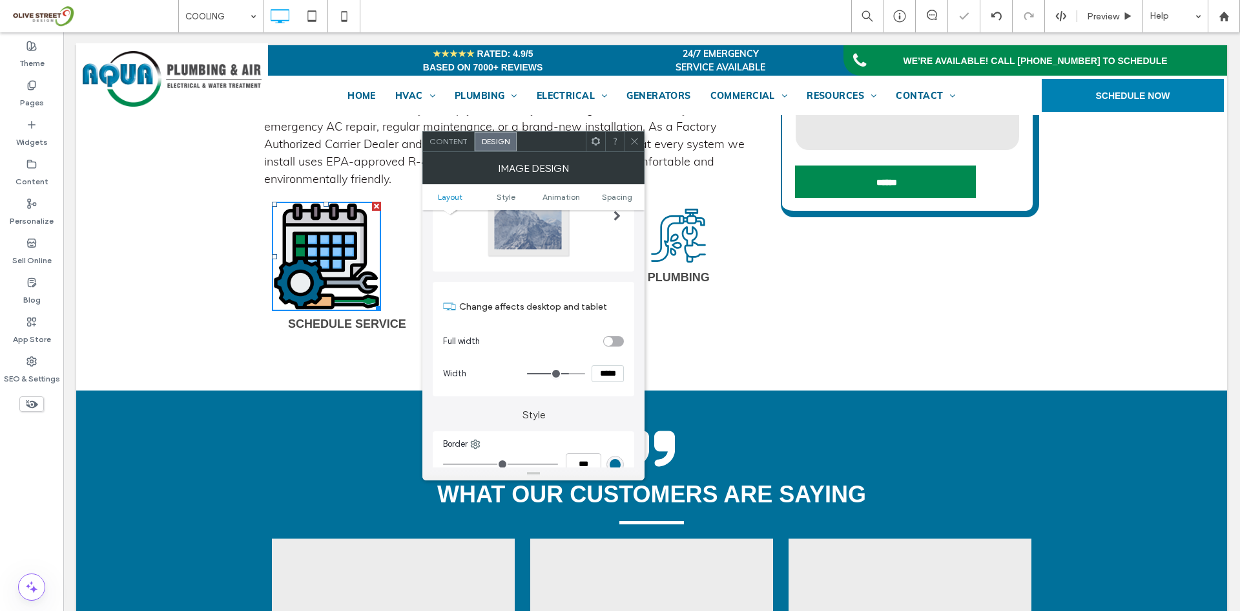
scroll to position [215, 0]
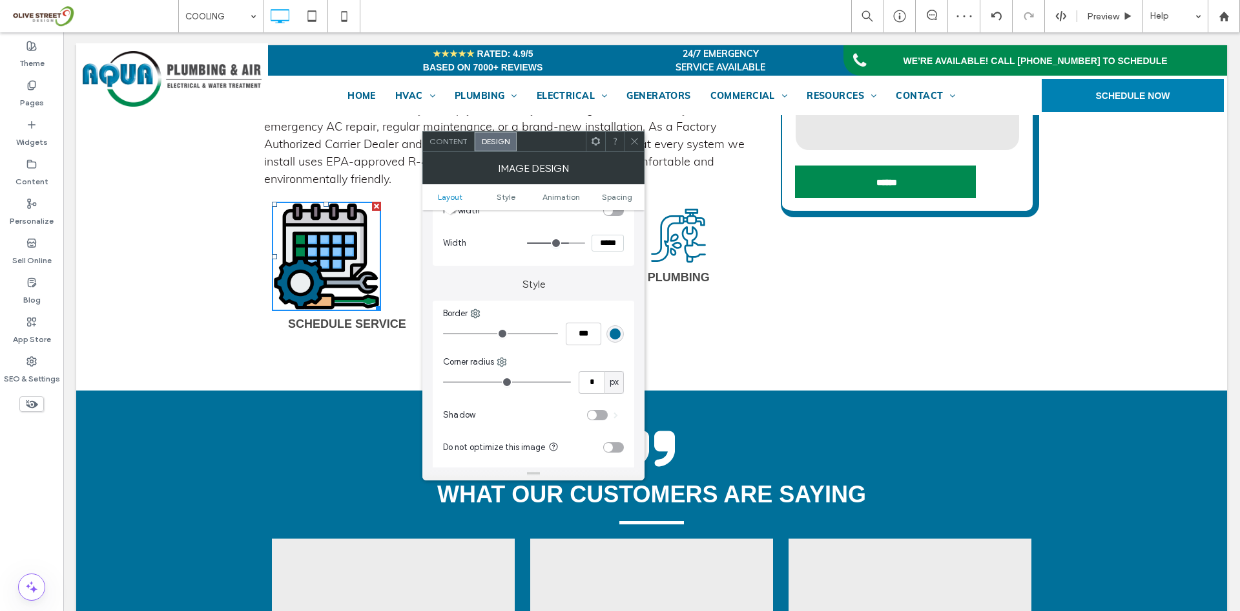
click at [606, 243] on input "*****" at bounding box center [608, 243] width 32 height 17
type input "*****"
type input "***"
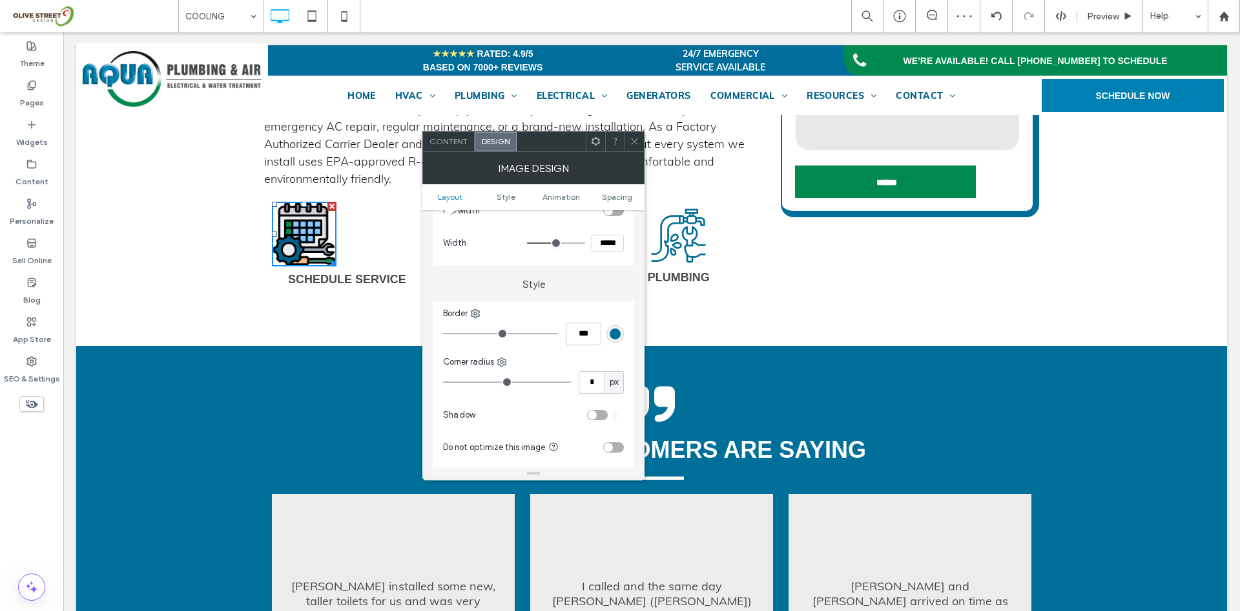
click at [606, 243] on input "*****" at bounding box center [608, 243] width 32 height 17
type input "****"
type input "**"
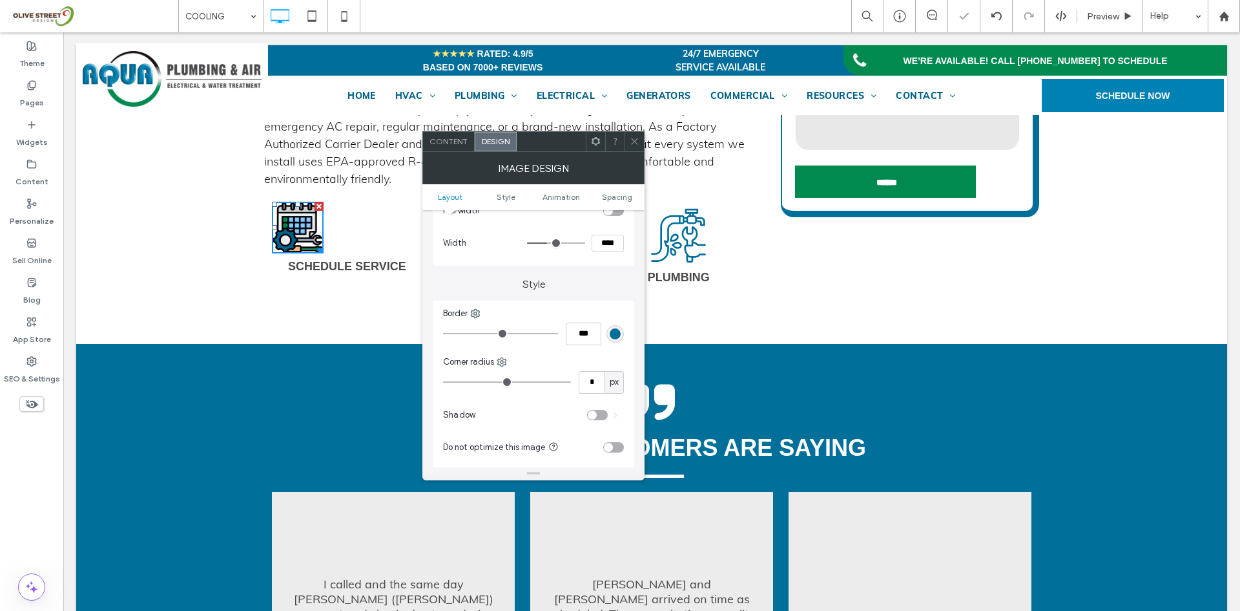
click at [595, 149] on span at bounding box center [596, 141] width 10 height 19
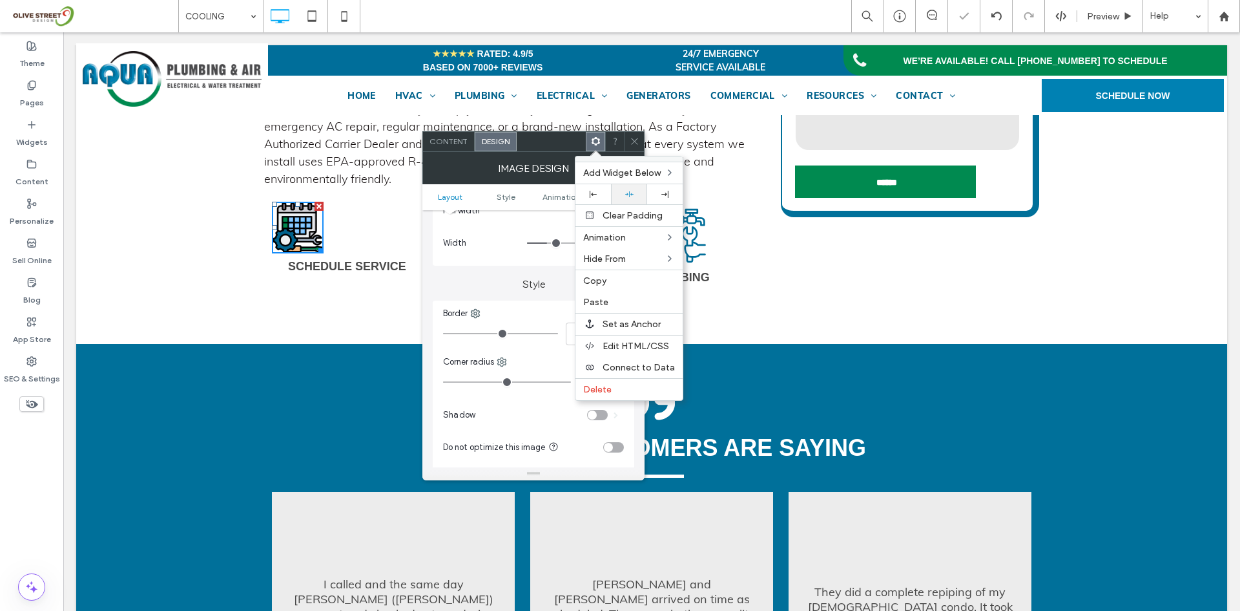
click at [627, 198] on icon at bounding box center [629, 194] width 8 height 8
click at [638, 150] on span at bounding box center [635, 141] width 10 height 19
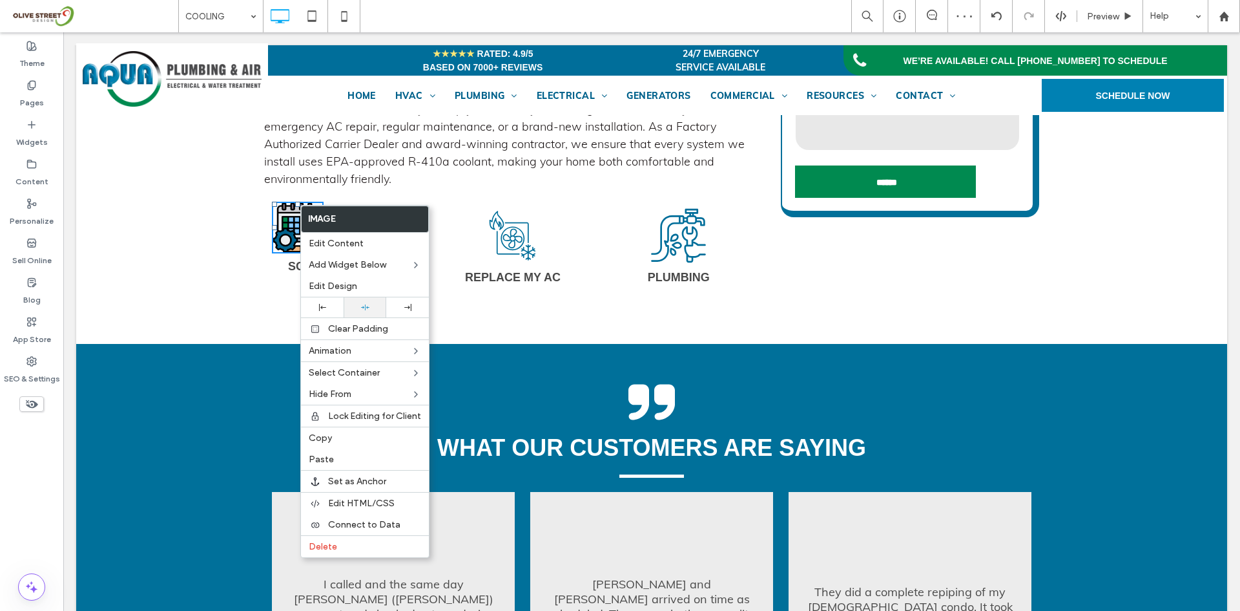
click at [362, 313] on div at bounding box center [365, 307] width 43 height 20
click at [408, 312] on div at bounding box center [407, 307] width 43 height 20
click at [249, 262] on div "Cooling Services in [GEOGRAPHIC_DATA], [GEOGRAPHIC_DATA], and Surrounding Areas…" at bounding box center [651, 101] width 1151 height 485
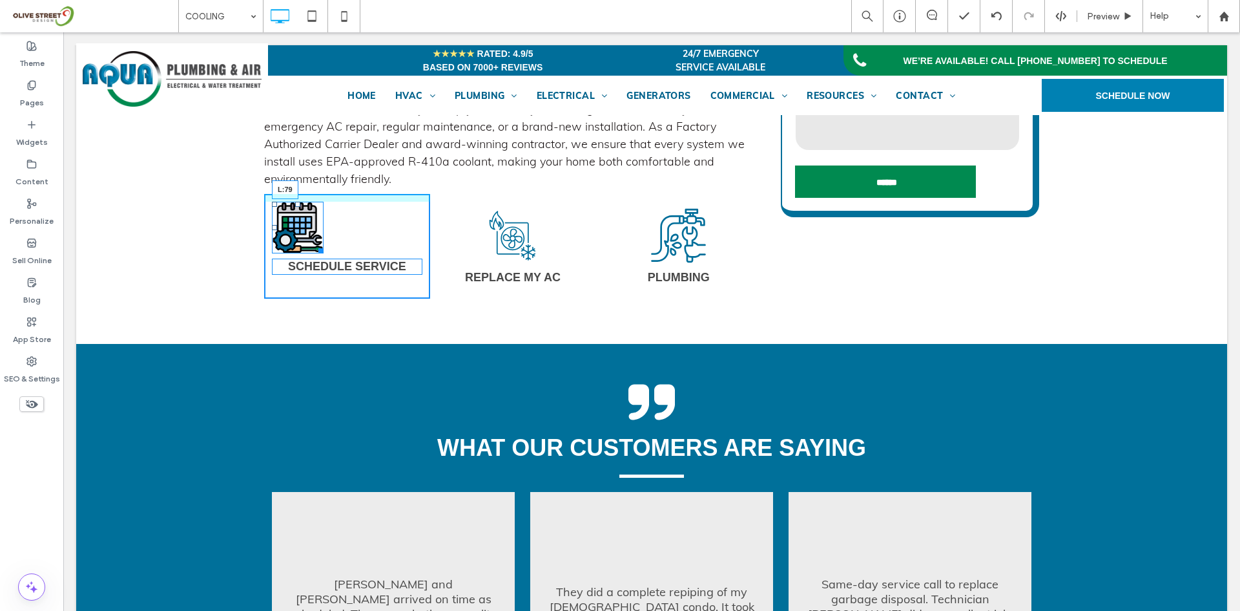
drag, startPoint x: 271, startPoint y: 202, endPoint x: 385, endPoint y: 235, distance: 119.0
click at [277, 225] on div at bounding box center [274, 227] width 5 height 5
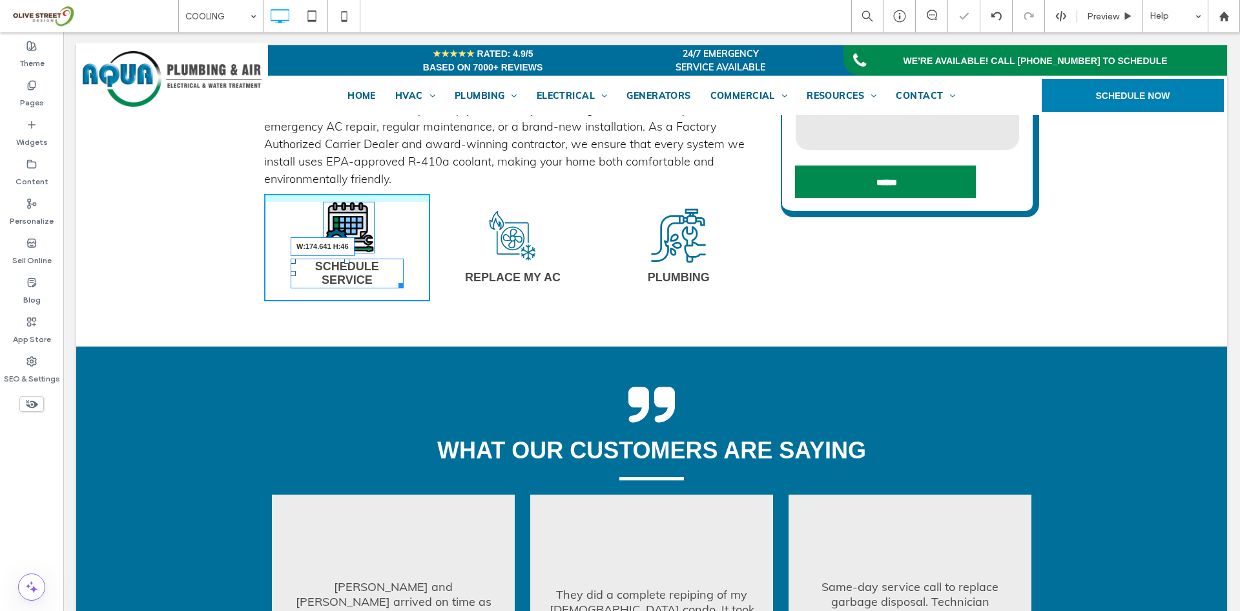
drag, startPoint x: 413, startPoint y: 245, endPoint x: 457, endPoint y: 279, distance: 55.7
click at [395, 258] on div "SChedule Service W:174.641 H:46" at bounding box center [347, 273] width 113 height 30
drag, startPoint x: 392, startPoint y: 258, endPoint x: 468, endPoint y: 333, distance: 106.9
click at [422, 262] on div "SChedule Service W:232.641 H:46 Click To Paste" at bounding box center [347, 247] width 166 height 107
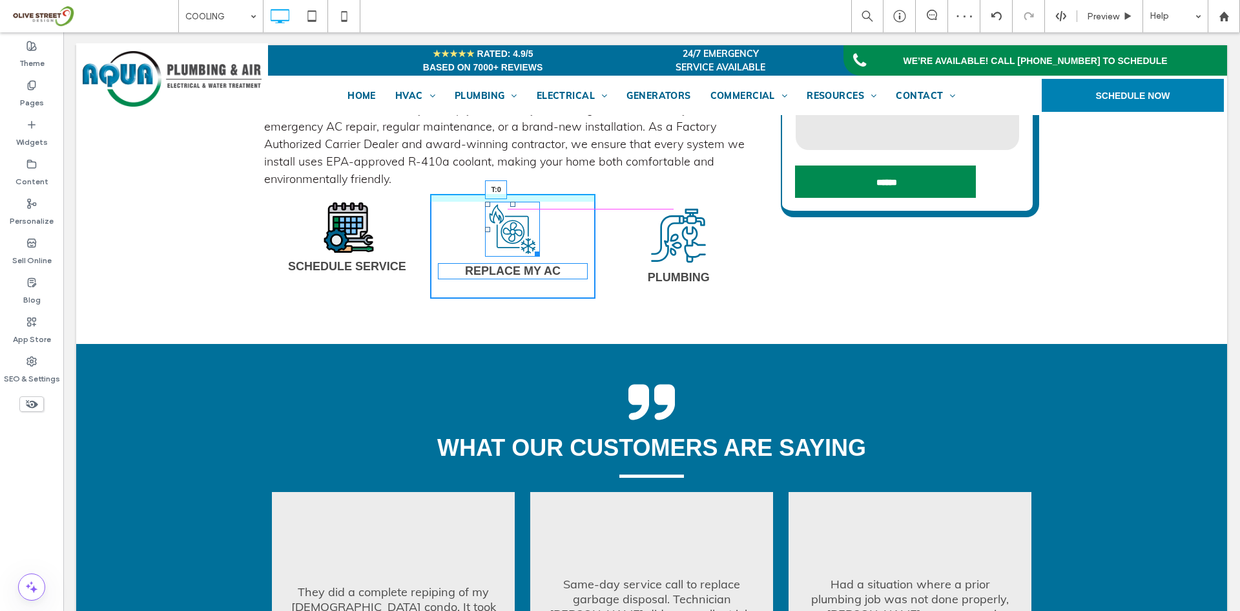
drag, startPoint x: 508, startPoint y: 185, endPoint x: 513, endPoint y: 176, distance: 10.1
click at [513, 202] on div "T:0" at bounding box center [512, 229] width 55 height 55
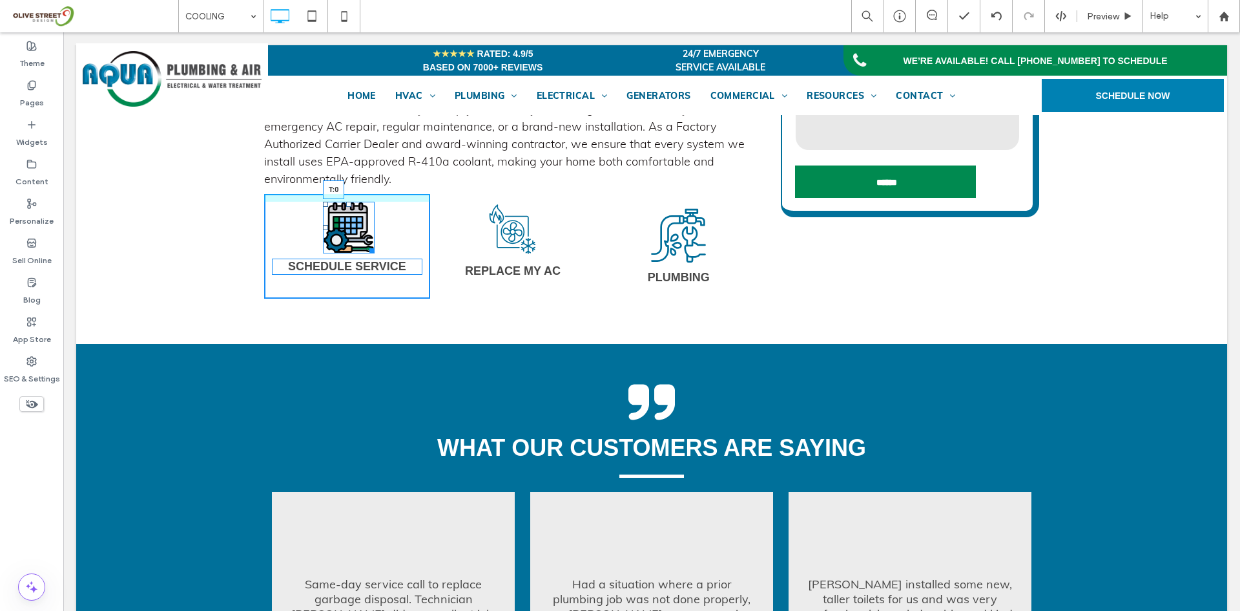
drag, startPoint x: 342, startPoint y: 175, endPoint x: 403, endPoint y: 256, distance: 101.0
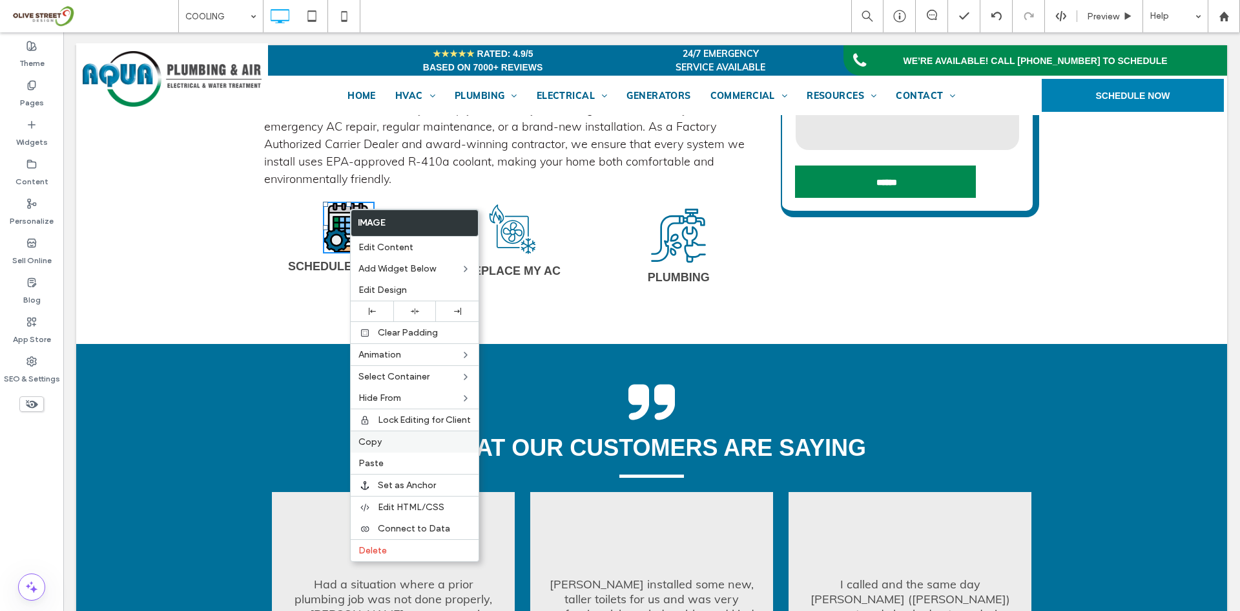
click at [377, 435] on div "Copy" at bounding box center [415, 441] width 128 height 22
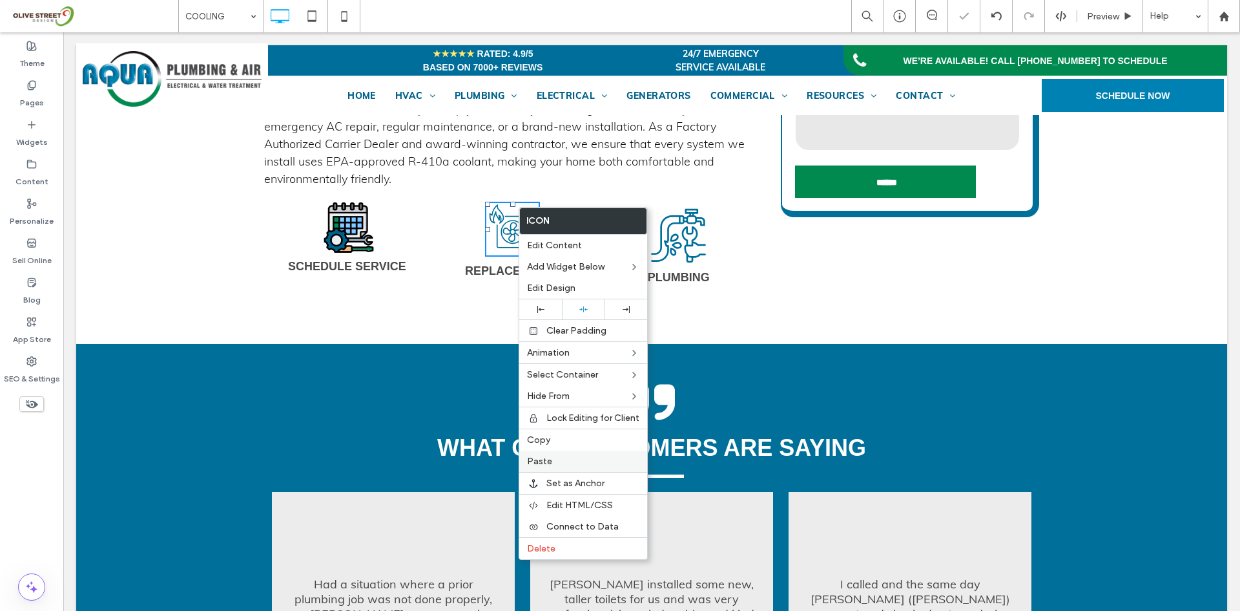
click at [552, 457] on label "Paste" at bounding box center [583, 460] width 112 height 11
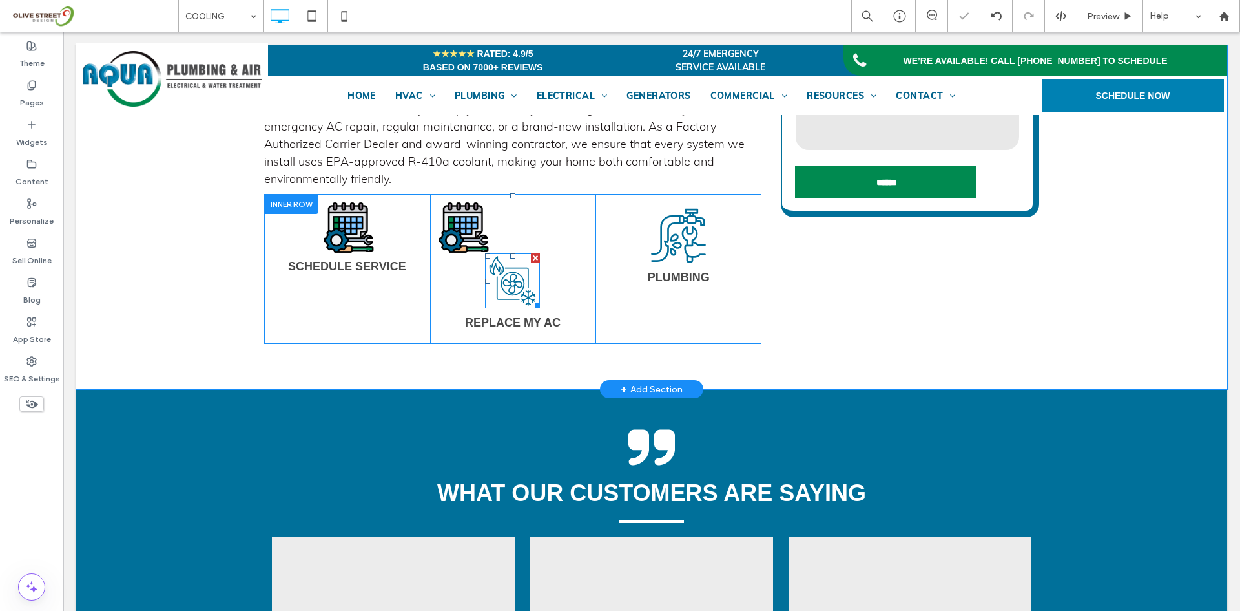
click at [531, 253] on div at bounding box center [535, 257] width 9 height 9
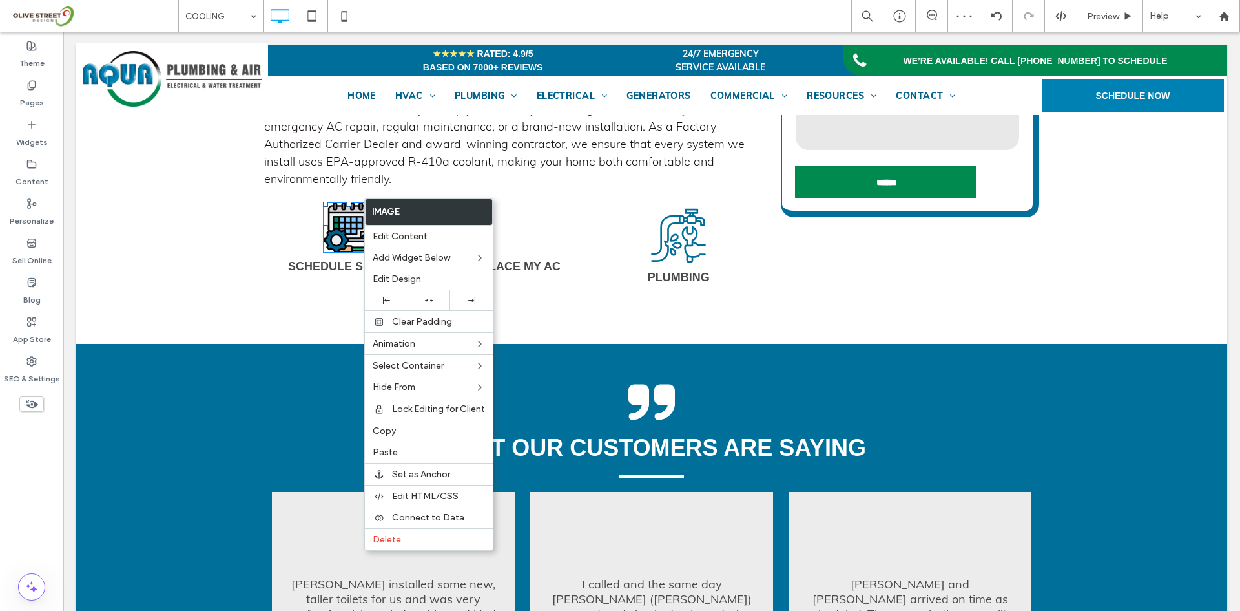
click at [538, 286] on div "Cooling Services in [GEOGRAPHIC_DATA], [GEOGRAPHIC_DATA], and Surrounding Areas…" at bounding box center [651, 101] width 1151 height 485
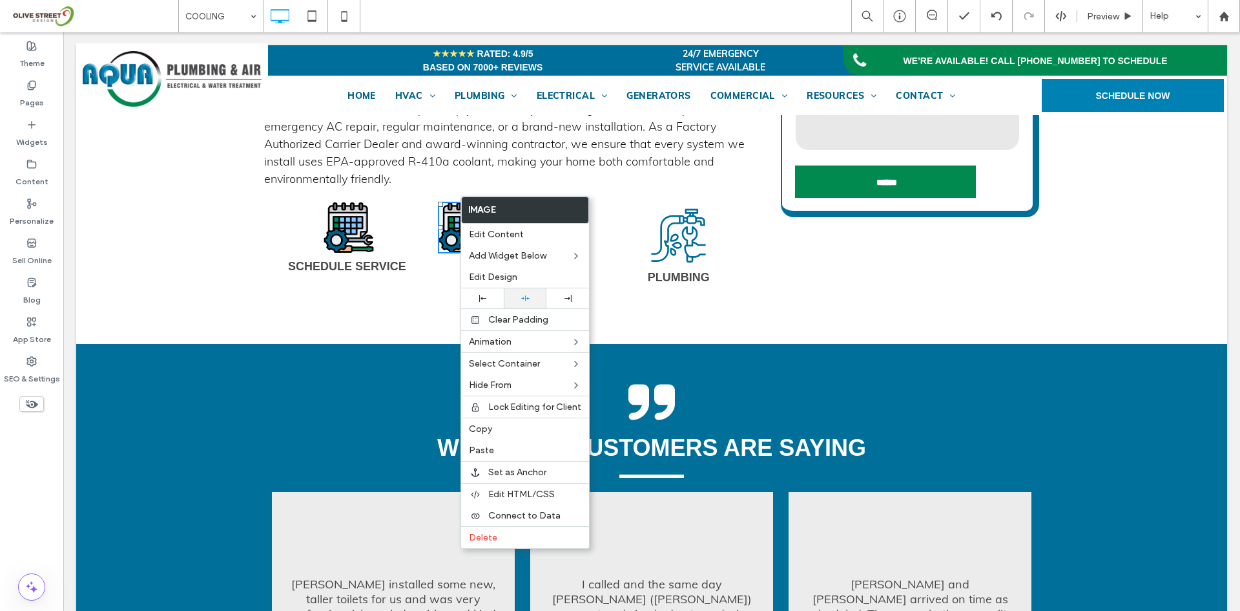
click at [523, 300] on icon at bounding box center [525, 298] width 8 height 8
click at [436, 258] on div "Replace My Ac Click To Paste" at bounding box center [513, 246] width 166 height 105
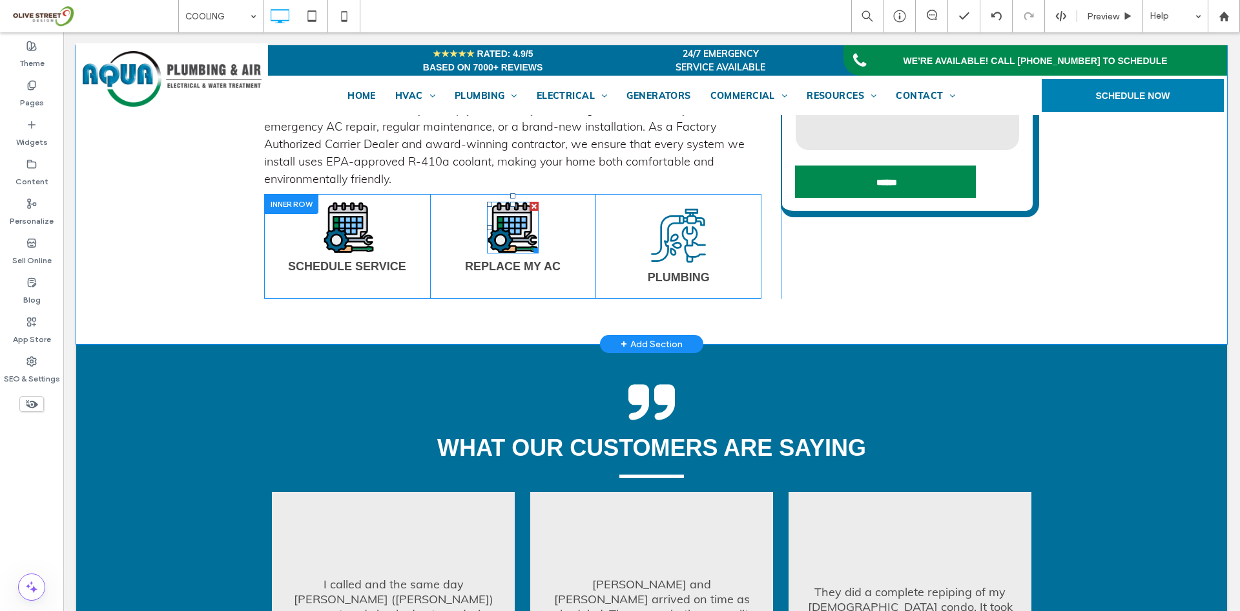
click at [519, 202] on img at bounding box center [513, 228] width 52 height 52
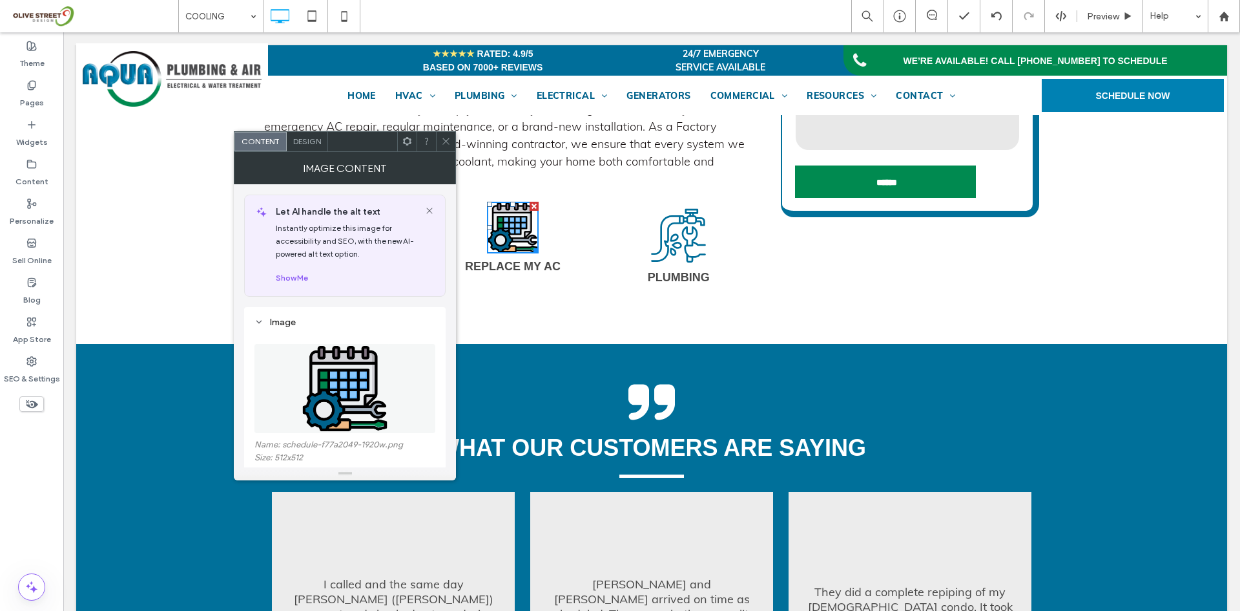
click at [302, 385] on figure at bounding box center [345, 388] width 181 height 89
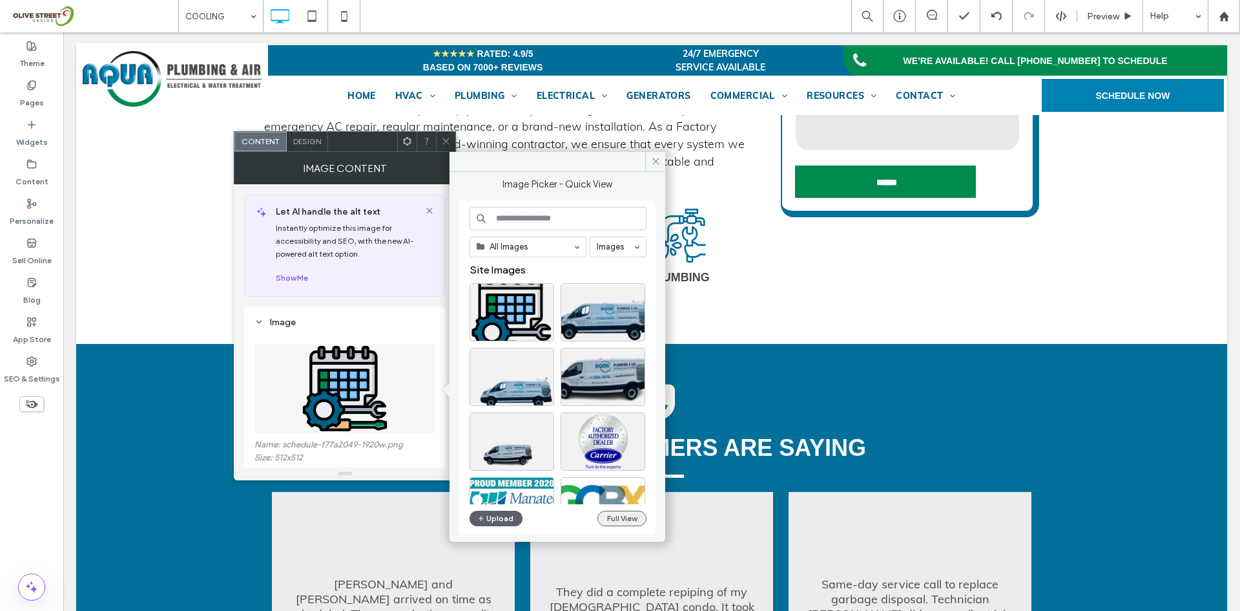
click at [625, 517] on button "Full View" at bounding box center [622, 518] width 49 height 16
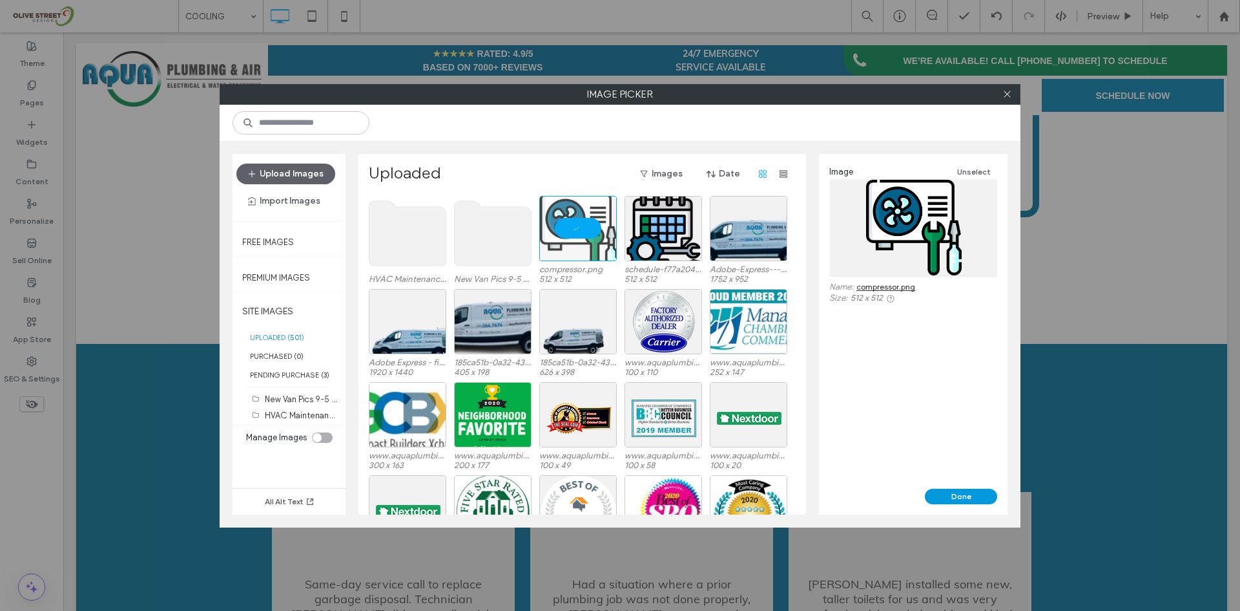
click at [970, 496] on button "Done" at bounding box center [961, 496] width 72 height 16
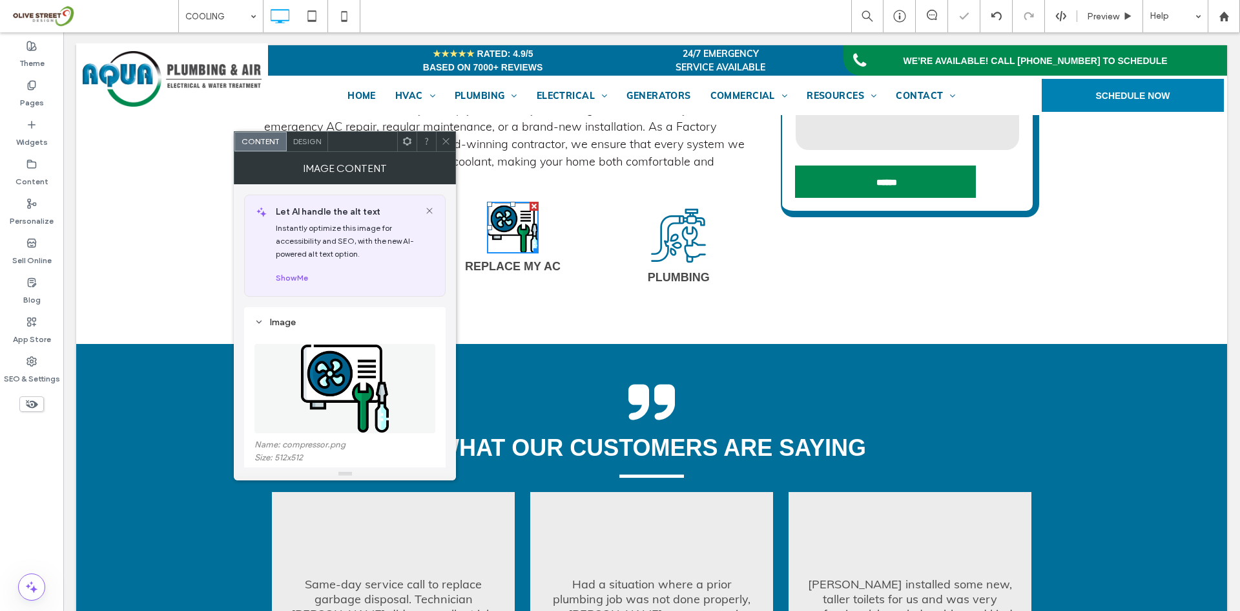
click at [444, 145] on icon at bounding box center [446, 141] width 10 height 10
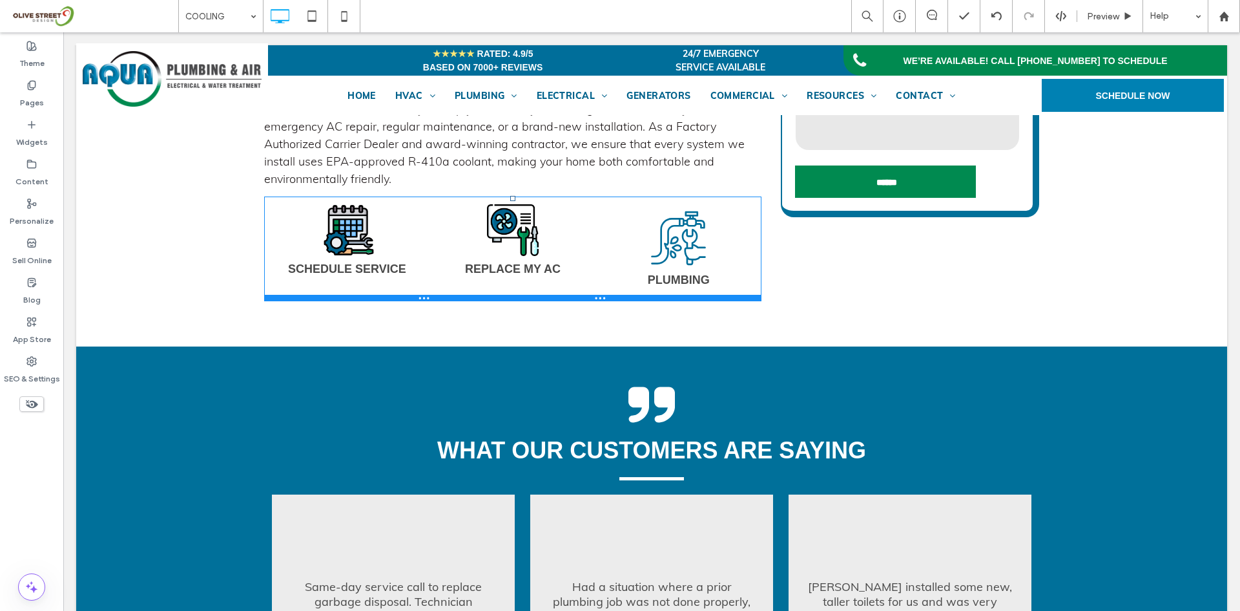
drag, startPoint x: 508, startPoint y: 167, endPoint x: 510, endPoint y: 175, distance: 7.9
click at [510, 196] on div "SChedule Service Click To Paste Replace My Ac Click To Paste Plumbing Click To …" at bounding box center [512, 248] width 497 height 105
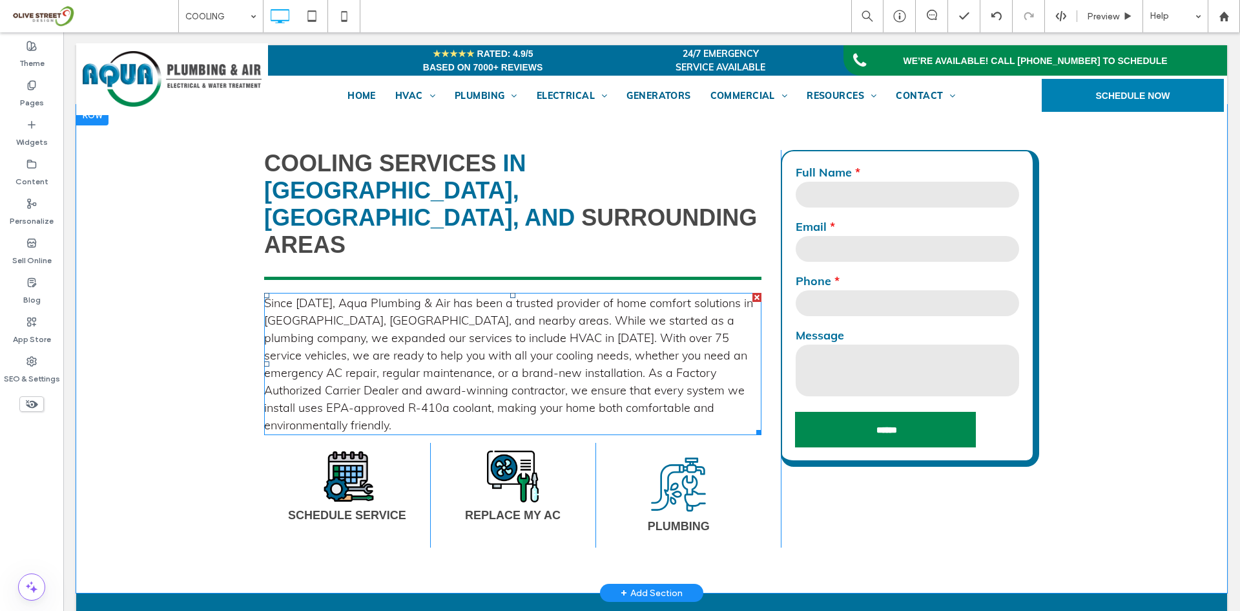
scroll to position [646, 0]
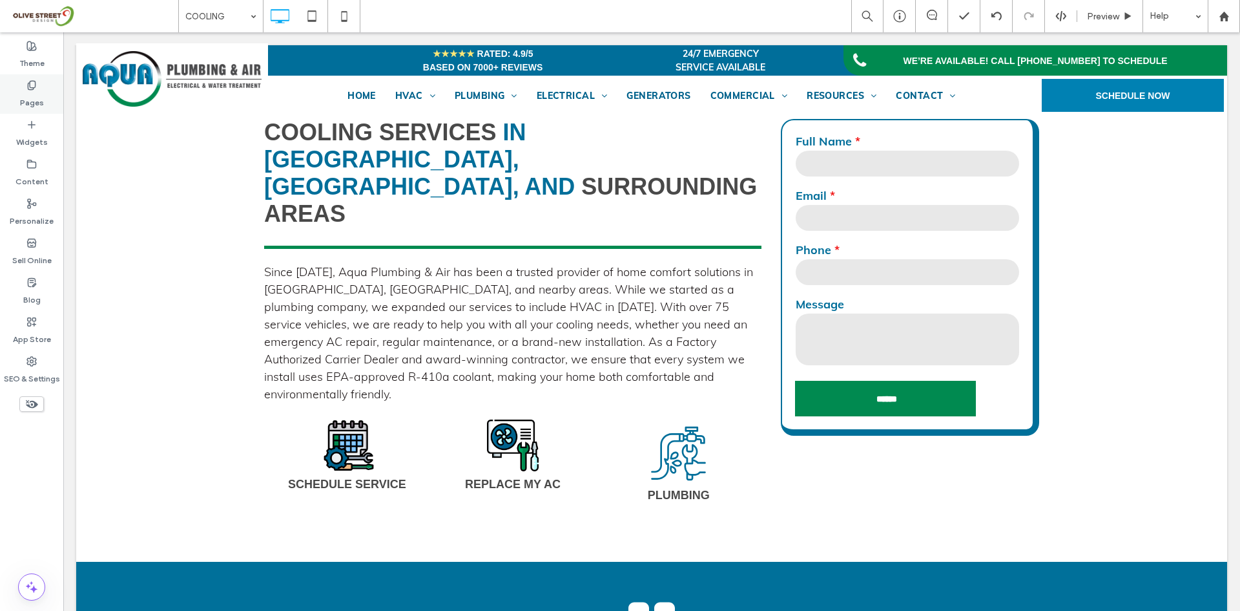
click at [22, 112] on div "Pages" at bounding box center [31, 93] width 63 height 39
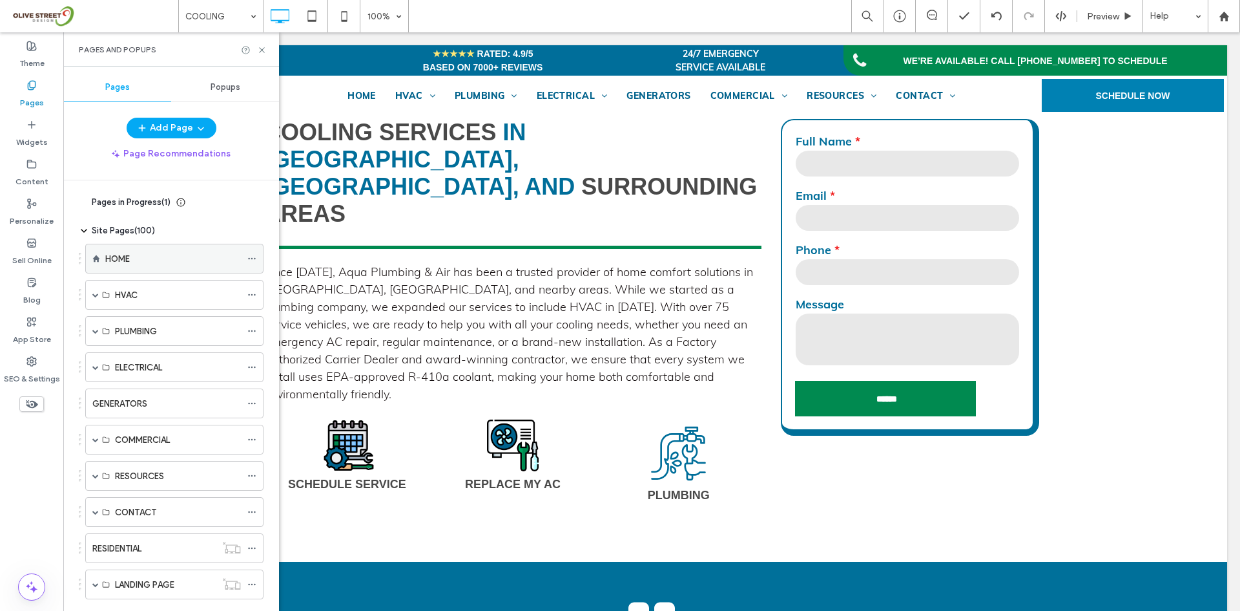
click at [139, 253] on div "HOME" at bounding box center [173, 259] width 136 height 14
click at [260, 49] on icon at bounding box center [262, 50] width 10 height 10
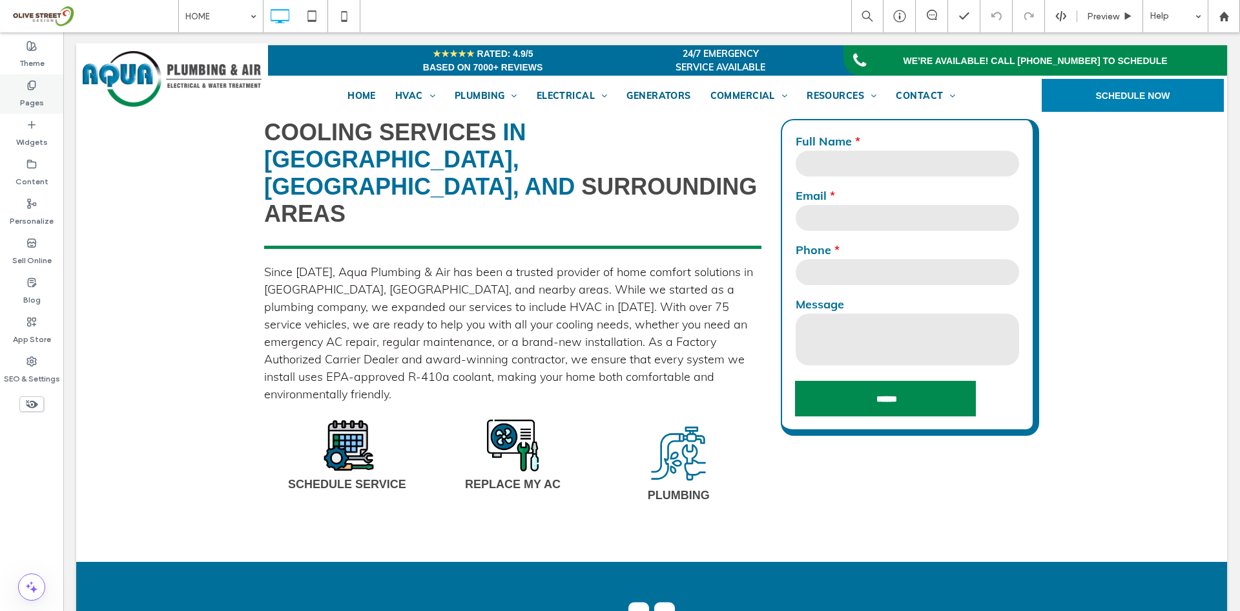
click at [36, 105] on label "Pages" at bounding box center [32, 99] width 24 height 18
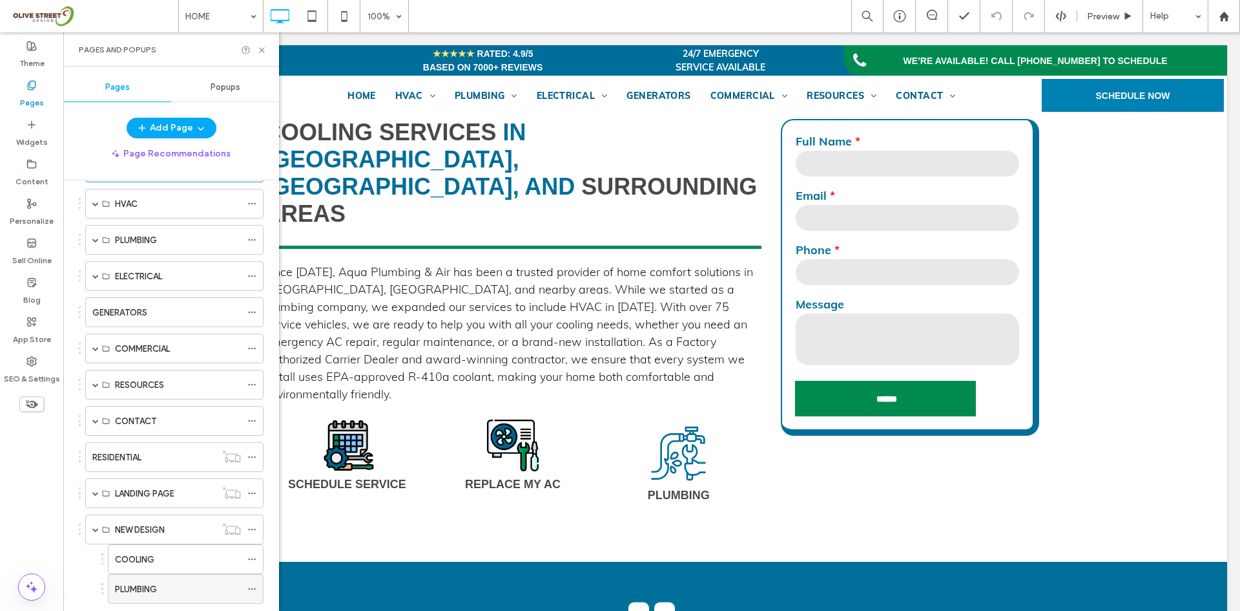
scroll to position [123, 0]
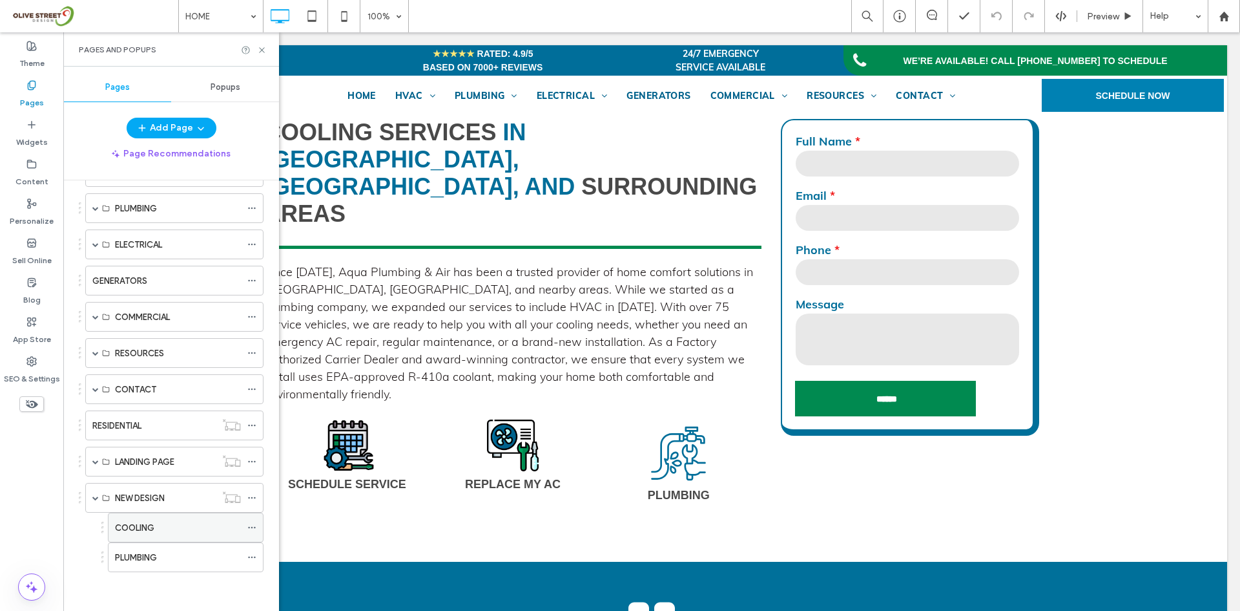
click at [150, 539] on div "COOLING" at bounding box center [178, 527] width 126 height 28
click at [261, 52] on icon at bounding box center [262, 50] width 10 height 10
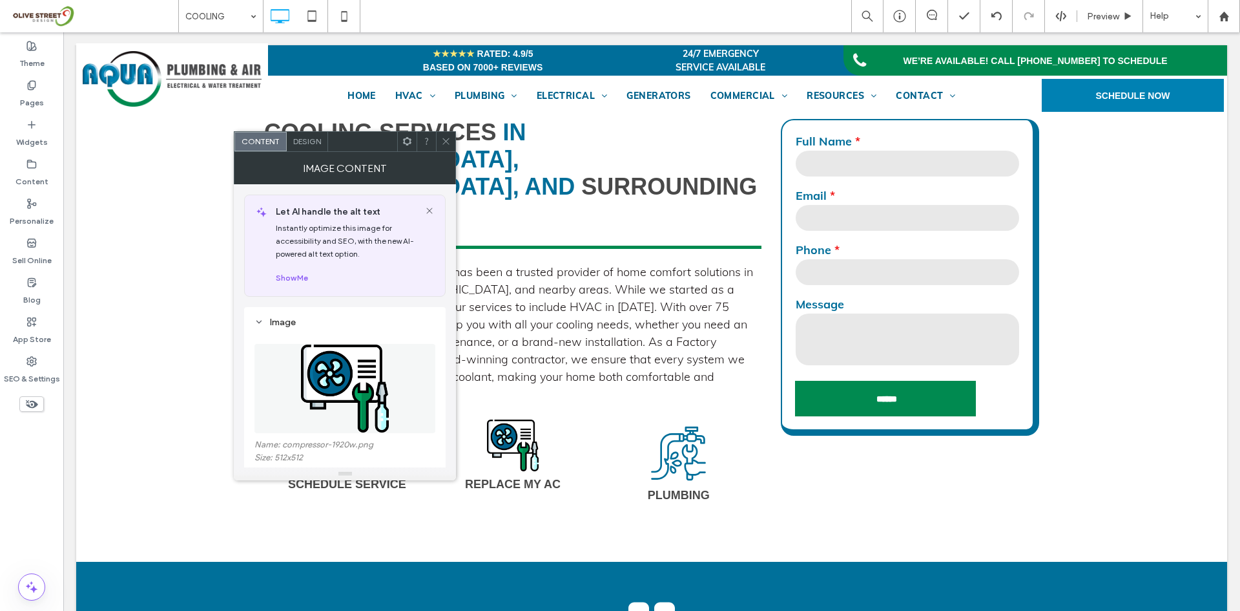
click at [324, 413] on figure at bounding box center [345, 388] width 181 height 89
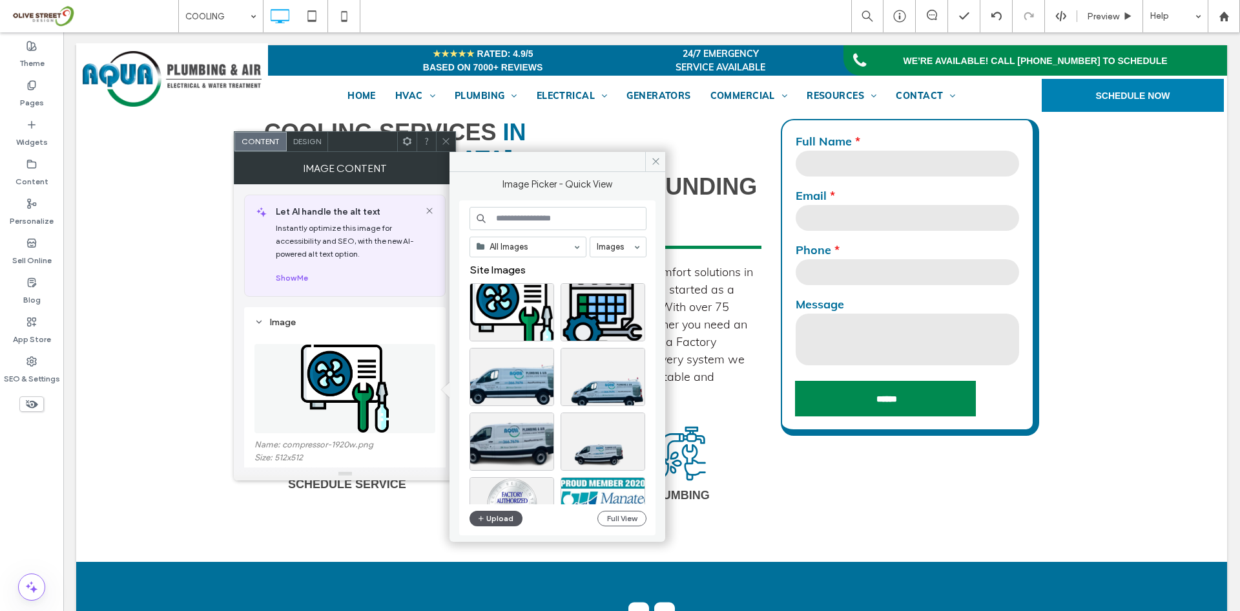
click at [490, 518] on button "Upload" at bounding box center [496, 518] width 53 height 16
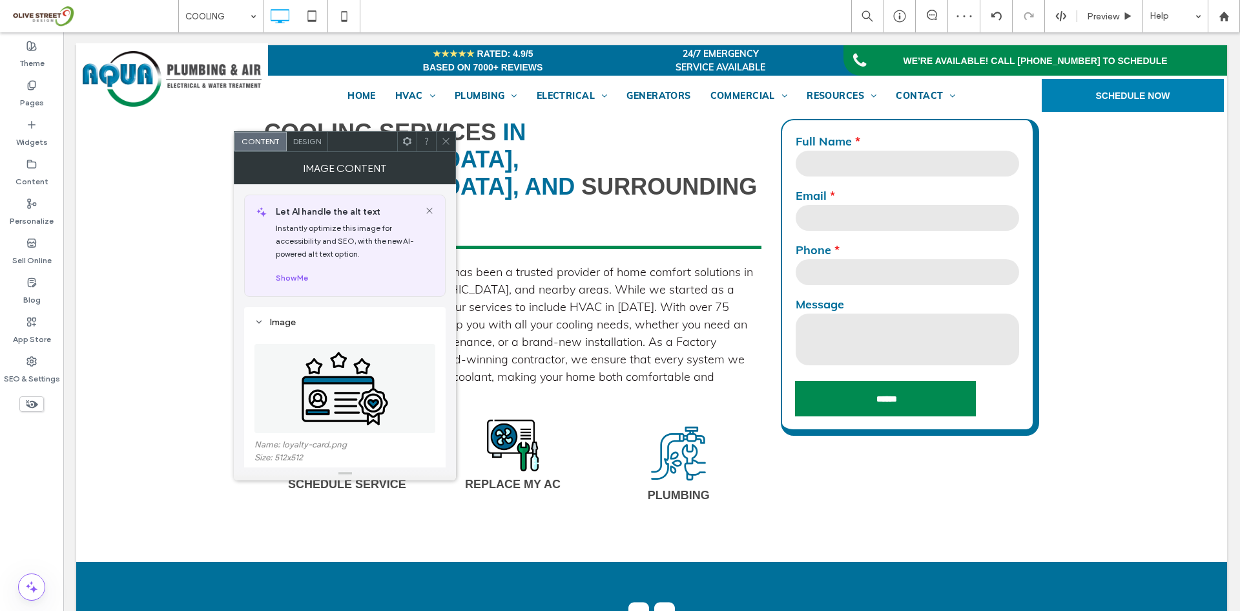
click at [447, 138] on icon at bounding box center [446, 141] width 10 height 10
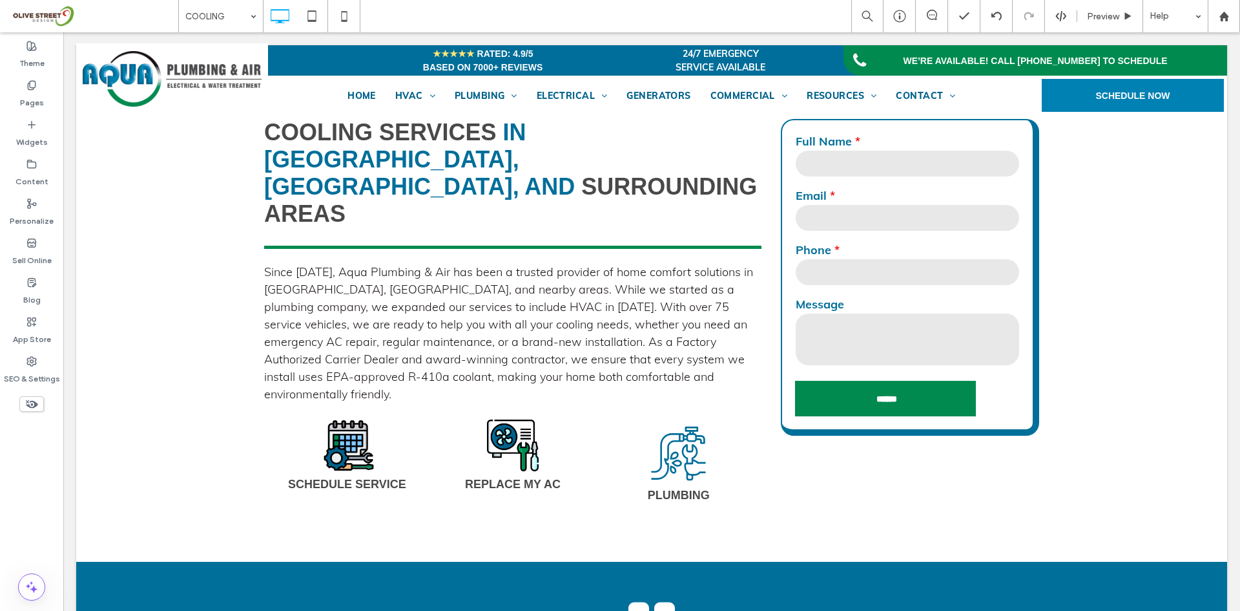
type input "*********"
type input "**"
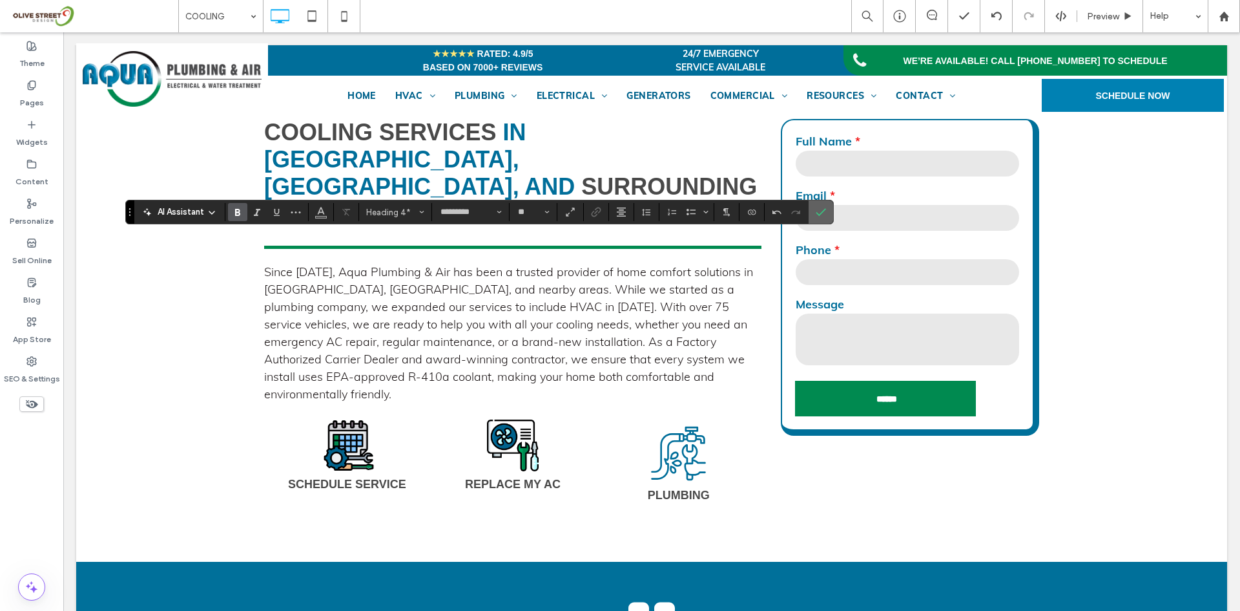
click at [819, 213] on icon "Confirm" at bounding box center [821, 212] width 10 height 10
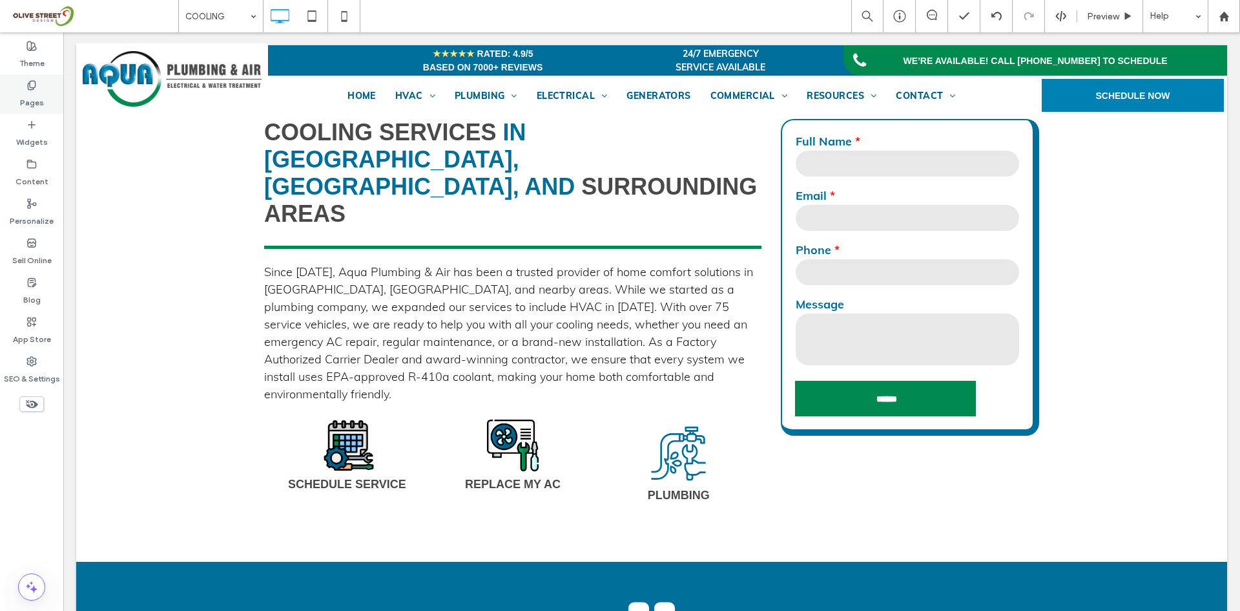
click at [8, 96] on div "Pages" at bounding box center [31, 93] width 63 height 39
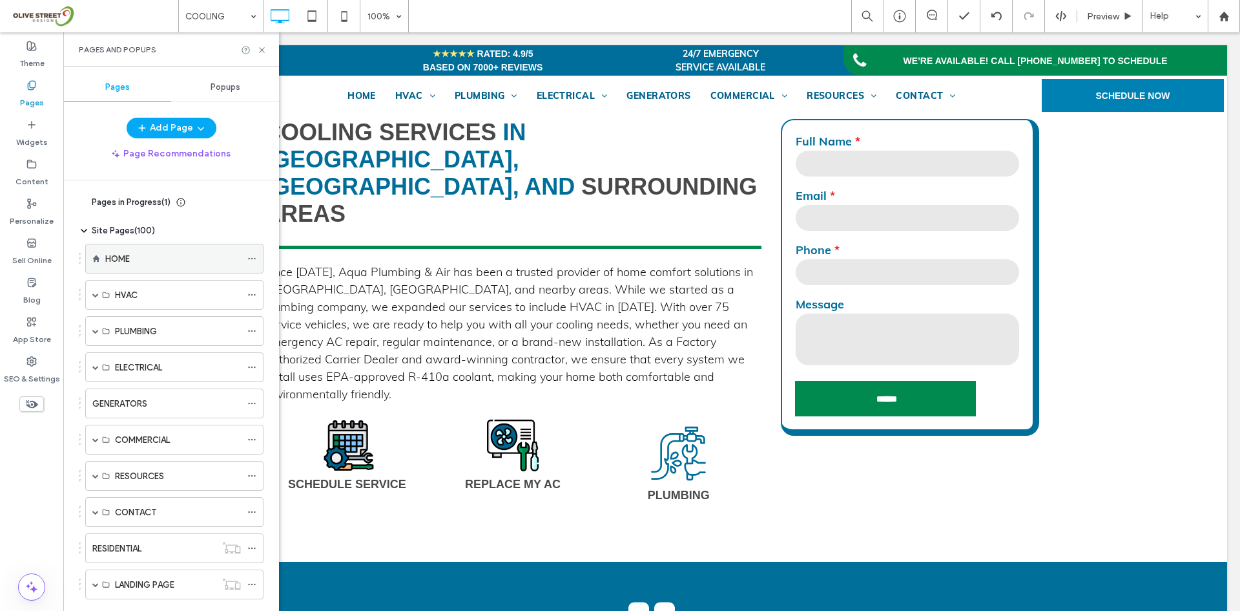
click at [182, 271] on div "HOME" at bounding box center [173, 258] width 136 height 28
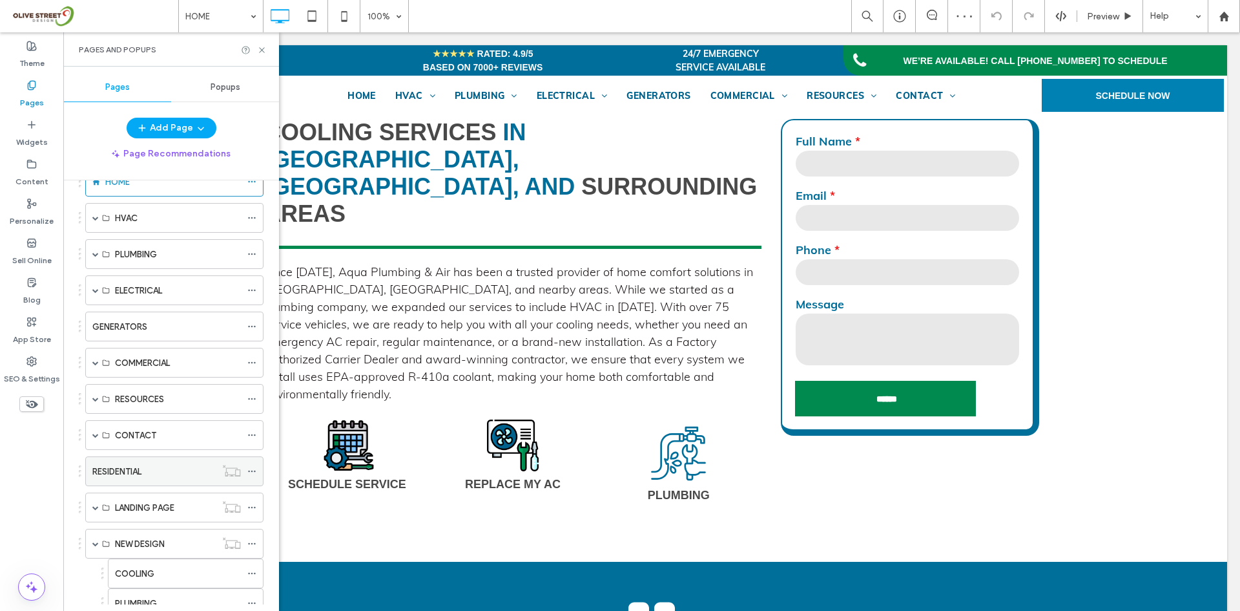
scroll to position [123, 0]
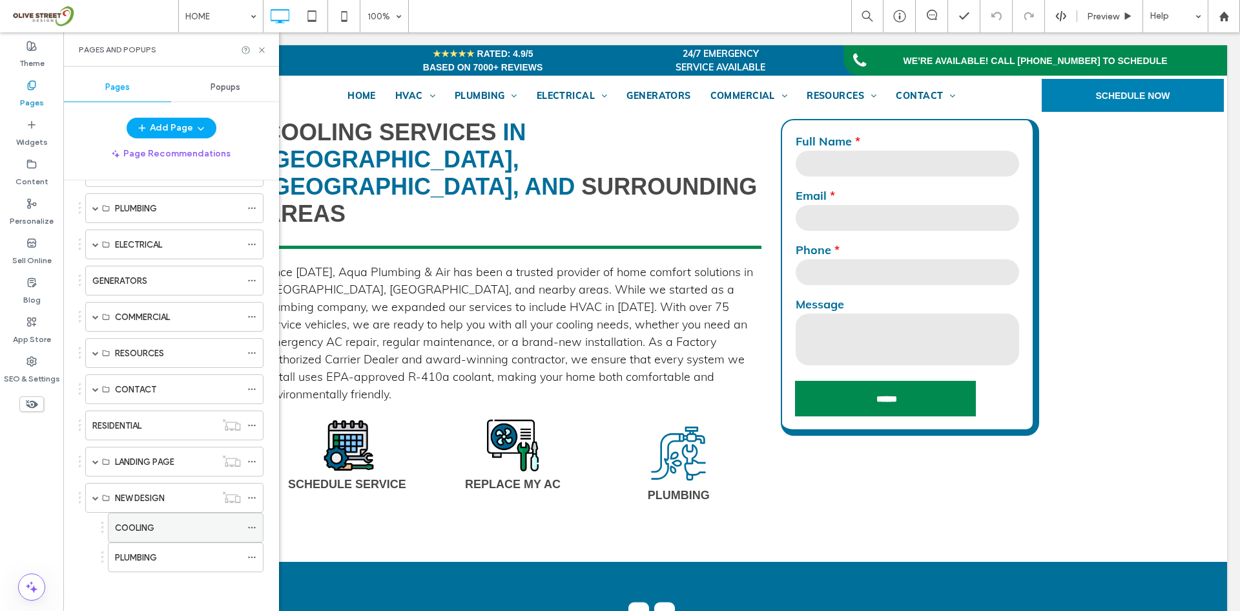
click at [163, 527] on div "COOLING" at bounding box center [178, 528] width 126 height 14
click at [259, 48] on icon at bounding box center [262, 50] width 10 height 10
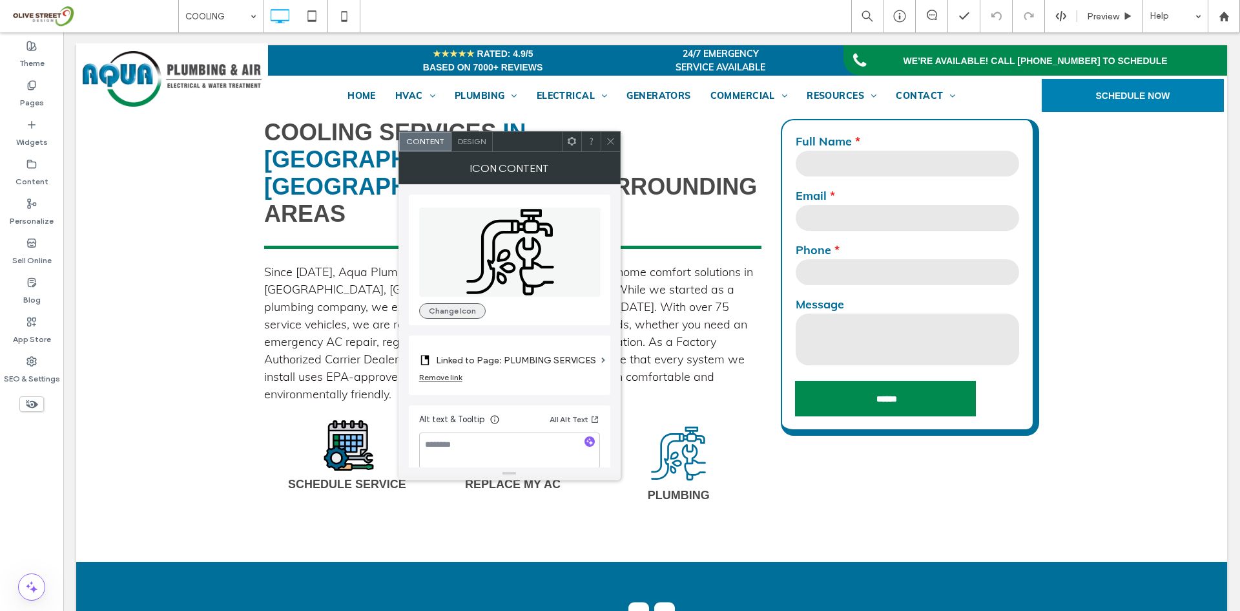
click at [472, 312] on button "Change Icon" at bounding box center [452, 311] width 67 height 16
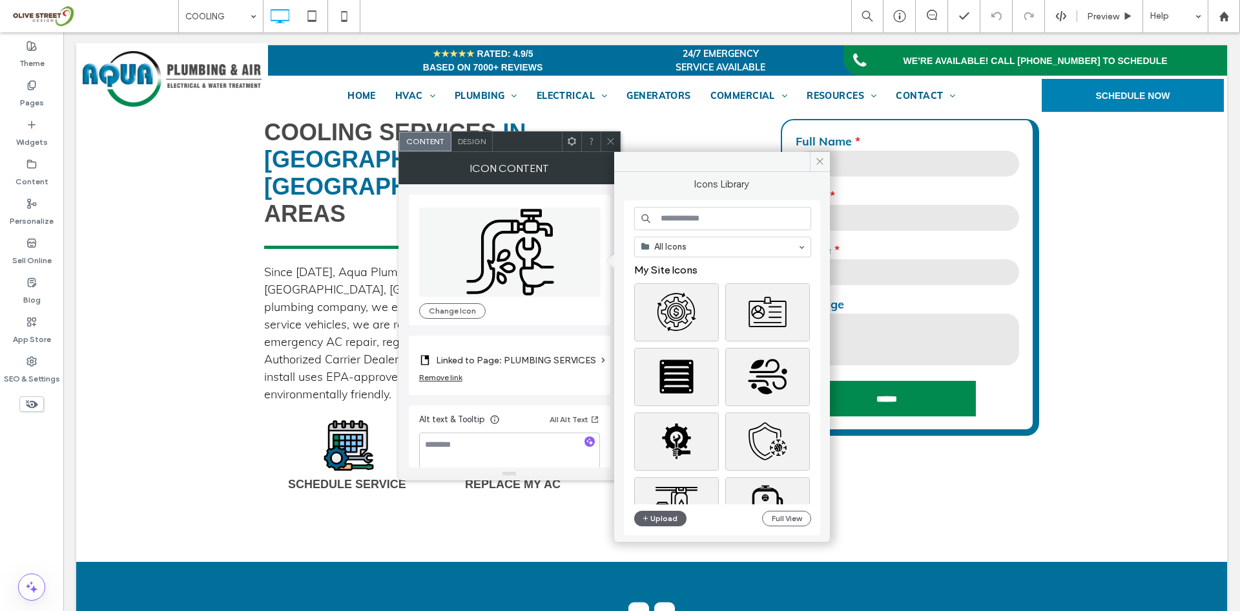
click at [607, 140] on icon at bounding box center [611, 141] width 10 height 10
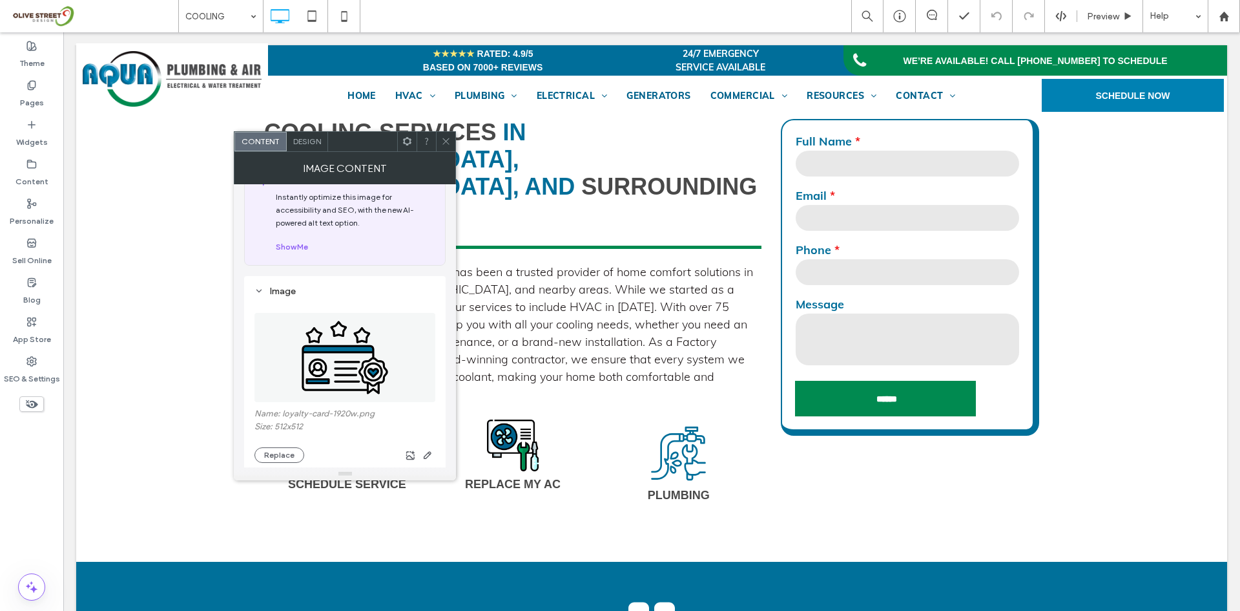
scroll to position [108, 0]
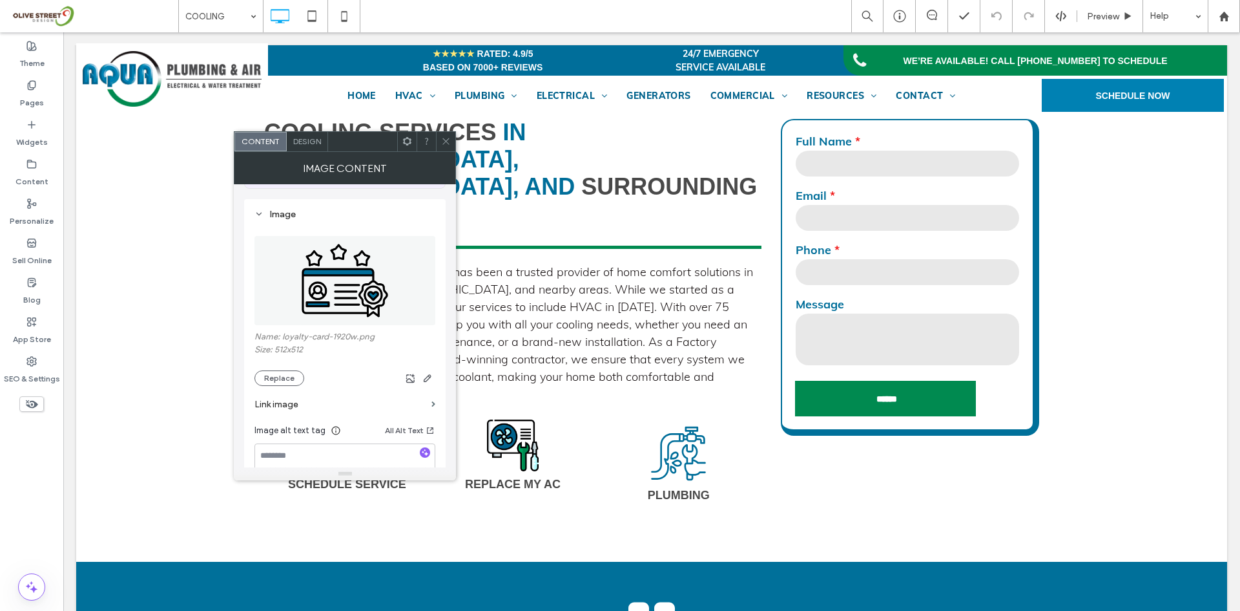
click at [442, 147] on span at bounding box center [446, 141] width 10 height 19
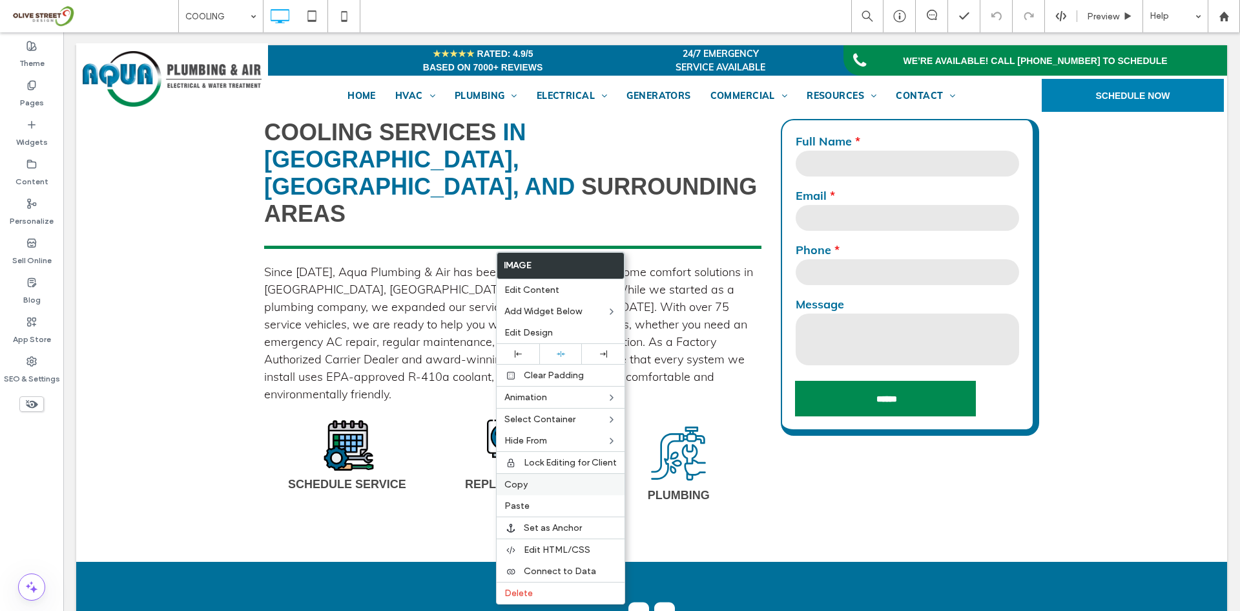
click at [519, 490] on div "Copy" at bounding box center [561, 484] width 128 height 22
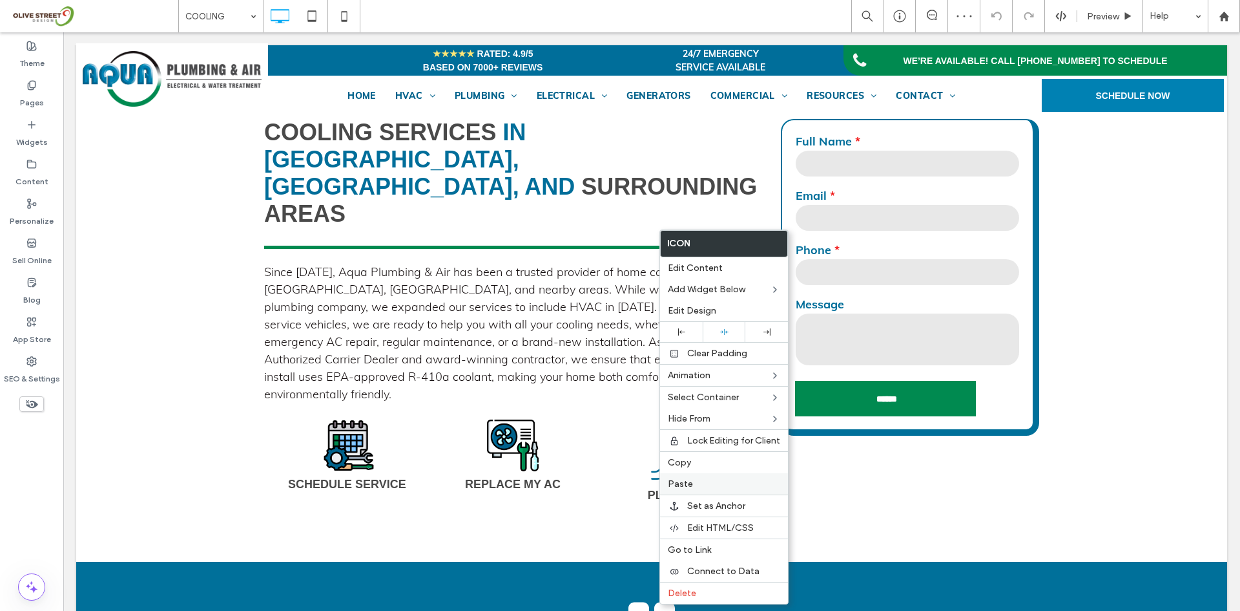
click at [688, 486] on span "Paste" at bounding box center [680, 483] width 25 height 11
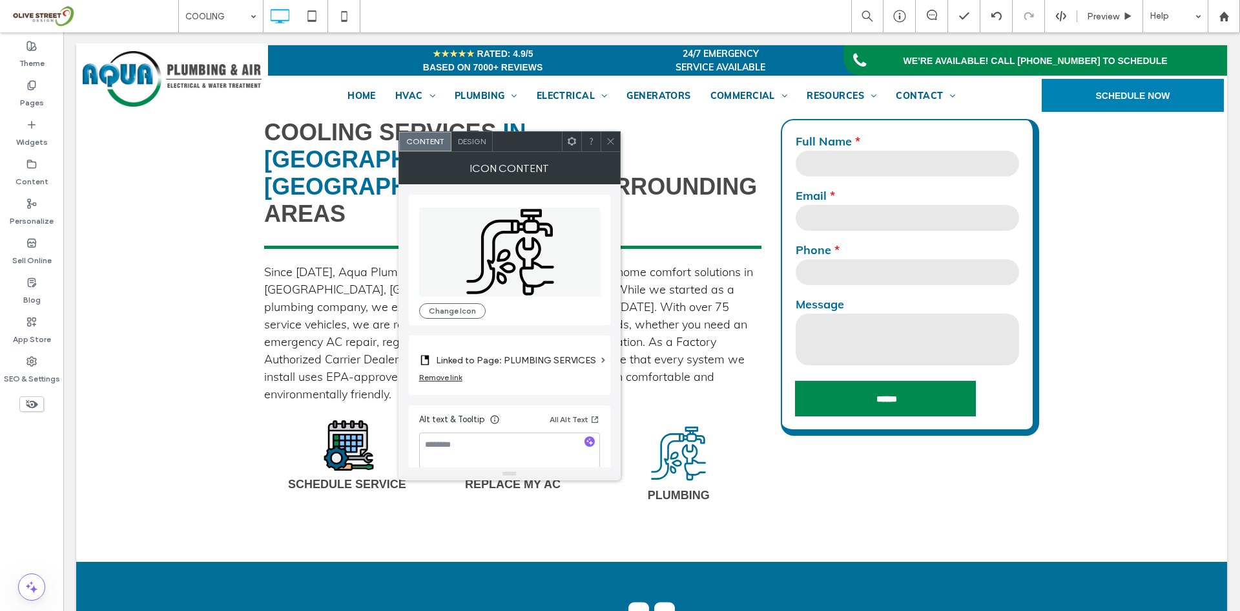
click at [603, 137] on div at bounding box center [610, 141] width 19 height 19
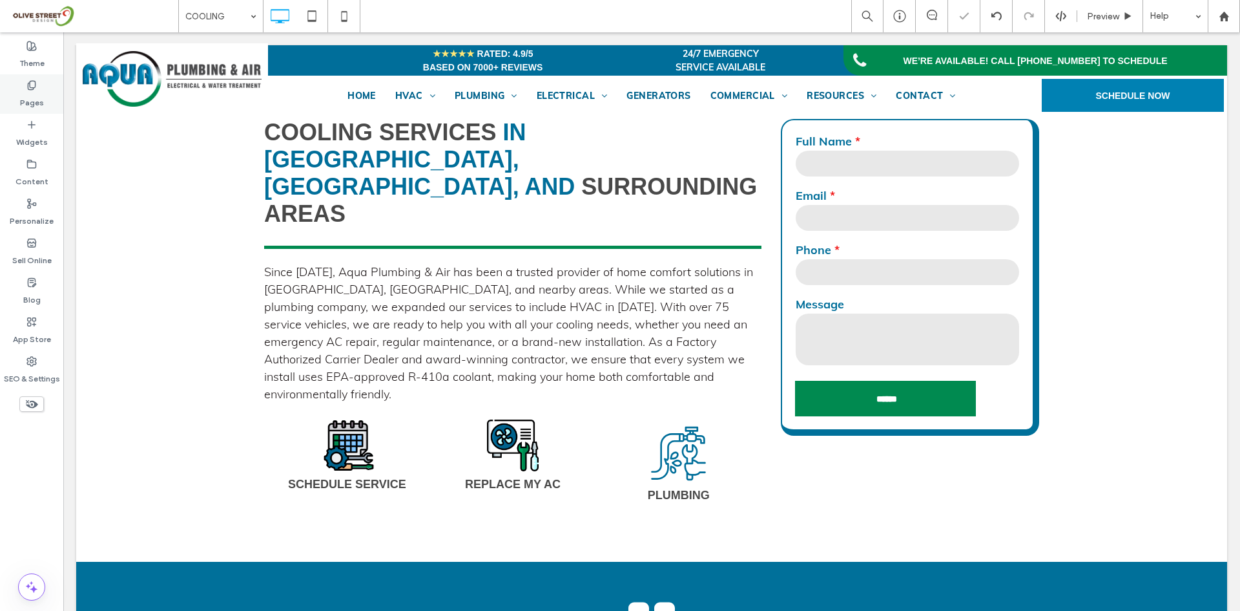
click at [17, 90] on div "Pages" at bounding box center [31, 93] width 63 height 39
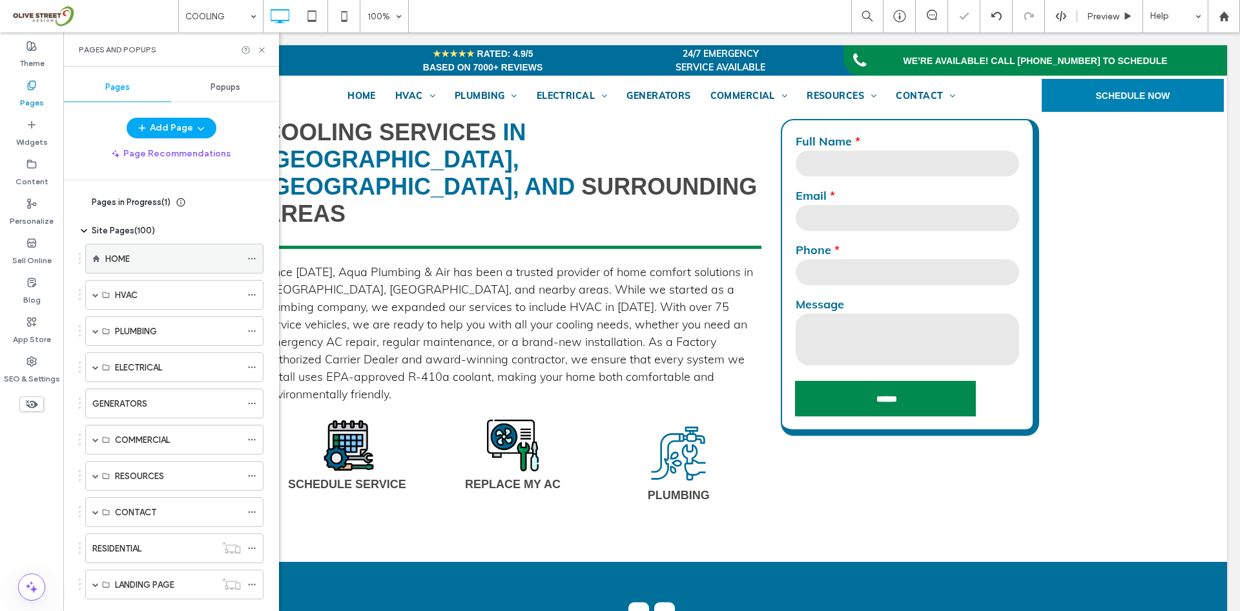
click at [153, 263] on div "HOME" at bounding box center [173, 259] width 136 height 14
click at [260, 51] on use at bounding box center [261, 49] width 5 height 5
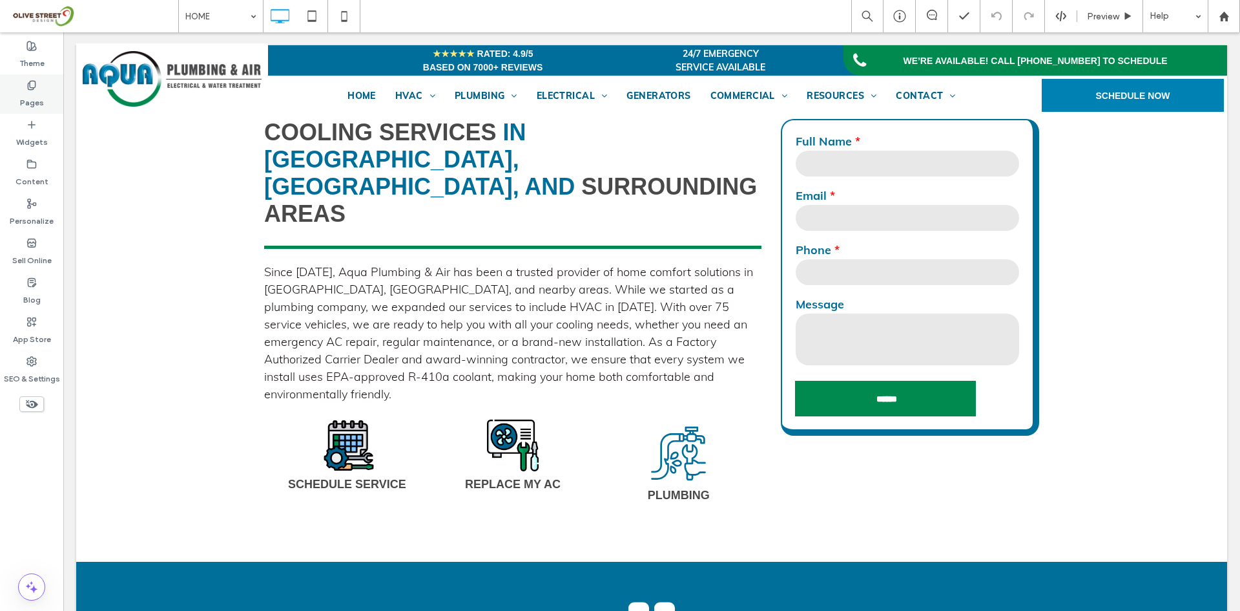
click at [34, 99] on label "Pages" at bounding box center [32, 99] width 24 height 18
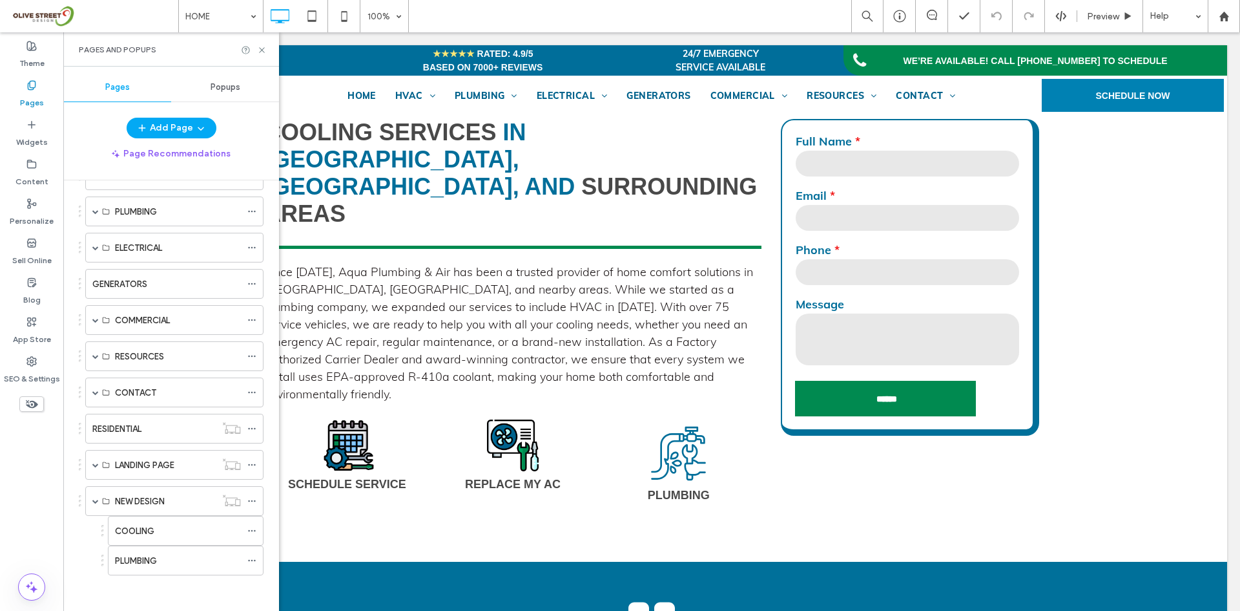
scroll to position [123, 0]
click at [151, 518] on div "COOLING" at bounding box center [178, 527] width 126 height 28
click at [262, 45] on icon at bounding box center [262, 50] width 10 height 10
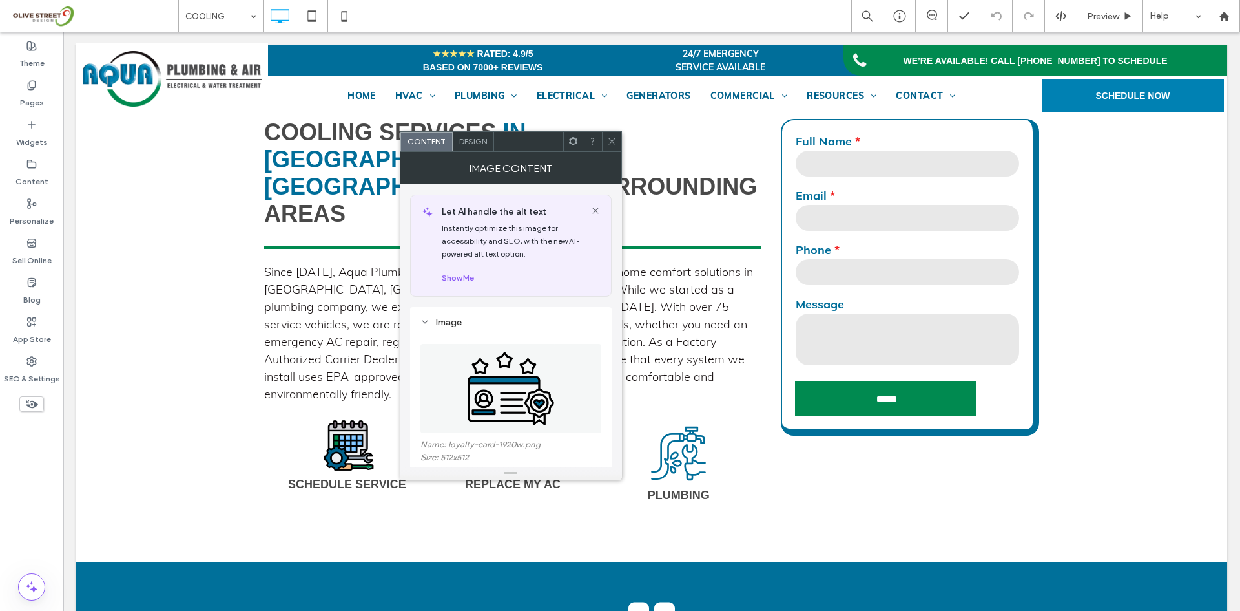
click at [539, 401] on img at bounding box center [510, 388] width 89 height 89
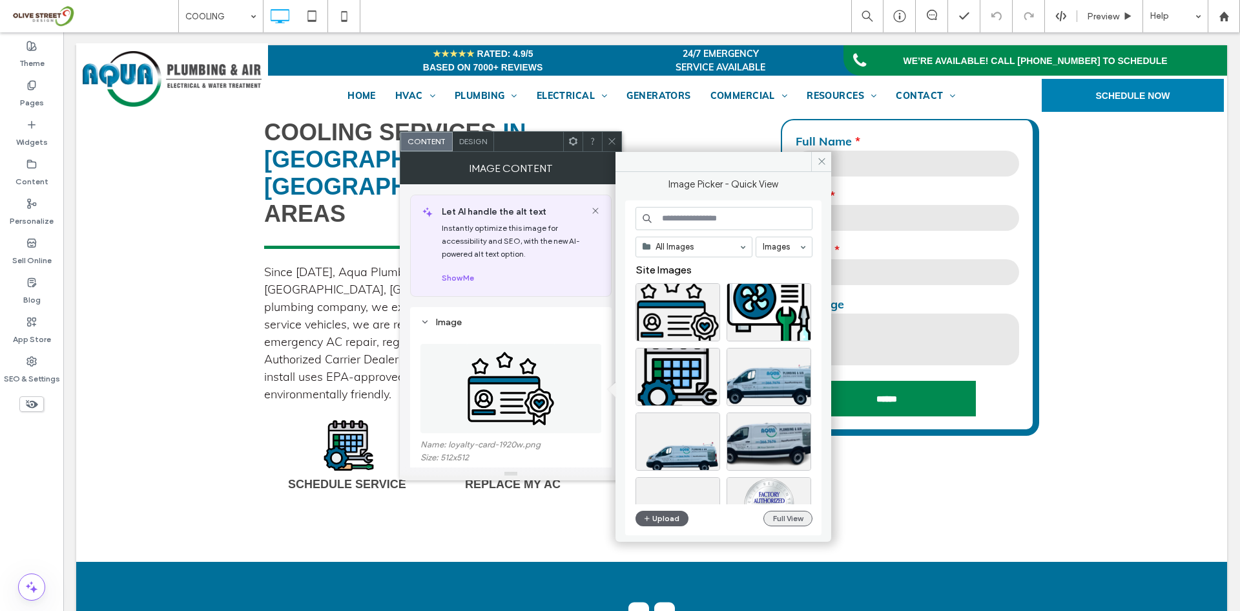
click at [777, 521] on button "Full View" at bounding box center [788, 518] width 49 height 16
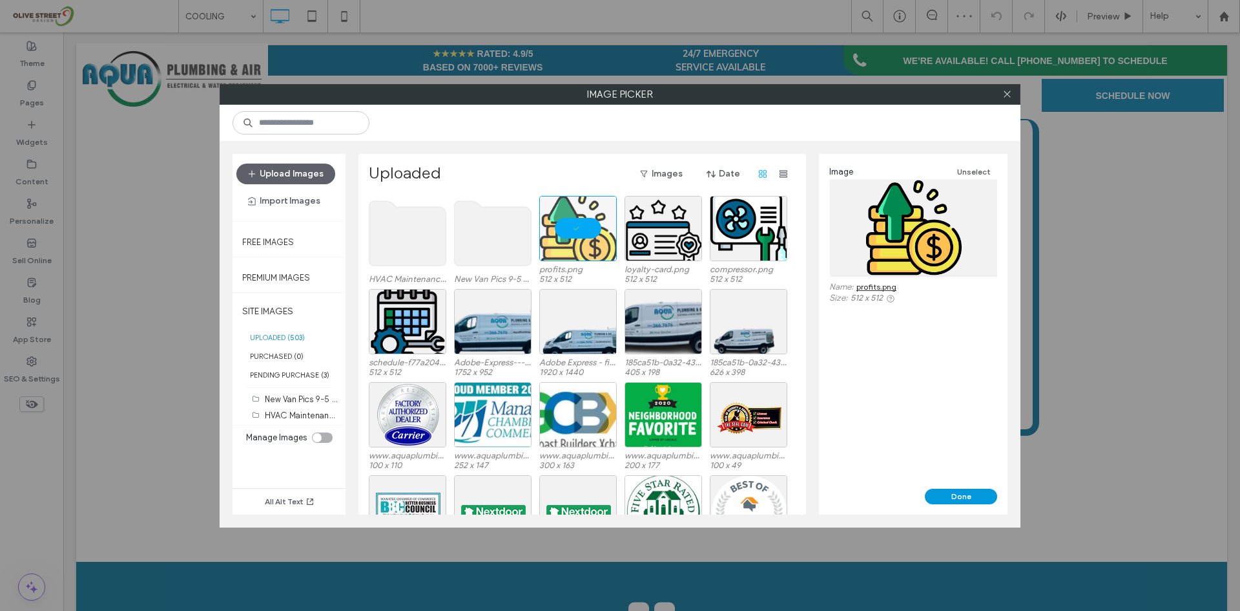
click at [974, 496] on button "Done" at bounding box center [961, 496] width 72 height 16
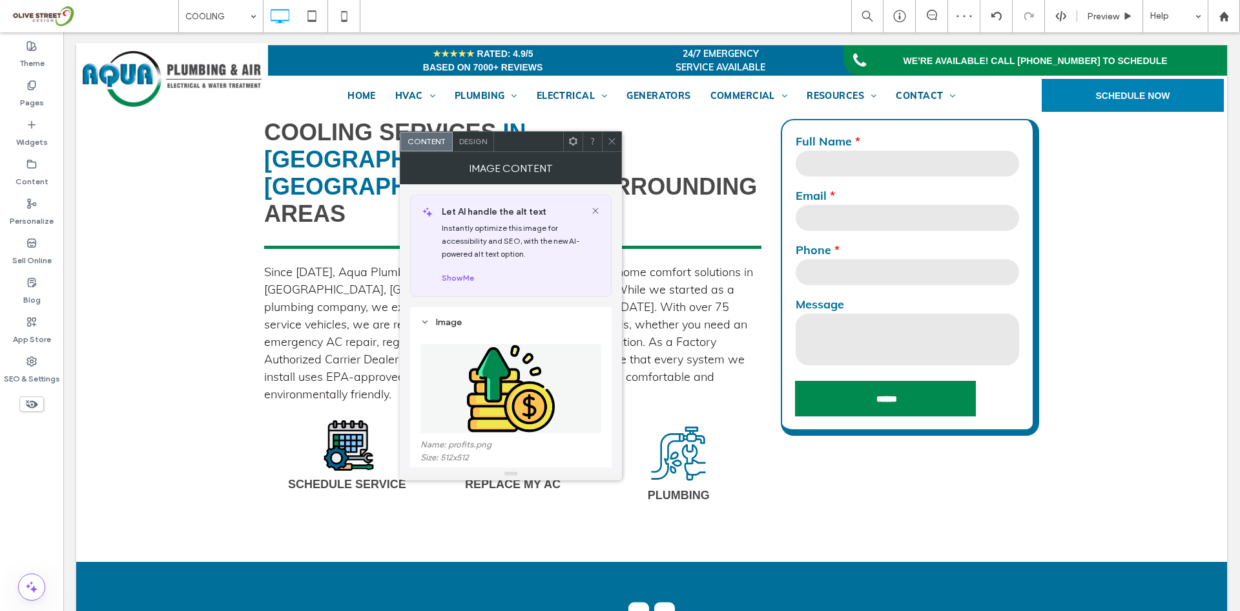
click at [619, 140] on div at bounding box center [611, 141] width 19 height 19
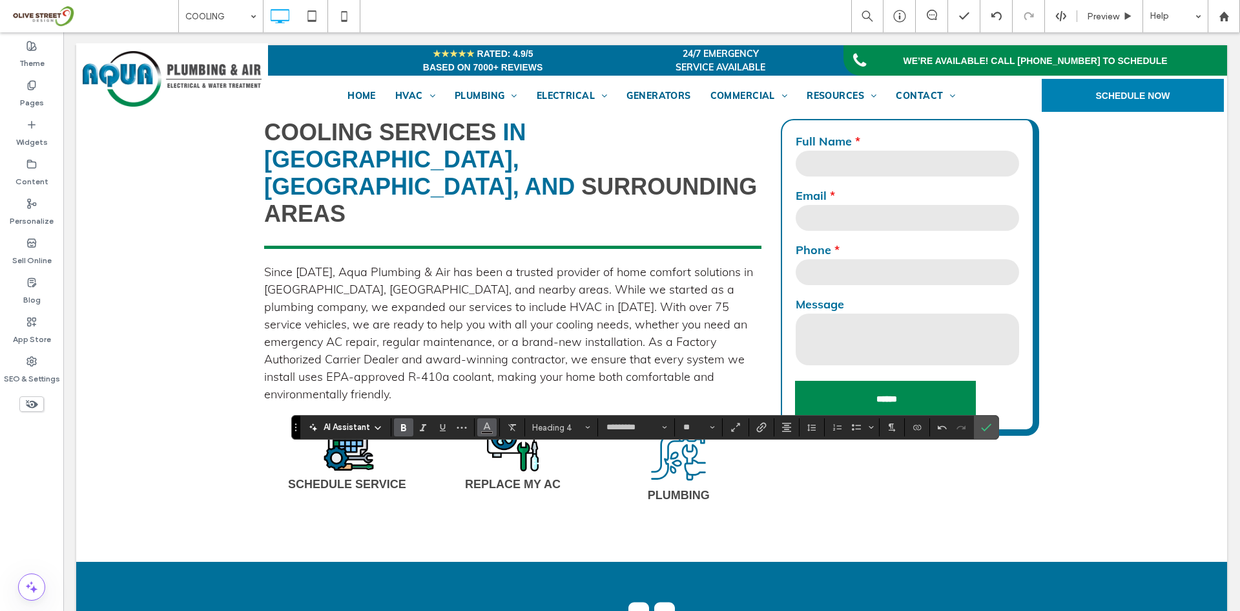
click at [483, 425] on icon "Color" at bounding box center [487, 426] width 10 height 10
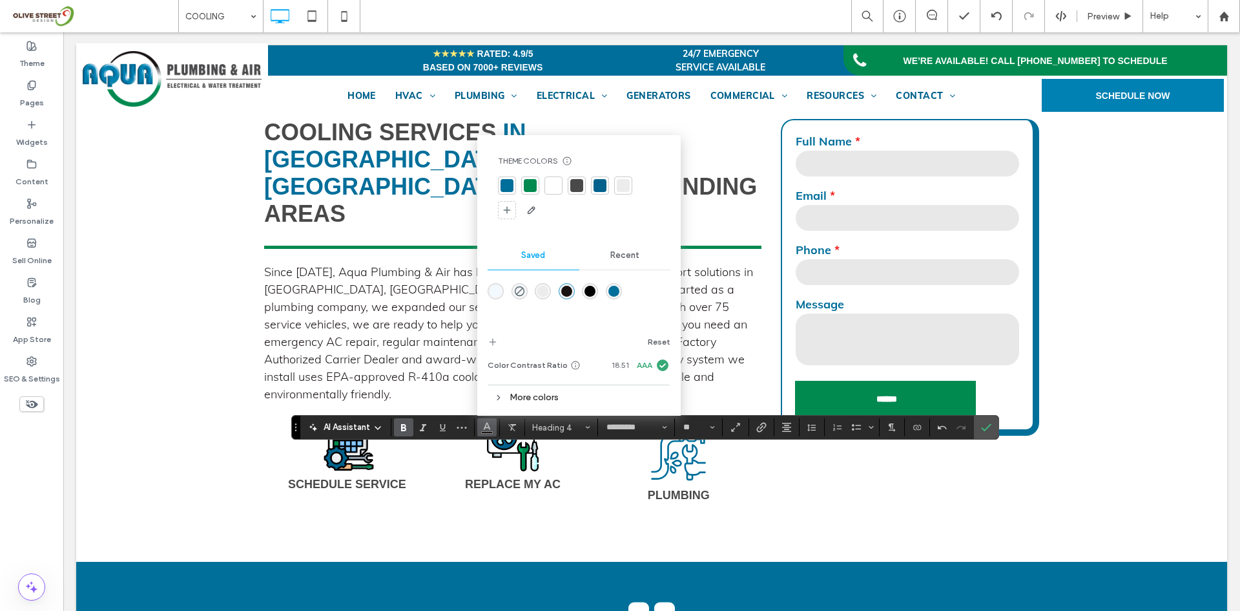
click at [574, 187] on div at bounding box center [576, 185] width 13 height 13
click at [764, 426] on icon "Link" at bounding box center [762, 427] width 10 height 10
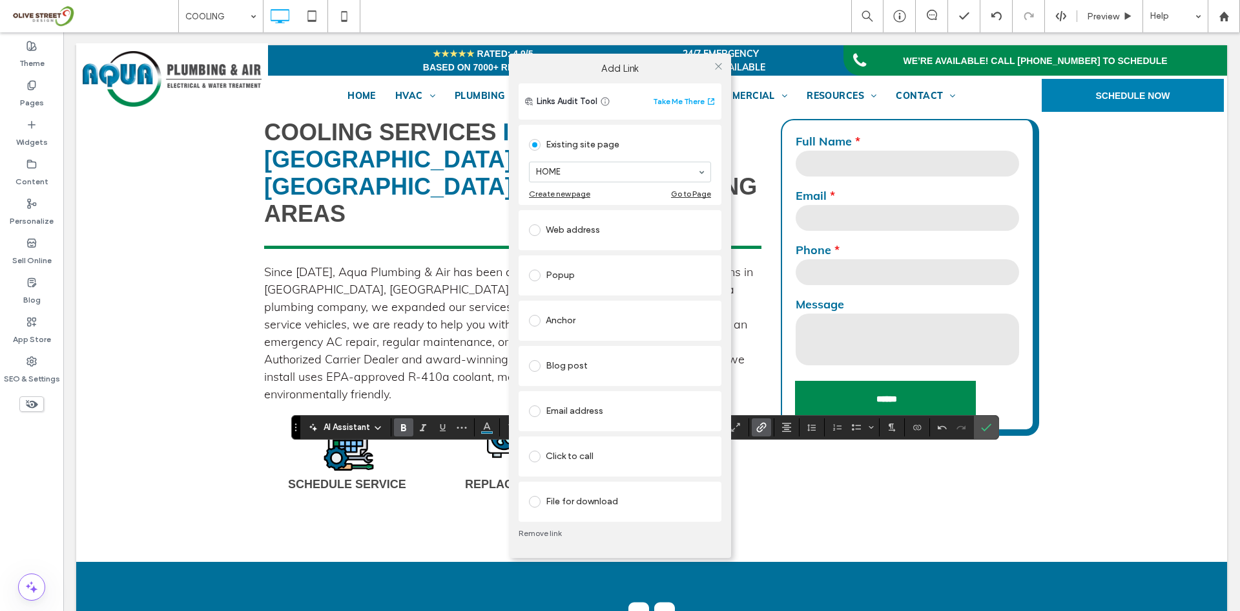
click at [541, 534] on link "Remove link" at bounding box center [620, 533] width 203 height 10
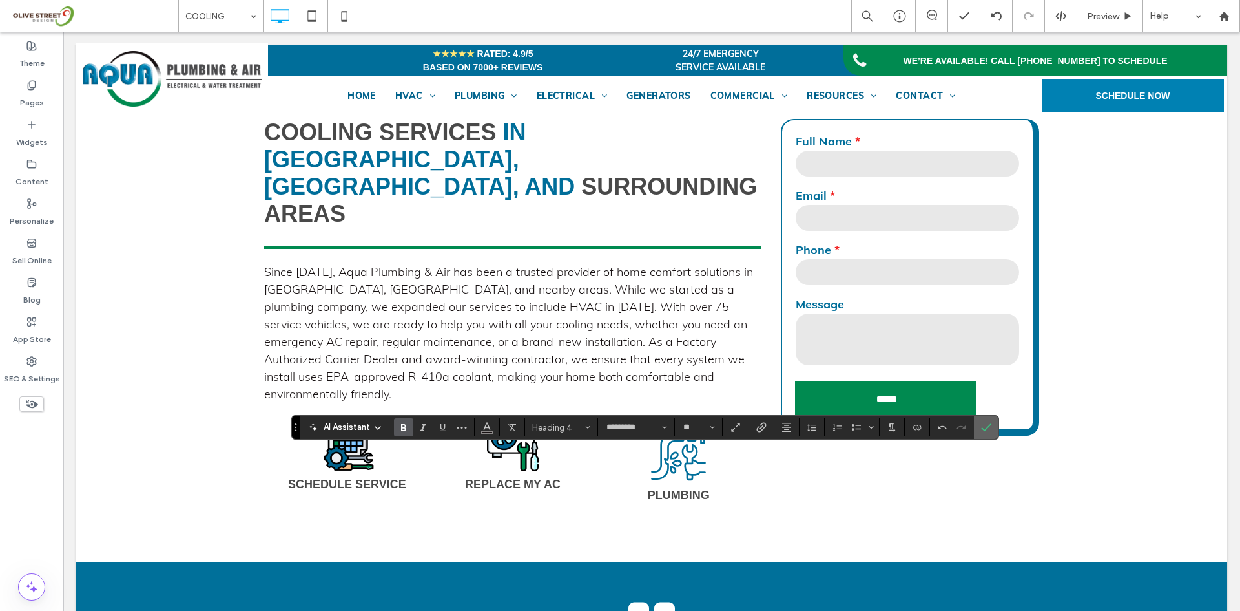
click at [987, 426] on icon "Confirm" at bounding box center [986, 427] width 10 height 10
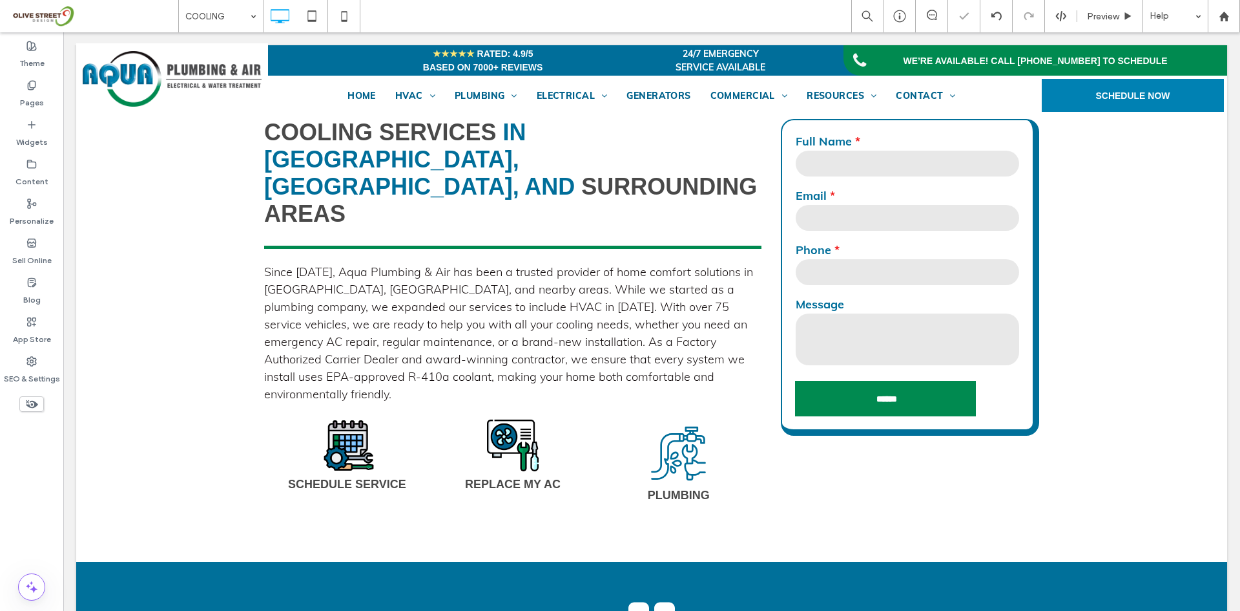
type input "*********"
type input "**"
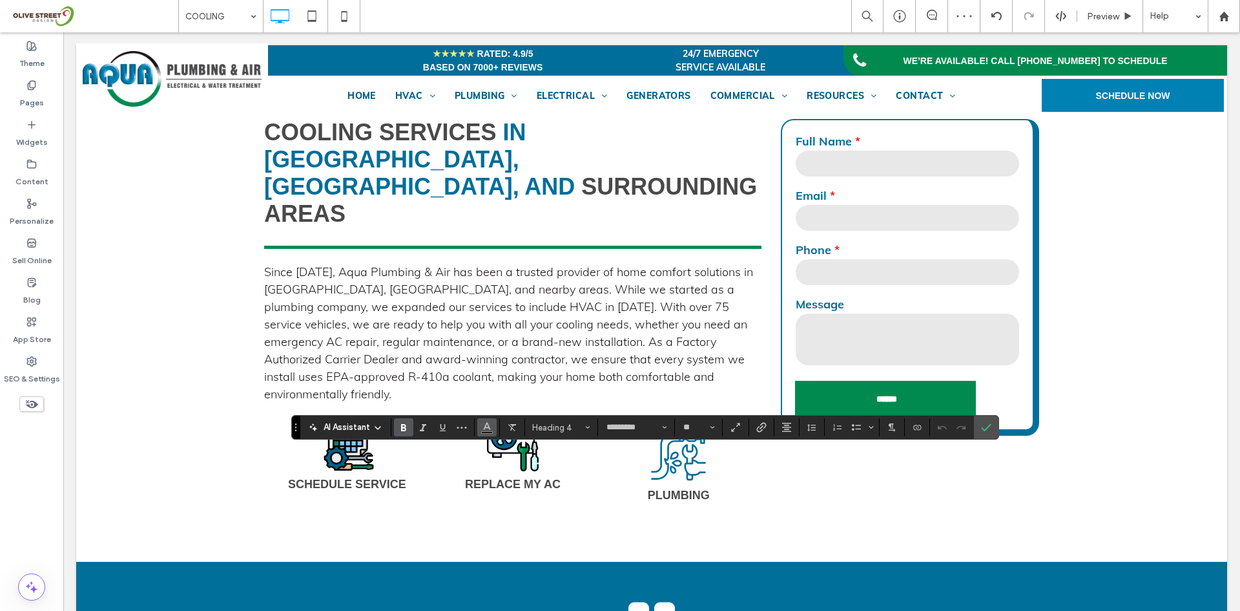
click at [491, 424] on icon "Color" at bounding box center [487, 426] width 10 height 10
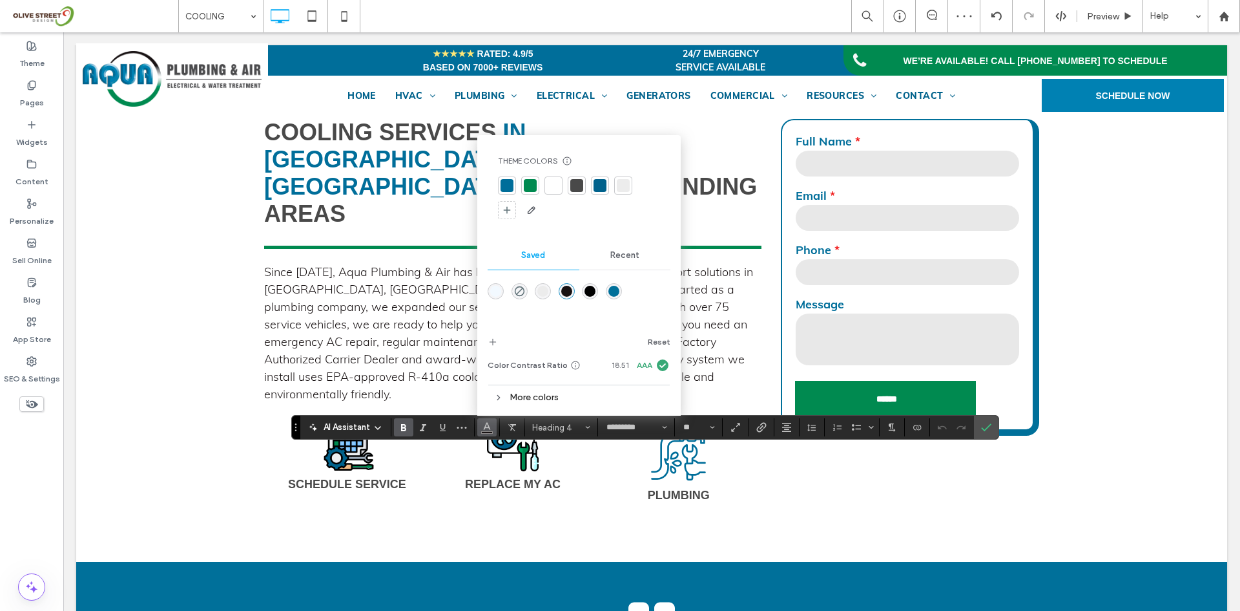
click at [573, 188] on div at bounding box center [576, 185] width 13 height 13
click at [980, 430] on label "Confirm" at bounding box center [986, 426] width 19 height 23
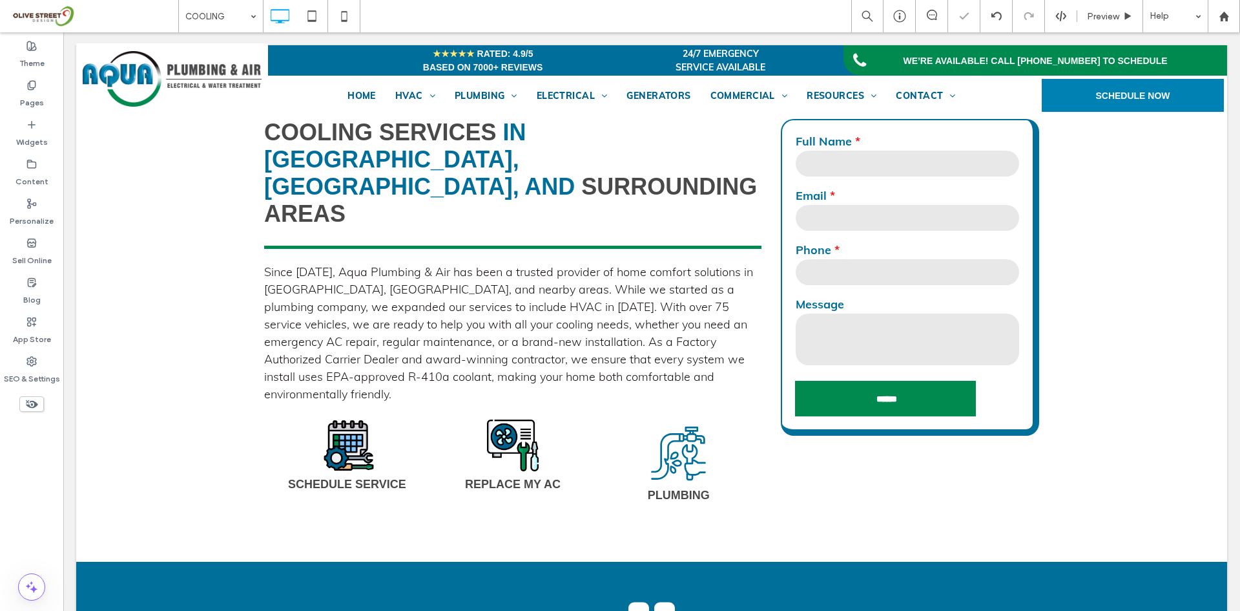
type input "*********"
type input "**"
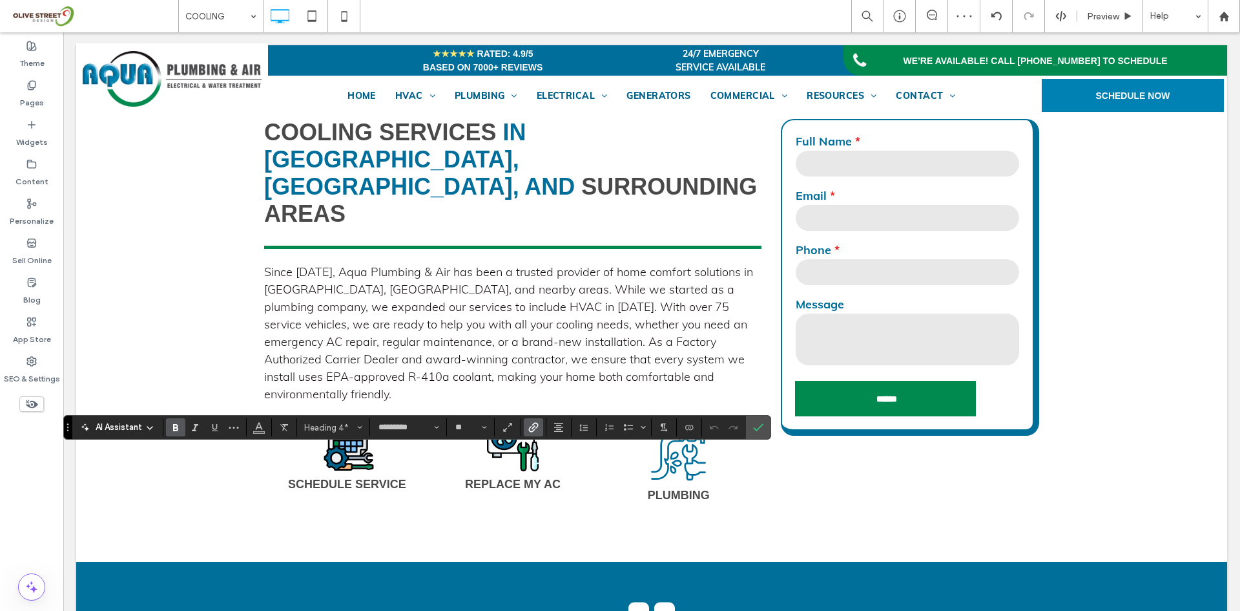
click at [529, 428] on icon "Link" at bounding box center [533, 427] width 10 height 10
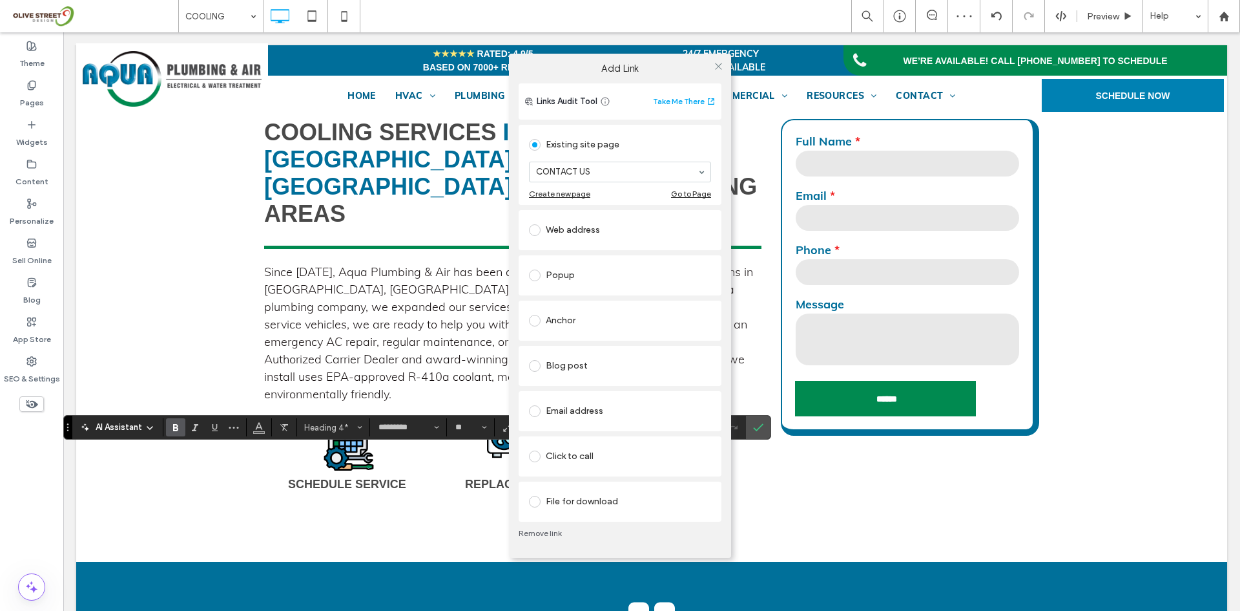
click at [543, 532] on link "Remove link" at bounding box center [620, 533] width 203 height 10
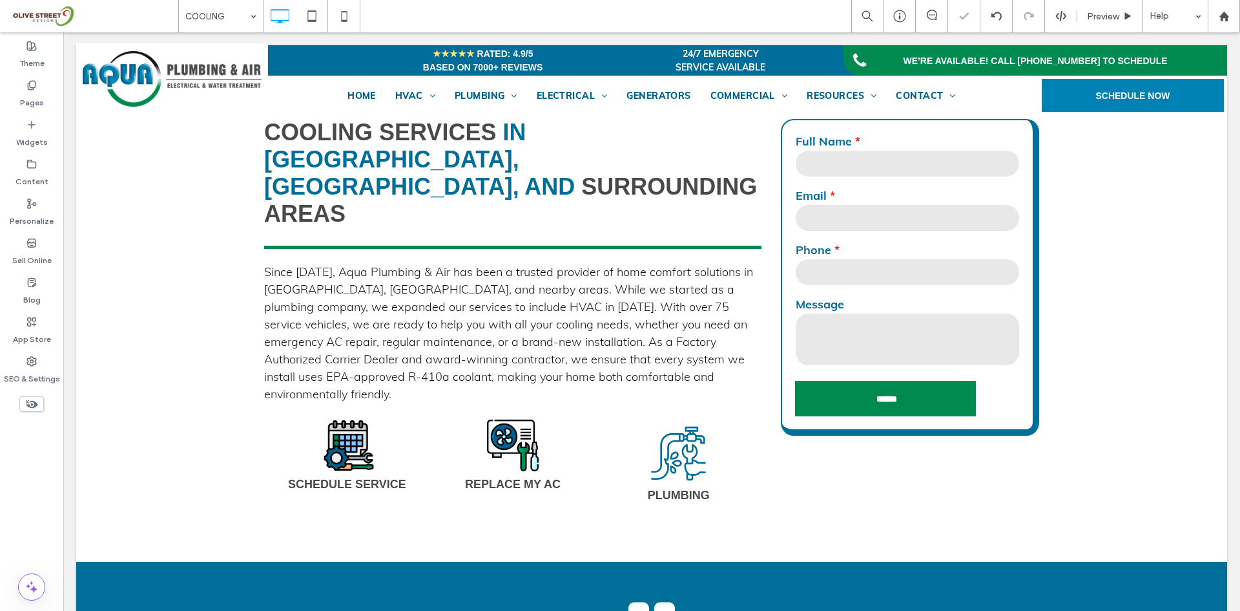
type input "*********"
type input "**"
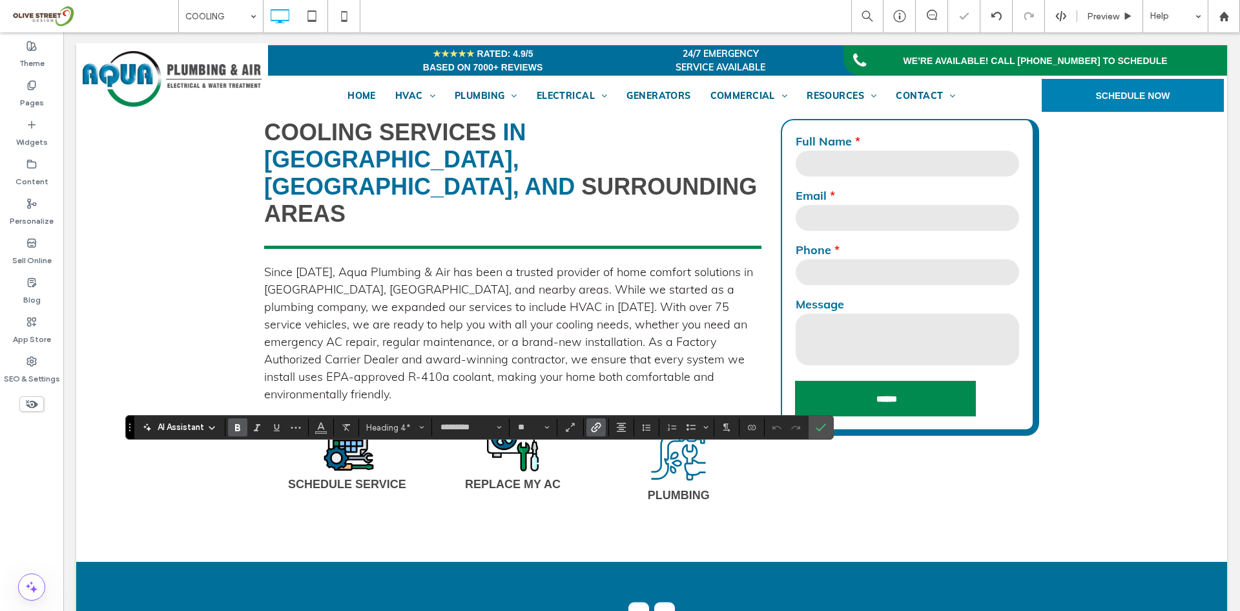
click at [596, 430] on use "Link" at bounding box center [596, 428] width 10 height 10
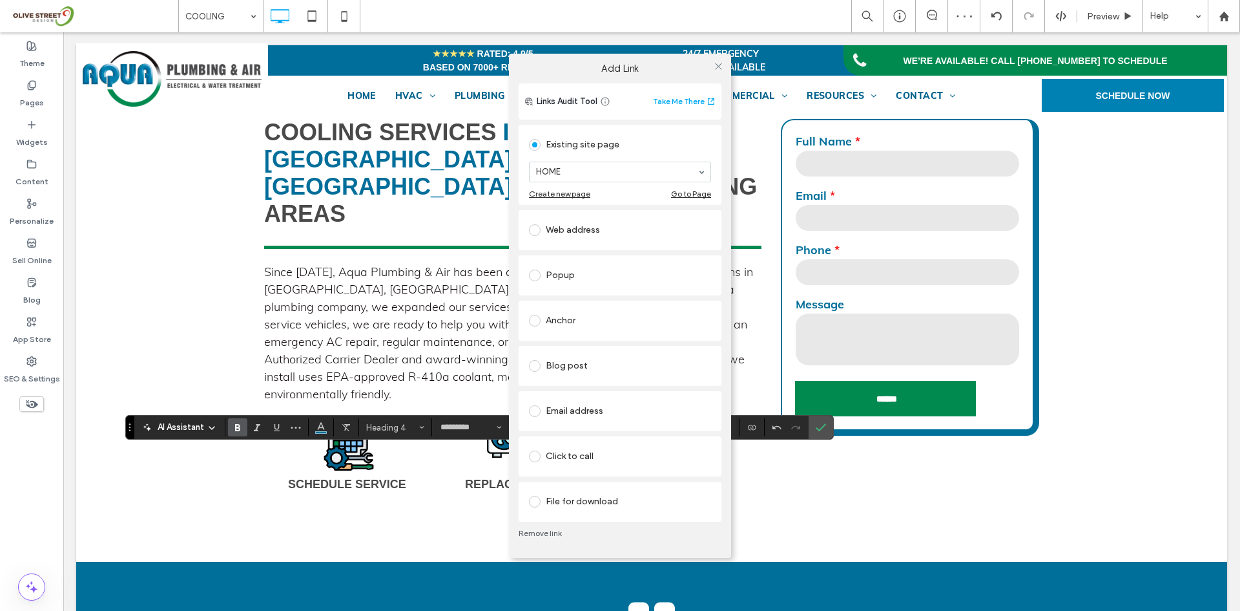
click at [548, 532] on link "Remove link" at bounding box center [620, 533] width 203 height 10
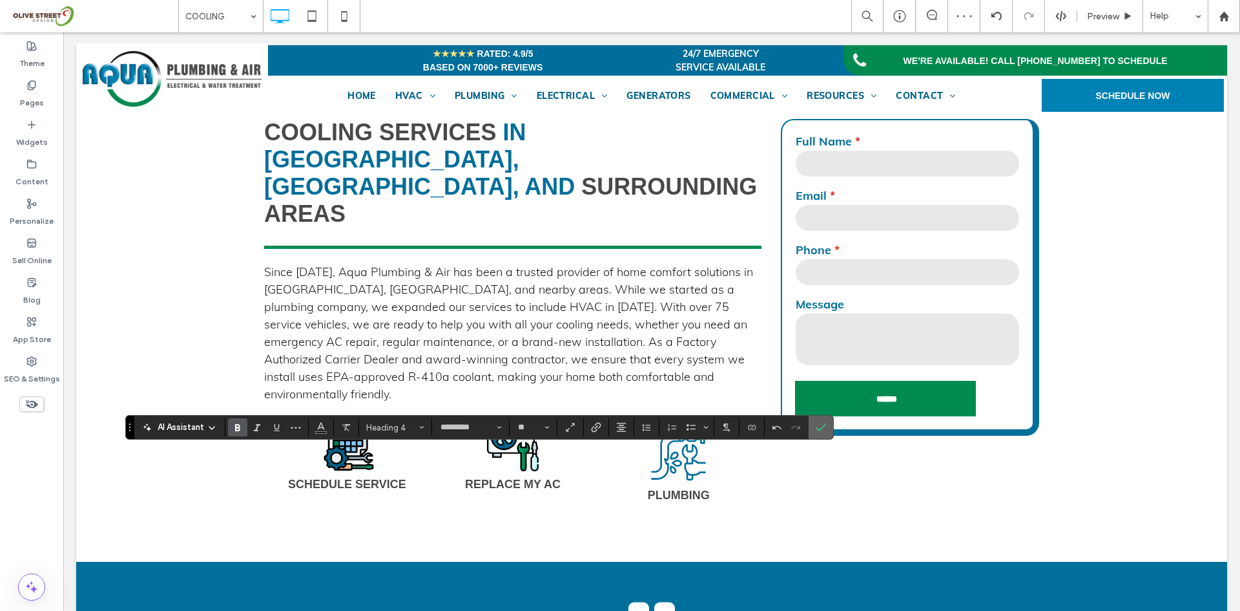
click at [822, 423] on icon "Confirm" at bounding box center [821, 427] width 10 height 10
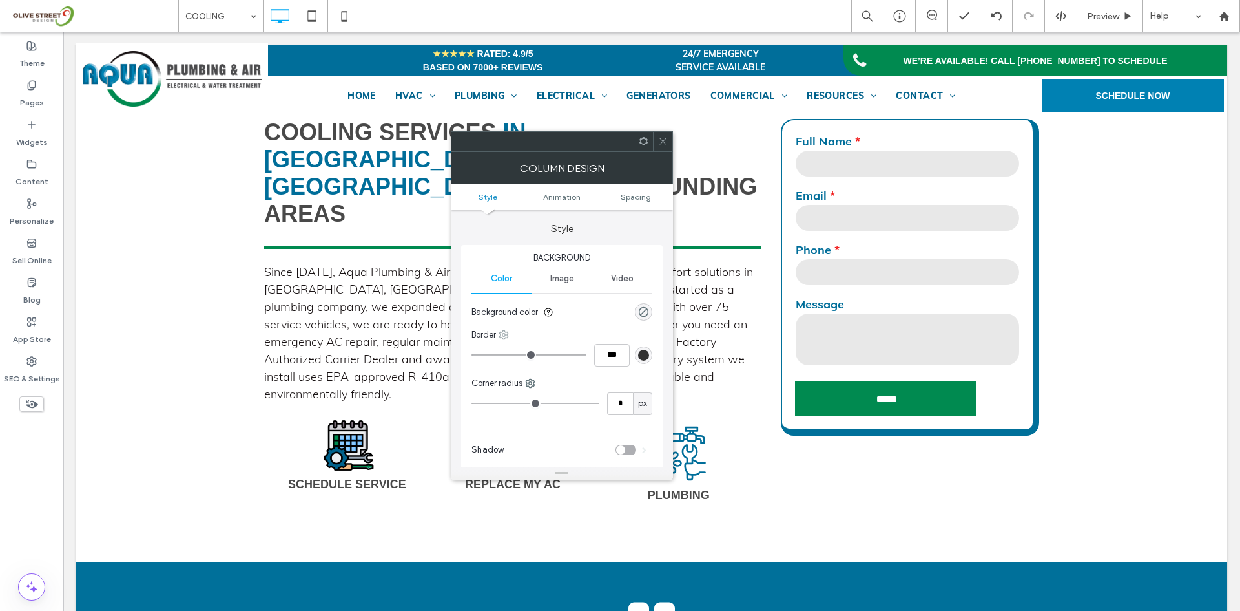
click at [505, 334] on icon at bounding box center [504, 334] width 10 height 10
click at [534, 434] on span "Right" at bounding box center [536, 436] width 21 height 13
click at [638, 360] on div "rgb(51, 51, 51)" at bounding box center [643, 354] width 17 height 17
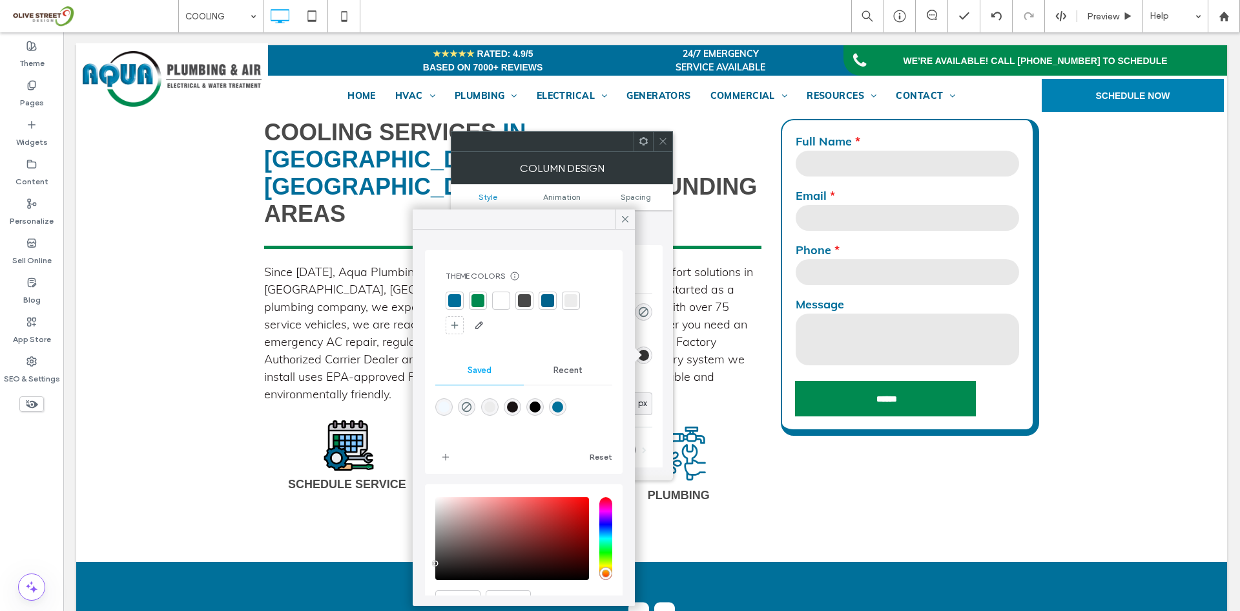
click at [574, 302] on div at bounding box center [571, 300] width 13 height 13
type input "*"
type input "***"
click at [625, 222] on icon at bounding box center [626, 219] width 12 height 12
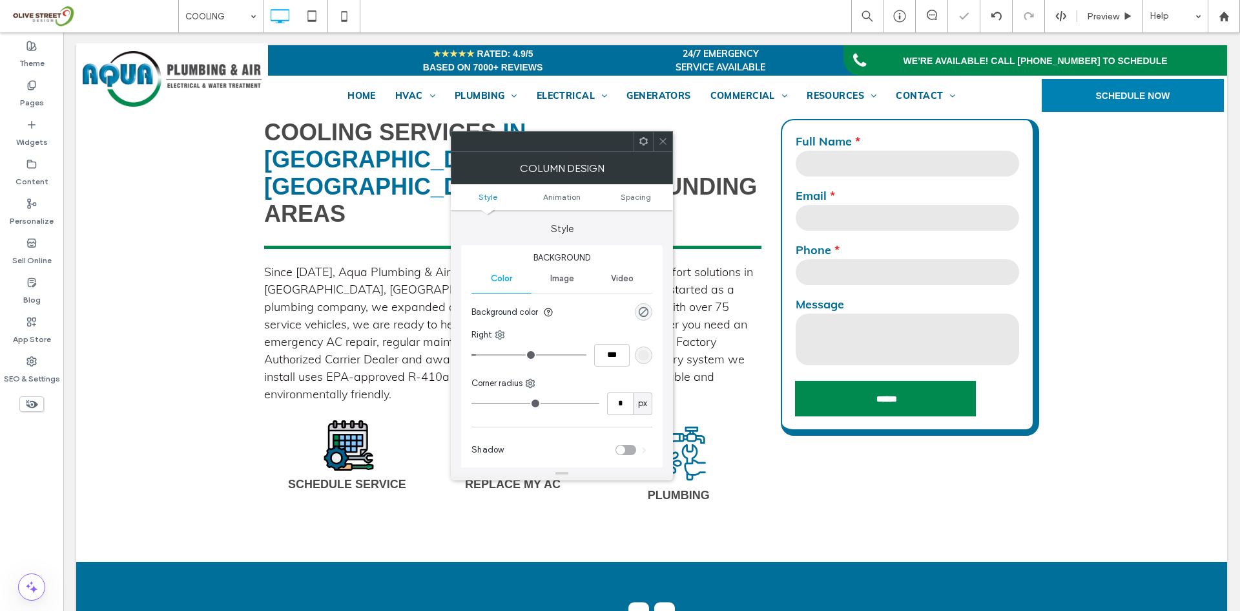
click at [665, 142] on icon at bounding box center [663, 141] width 10 height 10
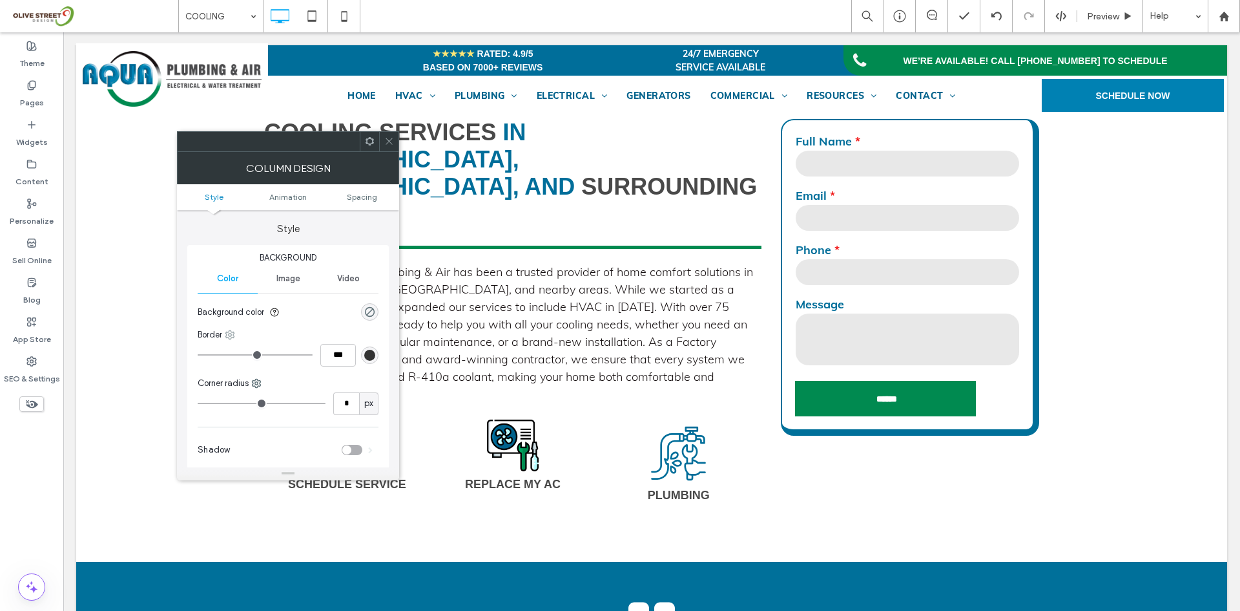
click at [230, 338] on use at bounding box center [230, 334] width 8 height 8
click at [266, 436] on span "Right" at bounding box center [262, 436] width 21 height 13
click at [372, 355] on div "rgb(51, 51, 51)" at bounding box center [369, 355] width 11 height 11
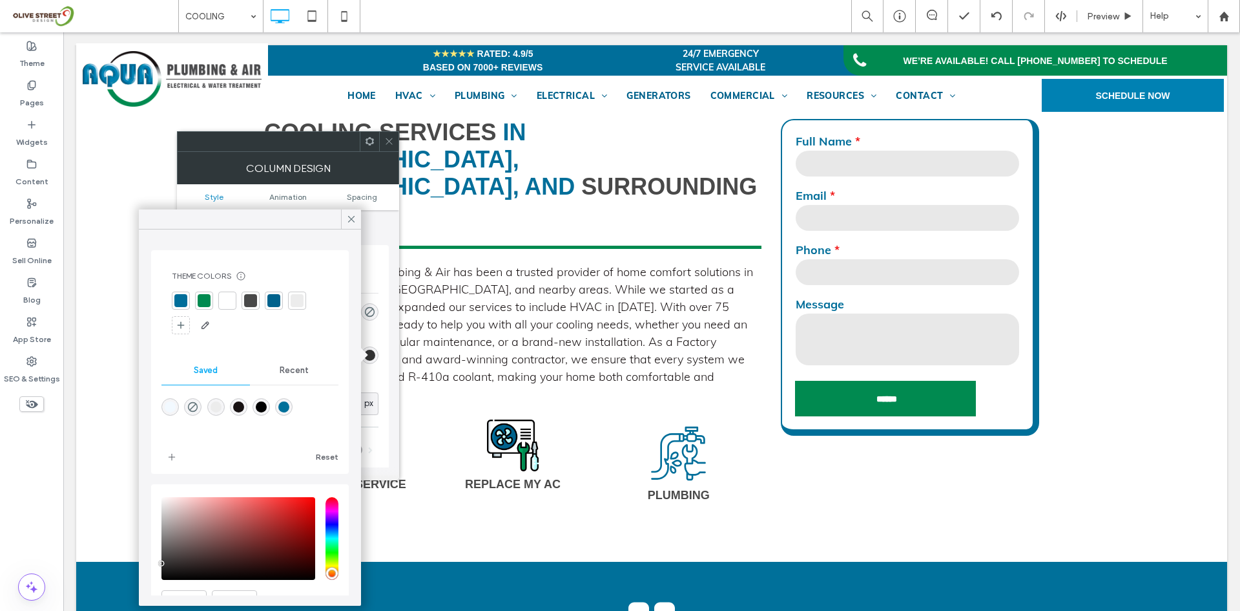
click at [297, 304] on div at bounding box center [297, 300] width 13 height 13
type input "*"
type input "***"
click at [384, 143] on div at bounding box center [388, 141] width 19 height 19
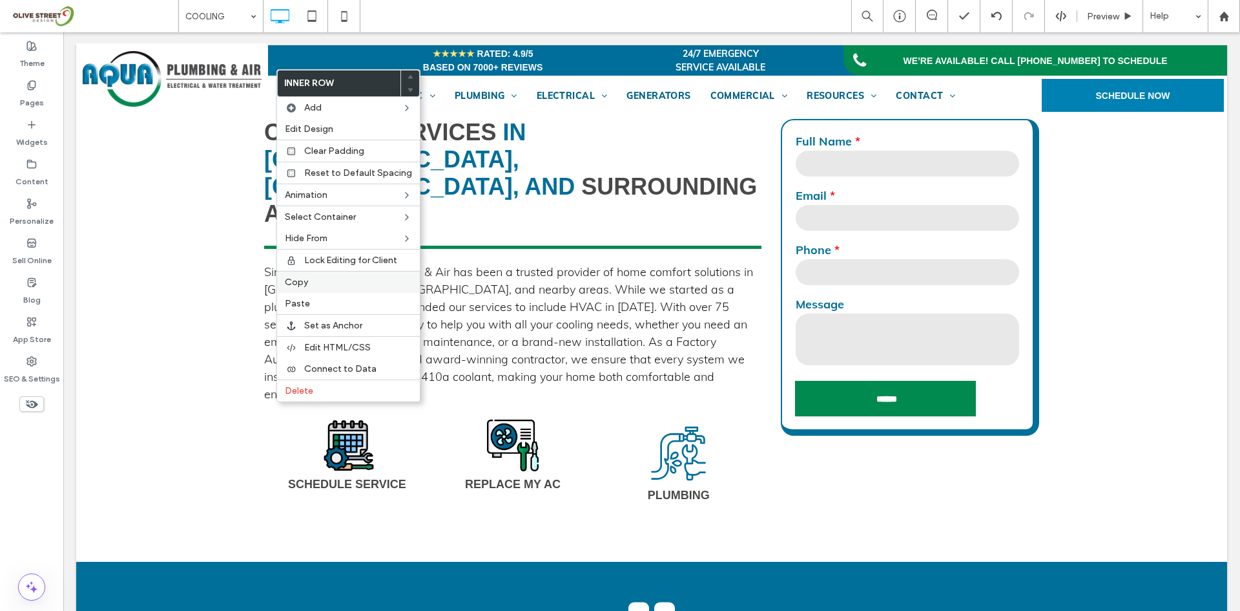
click at [310, 278] on label "Copy" at bounding box center [348, 282] width 127 height 11
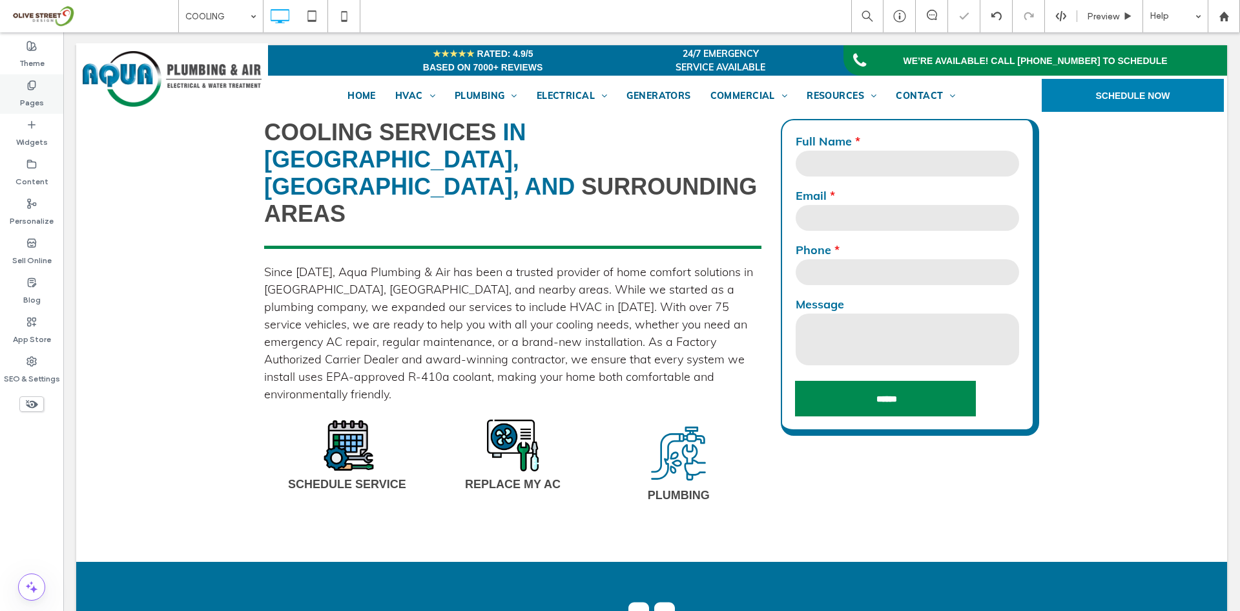
click at [30, 94] on label "Pages" at bounding box center [32, 99] width 24 height 18
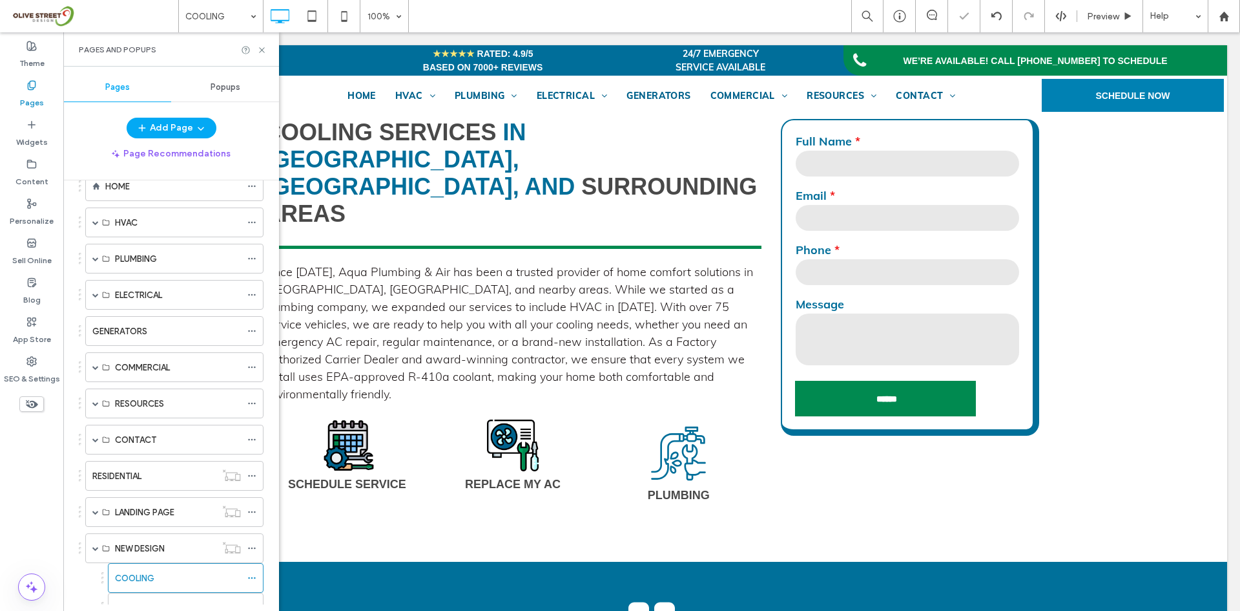
scroll to position [123, 0]
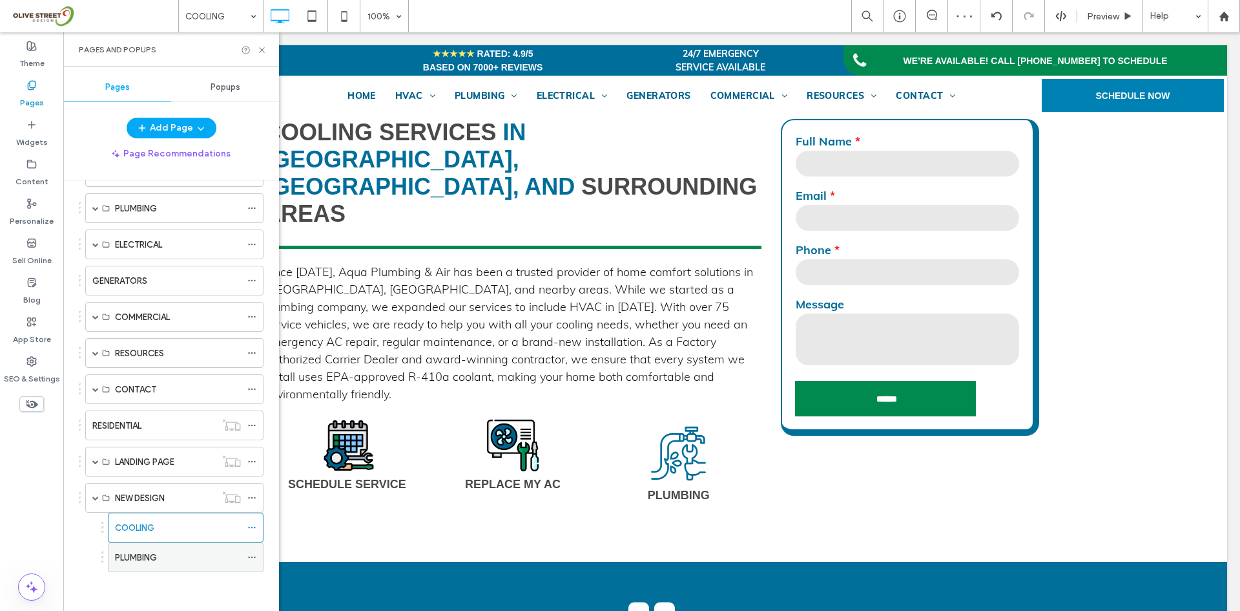
click at [151, 565] on div "PLUMBING" at bounding box center [178, 557] width 126 height 28
click at [262, 50] on use at bounding box center [261, 49] width 5 height 5
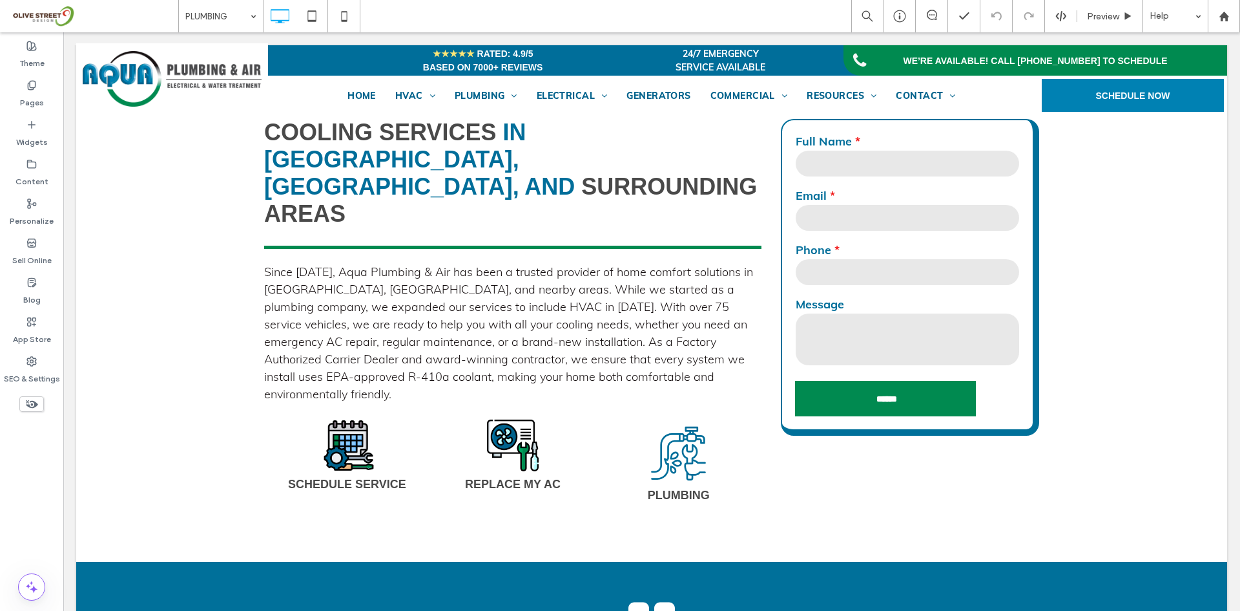
type input "*********"
type input "**"
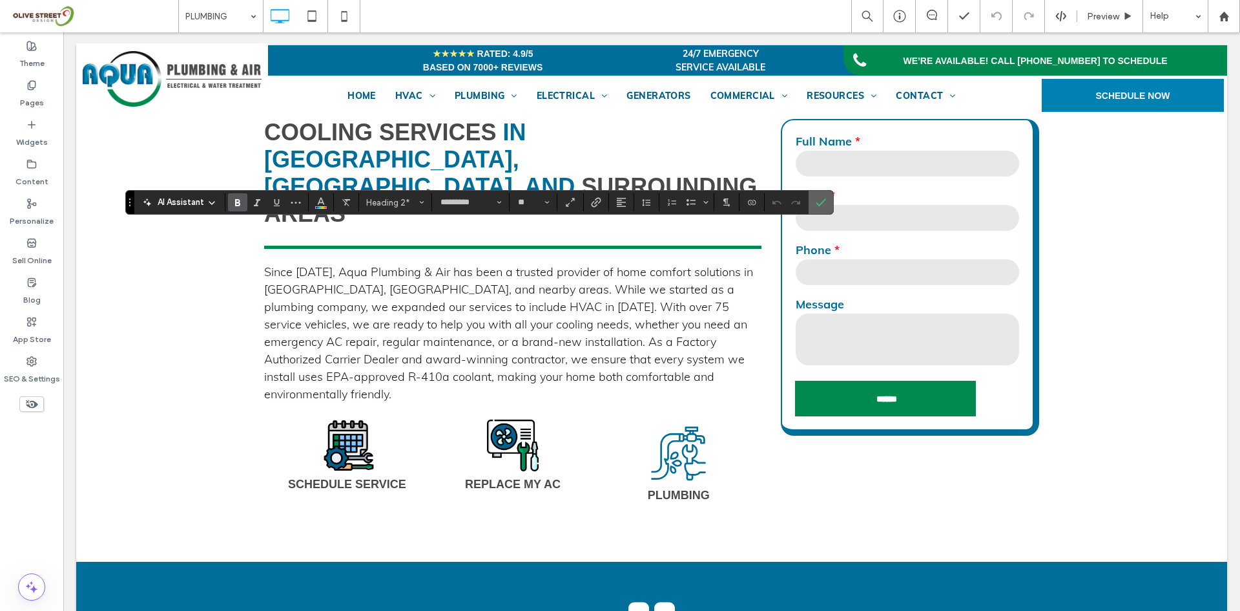
click at [819, 196] on span "Confirm" at bounding box center [819, 202] width 6 height 23
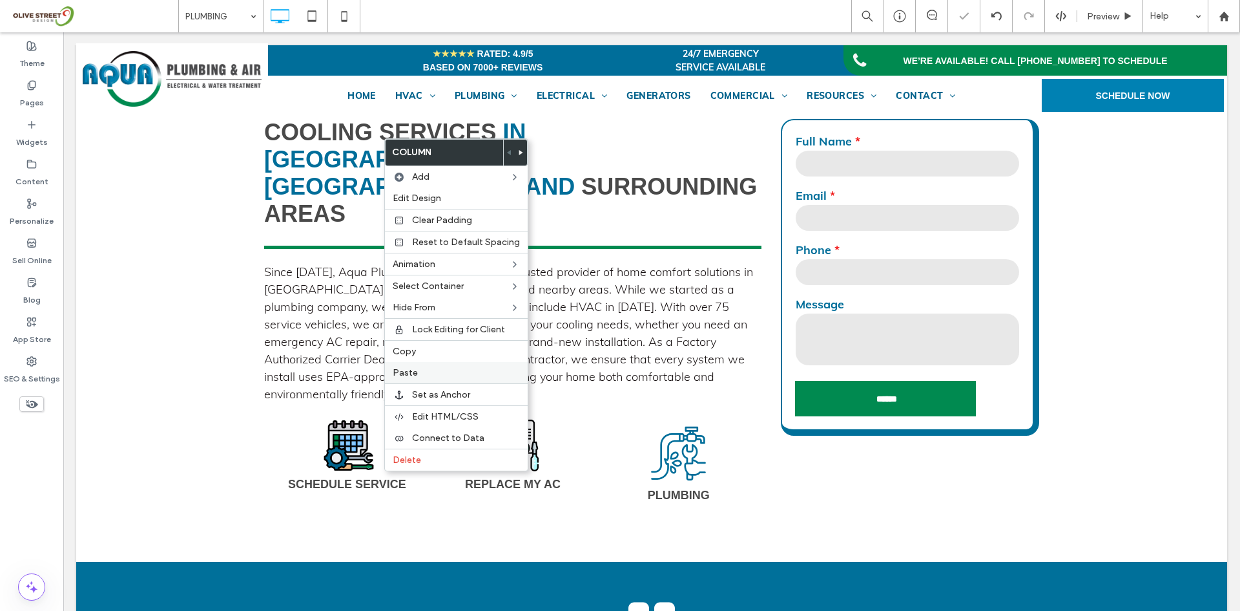
click at [423, 375] on label "Paste" at bounding box center [456, 372] width 127 height 11
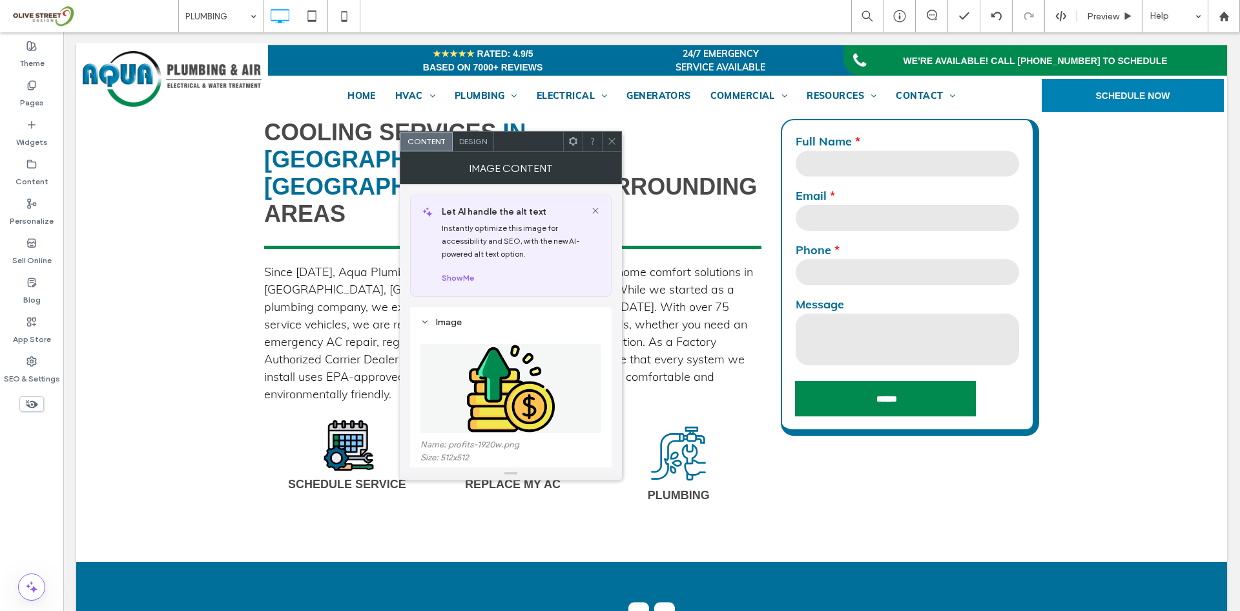
click at [610, 138] on icon at bounding box center [612, 141] width 10 height 10
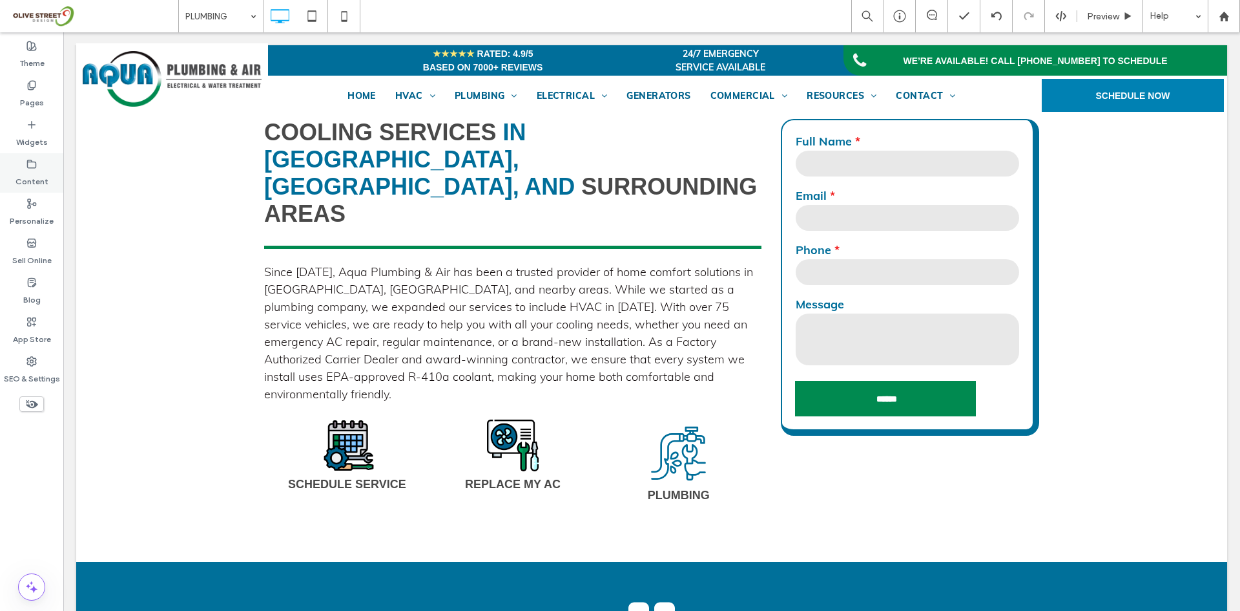
type input "*********"
type input "**"
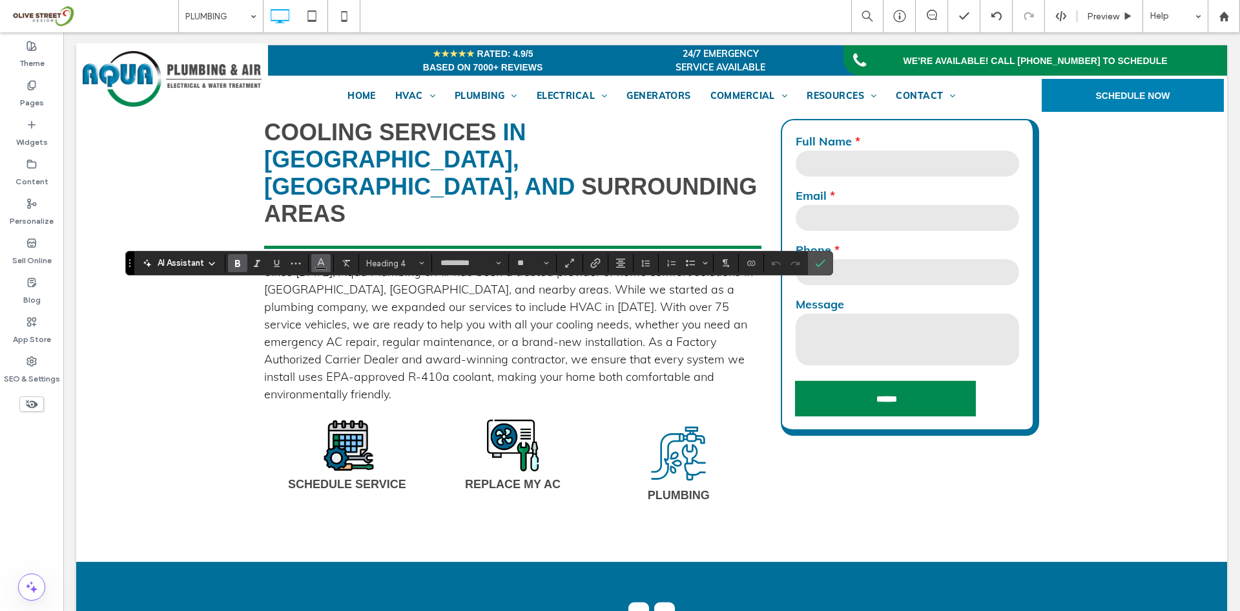
click at [318, 265] on use "Color" at bounding box center [320, 261] width 7 height 7
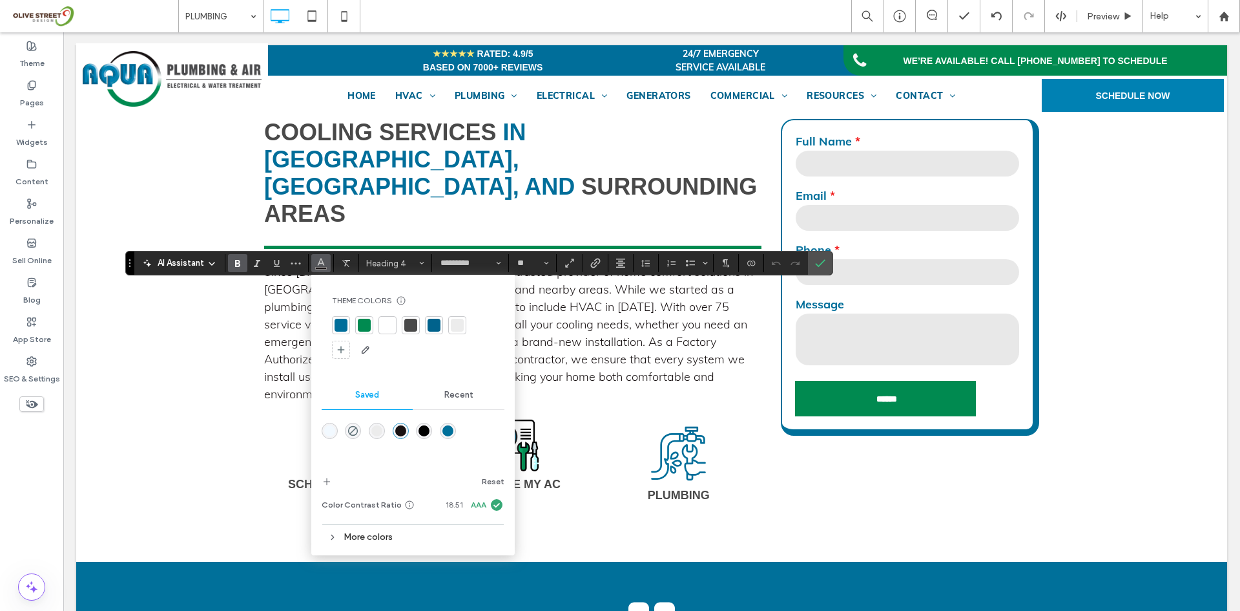
click at [411, 328] on div at bounding box center [410, 324] width 13 height 13
click at [826, 264] on label "Confirm" at bounding box center [820, 262] width 19 height 23
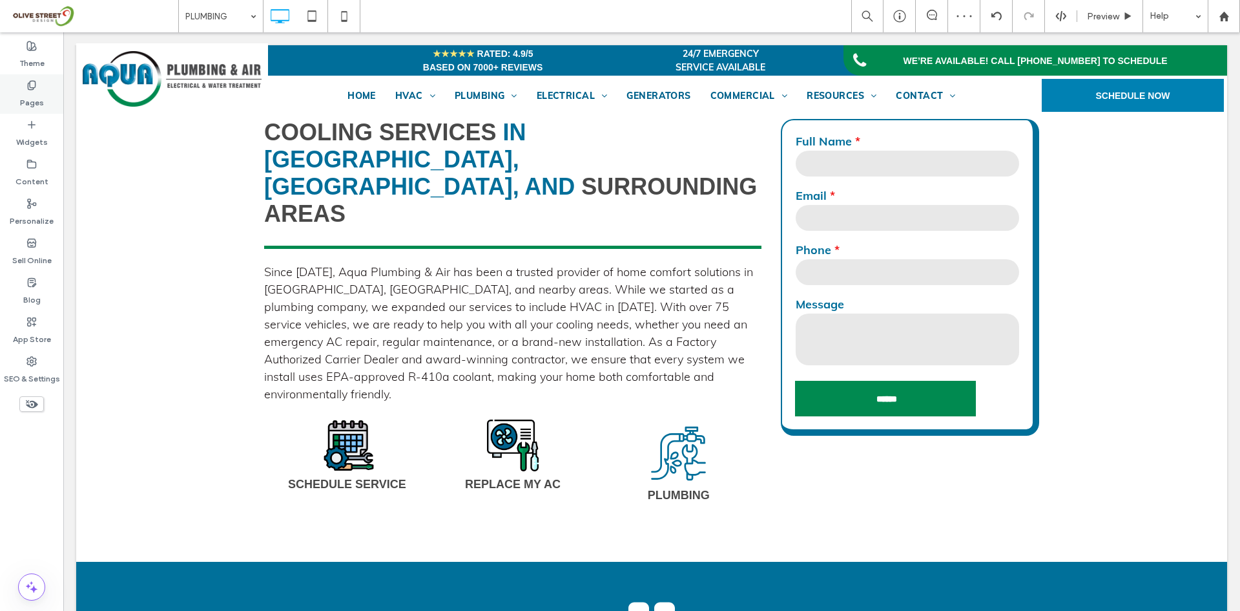
click at [32, 94] on label "Pages" at bounding box center [32, 99] width 24 height 18
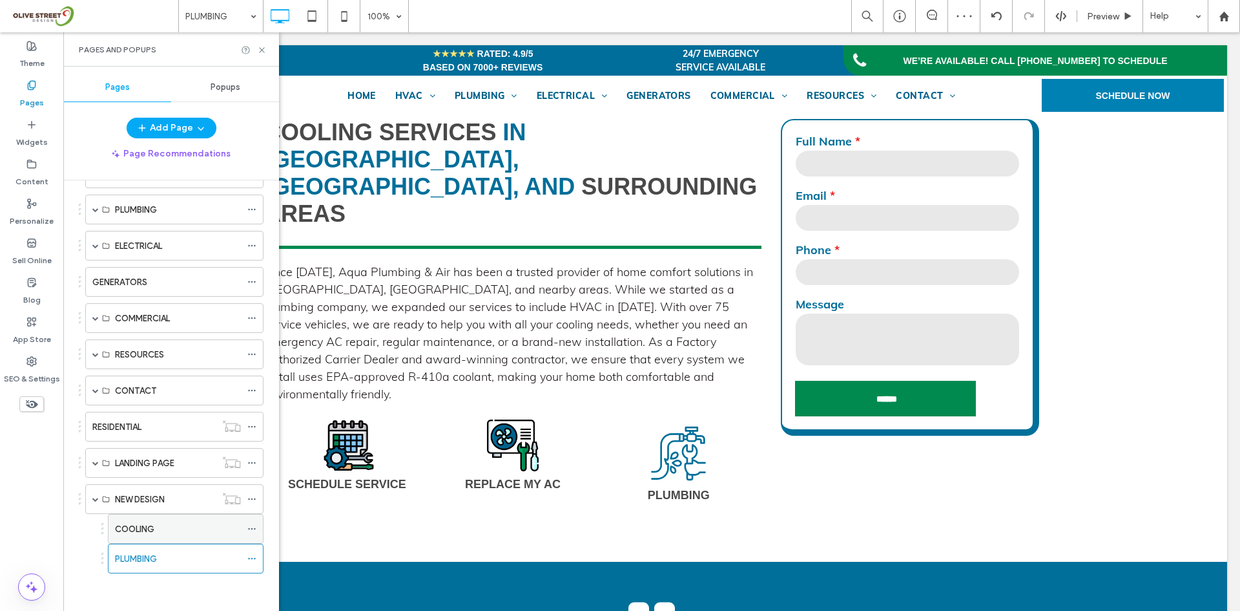
scroll to position [123, 0]
click at [161, 525] on div "COOLING" at bounding box center [178, 528] width 126 height 14
click at [260, 50] on icon at bounding box center [262, 50] width 10 height 10
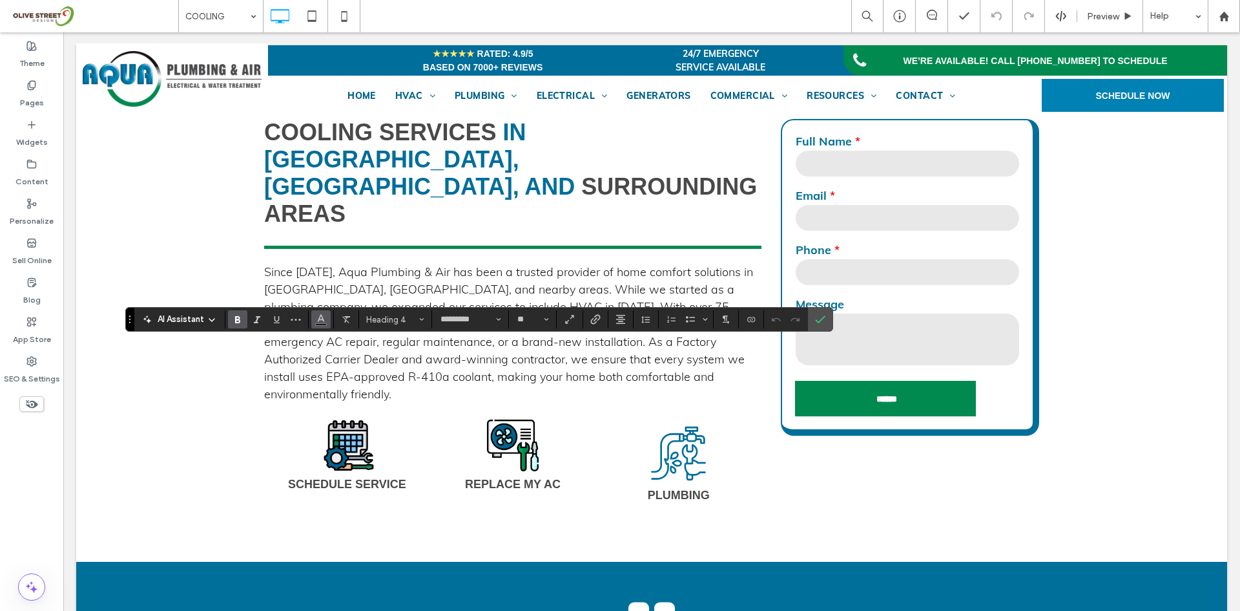
click at [316, 323] on icon "Color" at bounding box center [321, 318] width 10 height 10
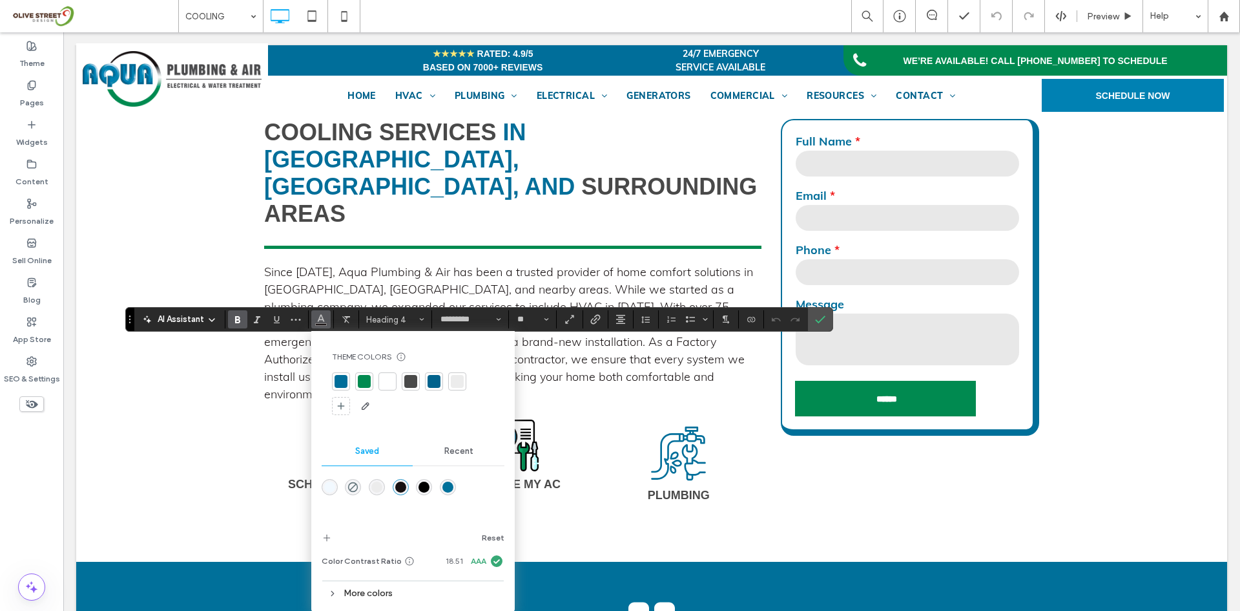
click at [412, 386] on div at bounding box center [410, 381] width 13 height 13
click at [819, 322] on use "Confirm" at bounding box center [820, 320] width 10 height 8
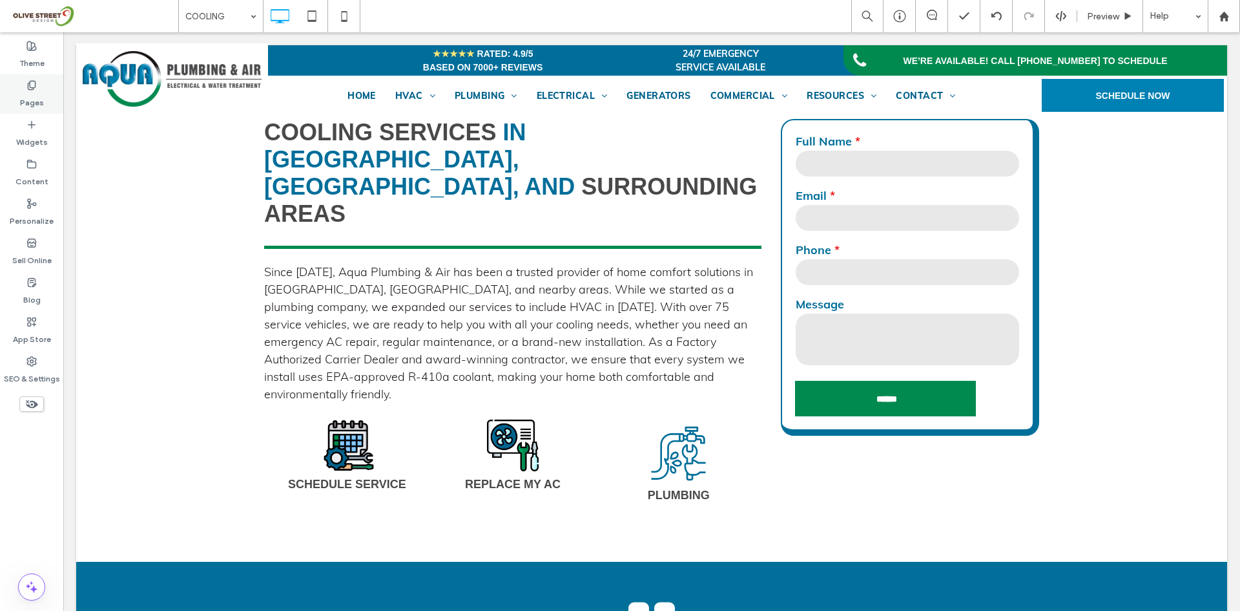
click at [32, 81] on icon at bounding box center [31, 85] width 10 height 10
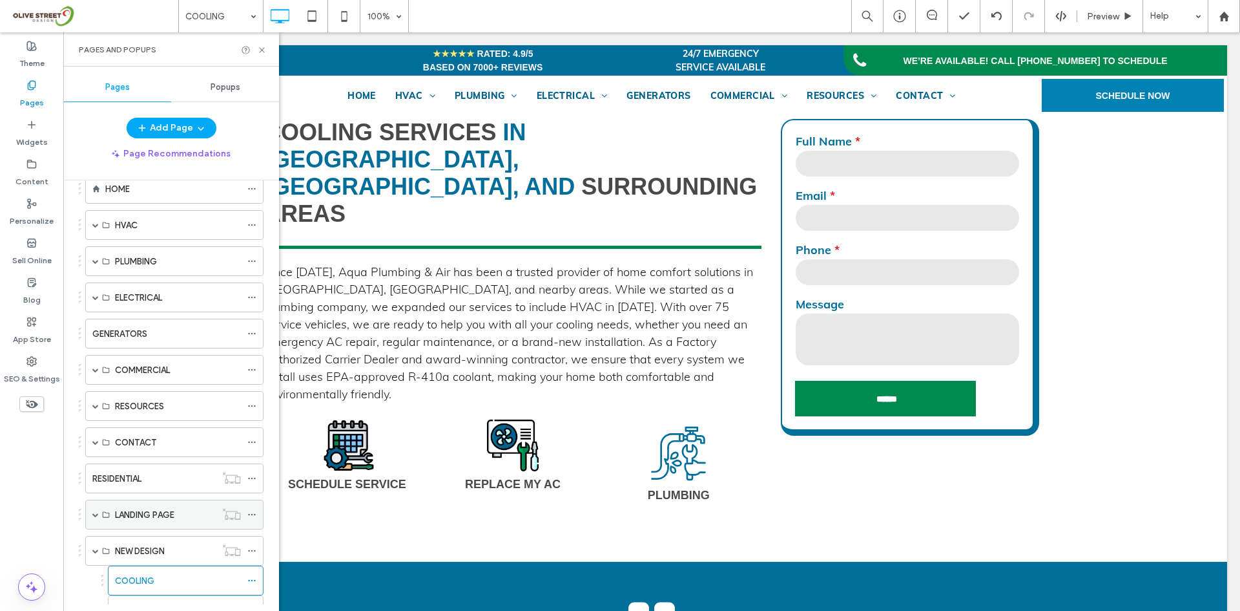
scroll to position [123, 0]
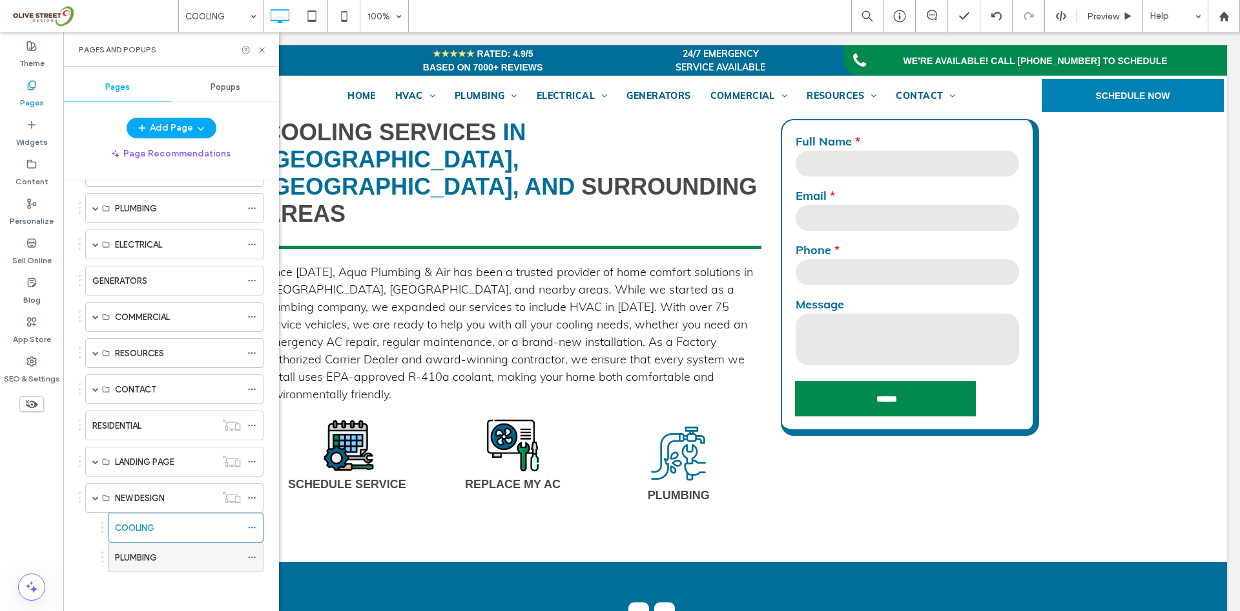
click at [134, 559] on label "PLUMBING" at bounding box center [136, 557] width 42 height 23
click at [258, 50] on icon at bounding box center [262, 50] width 10 height 10
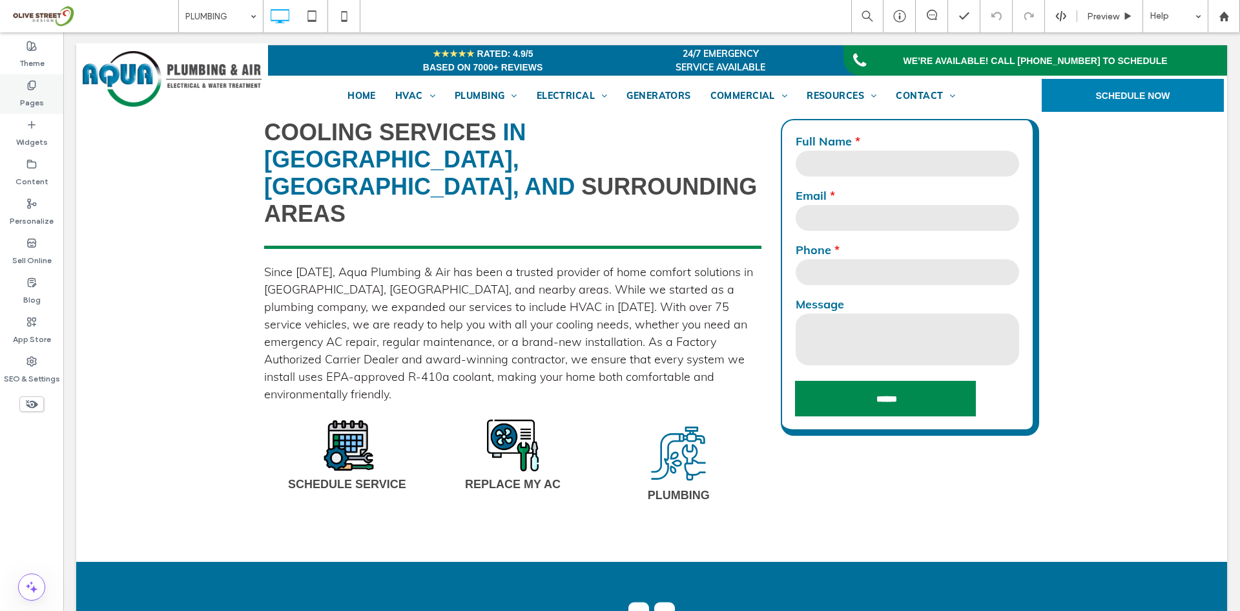
click at [42, 85] on div "Pages" at bounding box center [31, 93] width 63 height 39
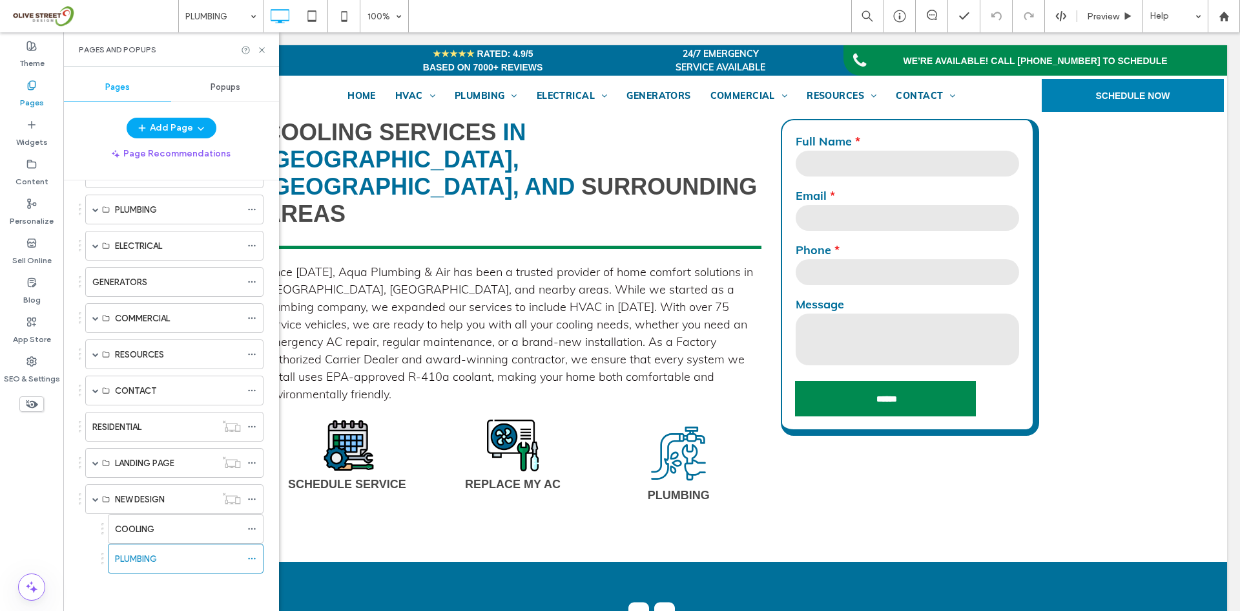
scroll to position [123, 0]
click at [253, 558] on icon at bounding box center [251, 556] width 9 height 9
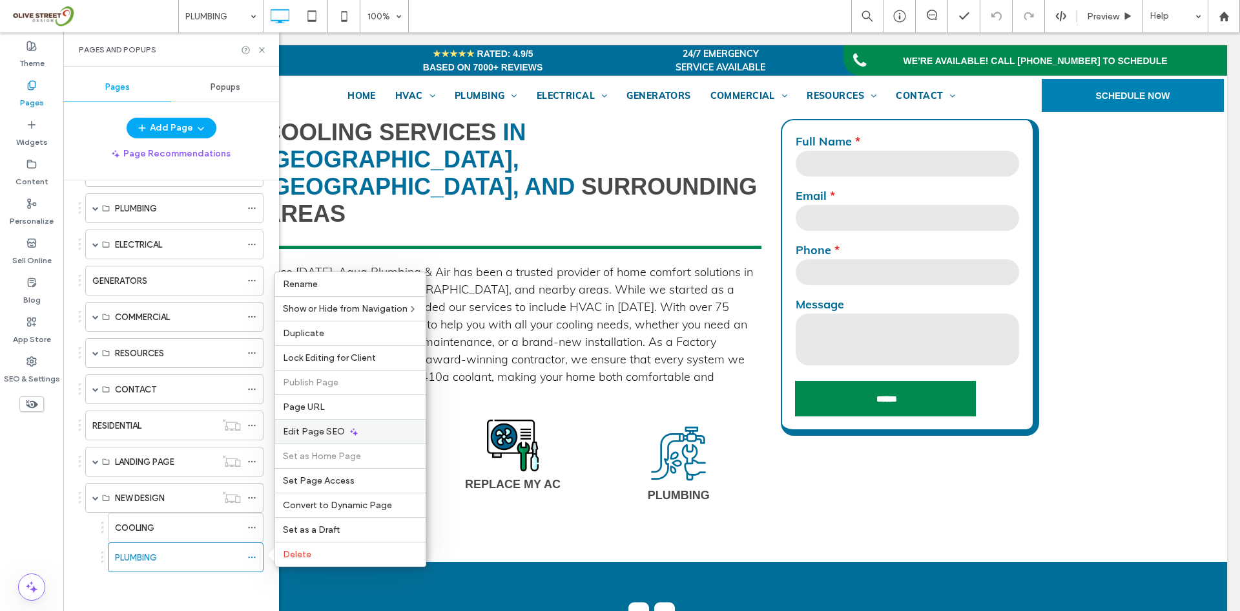
click at [324, 439] on div "Edit Page SEO" at bounding box center [350, 431] width 151 height 25
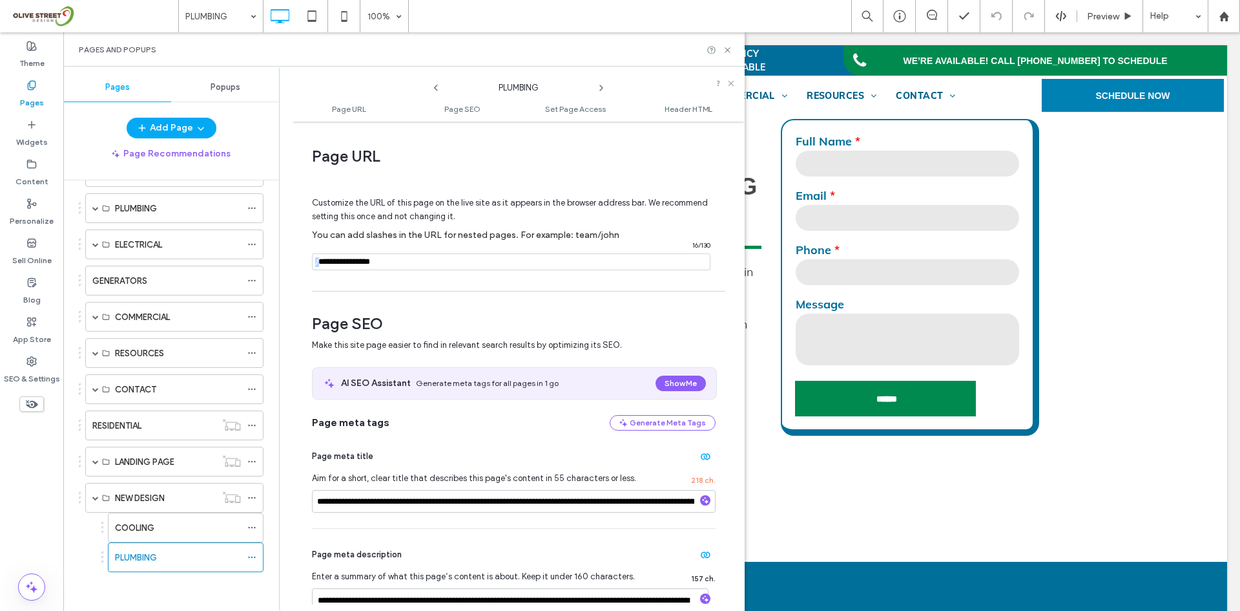
drag, startPoint x: 318, startPoint y: 264, endPoint x: 426, endPoint y: 251, distance: 108.7
click at [483, 269] on div "/ 16 / 130" at bounding box center [511, 261] width 399 height 17
drag, startPoint x: 424, startPoint y: 251, endPoint x: 357, endPoint y: 274, distance: 71.7
click at [357, 274] on div "Customize the URL of this page on the live site as it appears in the browser ad…" at bounding box center [514, 227] width 404 height 113
click at [346, 266] on input "notEmpty" at bounding box center [511, 261] width 399 height 17
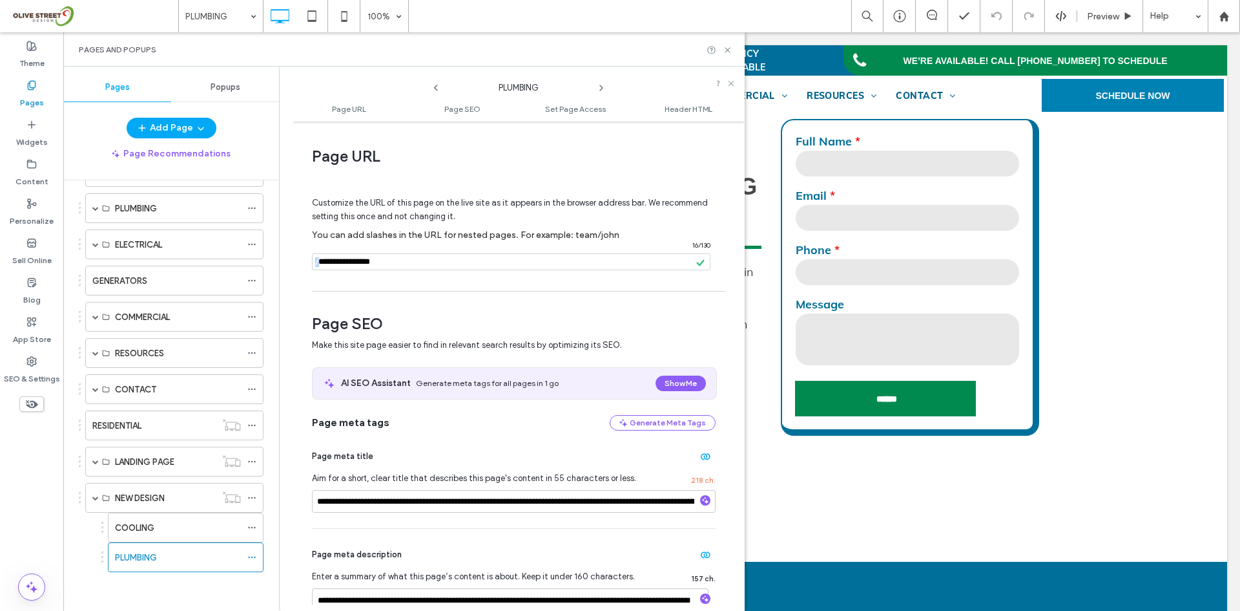
drag, startPoint x: 318, startPoint y: 264, endPoint x: 366, endPoint y: 266, distance: 47.8
click at [365, 266] on div "/ 16 / 130" at bounding box center [511, 261] width 399 height 17
drag, startPoint x: 397, startPoint y: 264, endPoint x: 315, endPoint y: 271, distance: 82.4
click at [315, 271] on div "Customize the URL of this page on the live site as it appears in the browser ad…" at bounding box center [514, 227] width 404 height 113
type input "*"
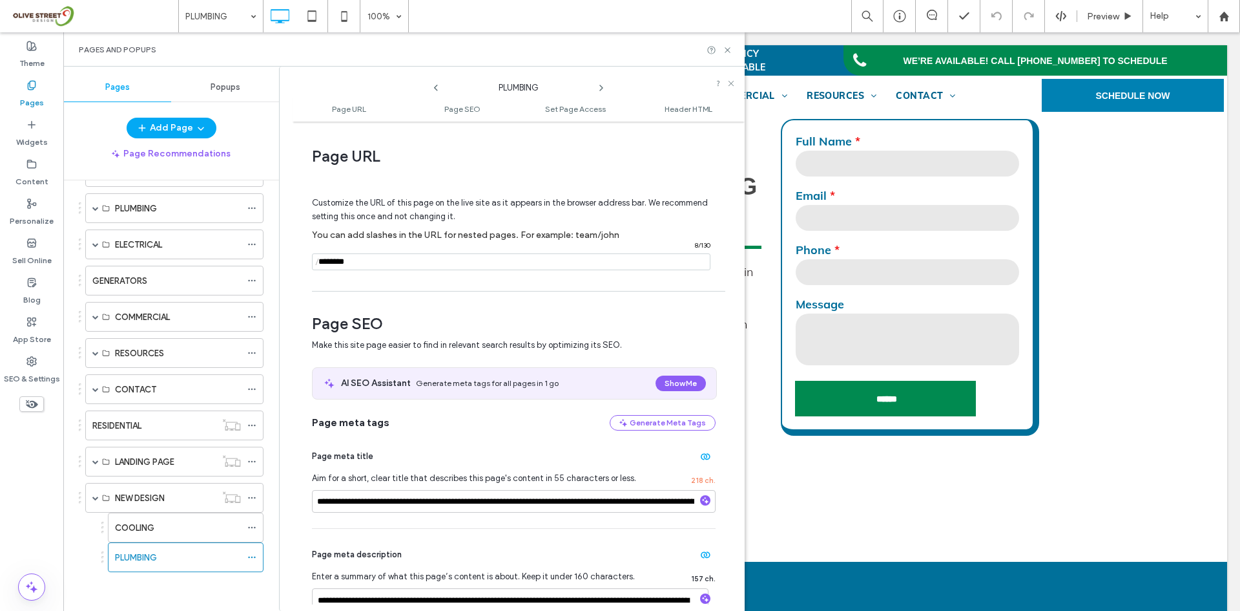
type input "********"
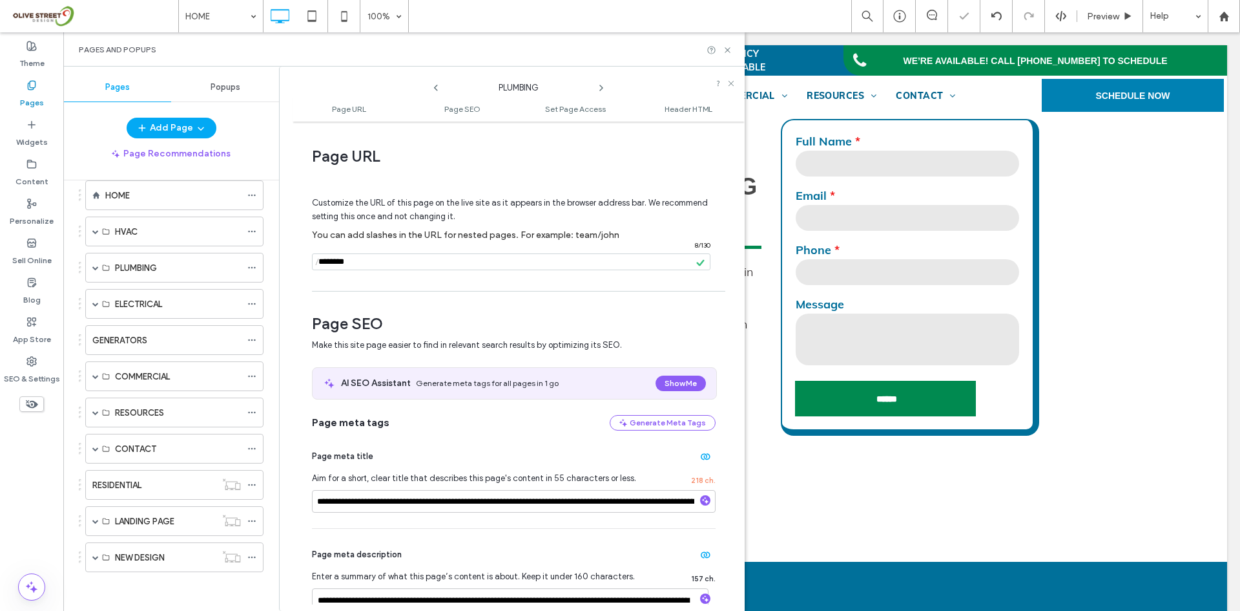
click at [728, 50] on div at bounding box center [620, 305] width 1240 height 611
click at [727, 49] on use at bounding box center [727, 49] width 5 height 5
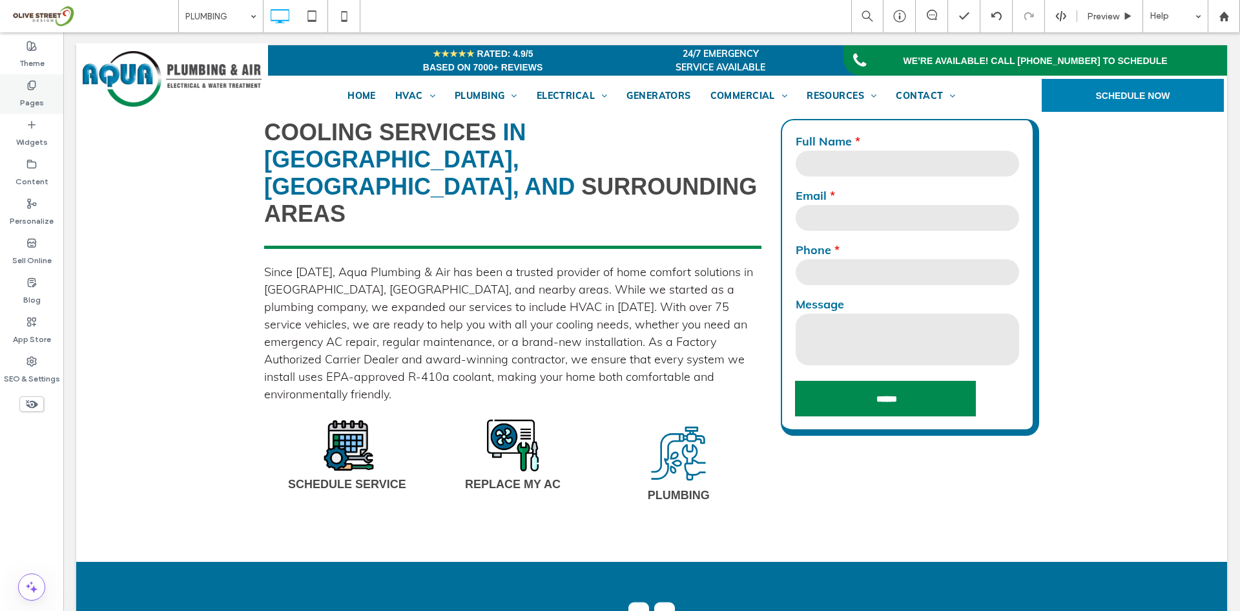
click at [26, 94] on label "Pages" at bounding box center [32, 99] width 24 height 18
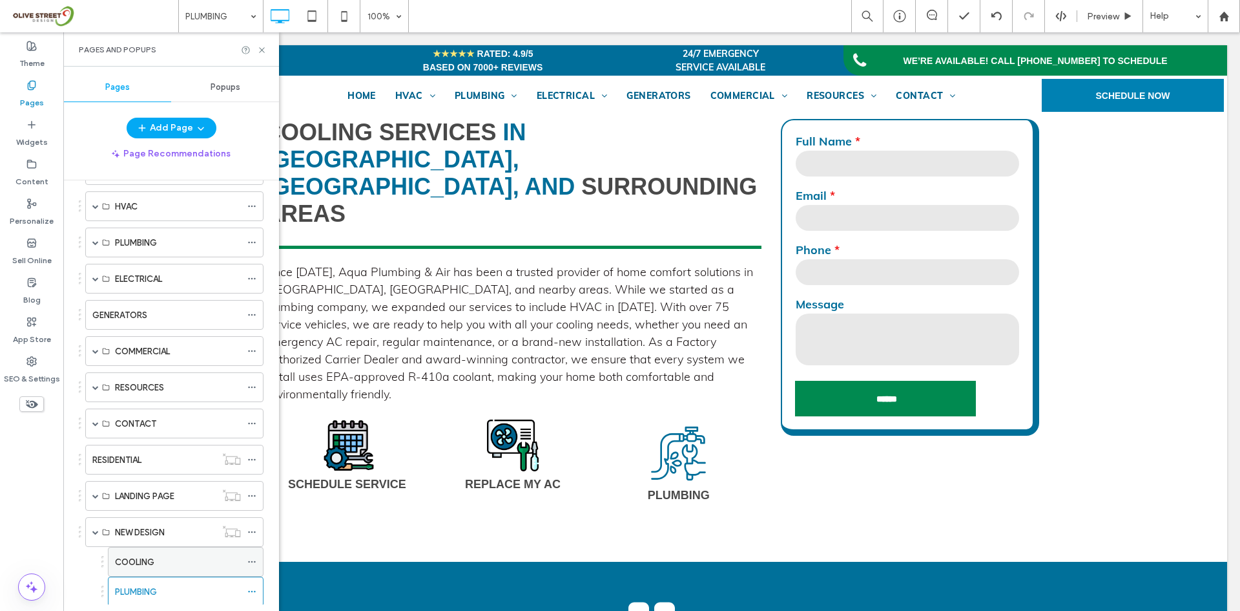
scroll to position [123, 0]
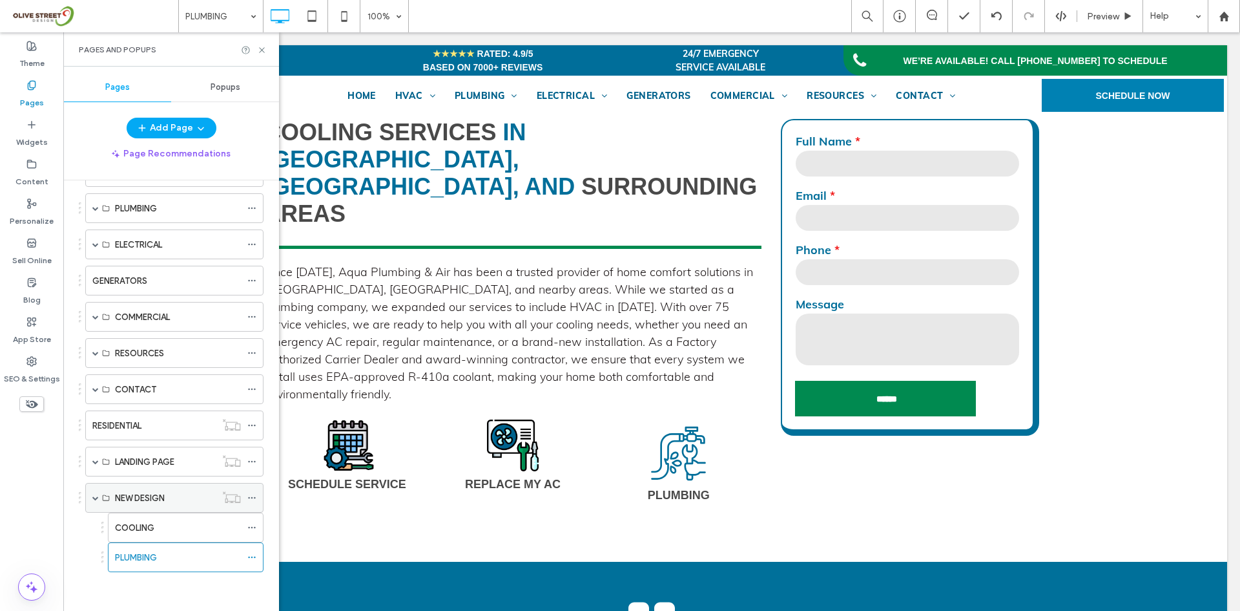
click at [96, 497] on span at bounding box center [95, 497] width 6 height 6
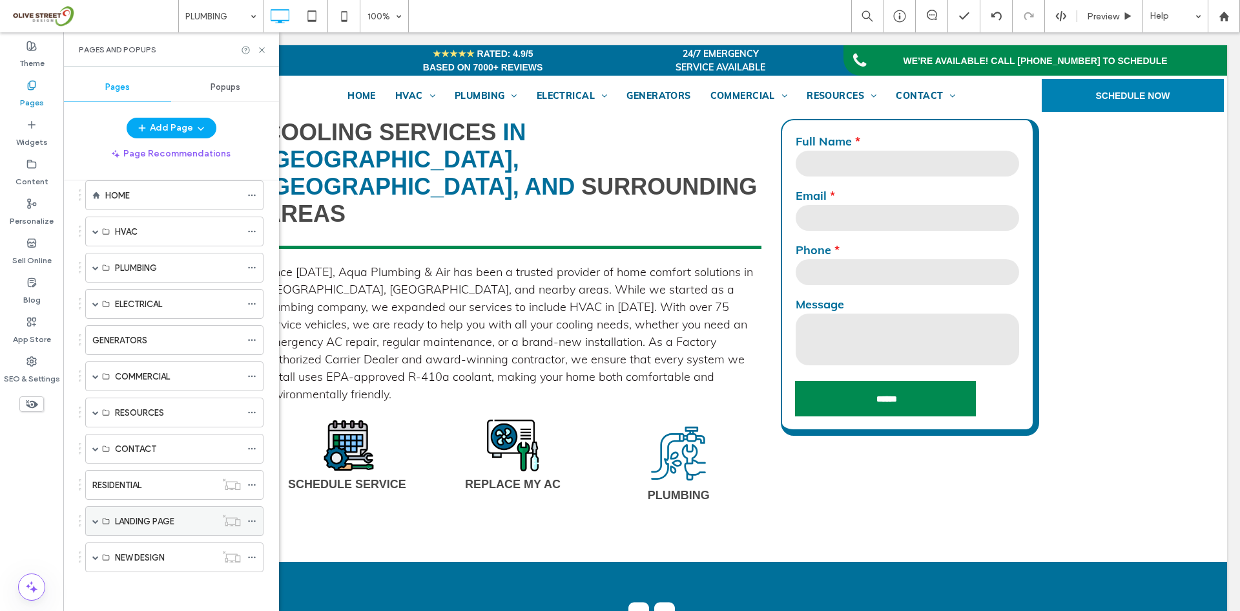
scroll to position [63, 0]
click at [262, 49] on use at bounding box center [261, 49] width 5 height 5
